Goal: Task Accomplishment & Management: Manage account settings

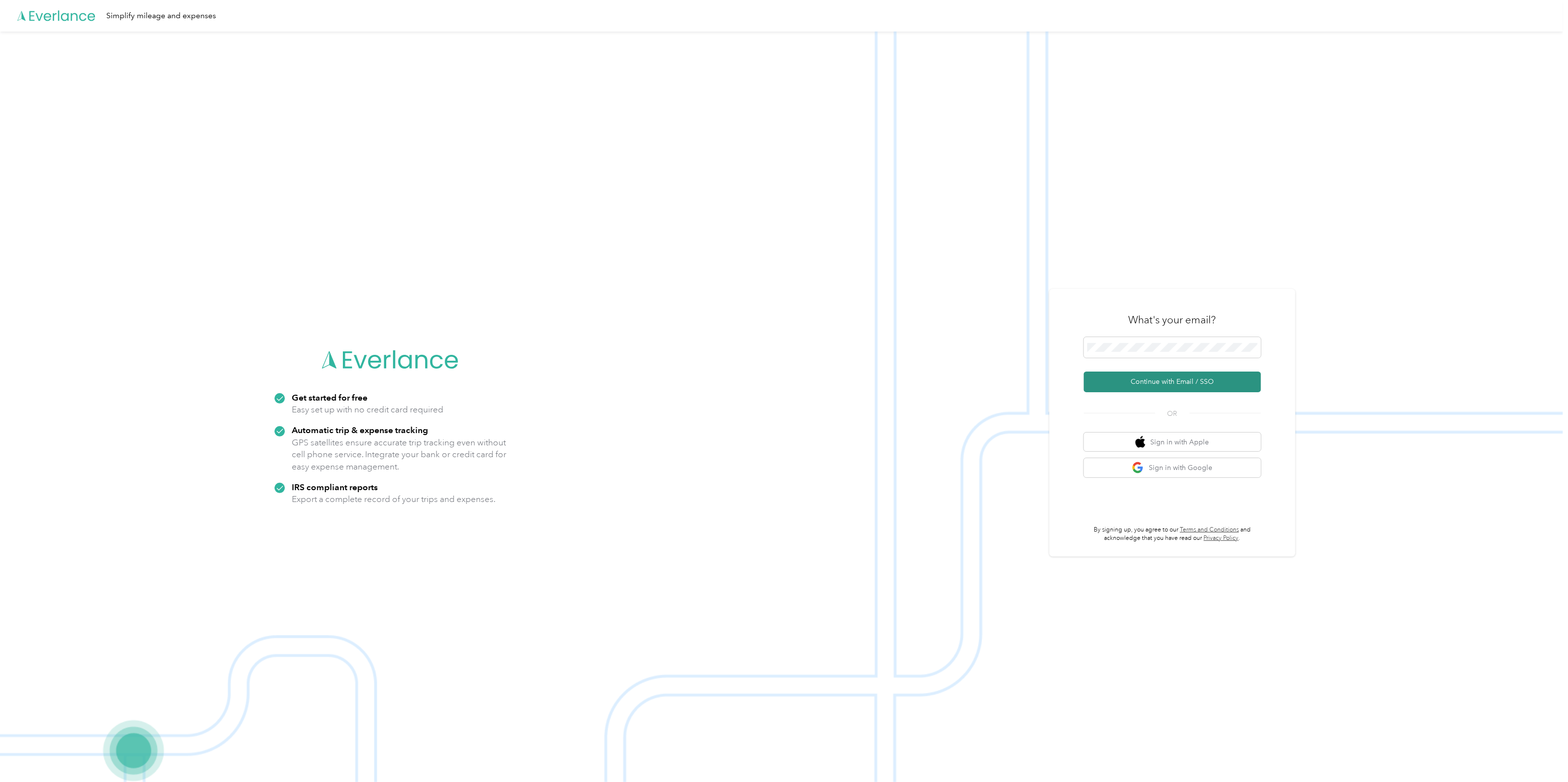
click at [1163, 383] on button "Continue with Email / SSO" at bounding box center [1172, 382] width 177 height 21
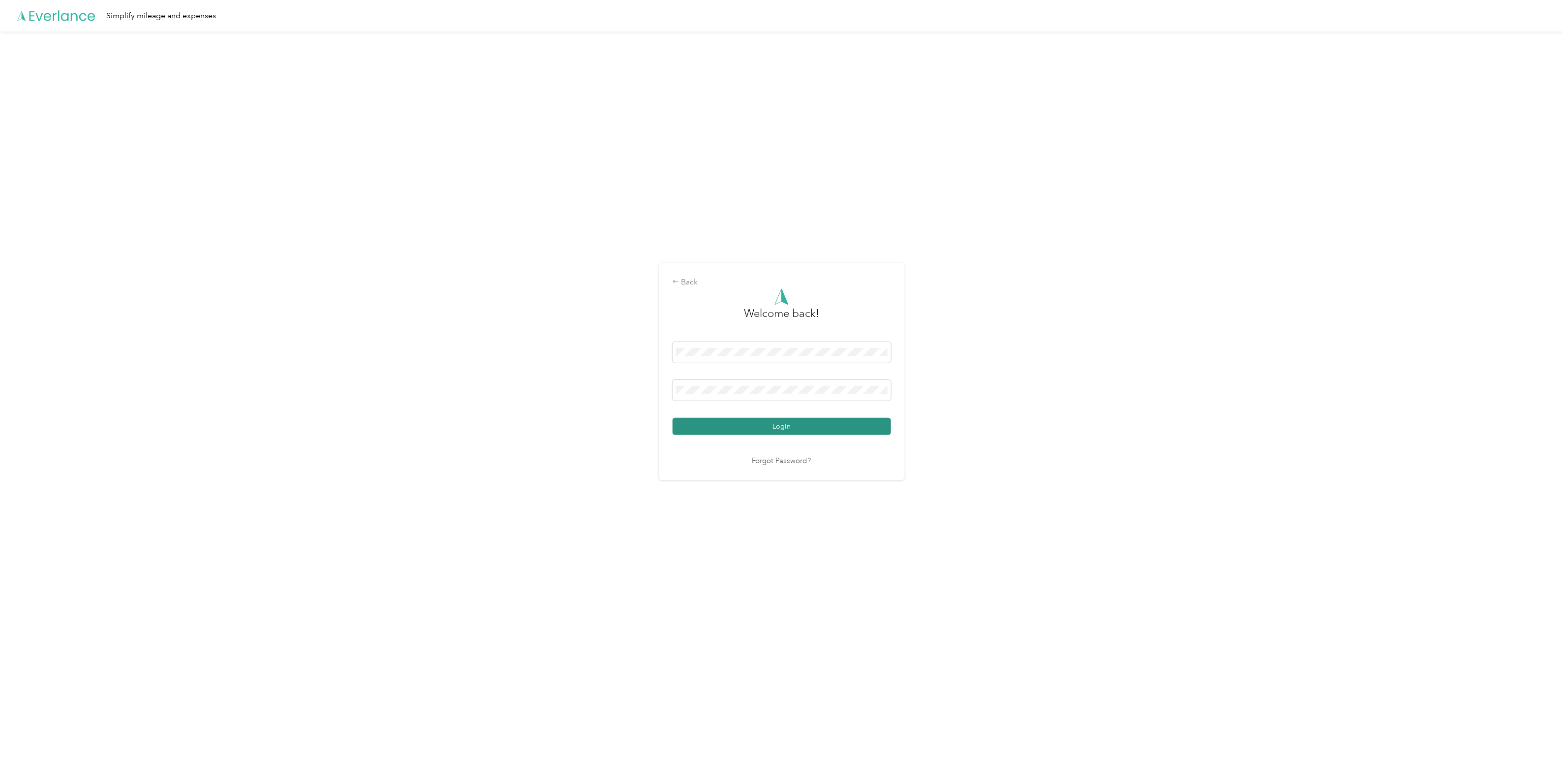
click at [760, 429] on button "Login" at bounding box center [782, 426] width 219 height 17
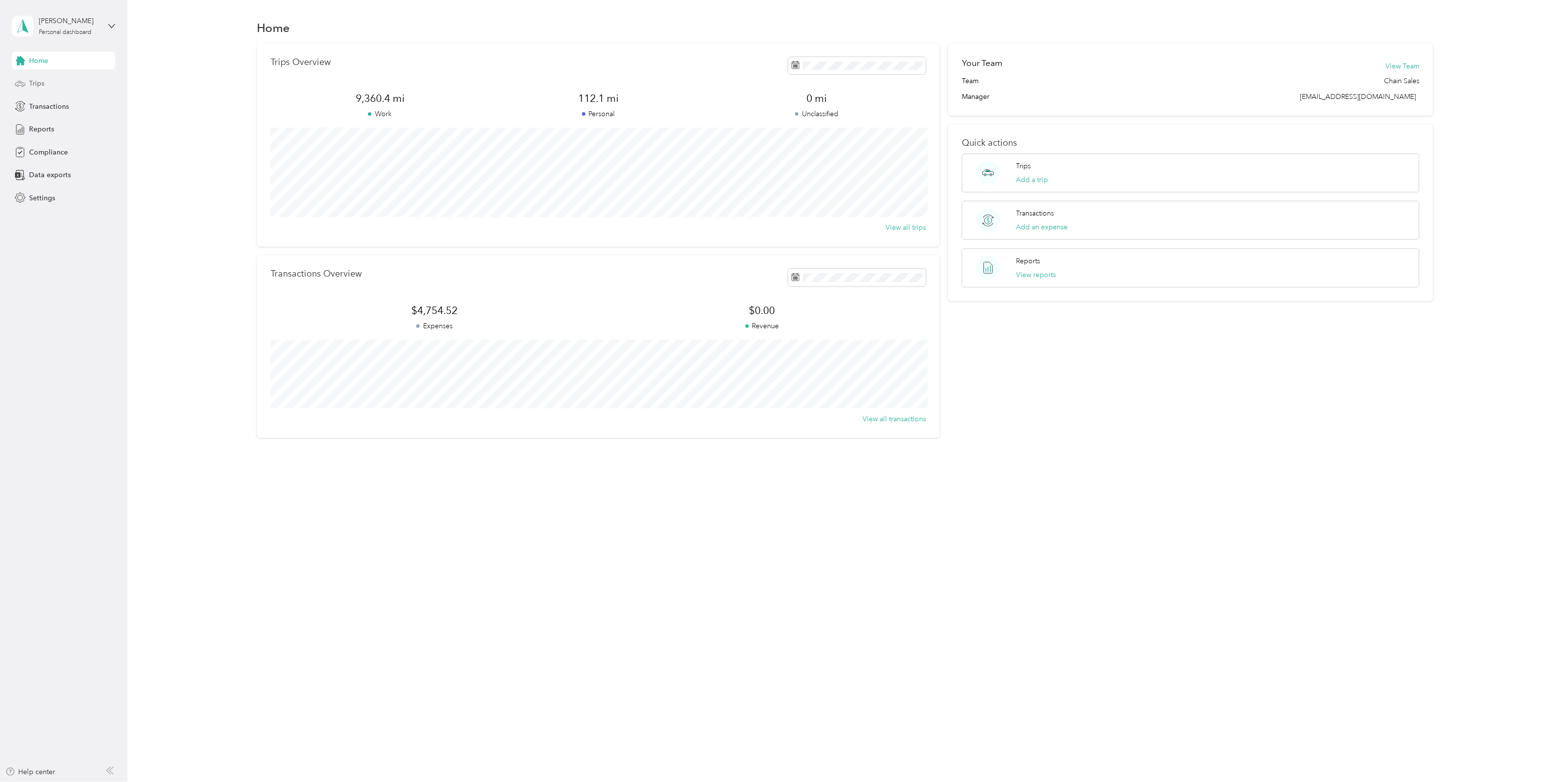
click at [49, 83] on div "Trips" at bounding box center [63, 83] width 103 height 18
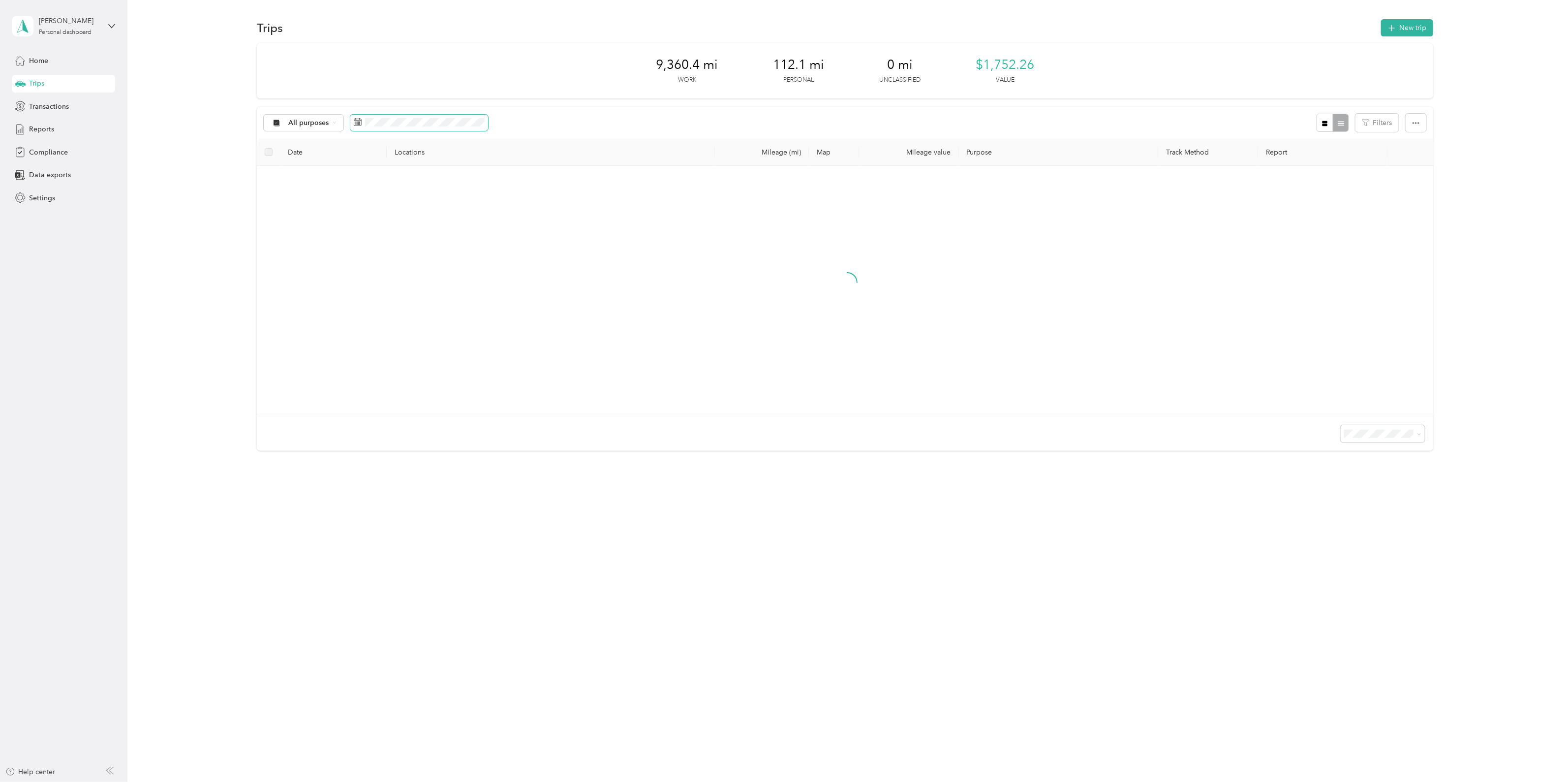
click at [417, 127] on span at bounding box center [419, 122] width 138 height 16
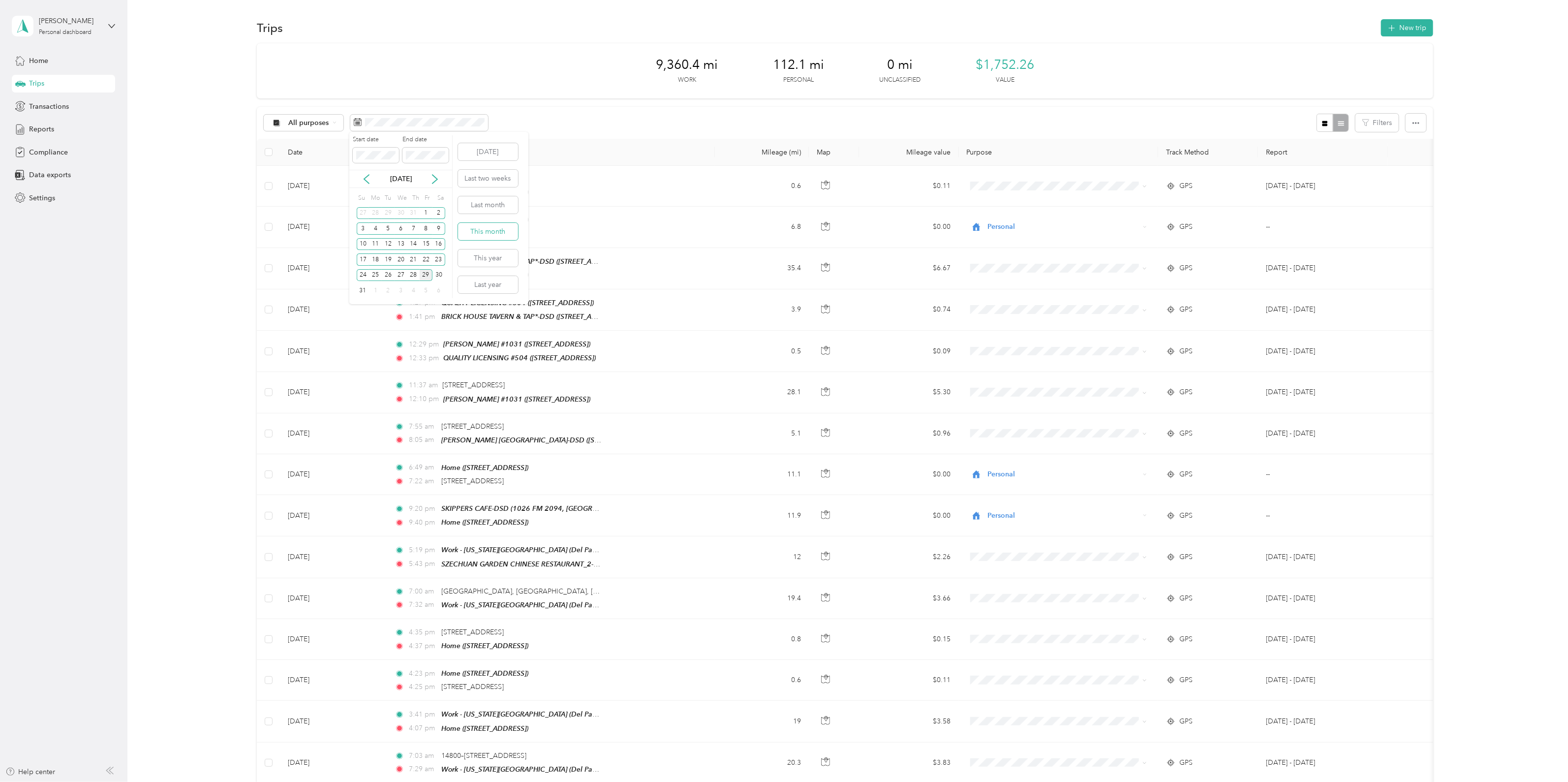
click at [502, 234] on button "This month" at bounding box center [488, 231] width 60 height 17
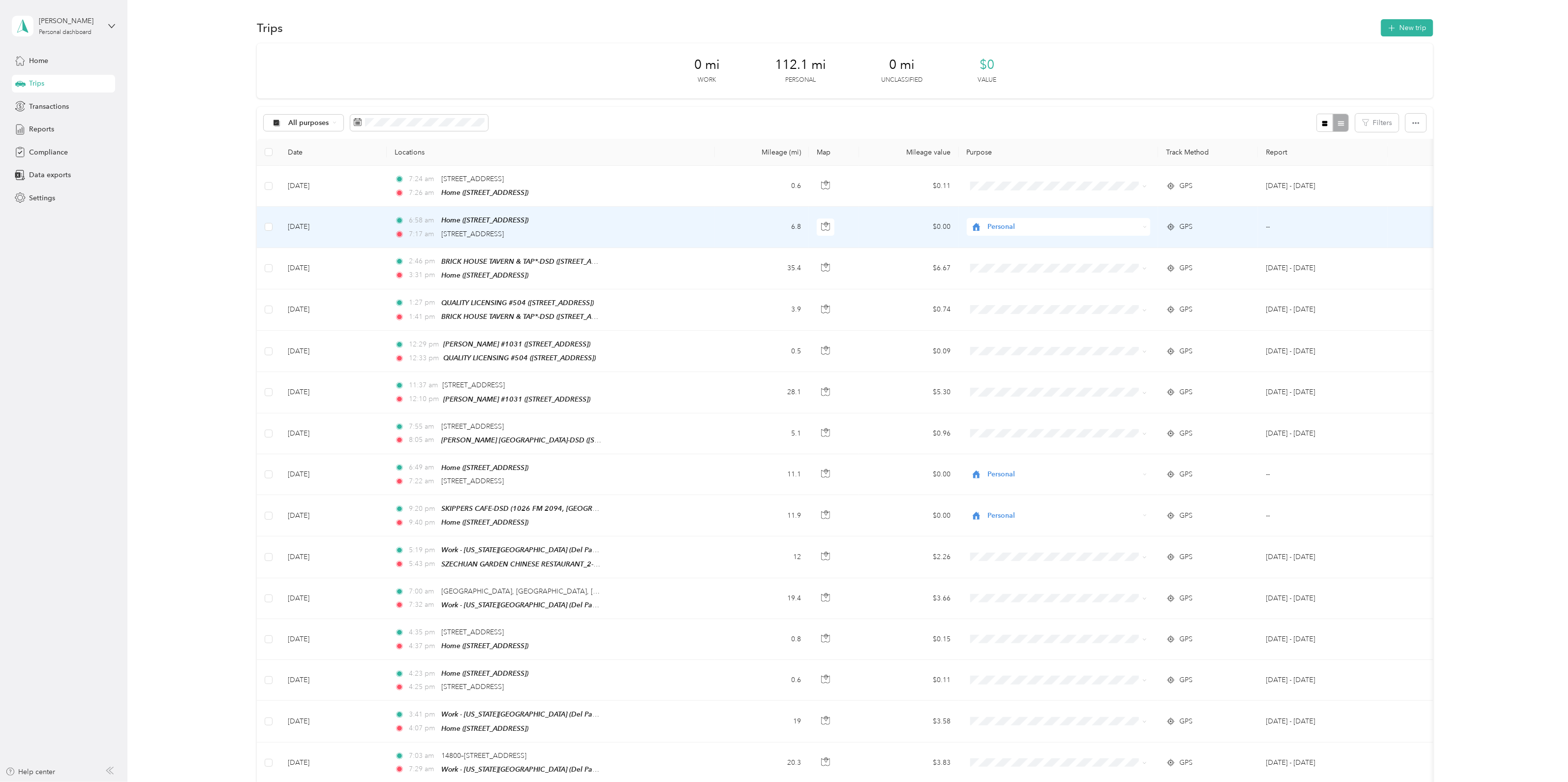
click at [1006, 229] on span "Personal" at bounding box center [1063, 227] width 152 height 11
click at [1021, 247] on span "Del Papa Distributing" at bounding box center [1066, 244] width 153 height 10
click at [1025, 229] on span "Del Papa Distributing" at bounding box center [1063, 227] width 152 height 11
click at [1004, 262] on span "Personal" at bounding box center [1066, 261] width 153 height 10
click at [1034, 222] on span "Personal" at bounding box center [1063, 227] width 152 height 11
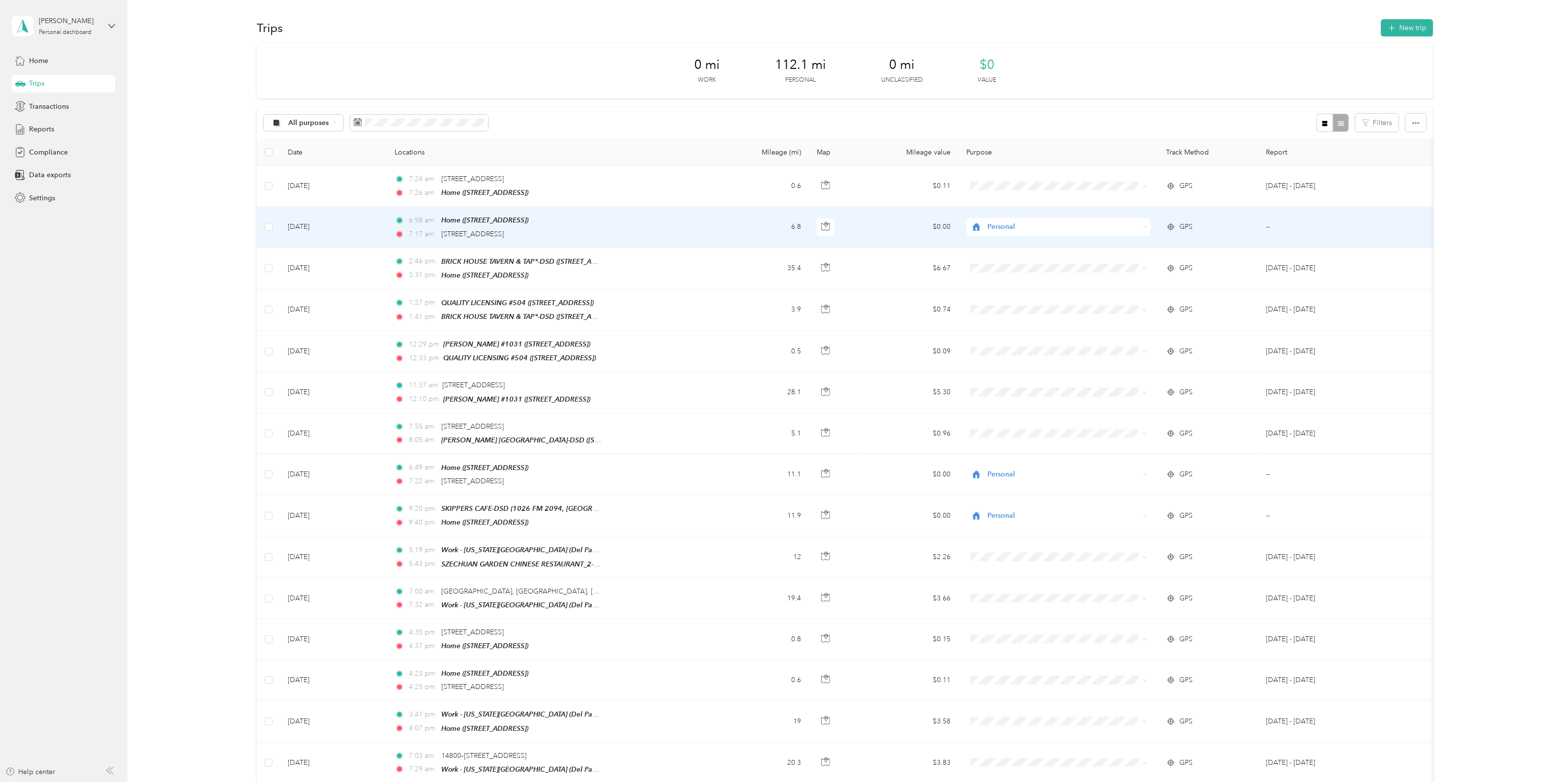
click at [1017, 242] on span "Del Papa Distributing" at bounding box center [1066, 244] width 153 height 10
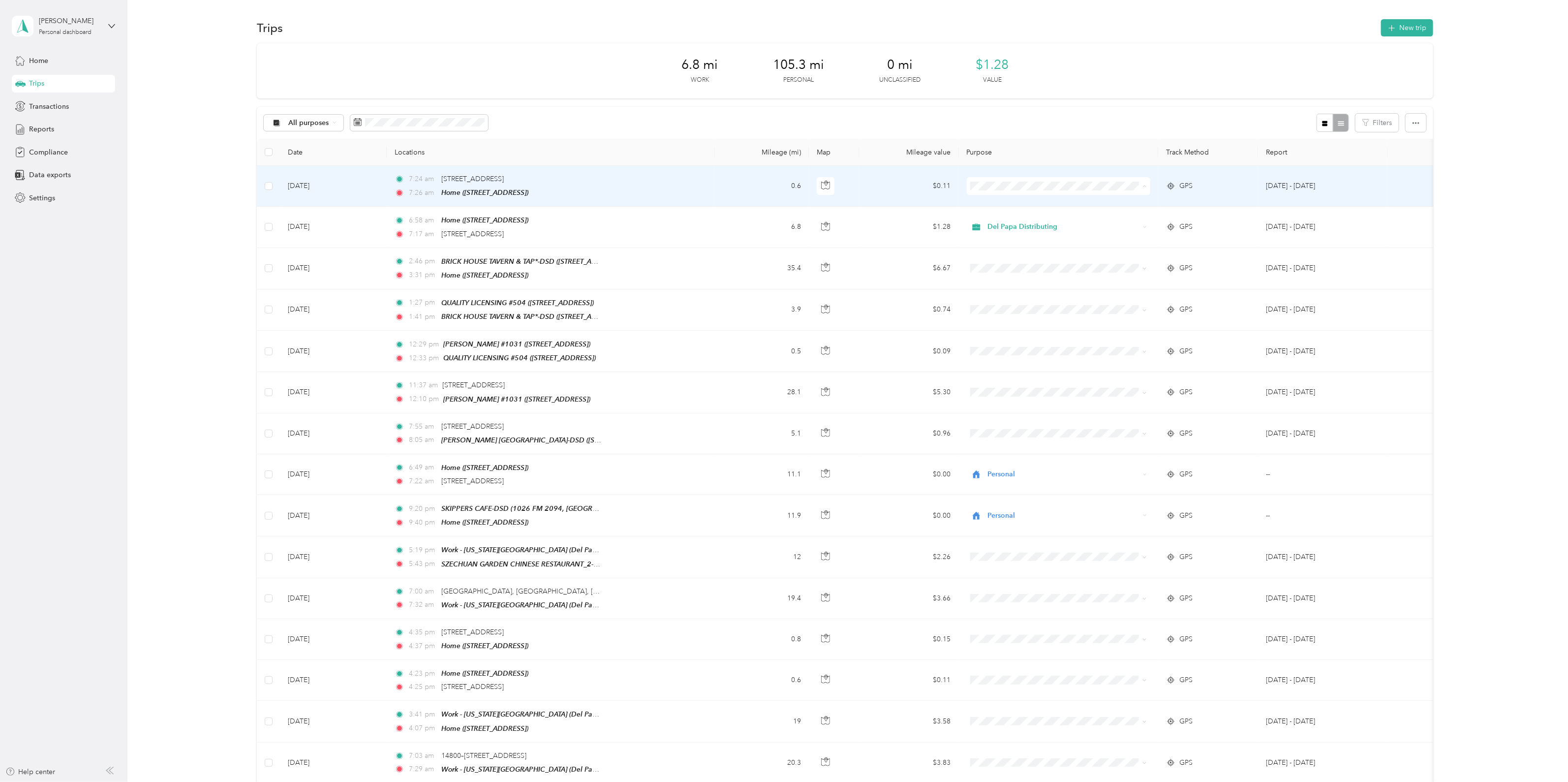
click at [1016, 206] on li "Del Papa Distributing" at bounding box center [1058, 204] width 184 height 17
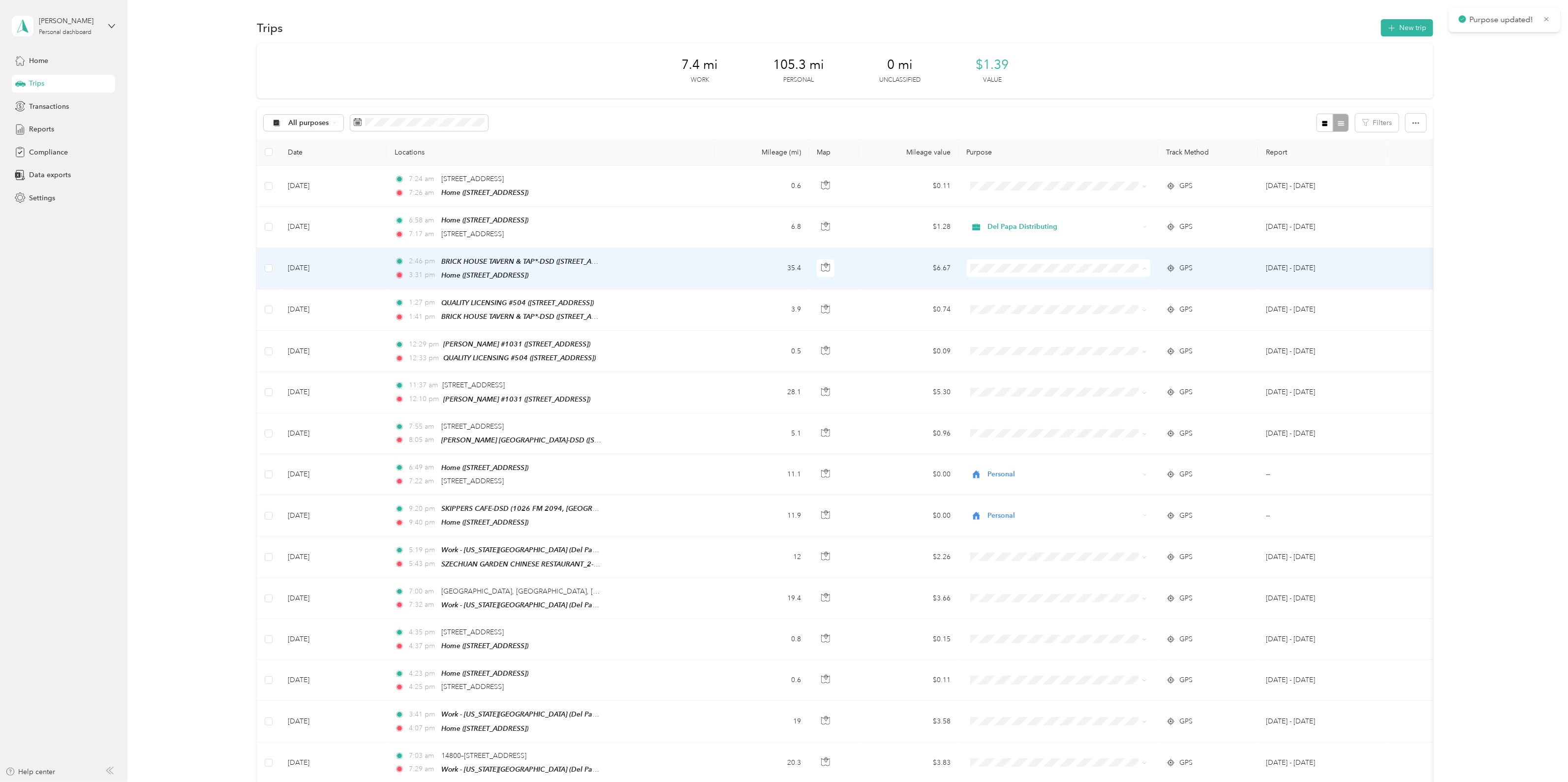
click at [1010, 283] on span "Del Papa Distributing" at bounding box center [1066, 284] width 153 height 10
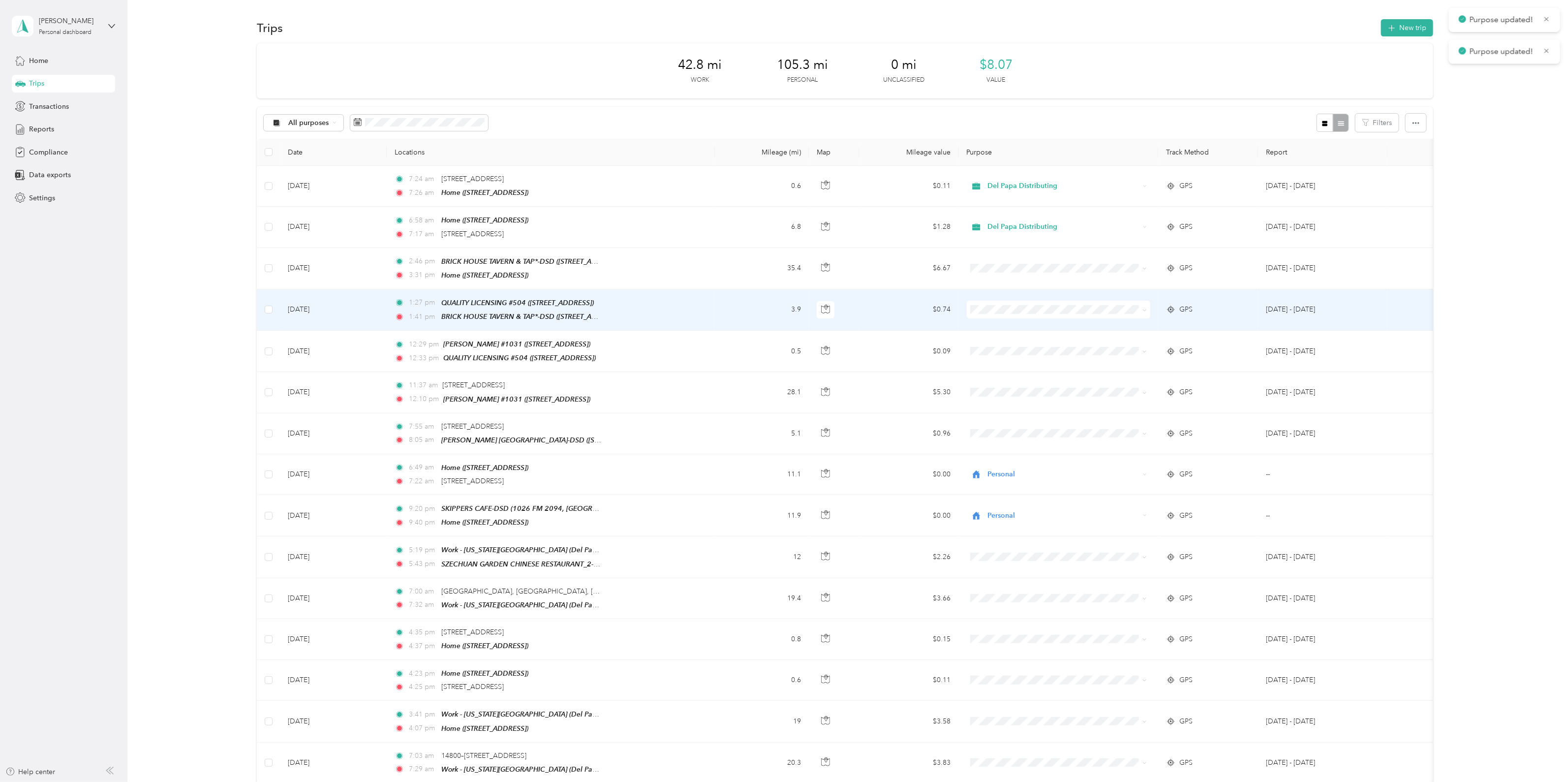
click at [1005, 301] on span at bounding box center [1059, 309] width 184 height 18
click at [1031, 323] on span "Del Papa Distributing" at bounding box center [1066, 325] width 153 height 10
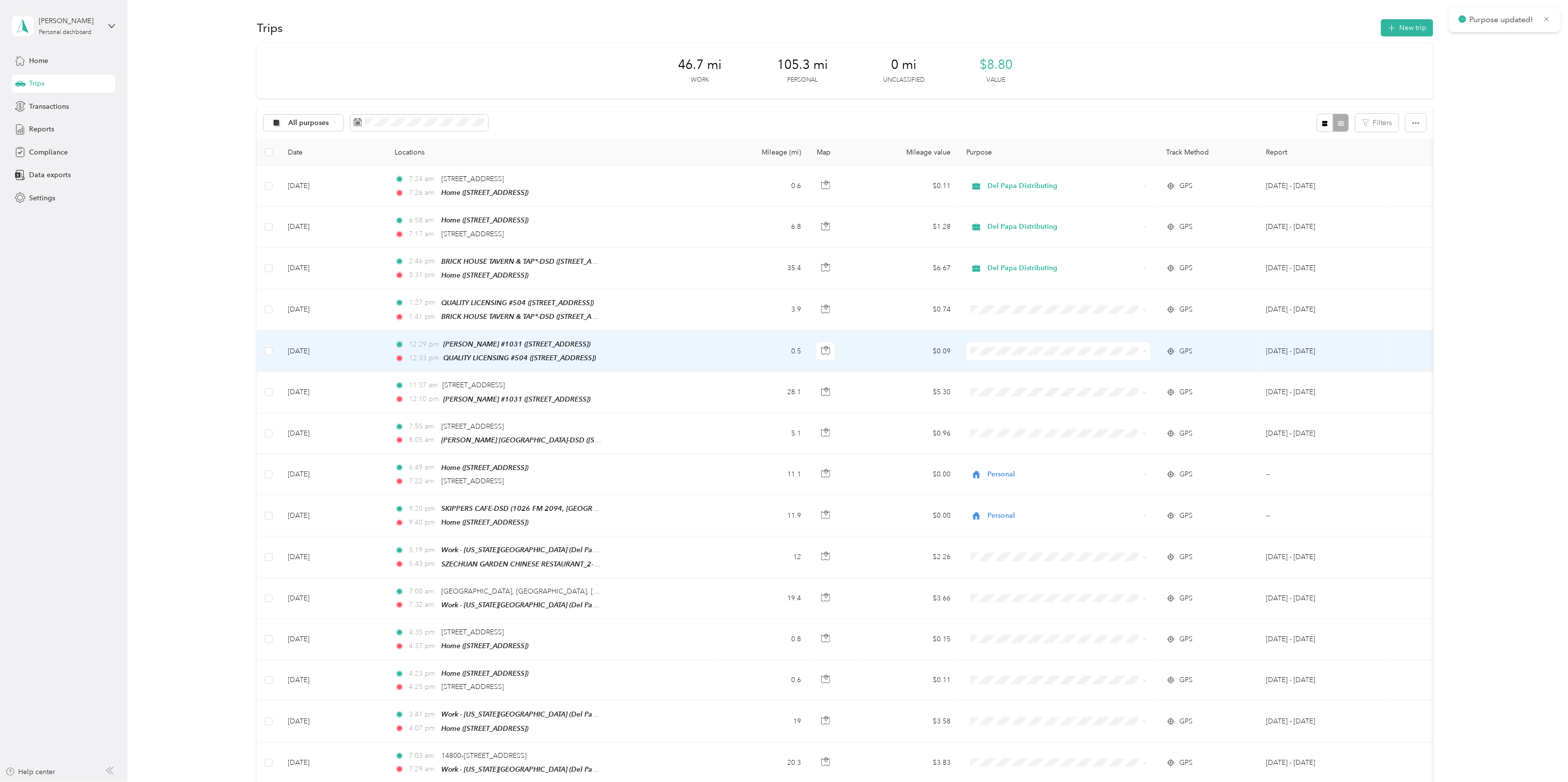
click at [1023, 365] on span "Del Papa Distributing" at bounding box center [1066, 365] width 153 height 10
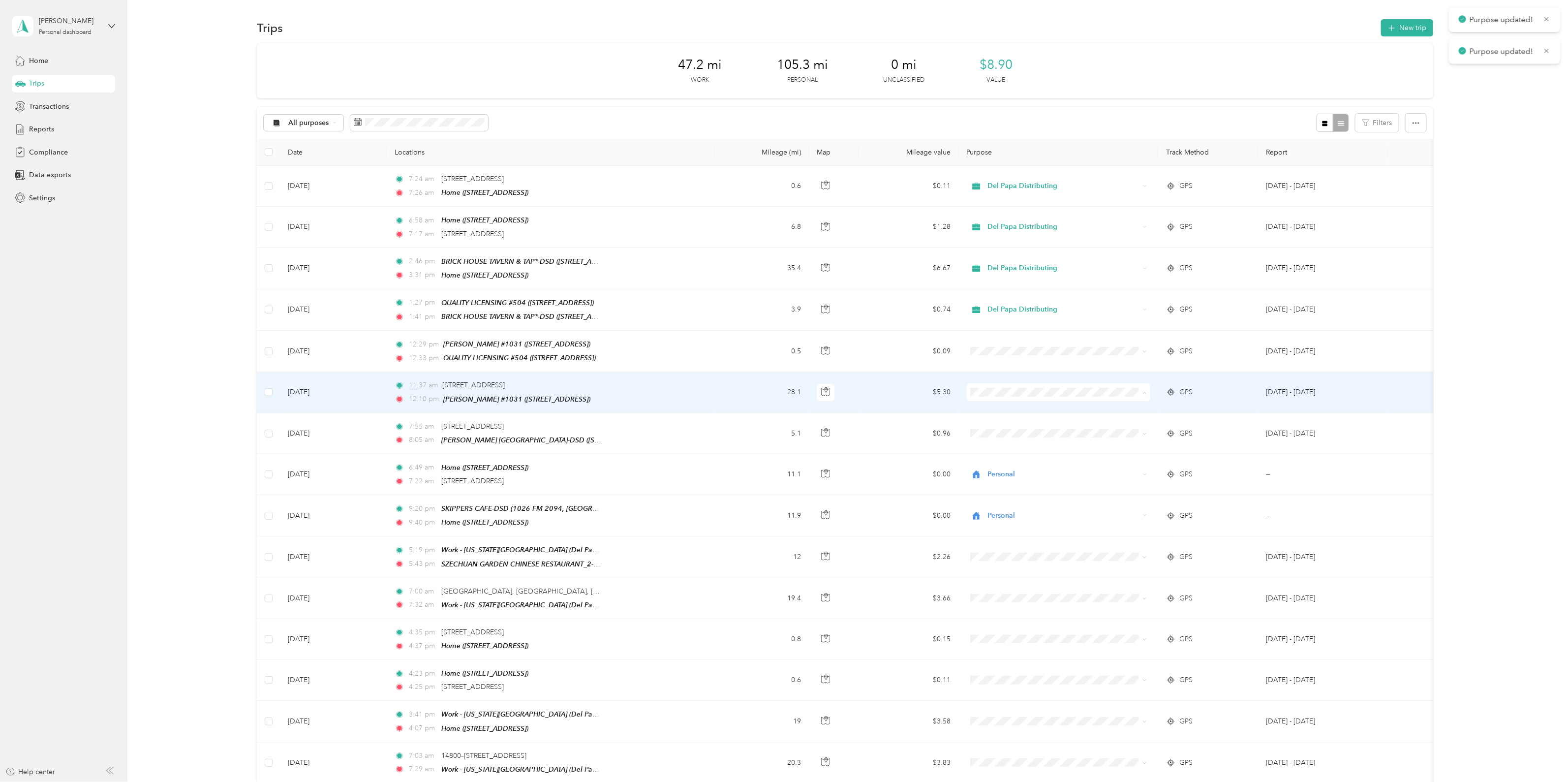
click at [1029, 407] on span "Del Papa Distributing" at bounding box center [1066, 406] width 153 height 10
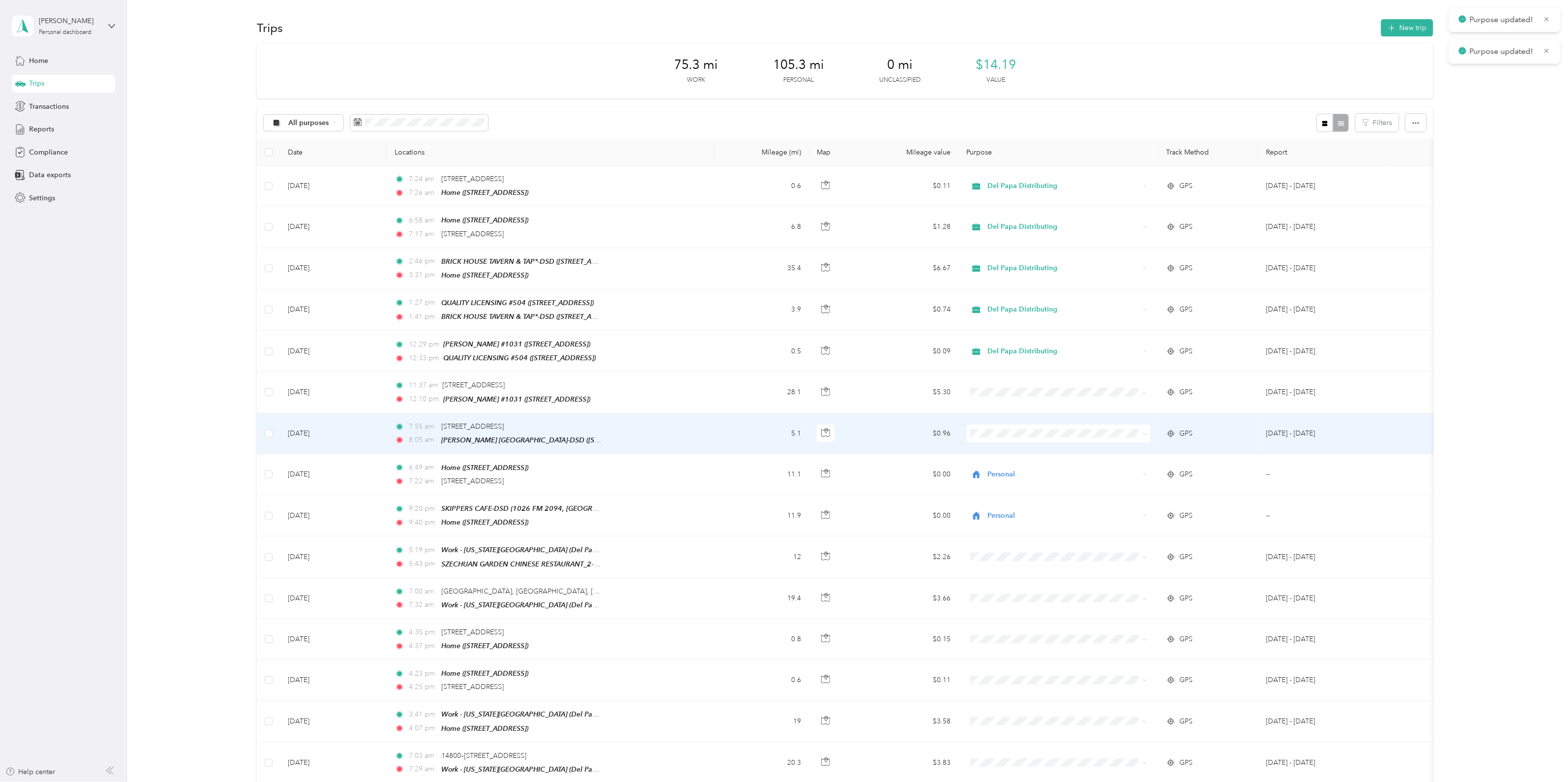
click at [1026, 451] on li "Del Papa Distributing" at bounding box center [1058, 446] width 184 height 17
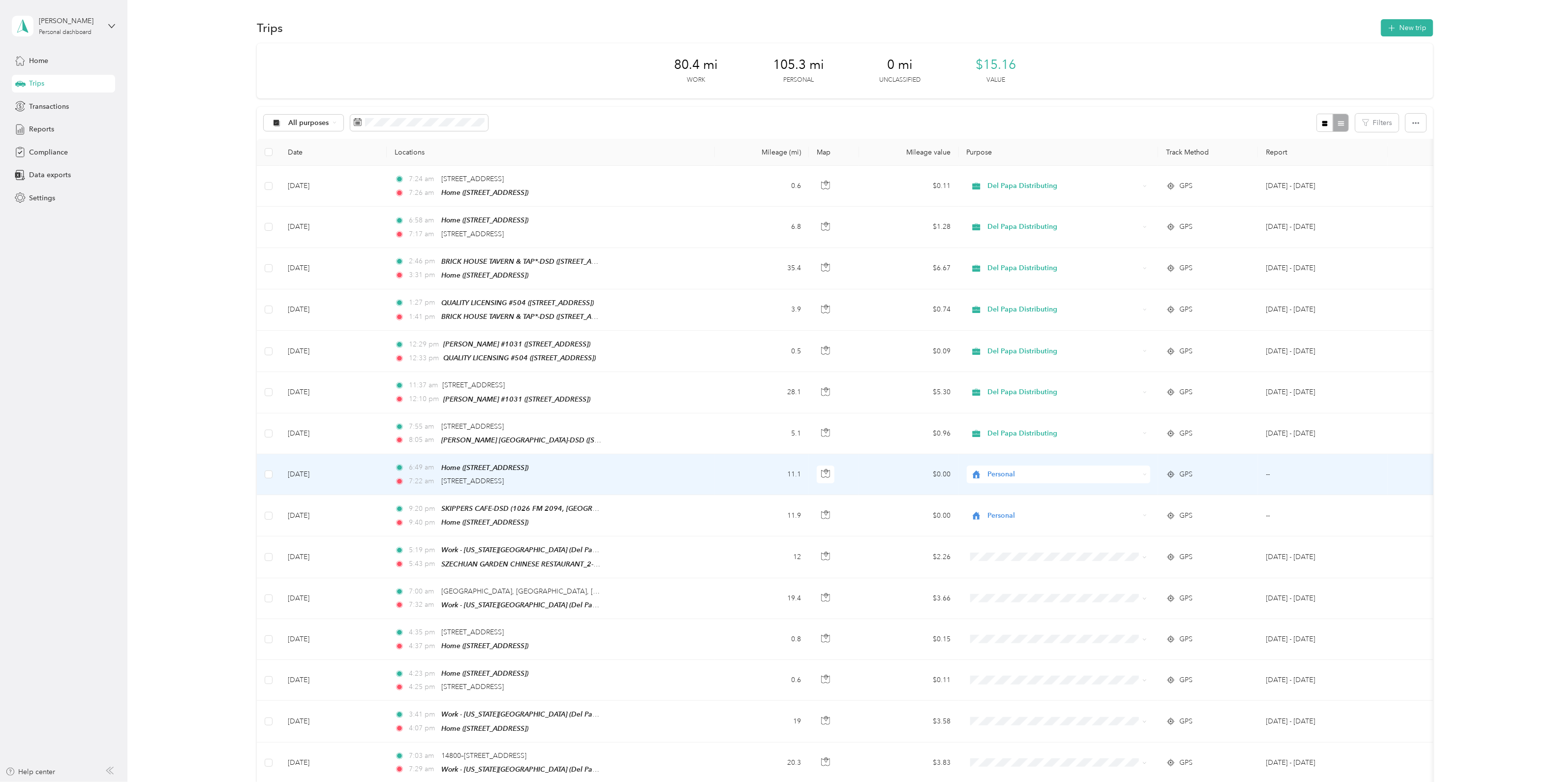
scroll to position [205, 0]
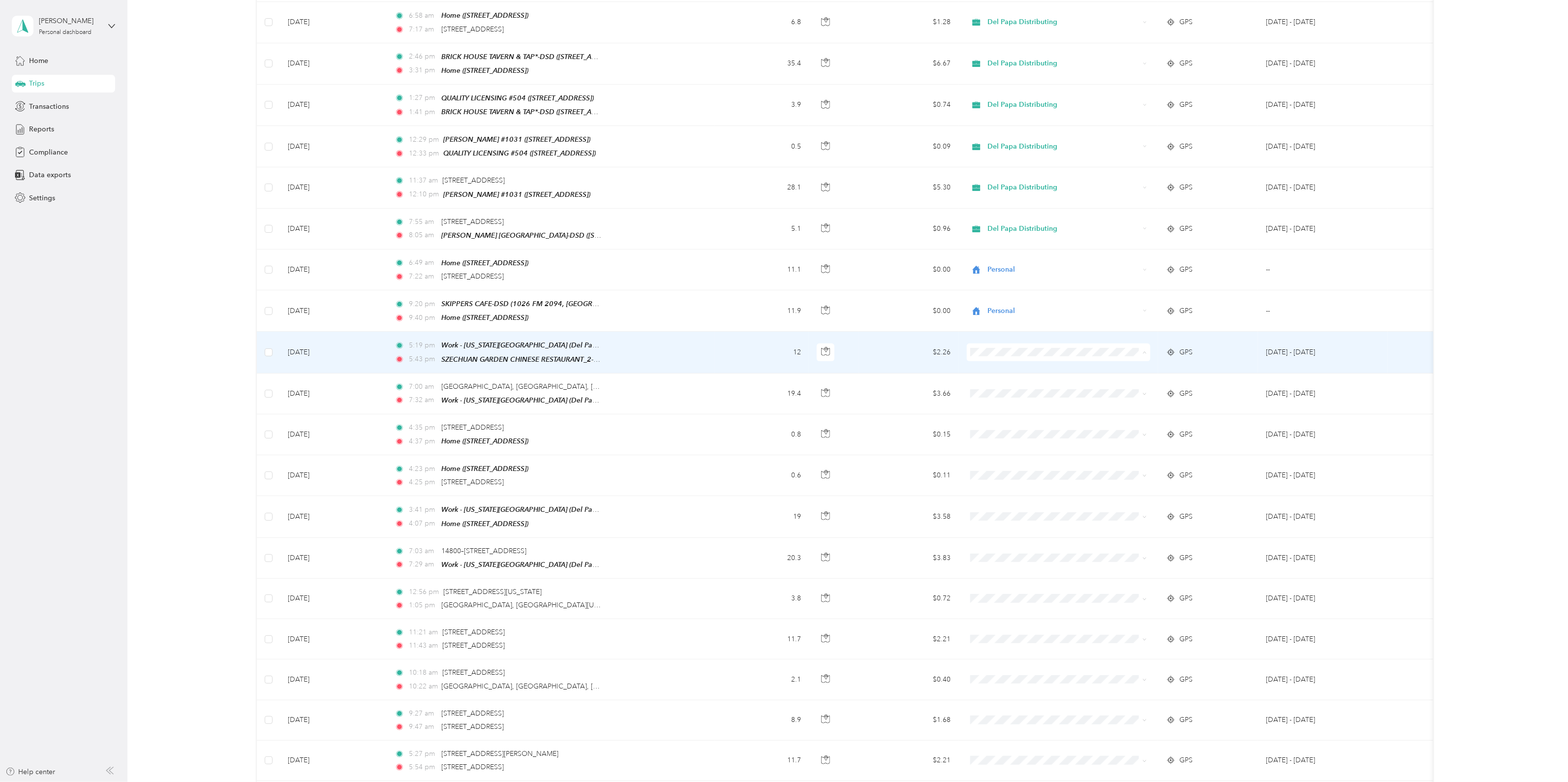
click at [1035, 363] on span "Del Papa Distributing" at bounding box center [1066, 362] width 153 height 10
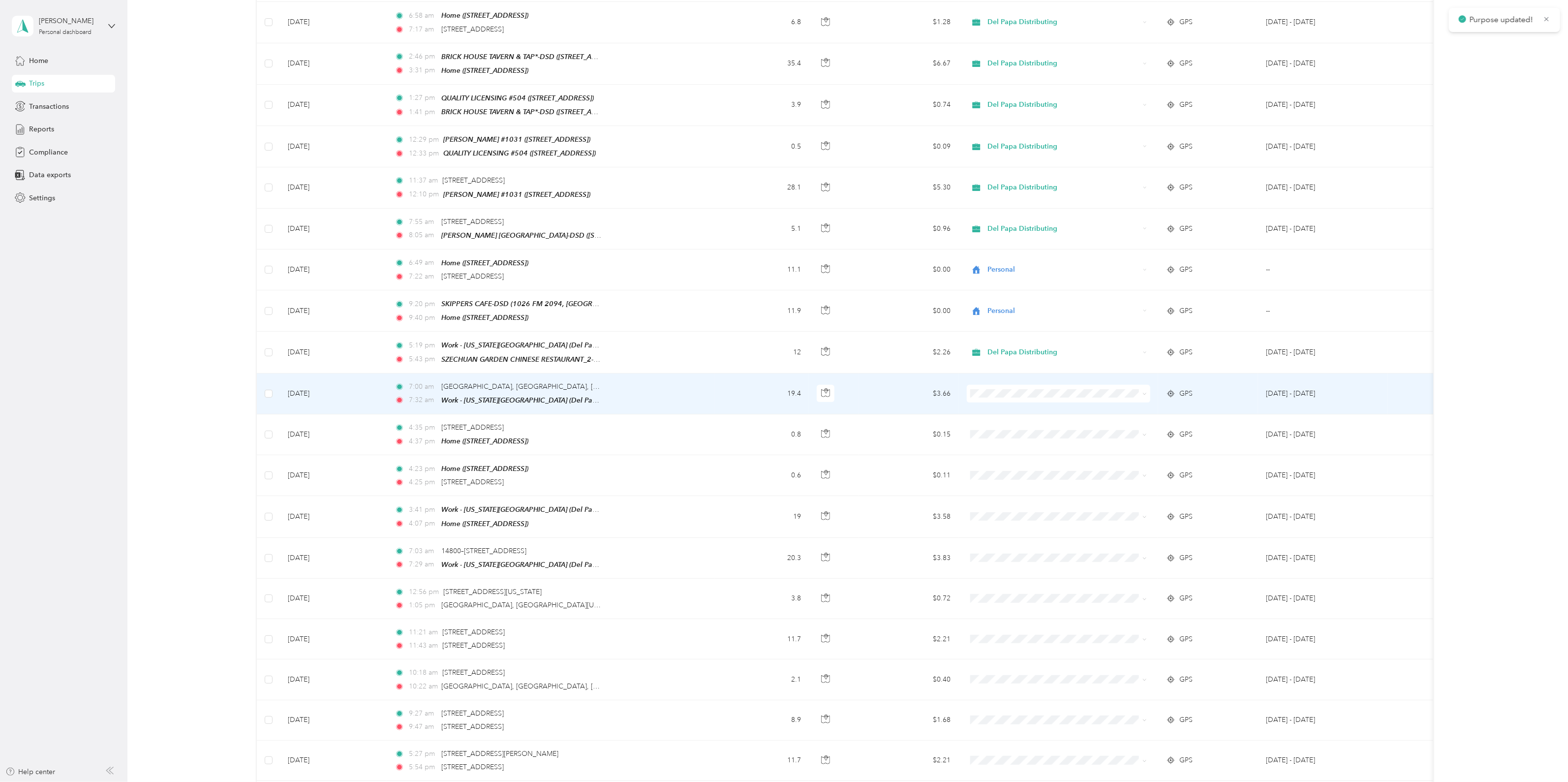
click at [1030, 404] on span "Del Papa Distributing" at bounding box center [1066, 401] width 153 height 10
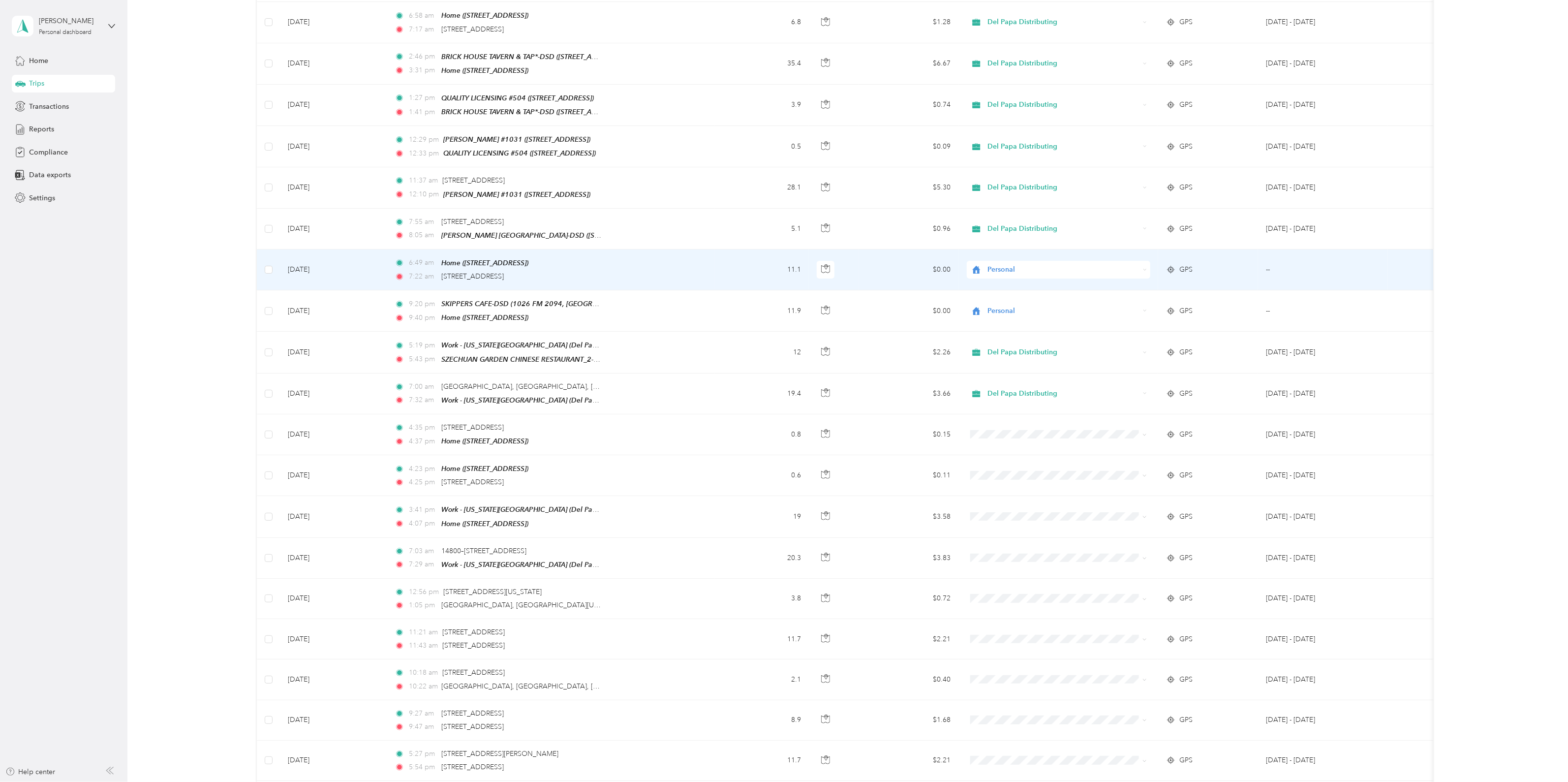
click at [1035, 265] on span "Personal" at bounding box center [1063, 270] width 152 height 11
click at [1049, 279] on span "Del Papa Distributing" at bounding box center [1066, 281] width 153 height 10
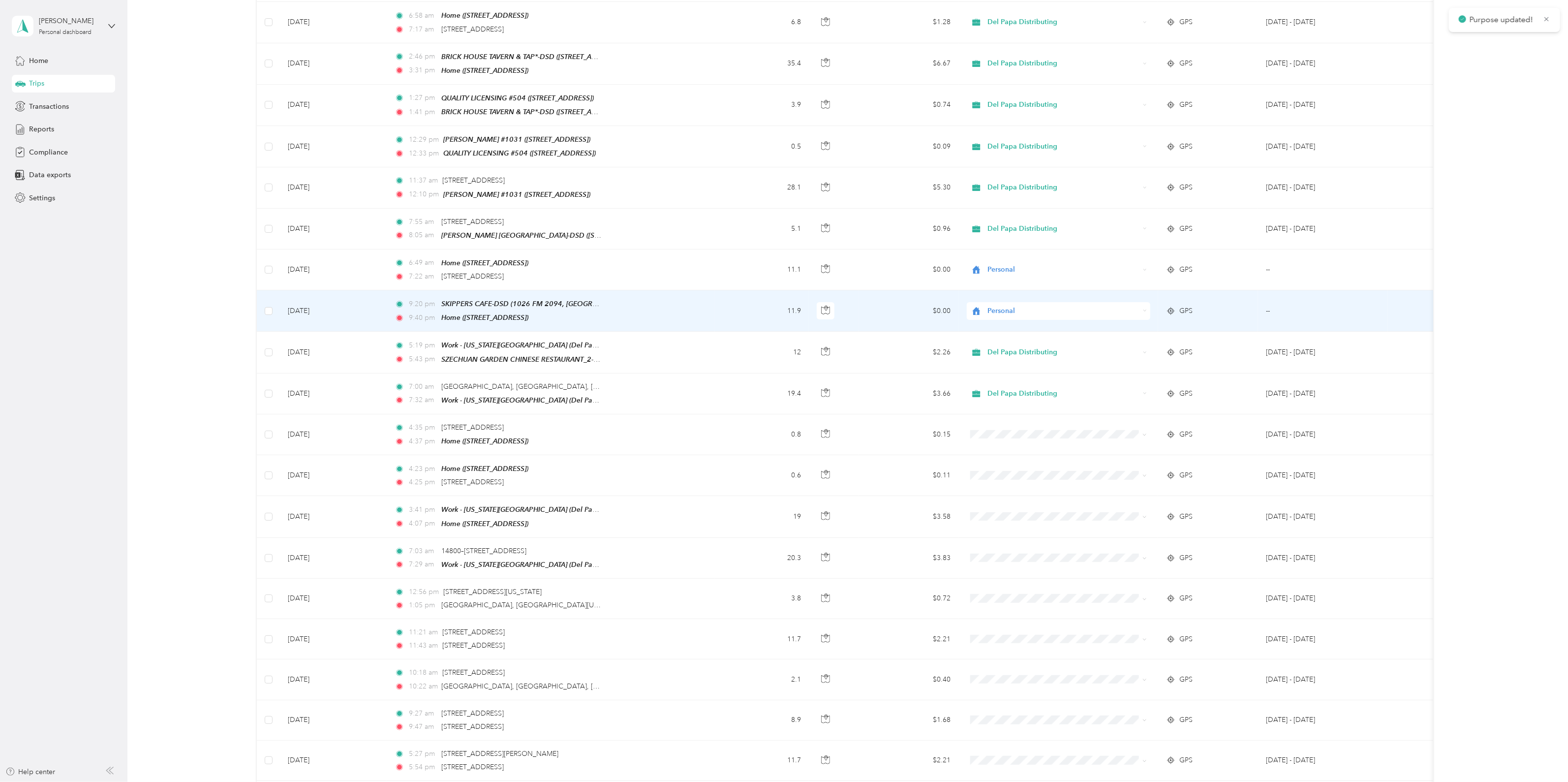
click at [1028, 306] on span "Personal" at bounding box center [1063, 311] width 152 height 11
click at [1032, 323] on span "Del Papa Distributing" at bounding box center [1066, 320] width 153 height 10
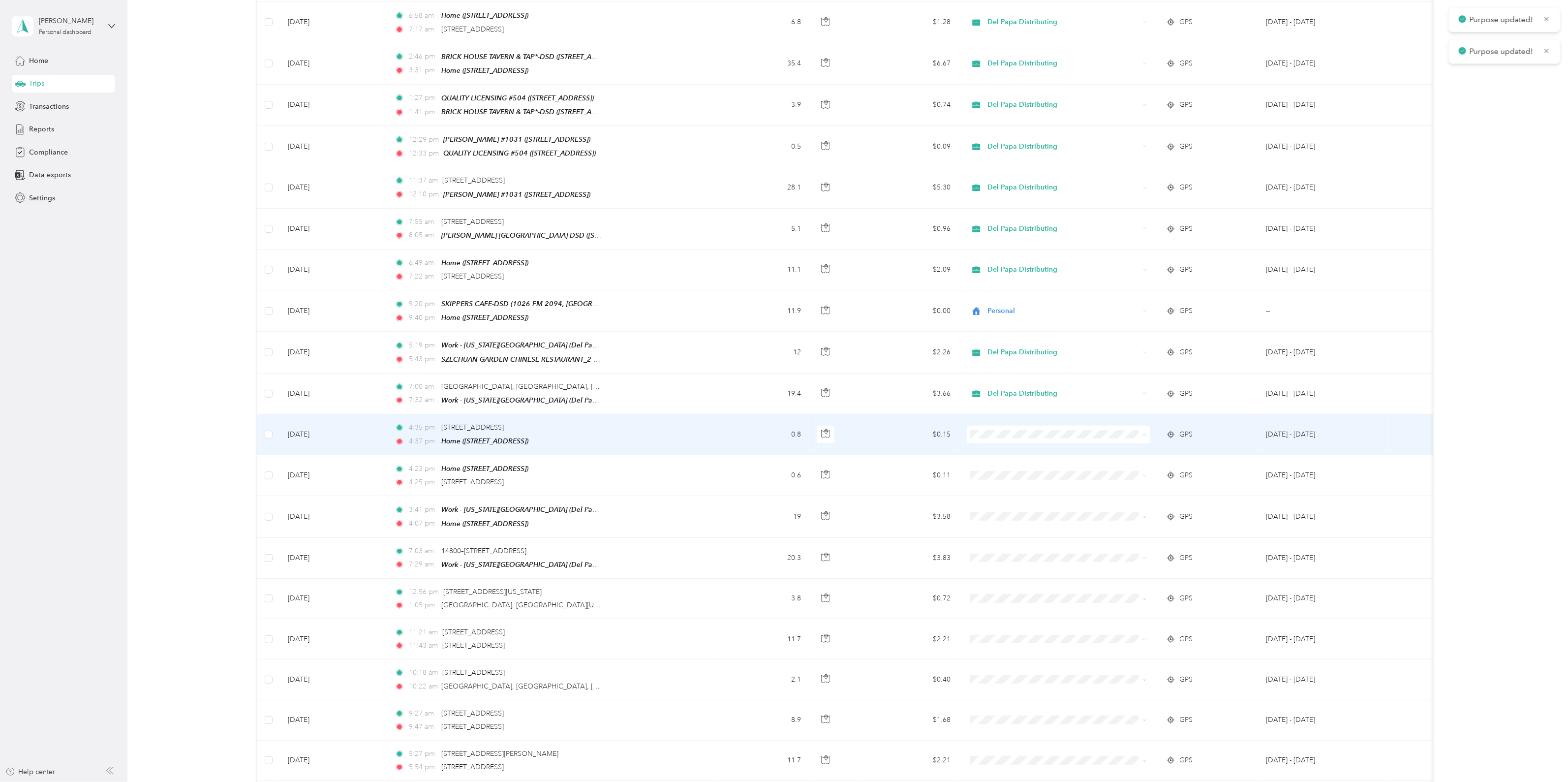
click at [1018, 444] on span "Del Papa Distributing" at bounding box center [1066, 443] width 153 height 10
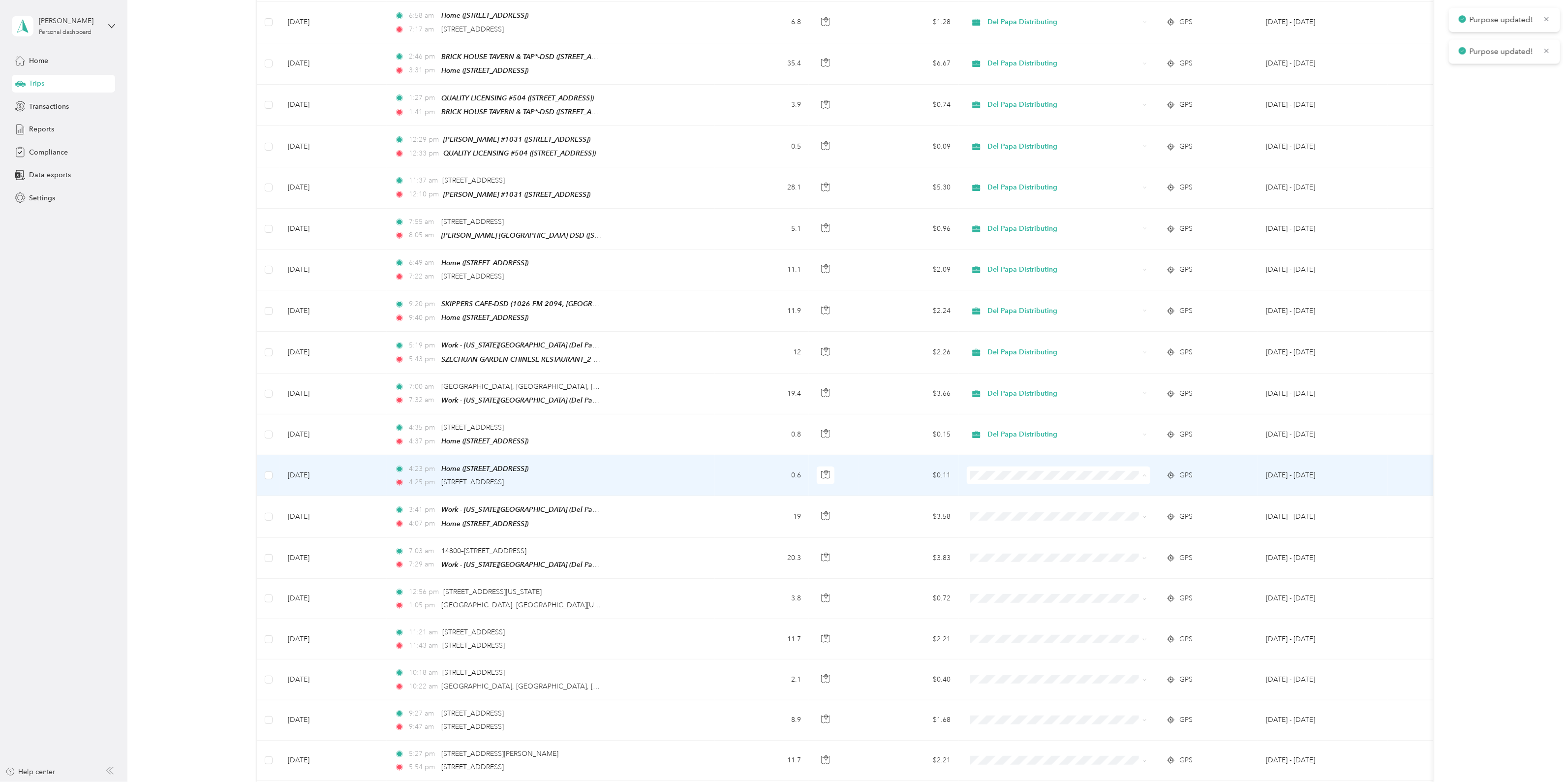
click at [1016, 482] on span "Del Papa Distributing" at bounding box center [1066, 484] width 153 height 10
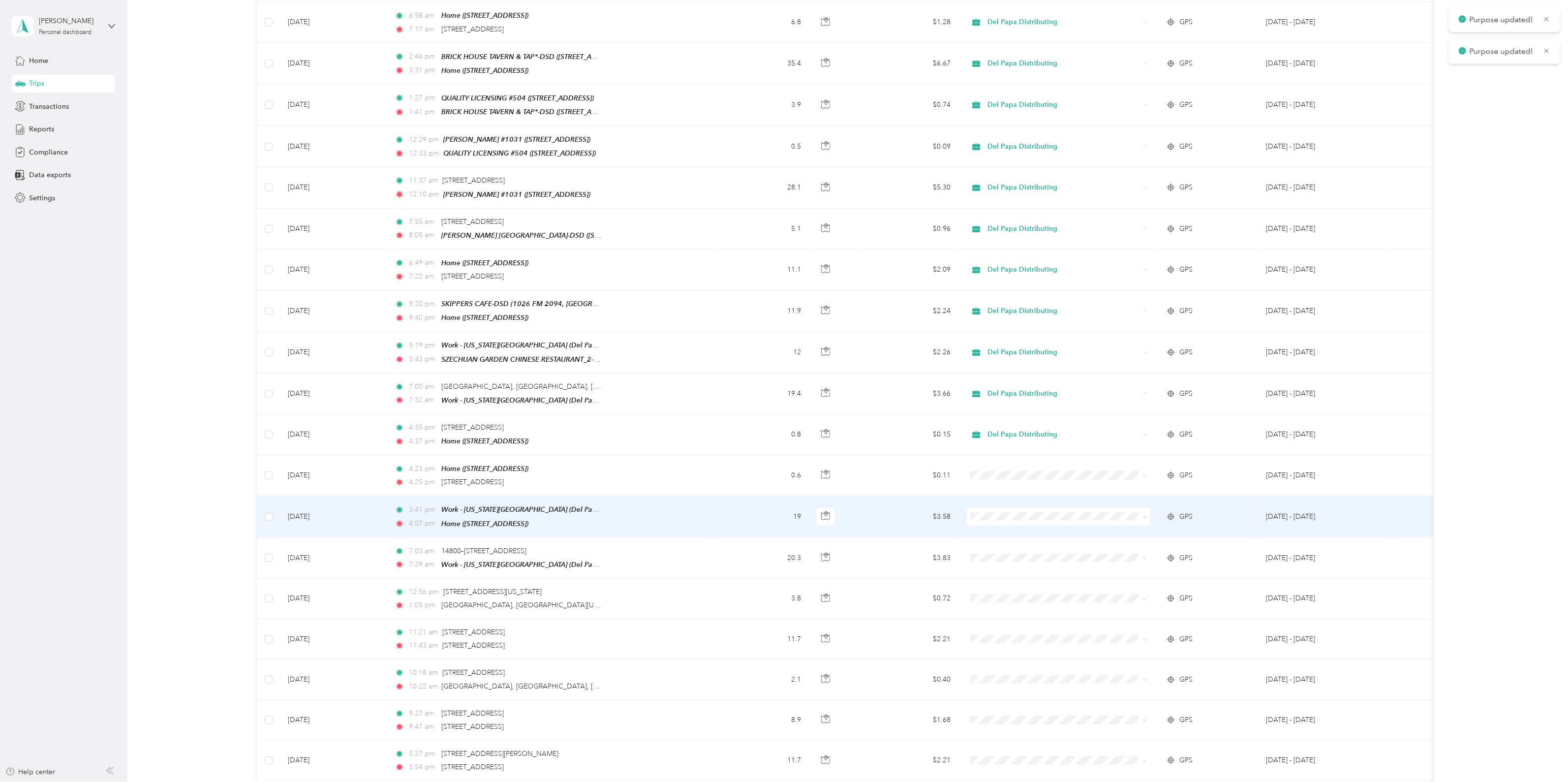
click at [1026, 520] on span "Del Papa Distributing" at bounding box center [1066, 522] width 153 height 10
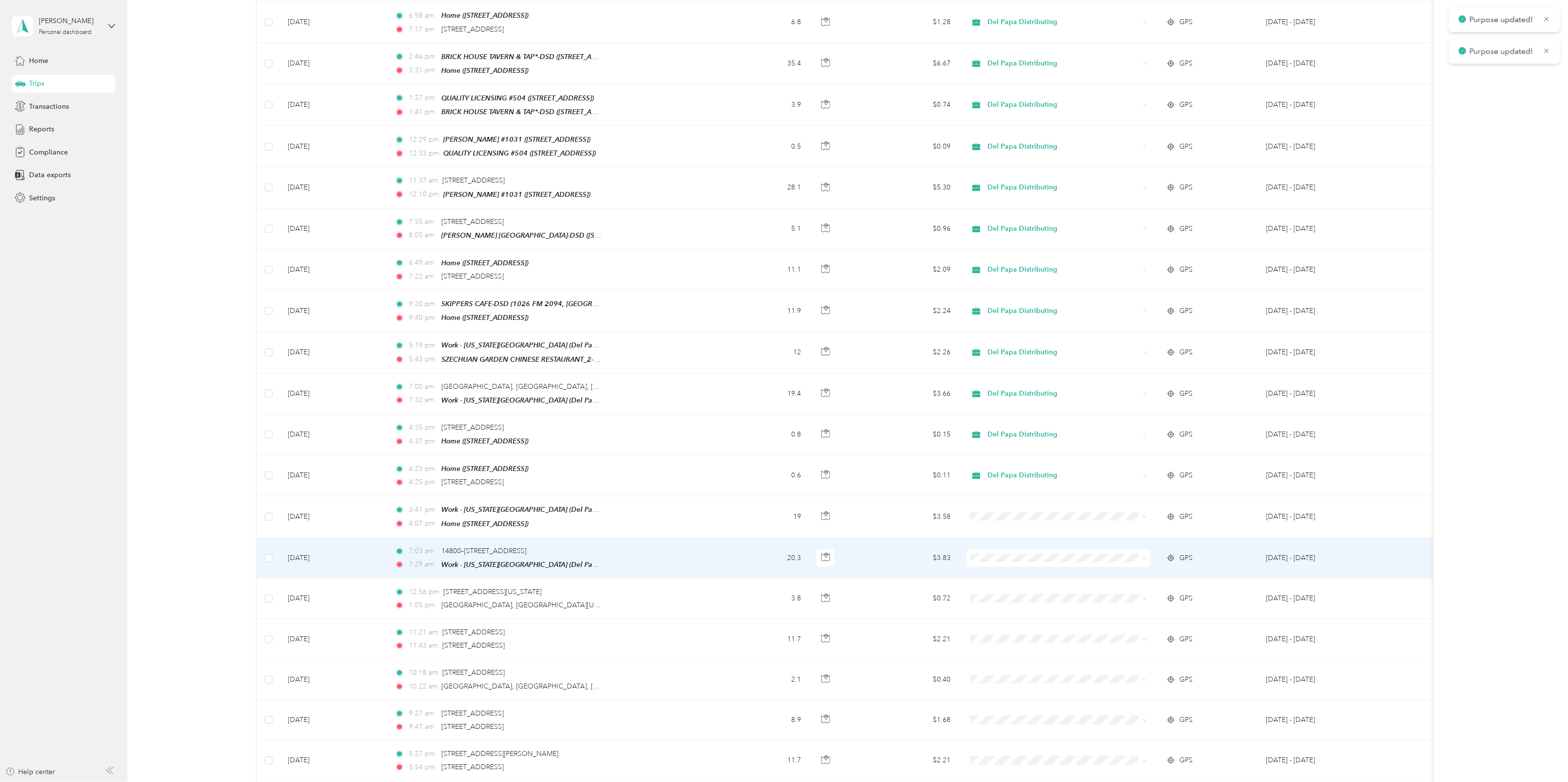
click at [1018, 569] on li "Del Papa Distributing" at bounding box center [1058, 565] width 184 height 17
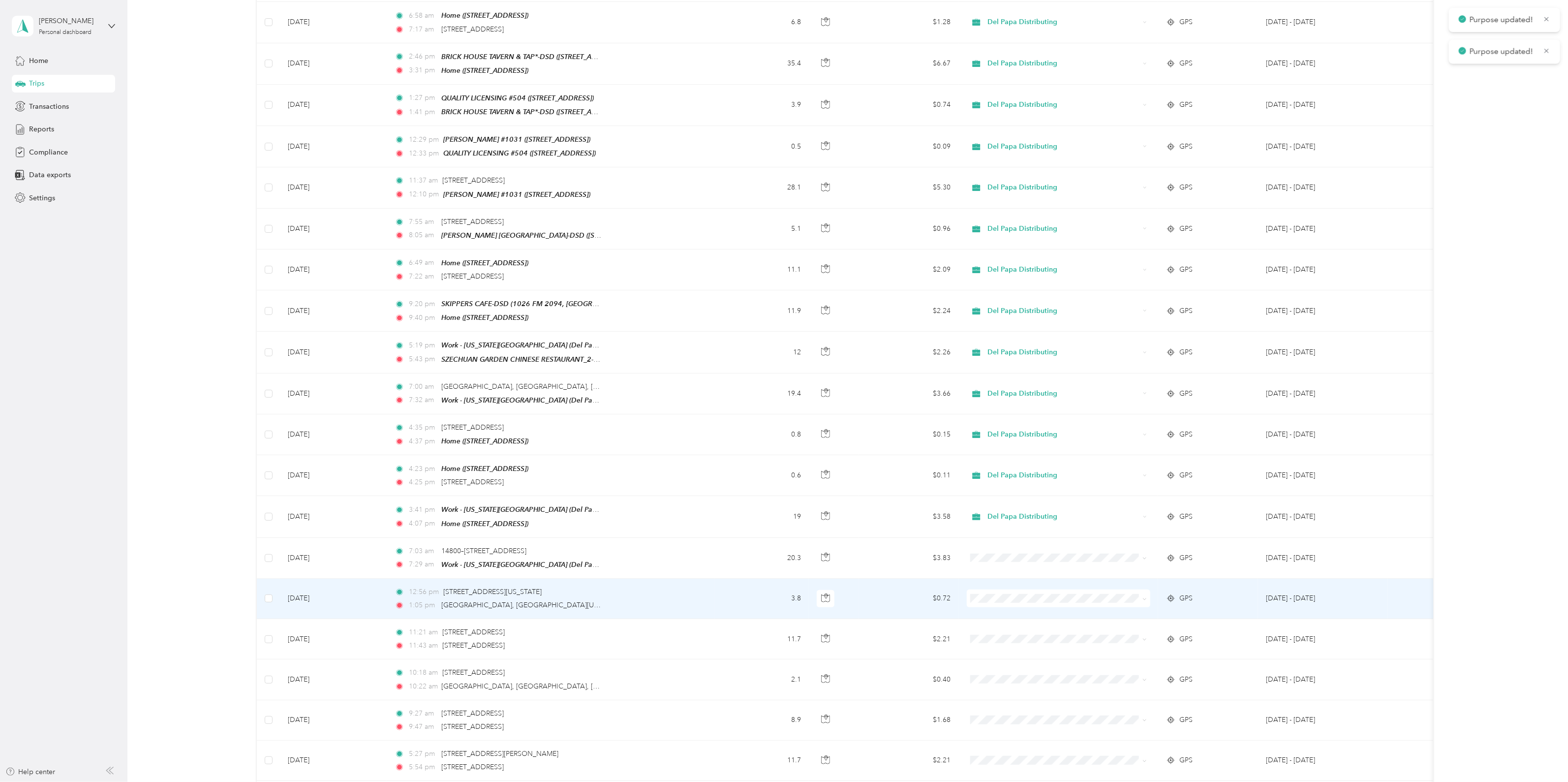
click at [1009, 592] on span at bounding box center [1059, 598] width 184 height 18
click at [1026, 602] on span "Del Papa Distributing" at bounding box center [1066, 604] width 153 height 10
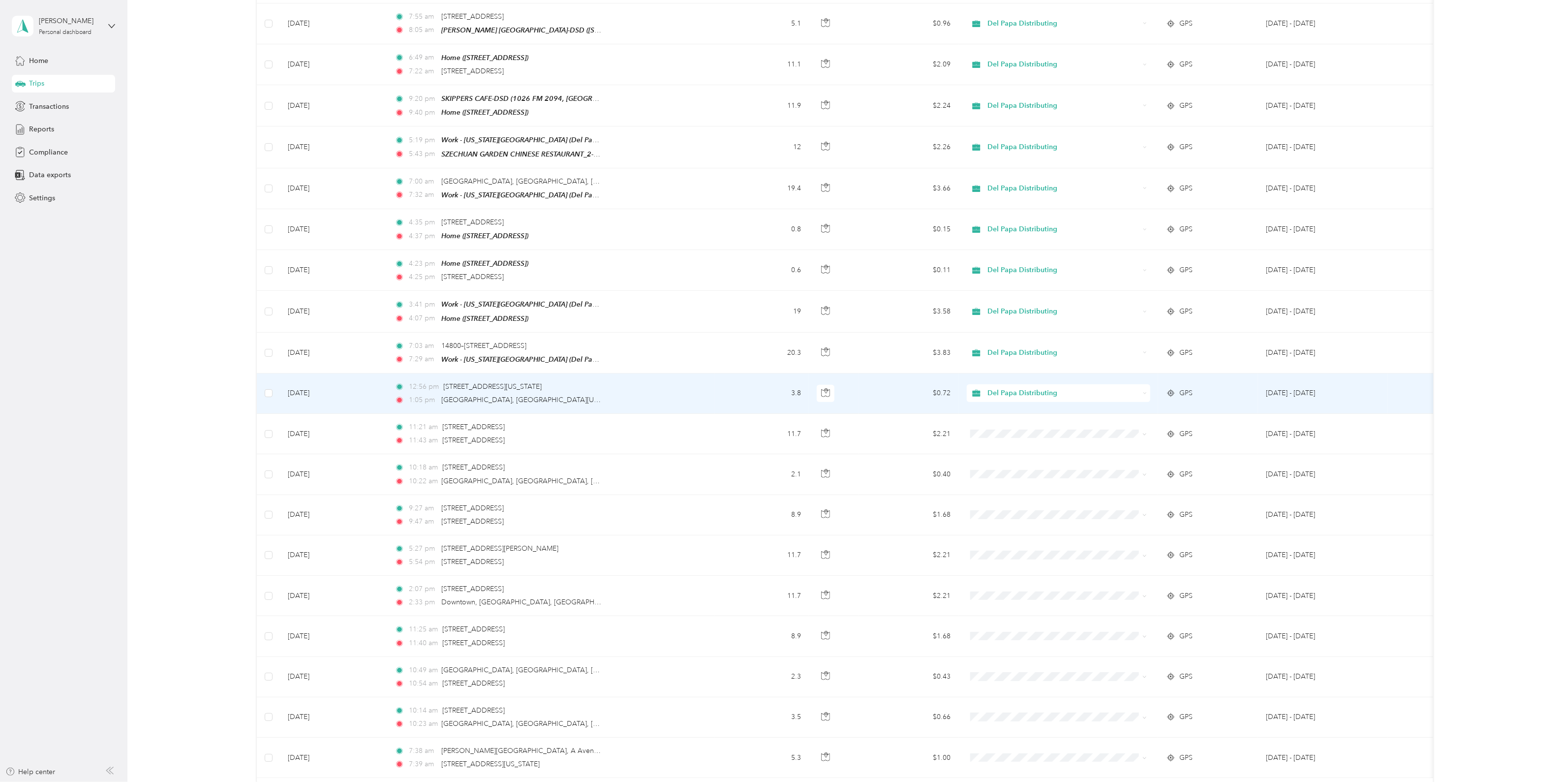
click at [990, 388] on span "Del Papa Distributing" at bounding box center [1063, 393] width 152 height 11
click at [1024, 417] on span "Personal" at bounding box center [1066, 417] width 153 height 10
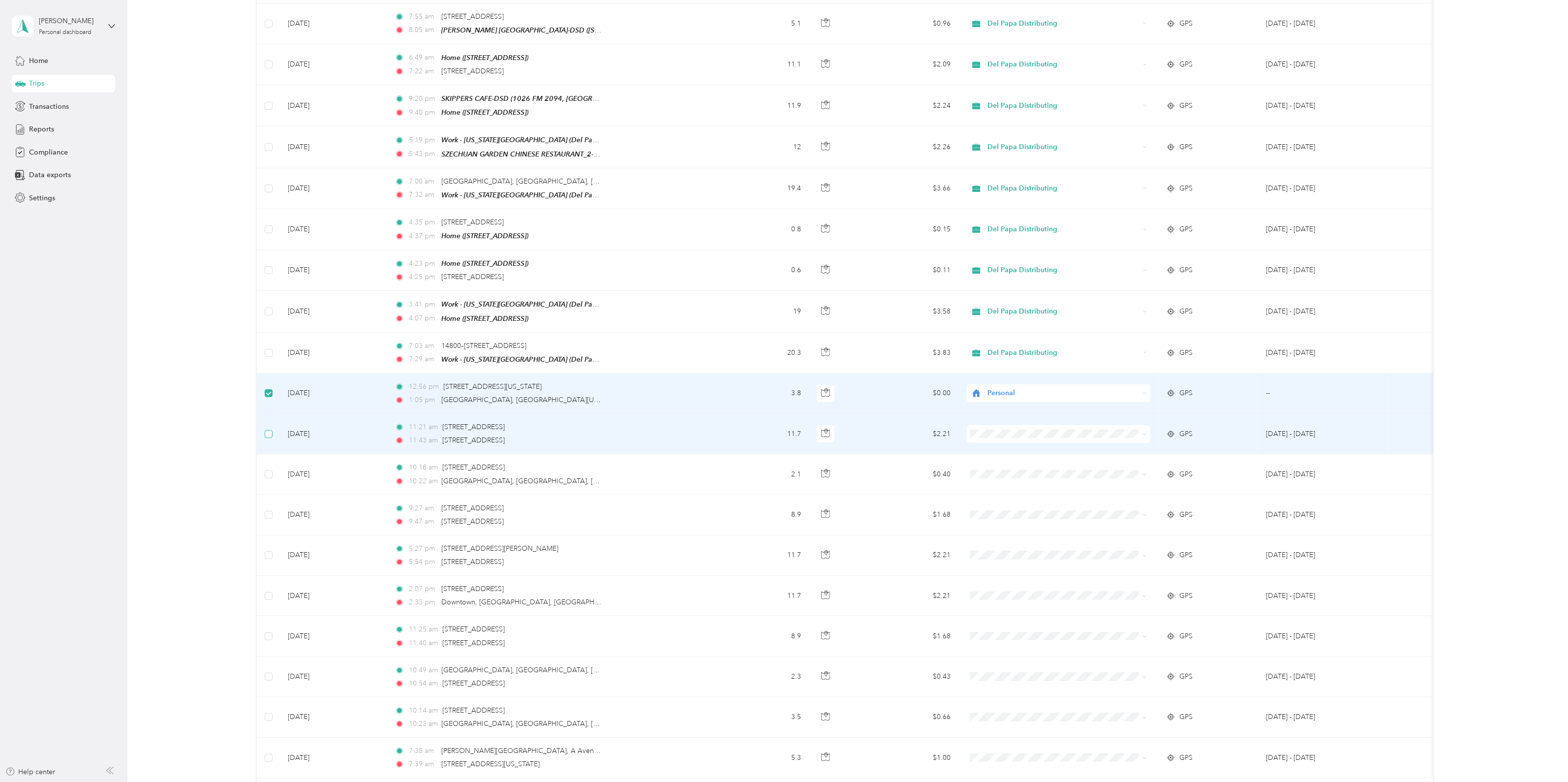
click at [265, 429] on label at bounding box center [268, 434] width 8 height 11
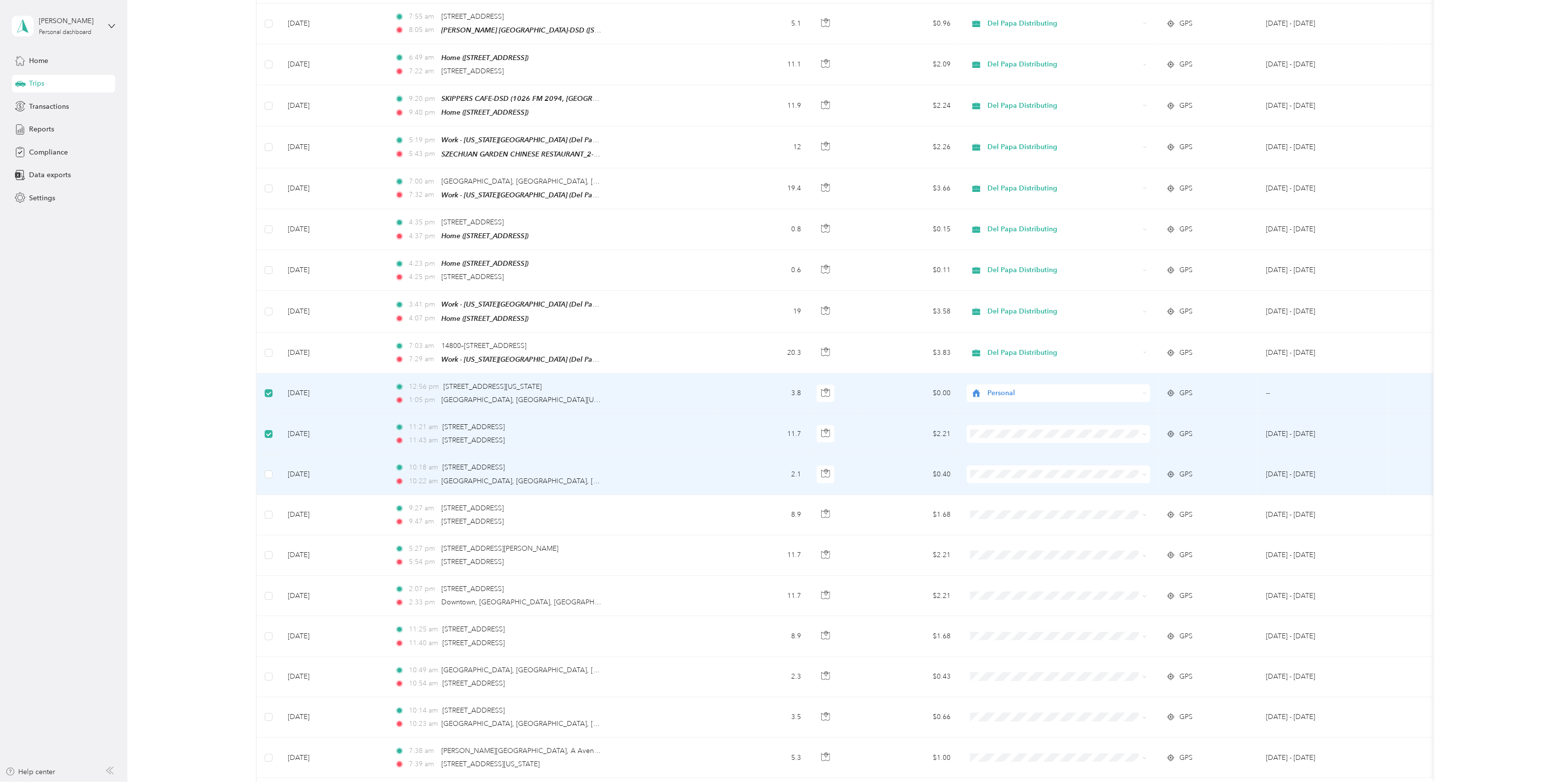
click at [268, 468] on td at bounding box center [268, 474] width 23 height 40
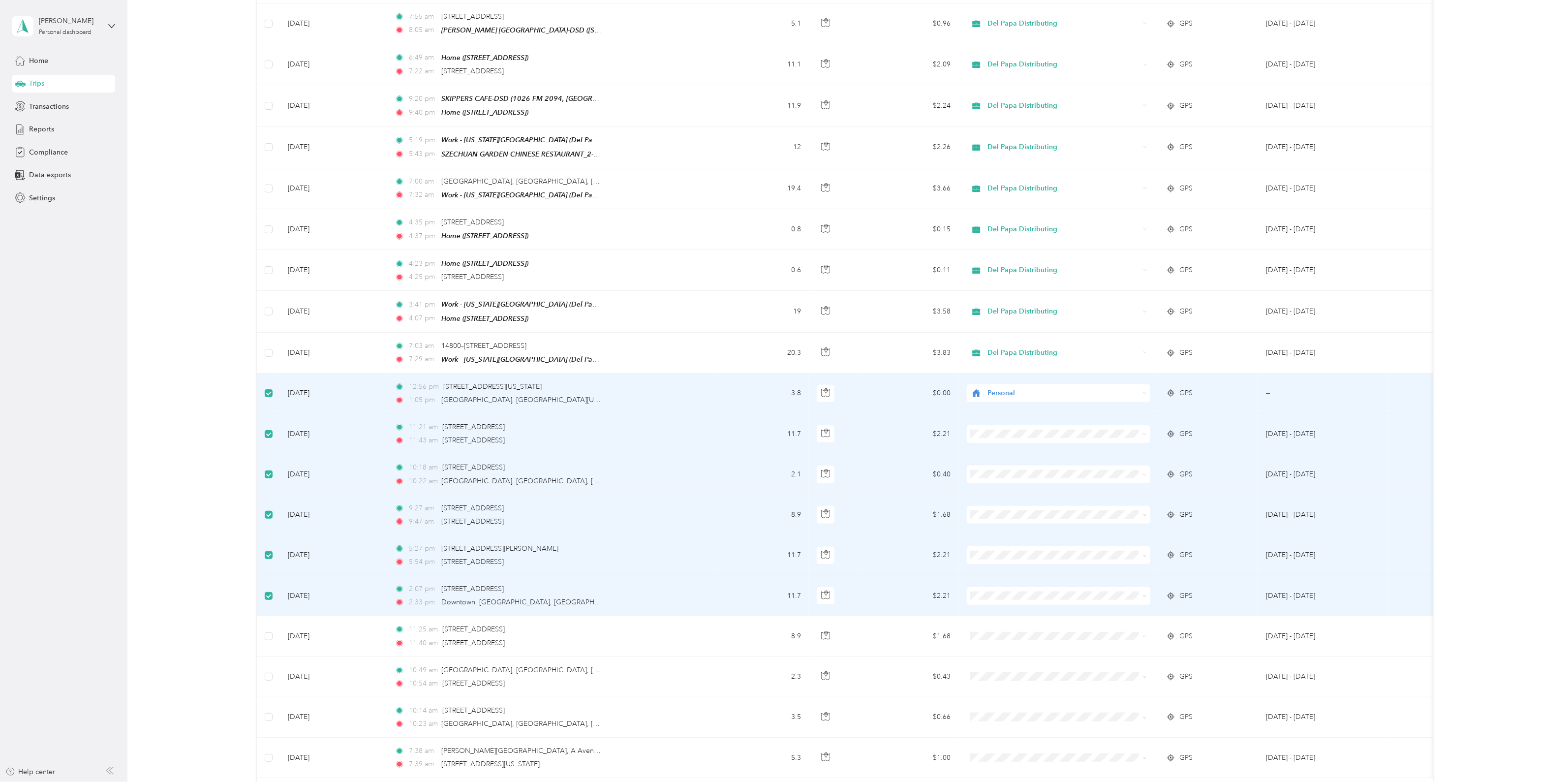
scroll to position [572, 0]
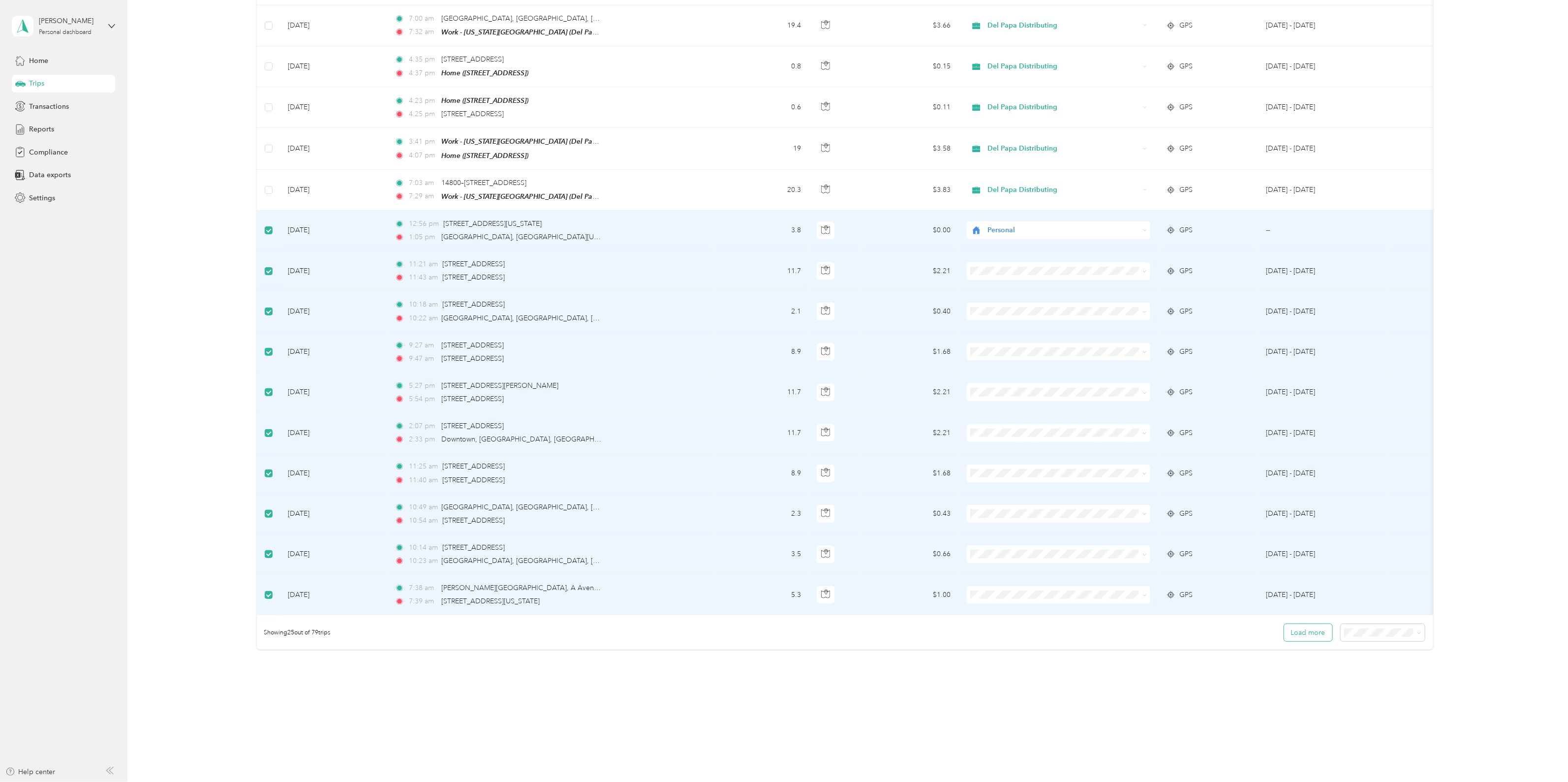
click at [1316, 633] on button "Load more" at bounding box center [1308, 633] width 48 height 17
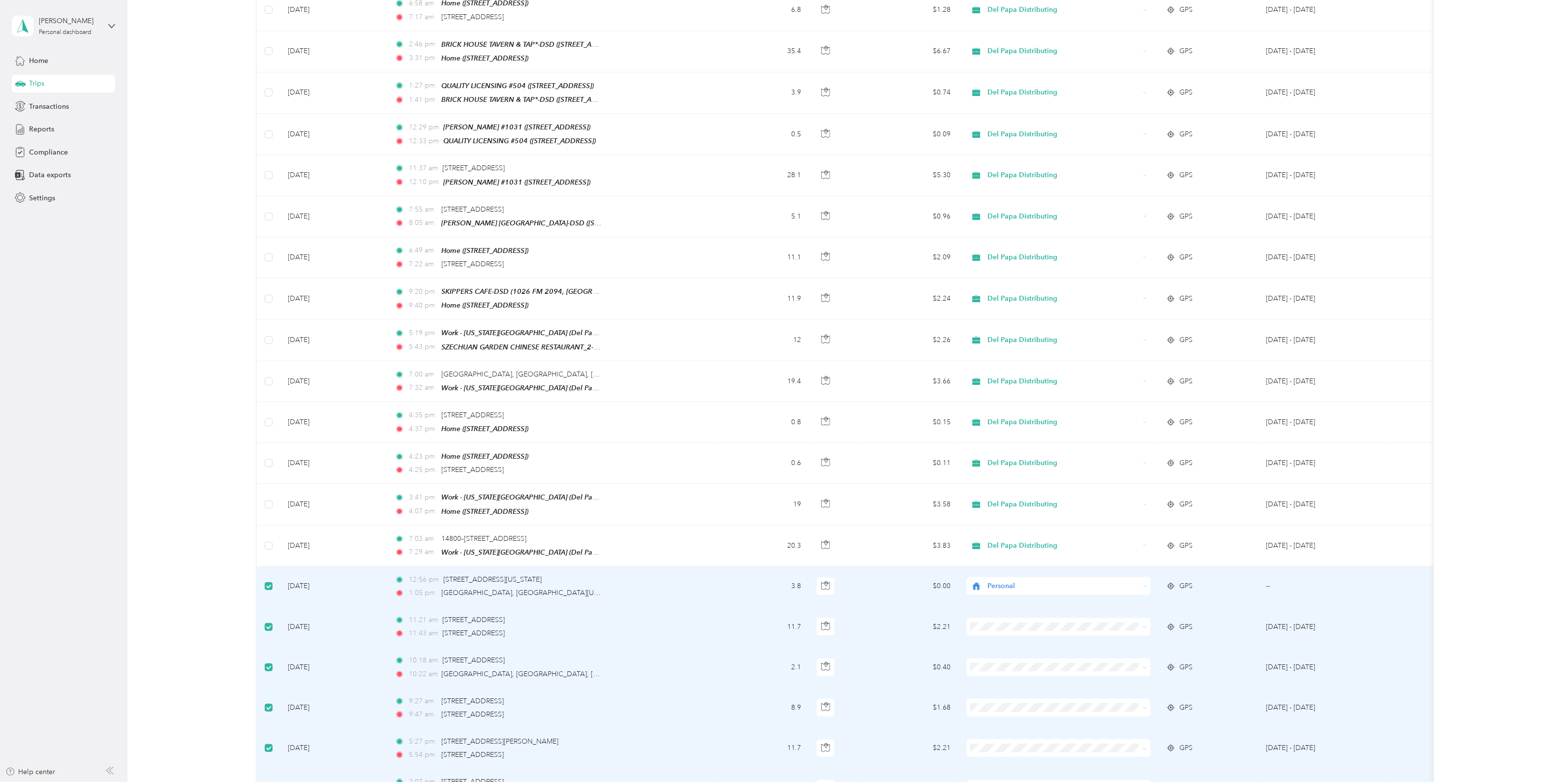
scroll to position [0, 0]
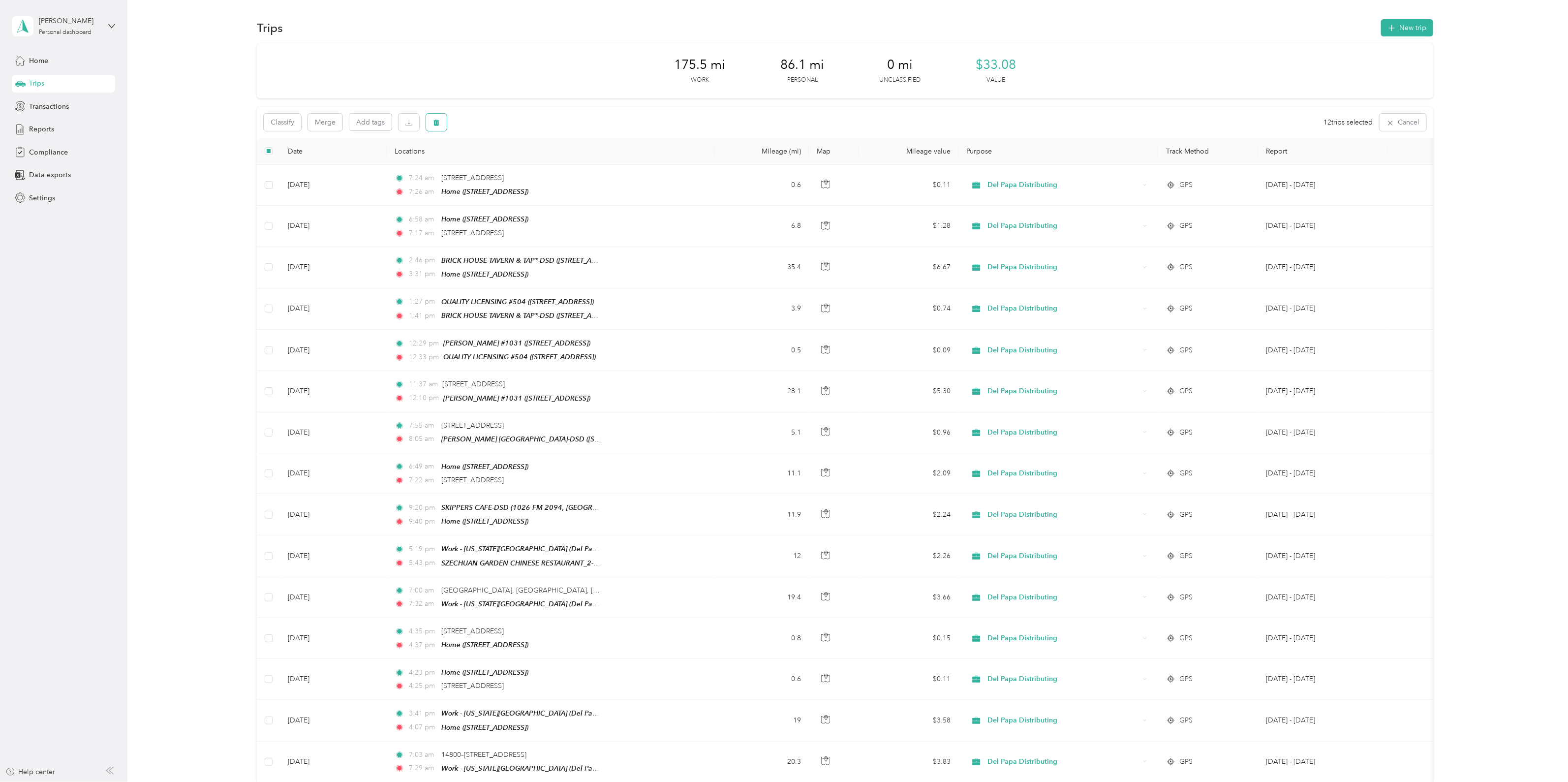
click at [440, 125] on button "button" at bounding box center [436, 122] width 21 height 17
click at [511, 166] on button "Yes" at bounding box center [511, 163] width 19 height 16
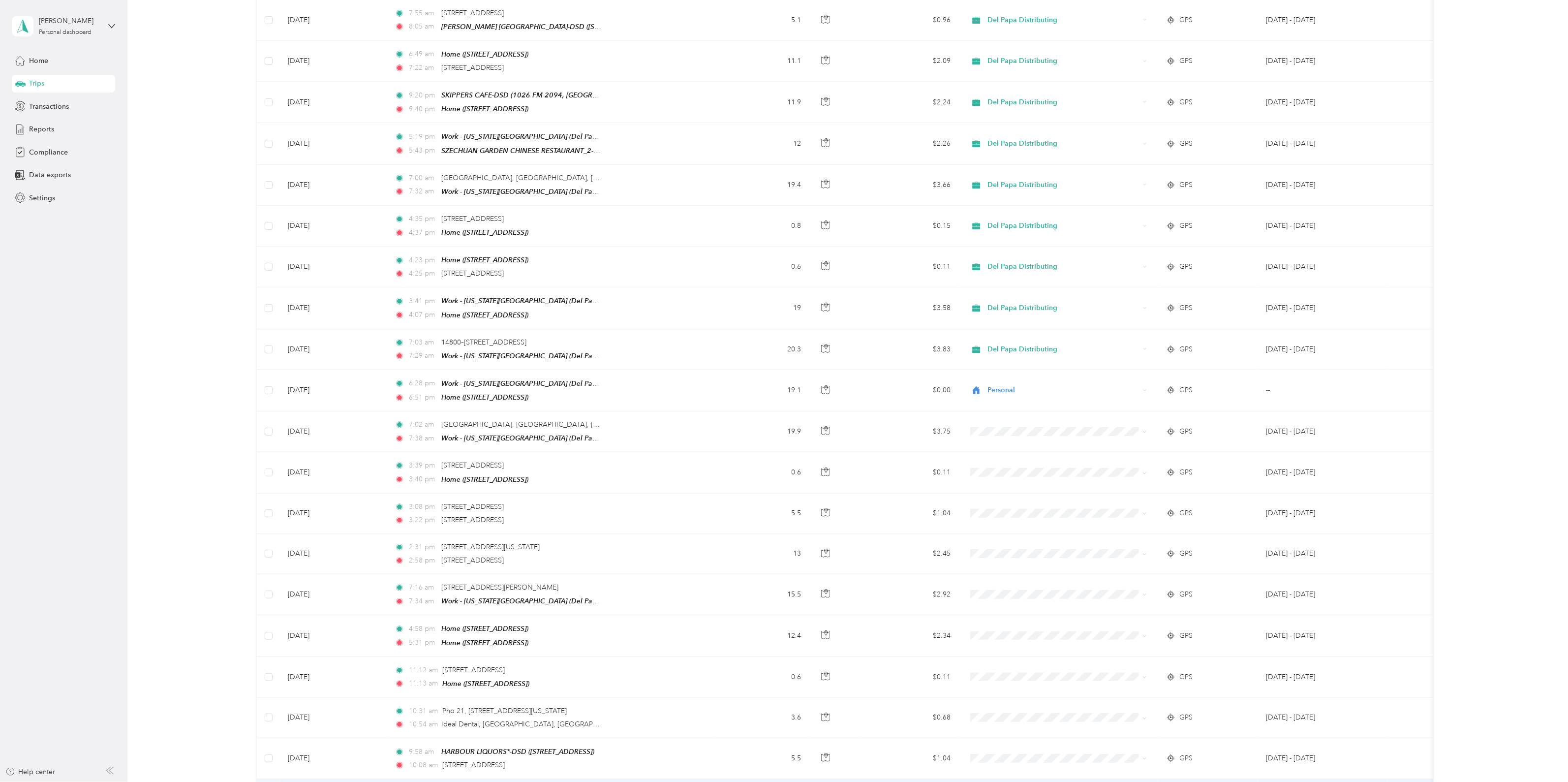
scroll to position [410, 0]
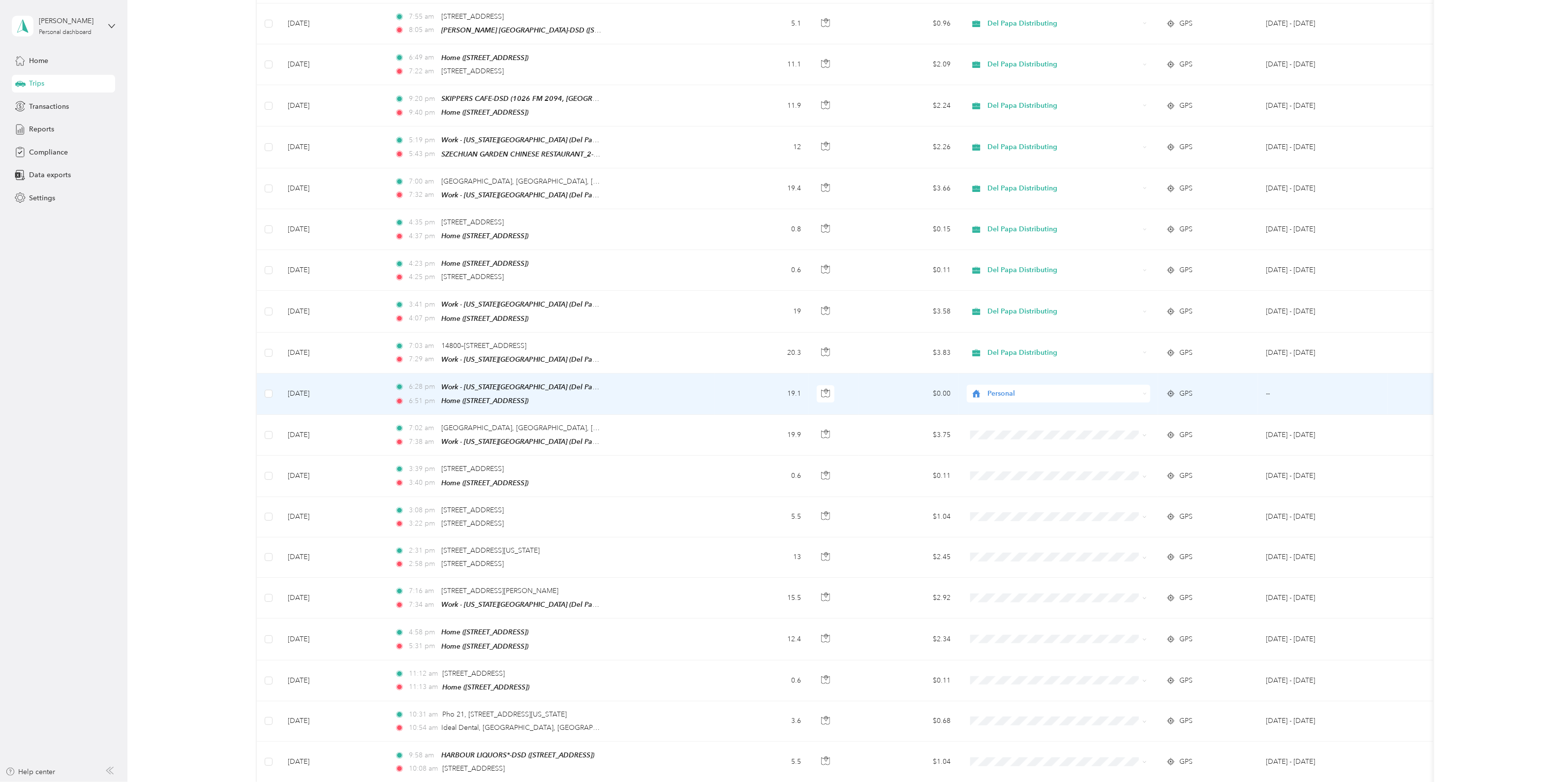
click at [1035, 389] on span "Personal" at bounding box center [1063, 394] width 152 height 11
click at [1045, 401] on span "Del Papa Distributing" at bounding box center [1066, 399] width 153 height 10
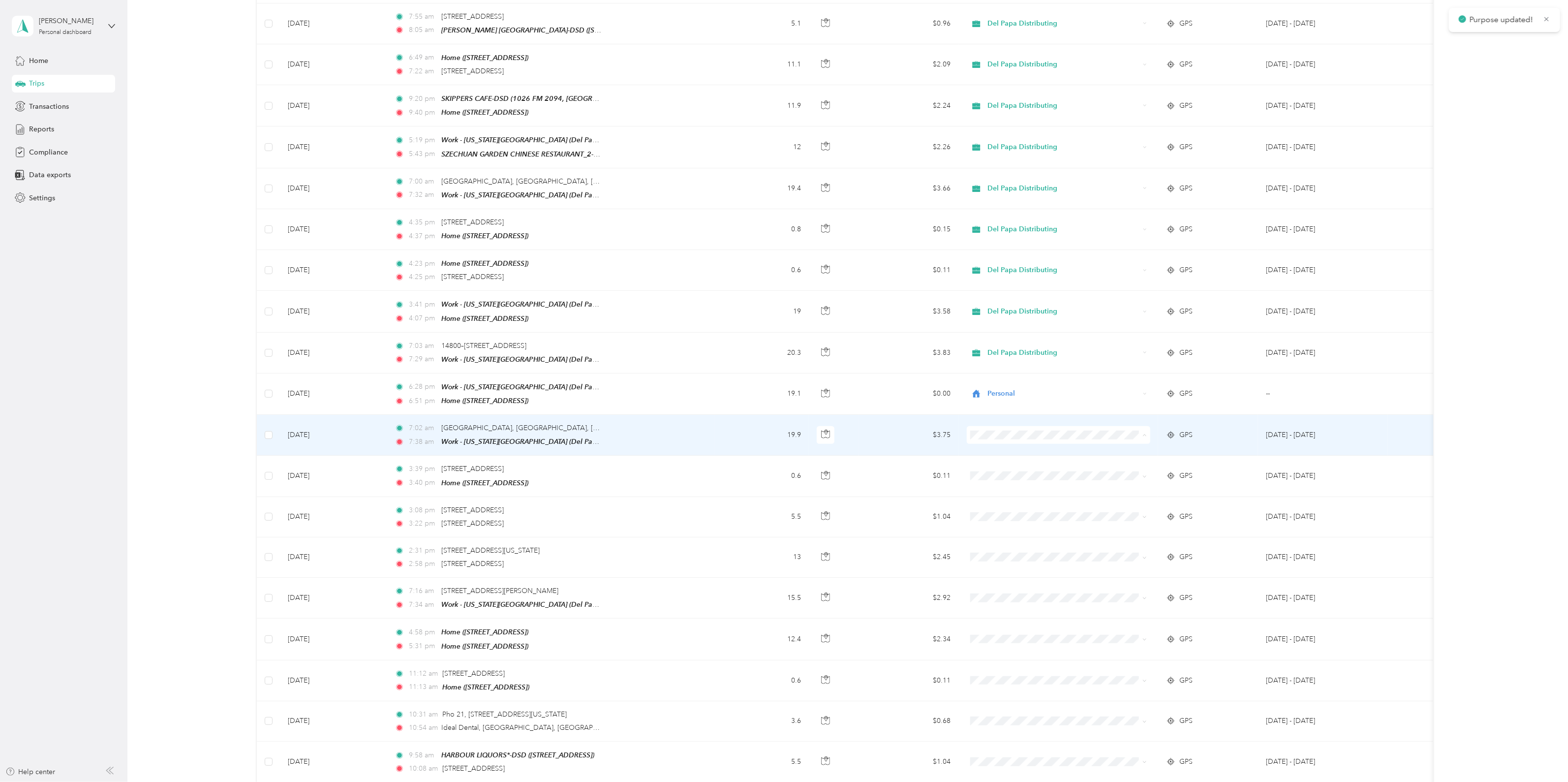
click at [1027, 437] on span "Del Papa Distributing" at bounding box center [1066, 440] width 153 height 10
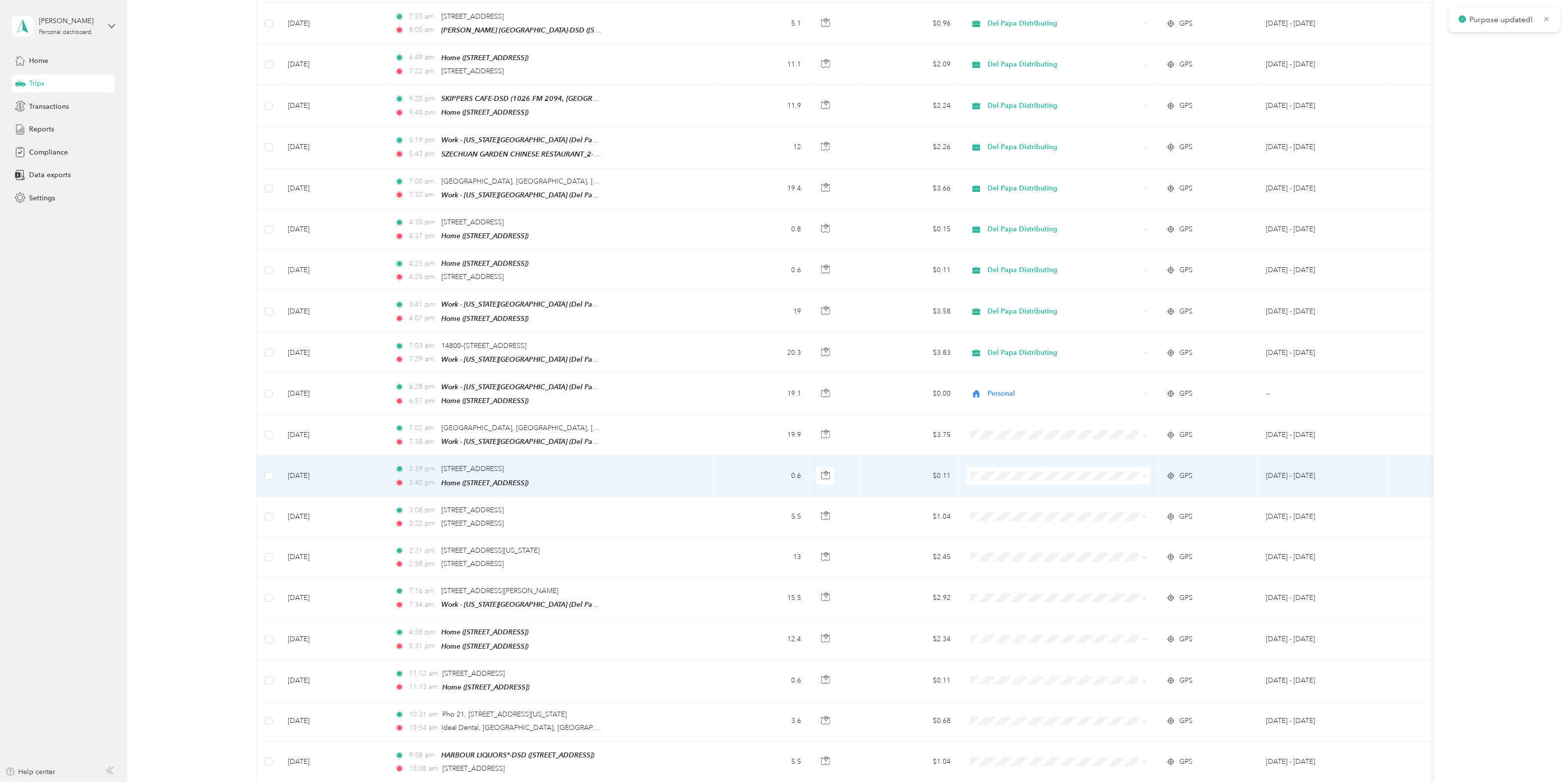
click at [1012, 467] on span at bounding box center [1059, 476] width 184 height 18
click at [1019, 484] on span "Del Papa Distributing" at bounding box center [1066, 480] width 153 height 10
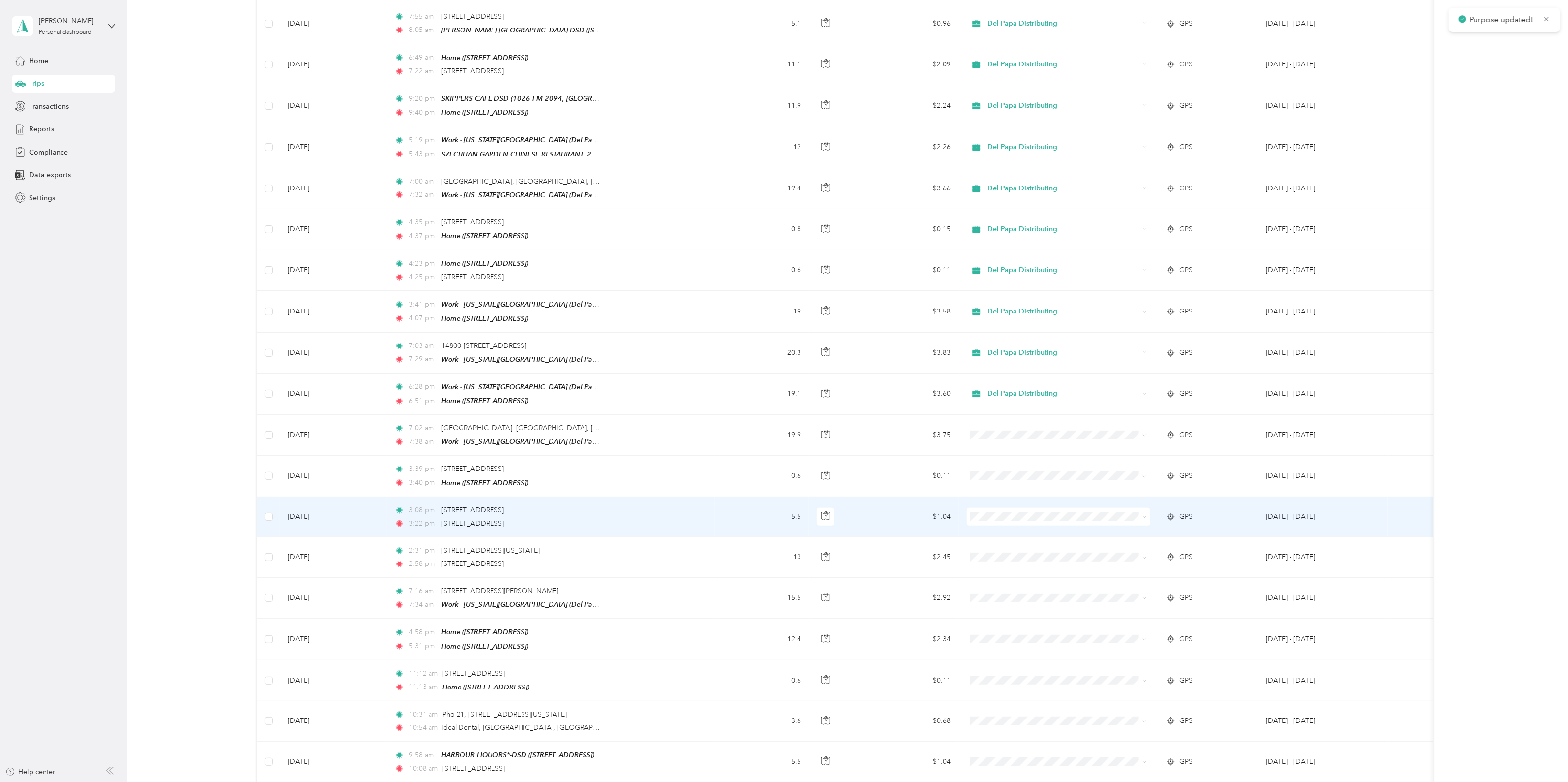
click at [1034, 520] on span "Del Papa Distributing" at bounding box center [1066, 520] width 153 height 10
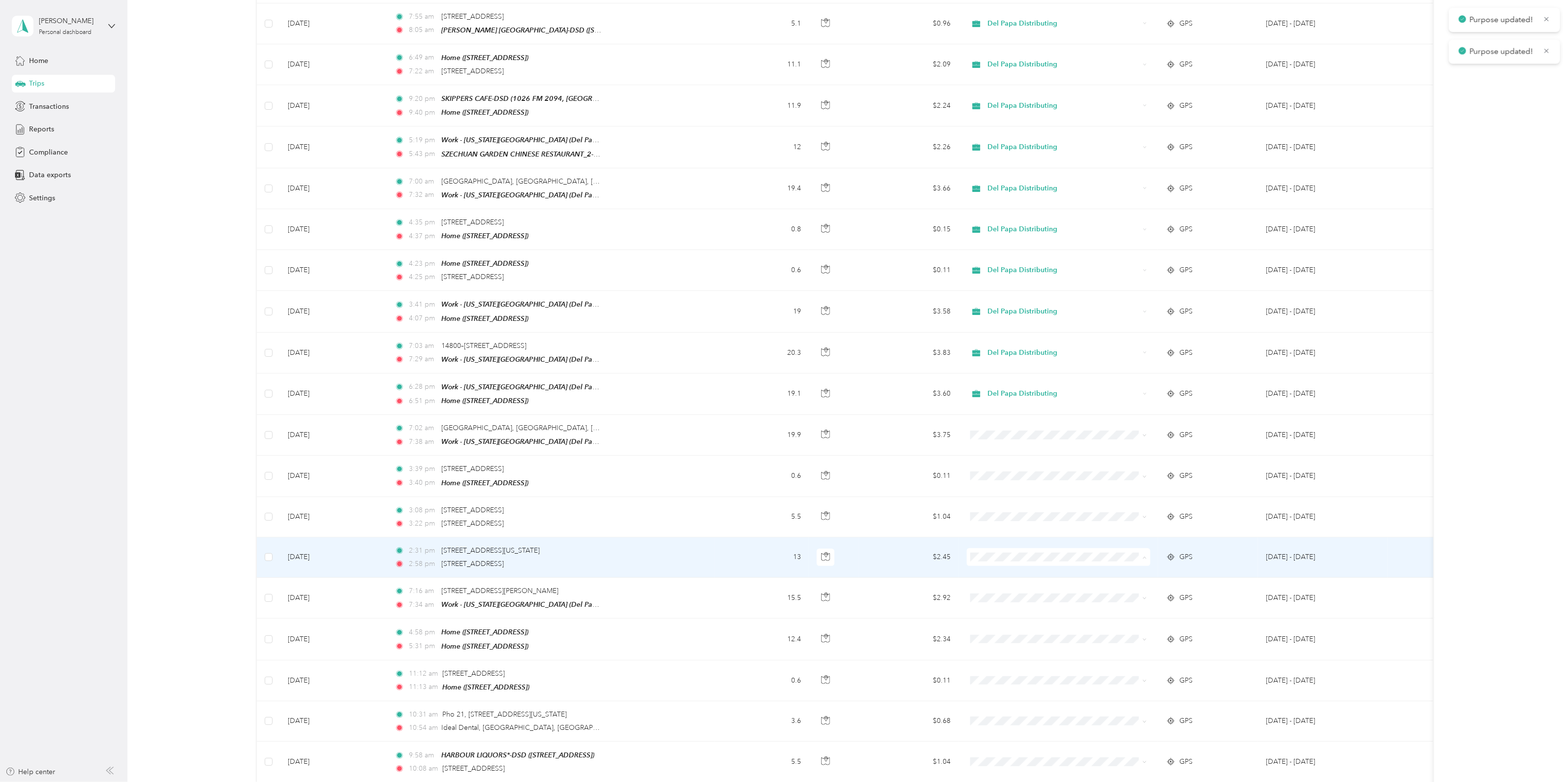
click at [1014, 559] on span "Del Papa Distributing" at bounding box center [1066, 561] width 153 height 10
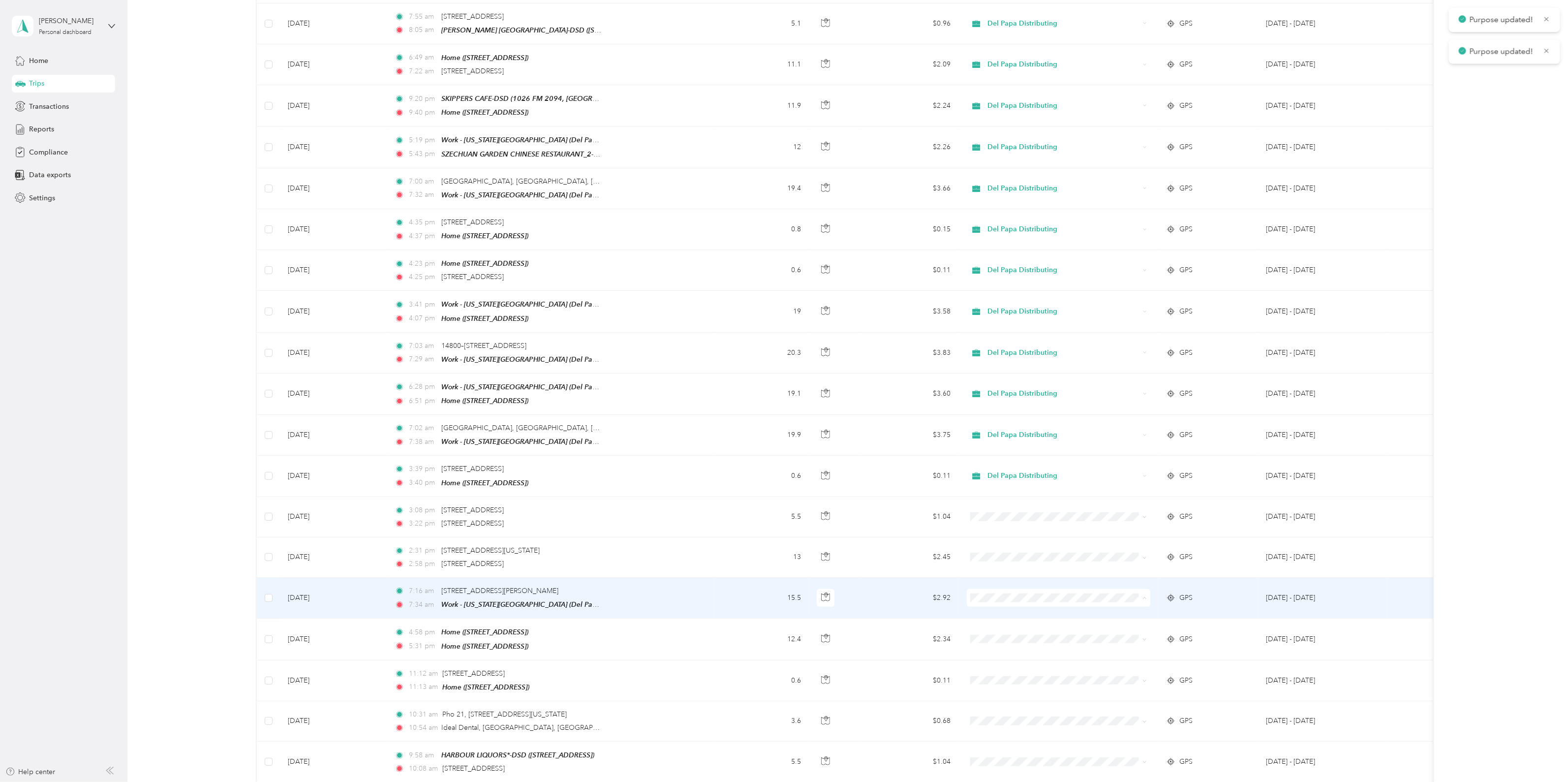
click at [1016, 601] on span "Del Papa Distributing" at bounding box center [1066, 602] width 153 height 10
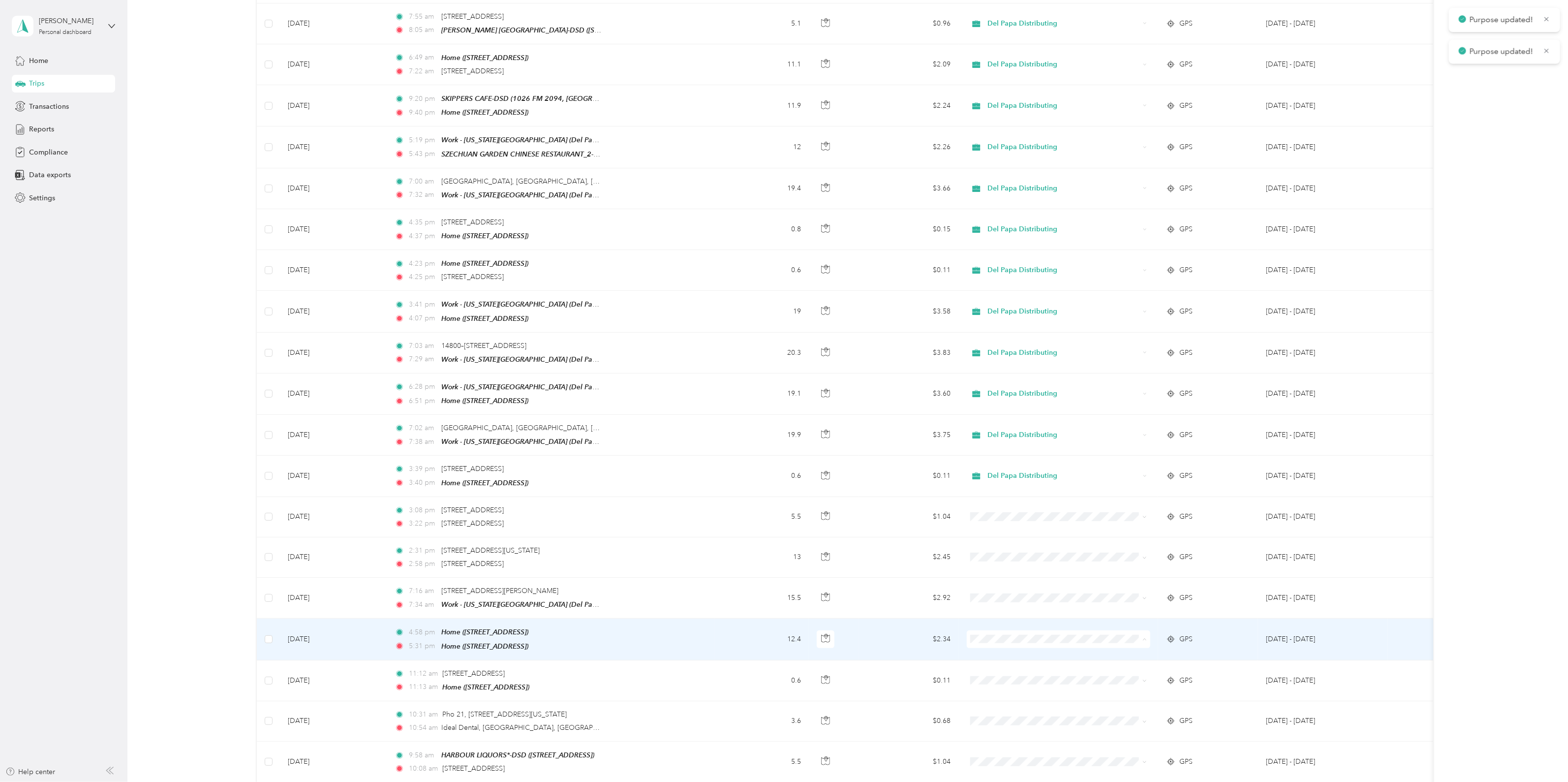
click at [1023, 638] on span "Del Papa Distributing" at bounding box center [1066, 642] width 153 height 10
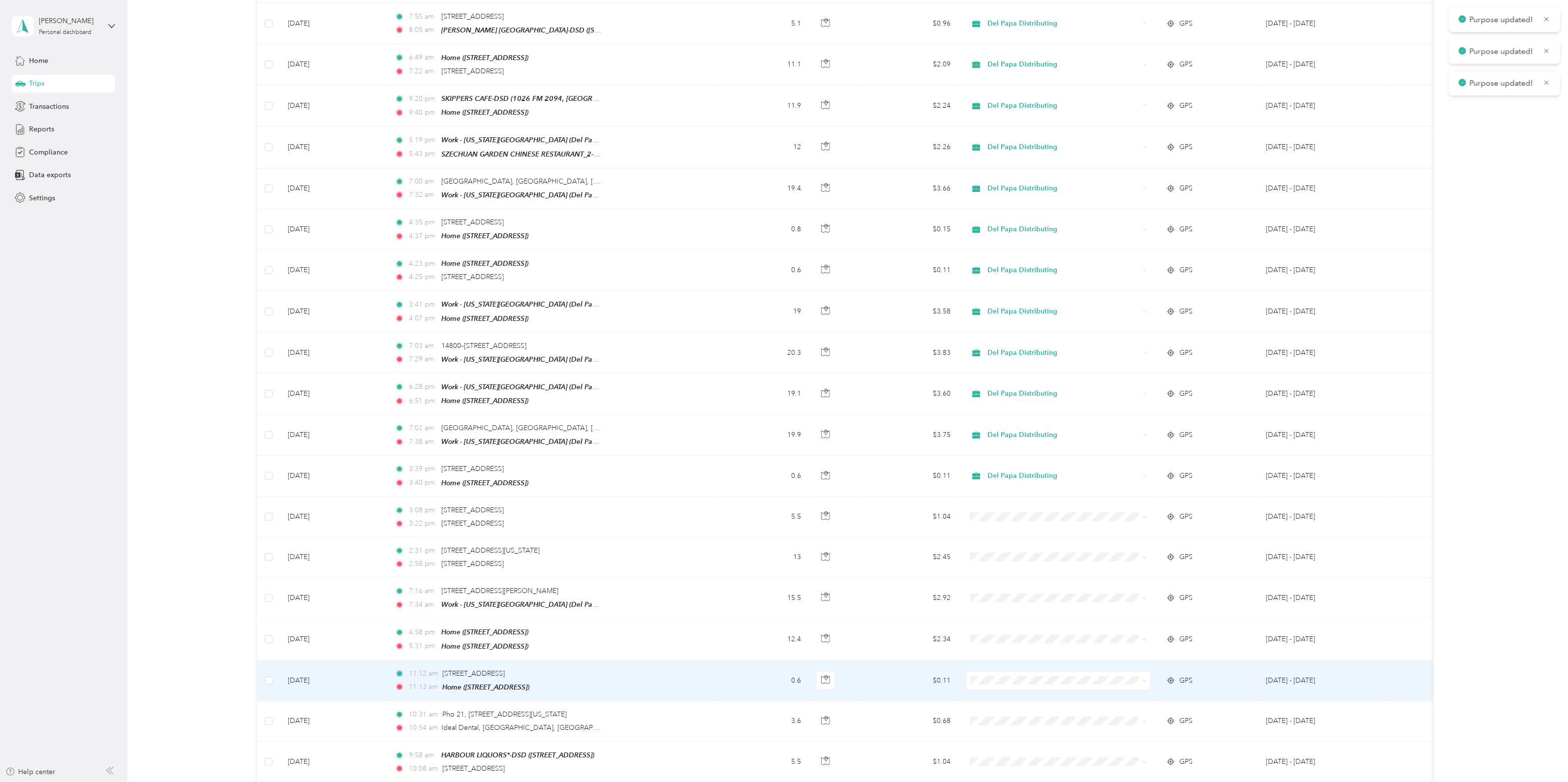
drag, startPoint x: 1016, startPoint y: 647, endPoint x: 1013, endPoint y: 653, distance: 6.7
click at [1013, 661] on td at bounding box center [1059, 681] width 200 height 41
click at [1014, 661] on div at bounding box center [931, 391] width 1568 height 782
click at [1037, 679] on span "Del Papa Distributing" at bounding box center [1066, 682] width 153 height 10
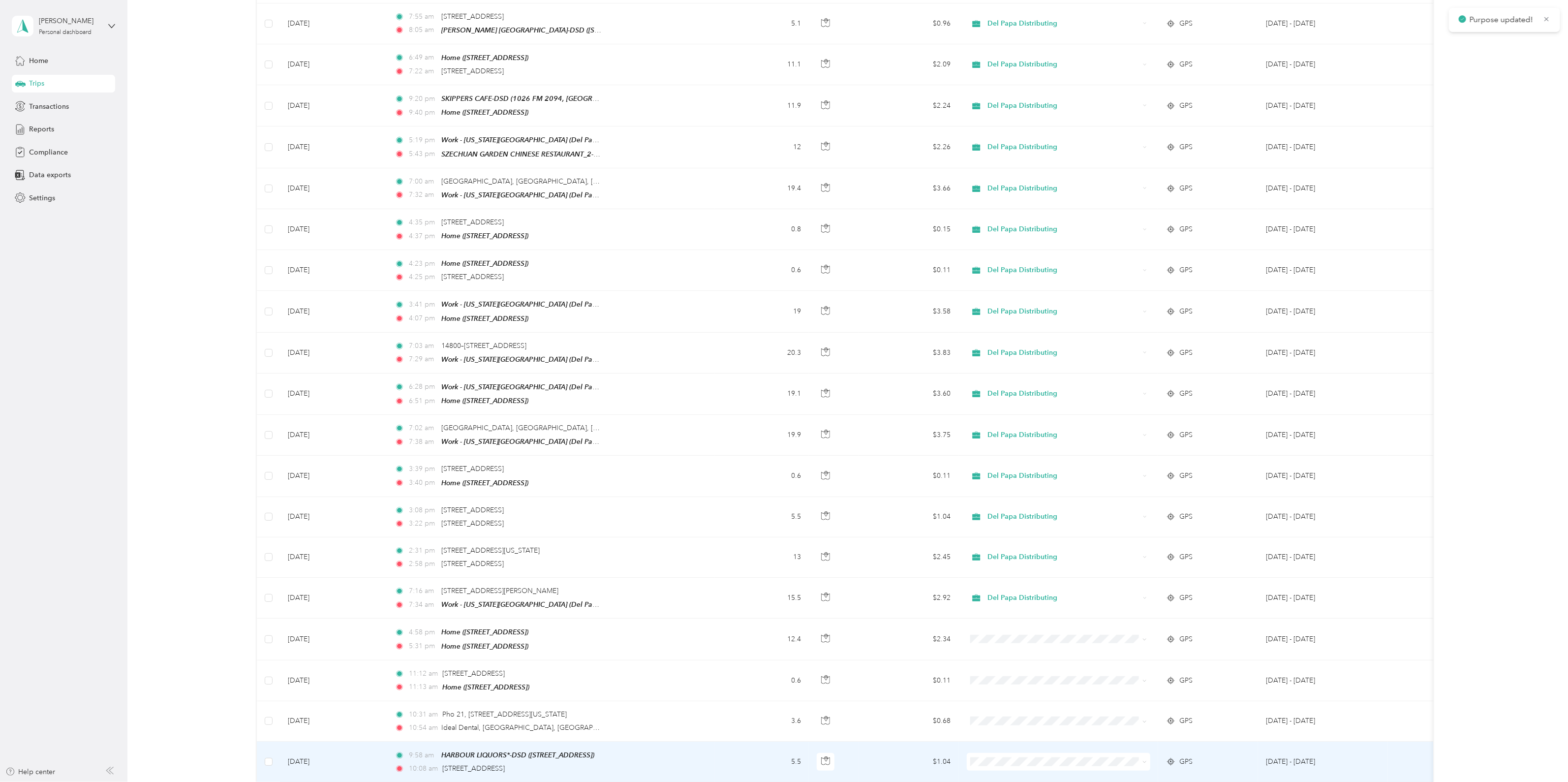
scroll to position [615, 0]
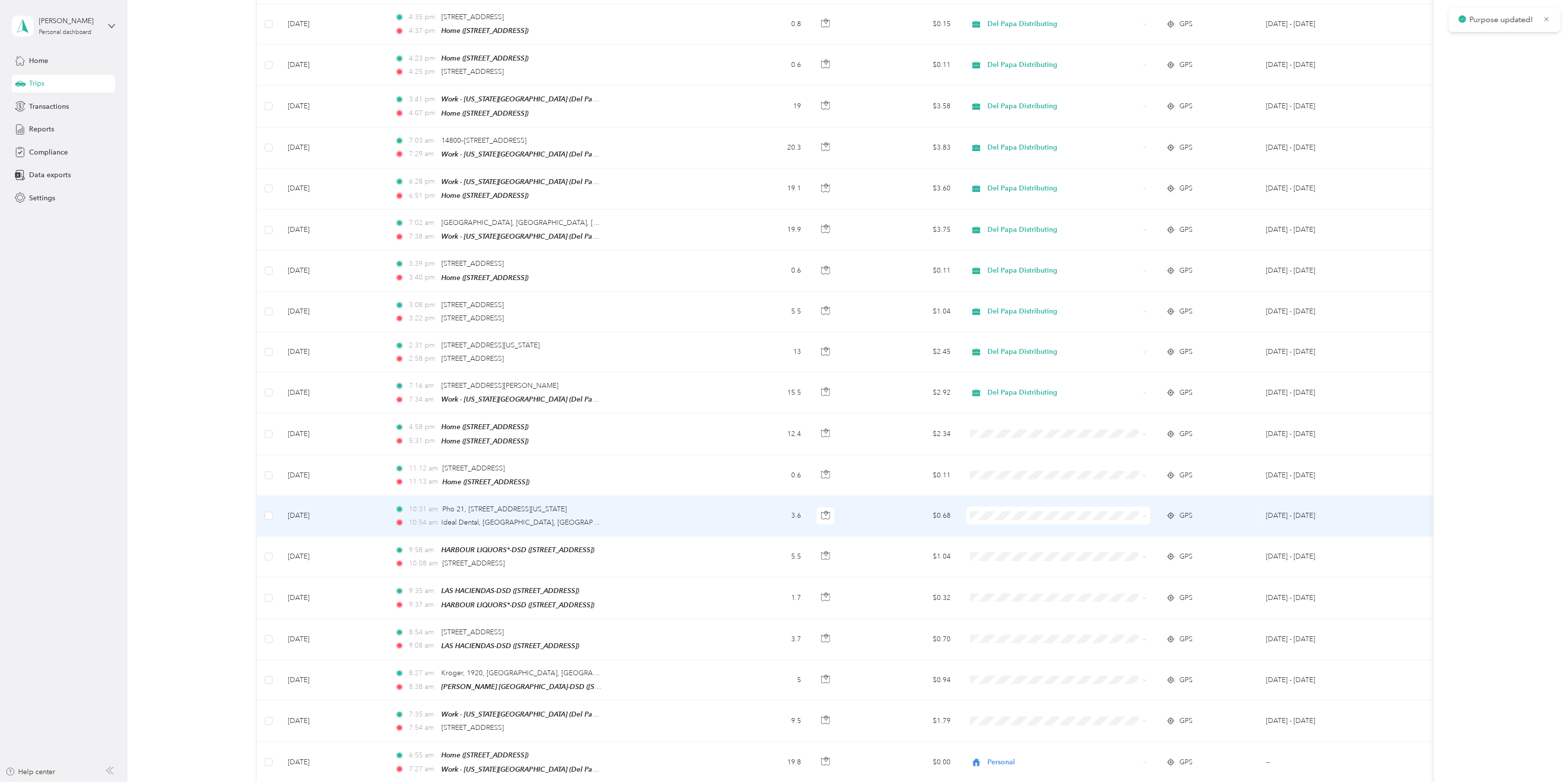
click at [1032, 518] on span "Del Papa Distributing" at bounding box center [1066, 517] width 153 height 10
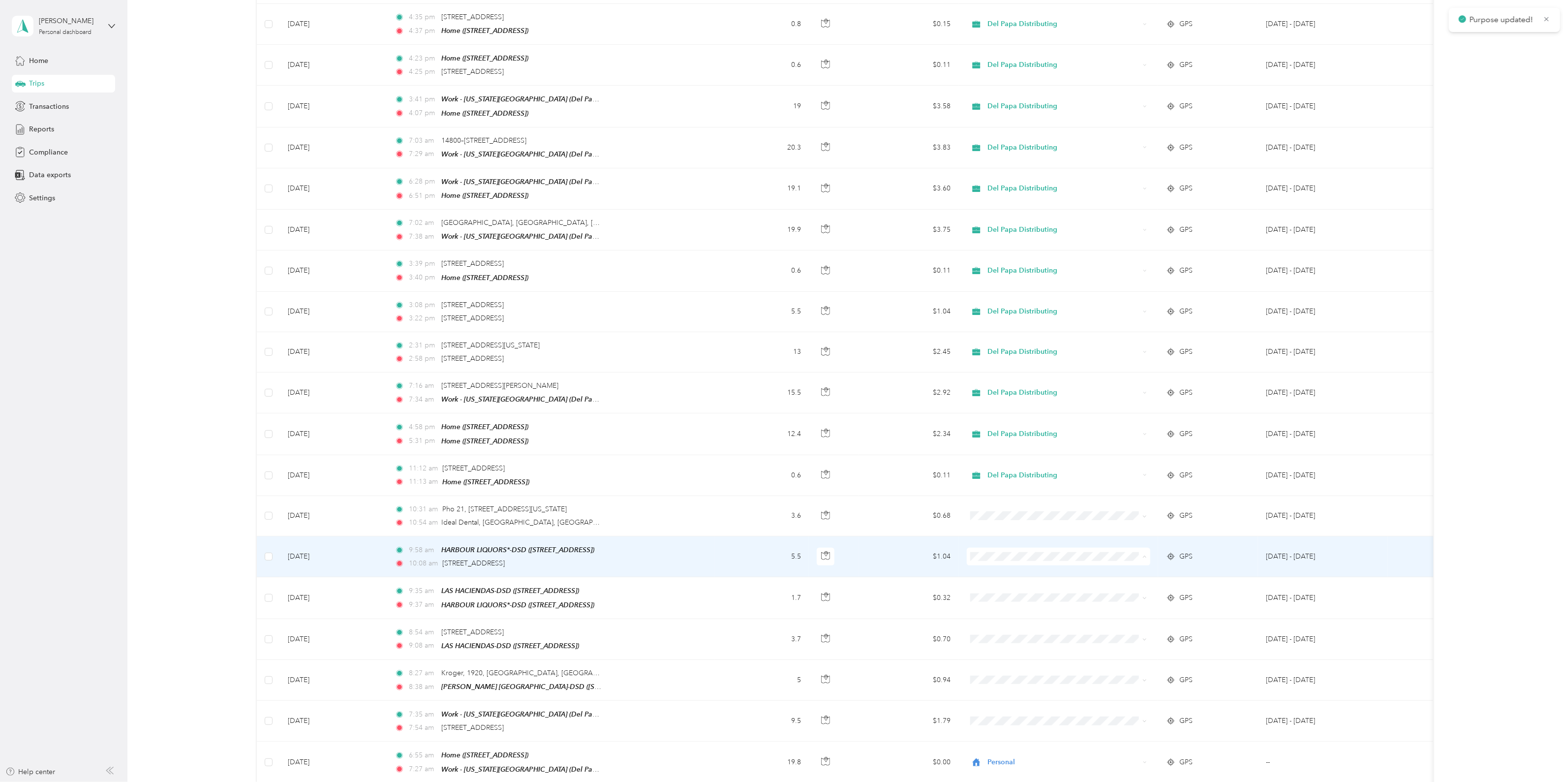
click at [1007, 560] on span "Del Papa Distributing" at bounding box center [1066, 558] width 153 height 10
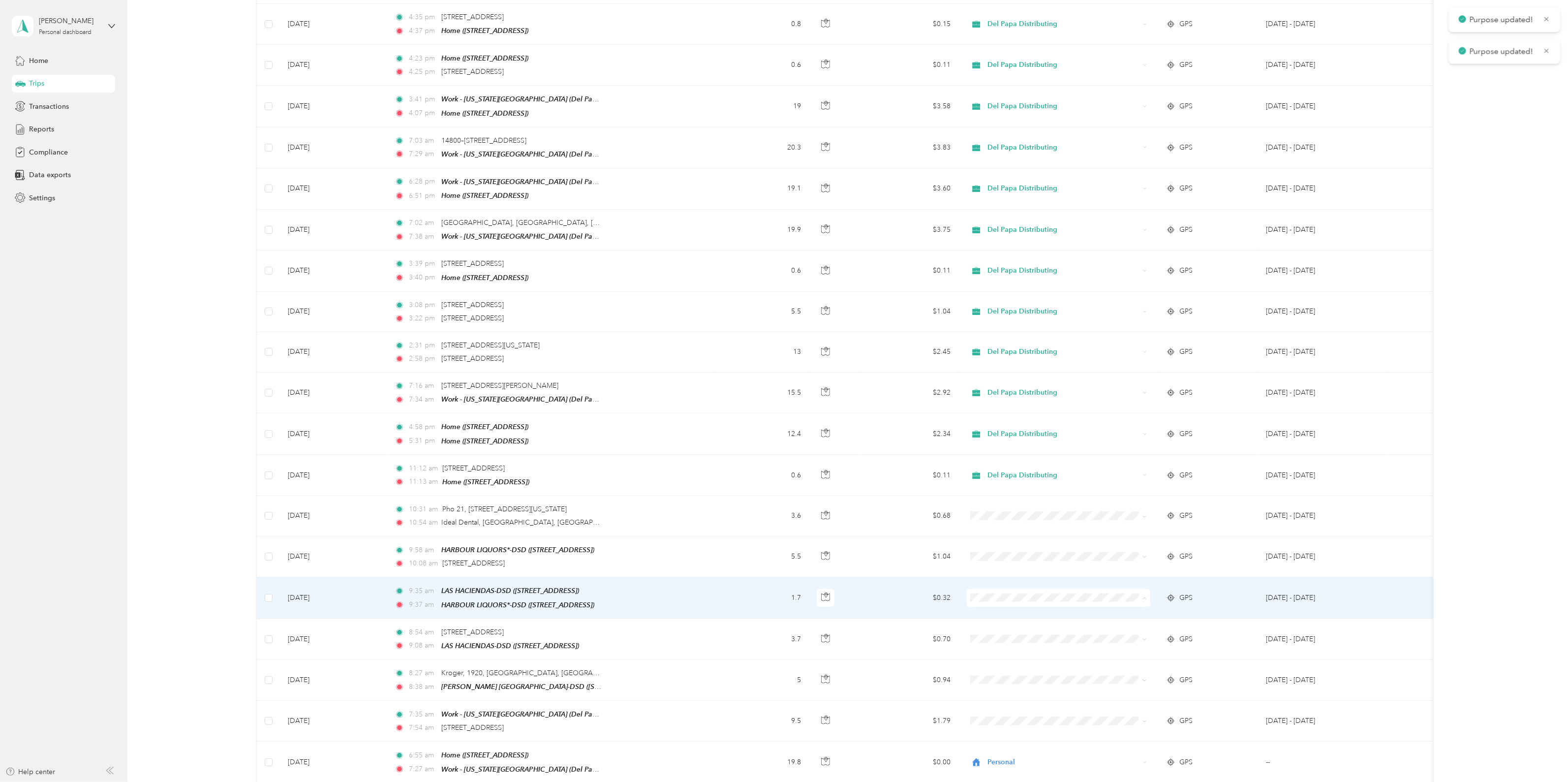
click at [1049, 602] on span "Del Papa Distributing" at bounding box center [1066, 598] width 153 height 10
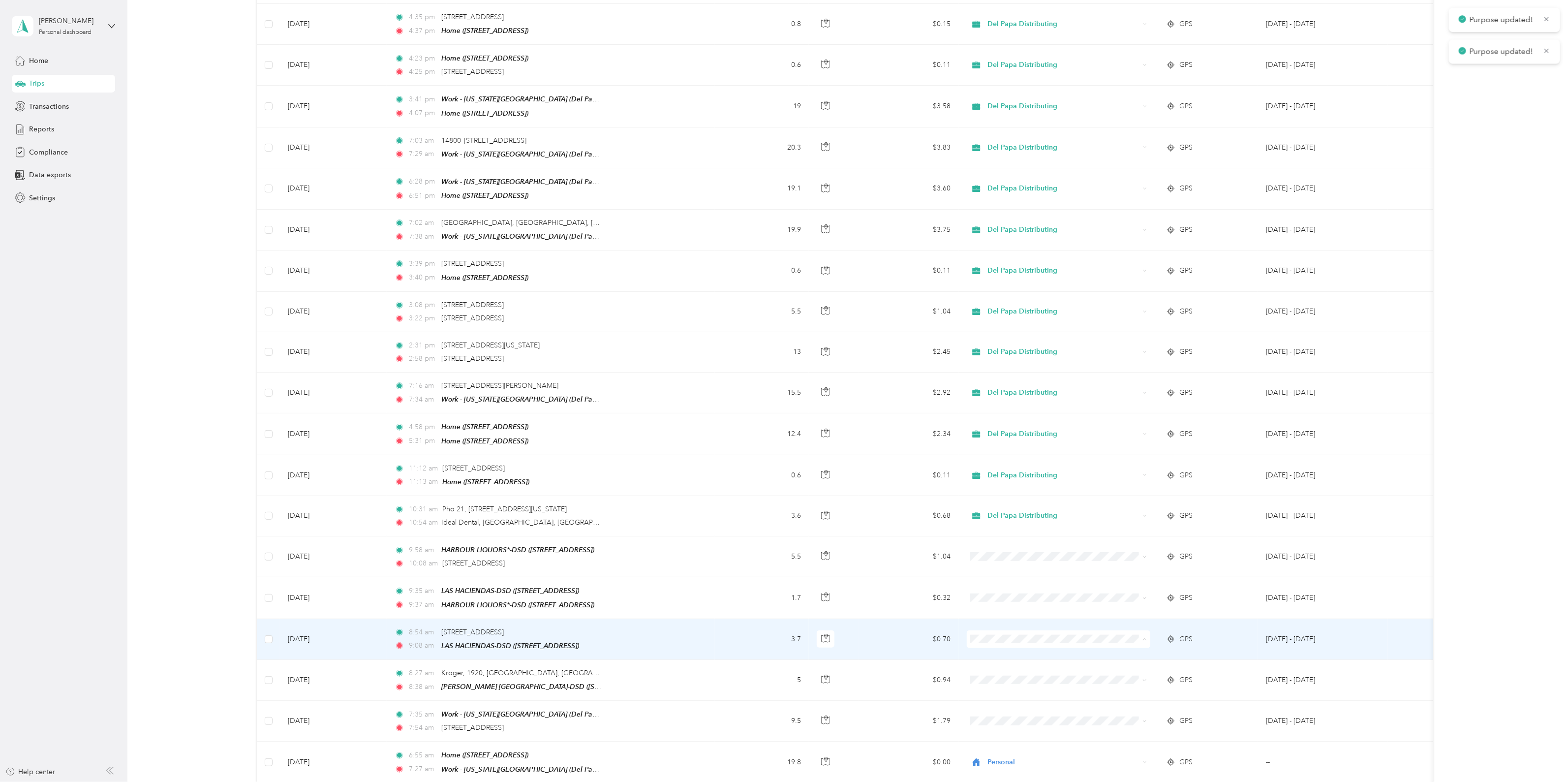
click at [1025, 635] on span "Del Papa Distributing" at bounding box center [1066, 638] width 153 height 10
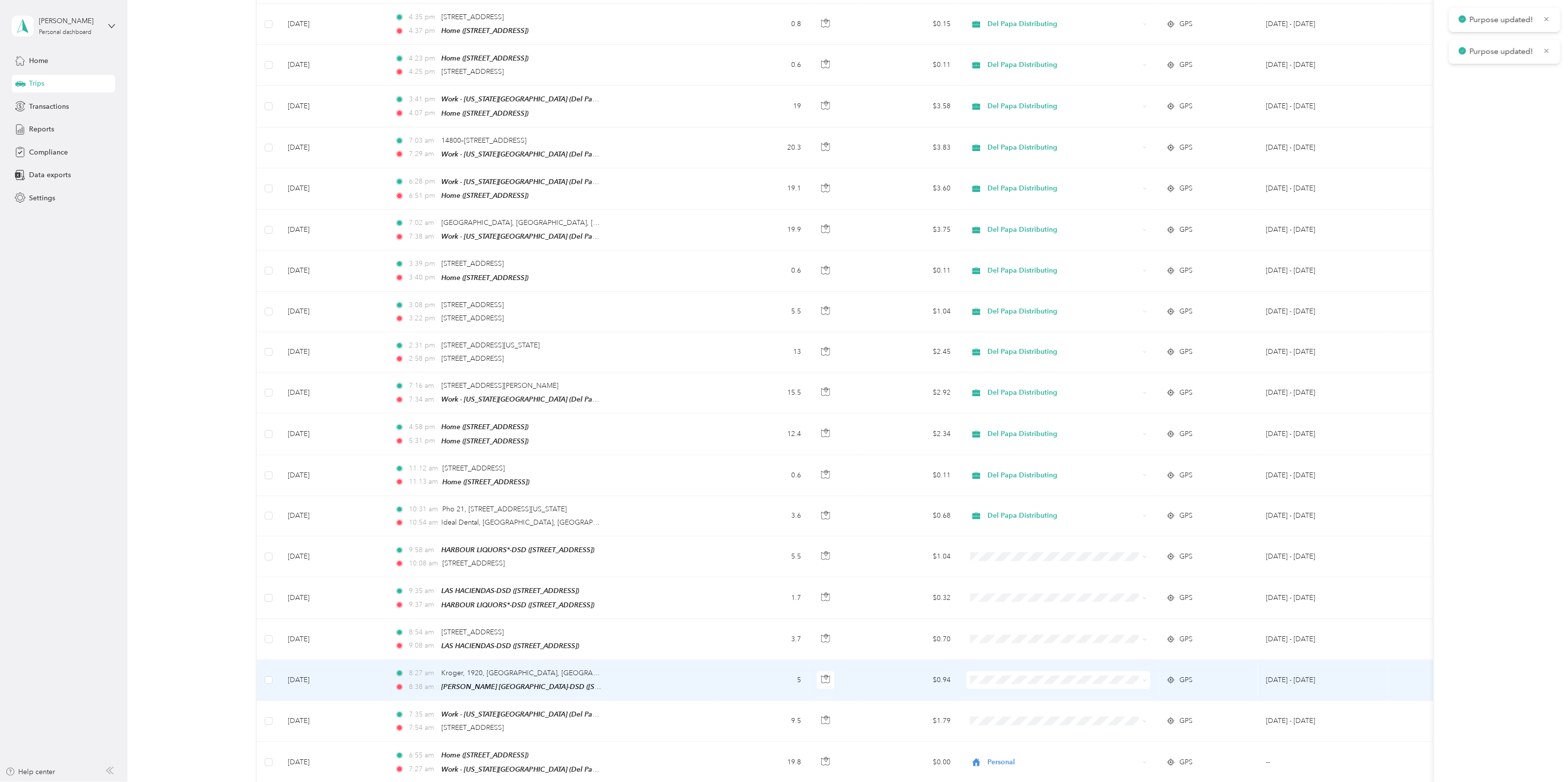
click at [1022, 680] on span "Del Papa Distributing" at bounding box center [1066, 679] width 153 height 10
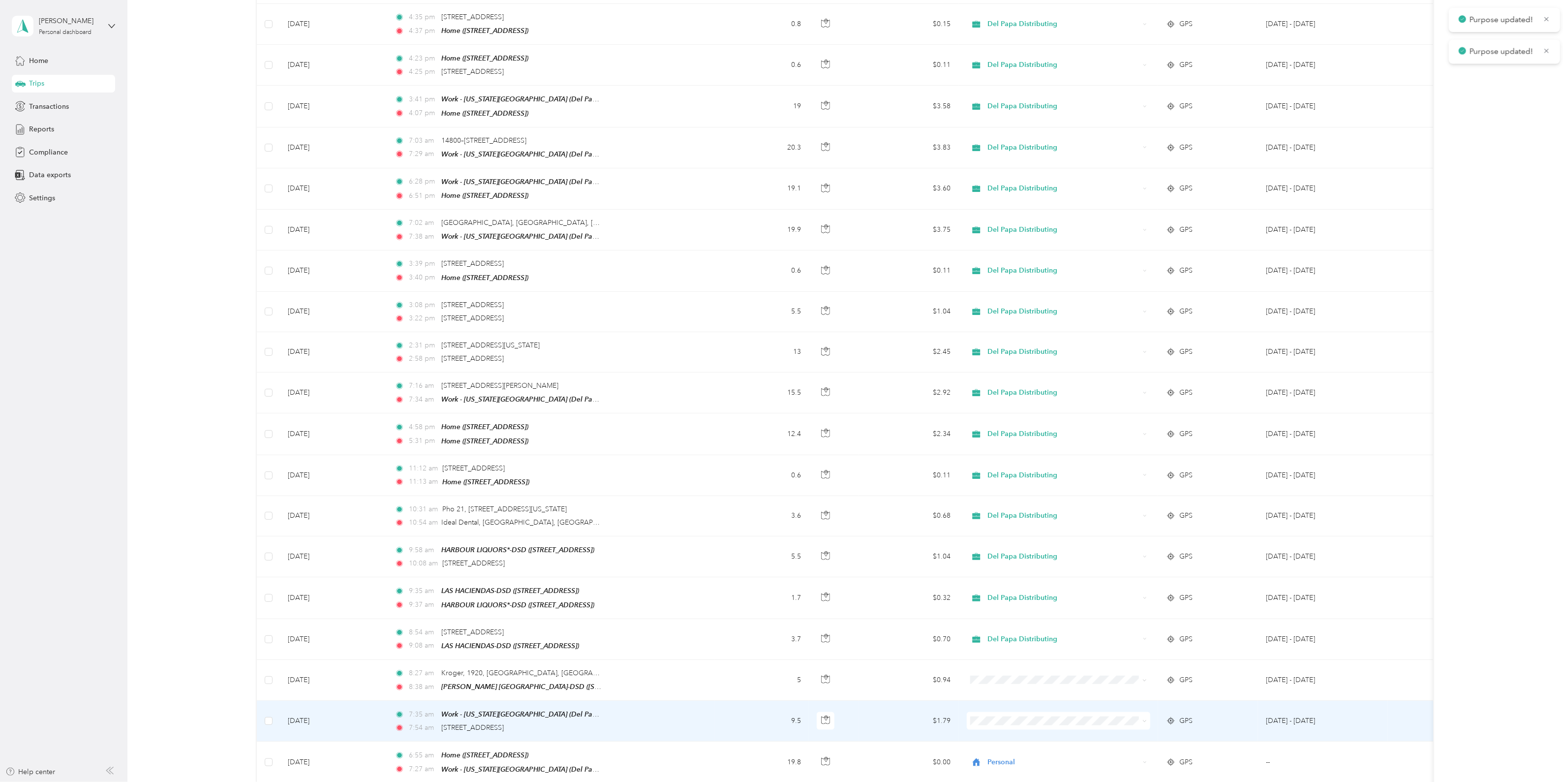
click at [1029, 719] on span "Del Papa Distributing" at bounding box center [1066, 717] width 153 height 10
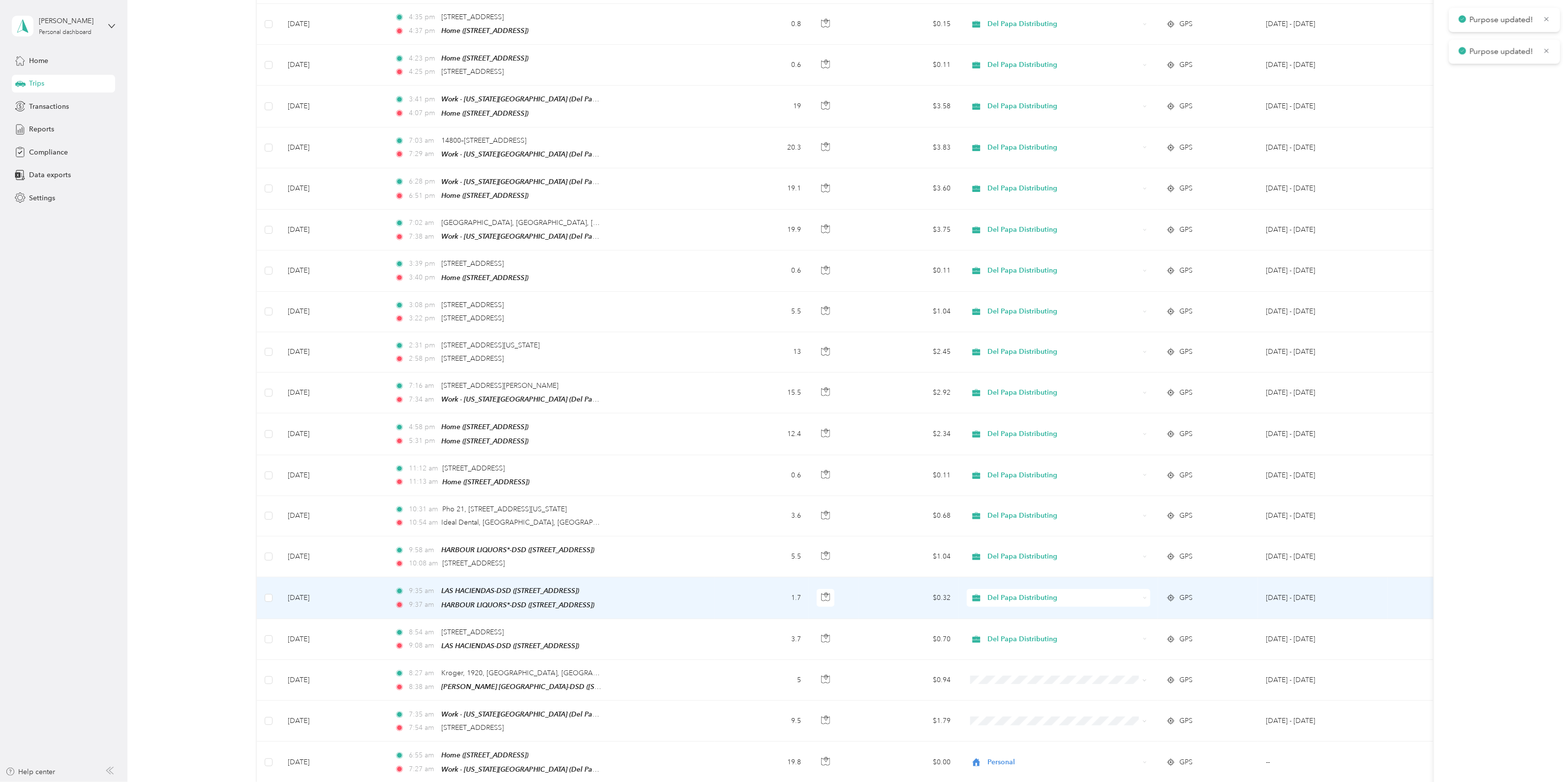
scroll to position [820, 0]
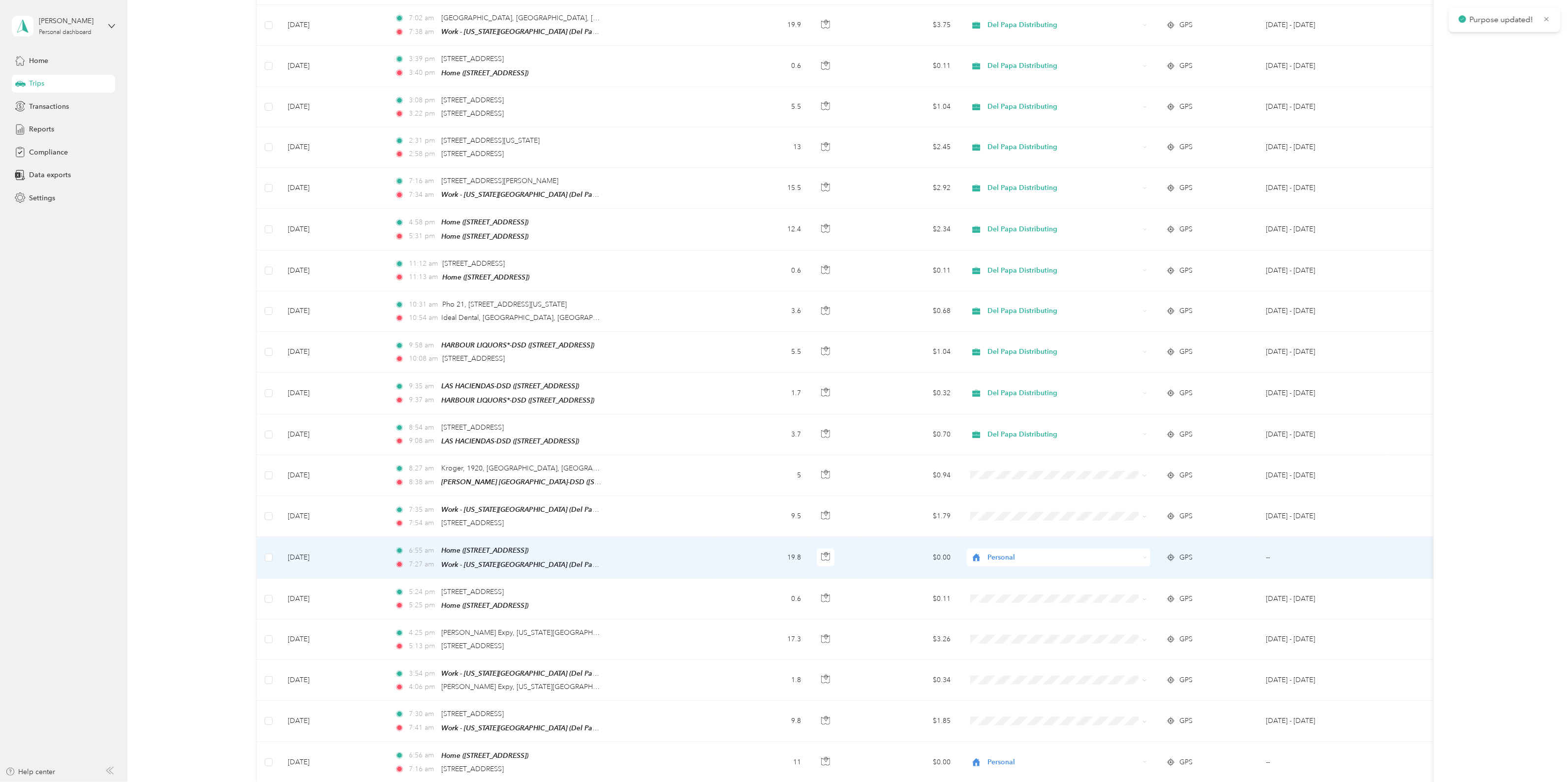
click at [1021, 552] on span "Personal" at bounding box center [1063, 558] width 152 height 11
click at [1020, 551] on span "Del Papa Distributing" at bounding box center [1066, 555] width 153 height 10
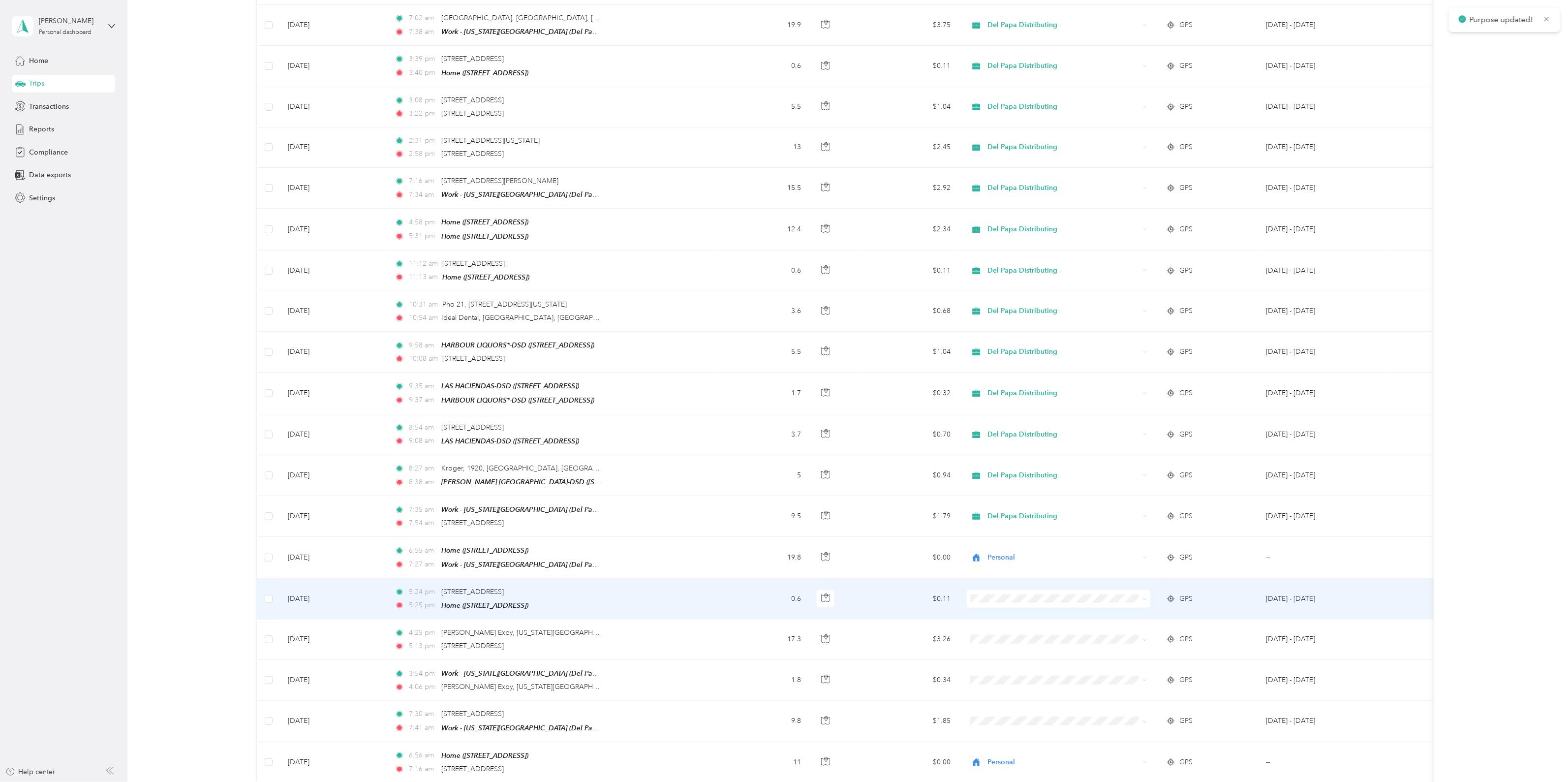
click at [1041, 597] on span "Del Papa Distributing" at bounding box center [1066, 595] width 153 height 10
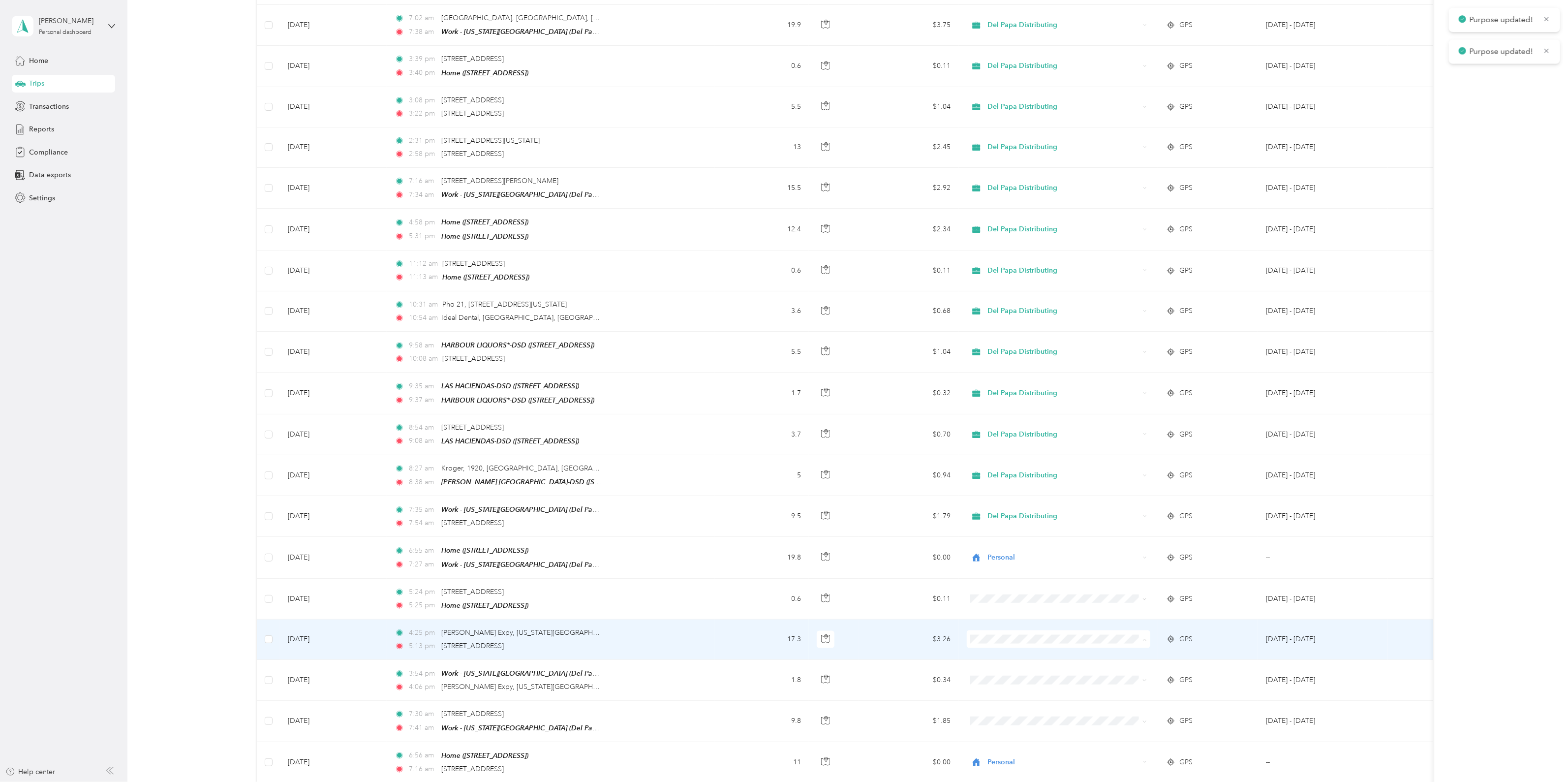
click at [1025, 635] on span "Del Papa Distributing" at bounding box center [1066, 635] width 153 height 10
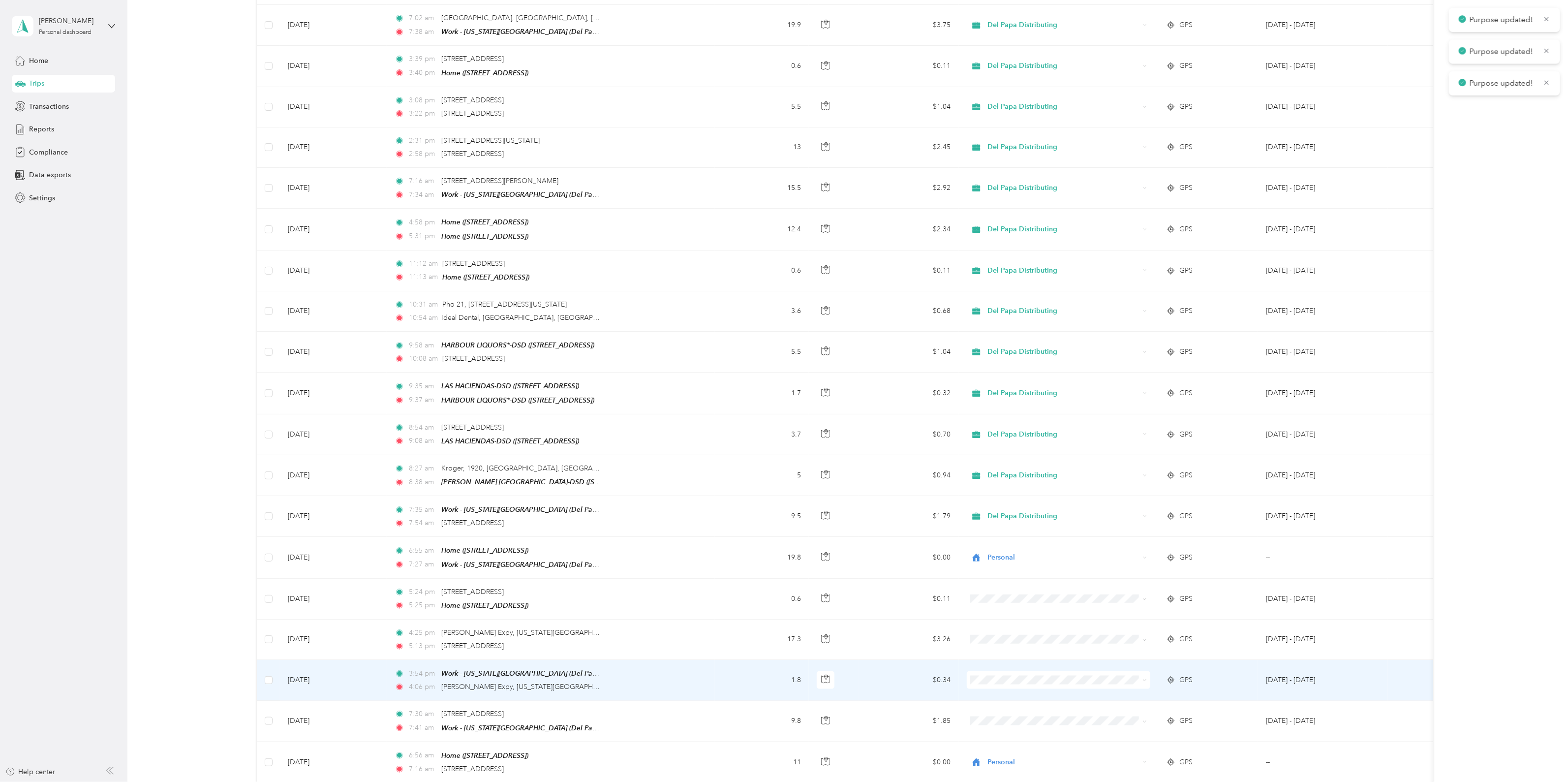
click at [1021, 671] on span at bounding box center [1059, 680] width 184 height 18
click at [1026, 672] on span "Del Papa Distributing" at bounding box center [1066, 676] width 153 height 10
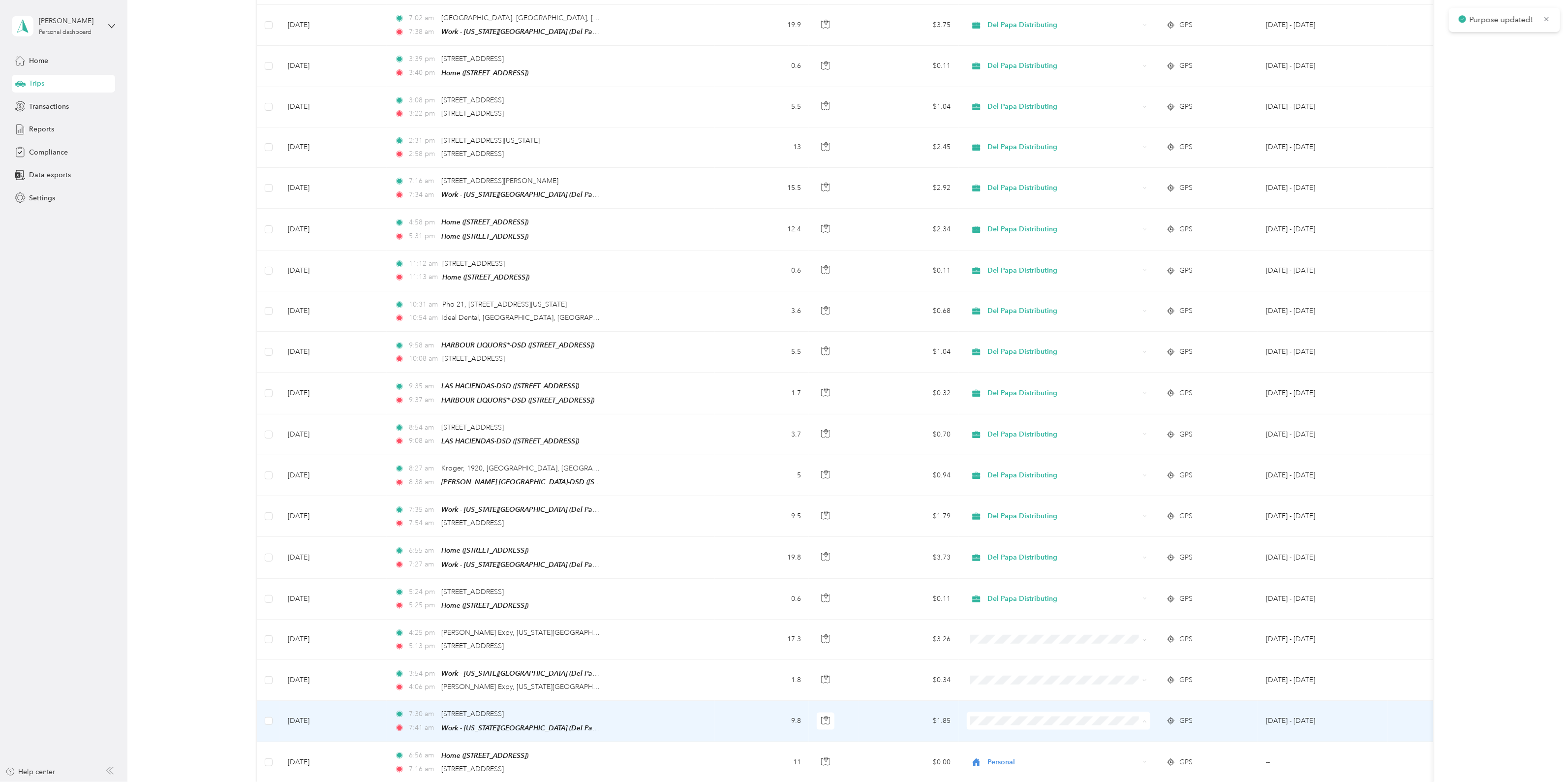
click at [1035, 717] on span "Del Papa Distributing" at bounding box center [1066, 716] width 153 height 10
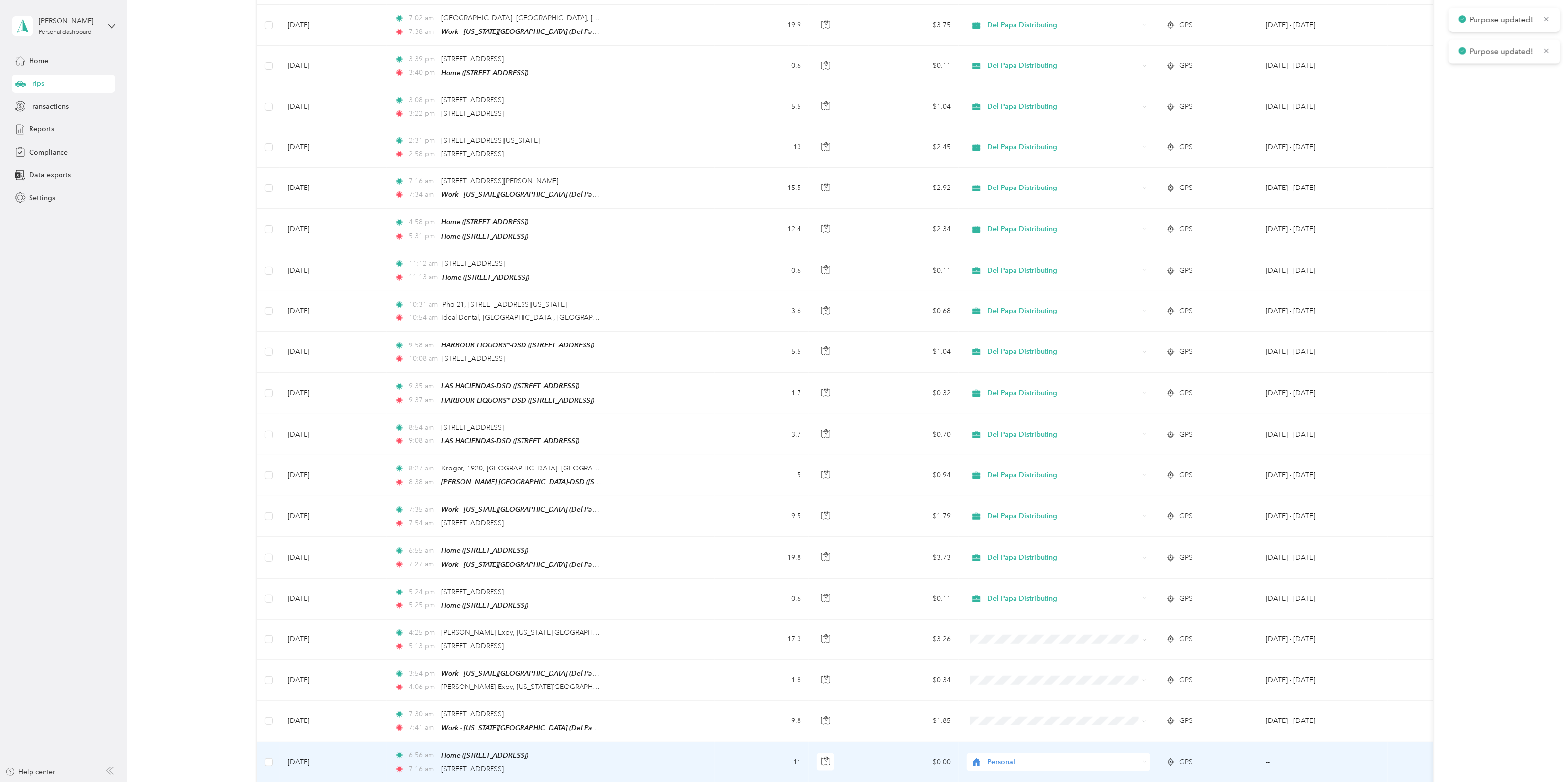
click at [1006, 753] on div "Personal" at bounding box center [1059, 762] width 184 height 18
click at [1042, 703] on span "Del Papa Distributing" at bounding box center [1066, 702] width 153 height 10
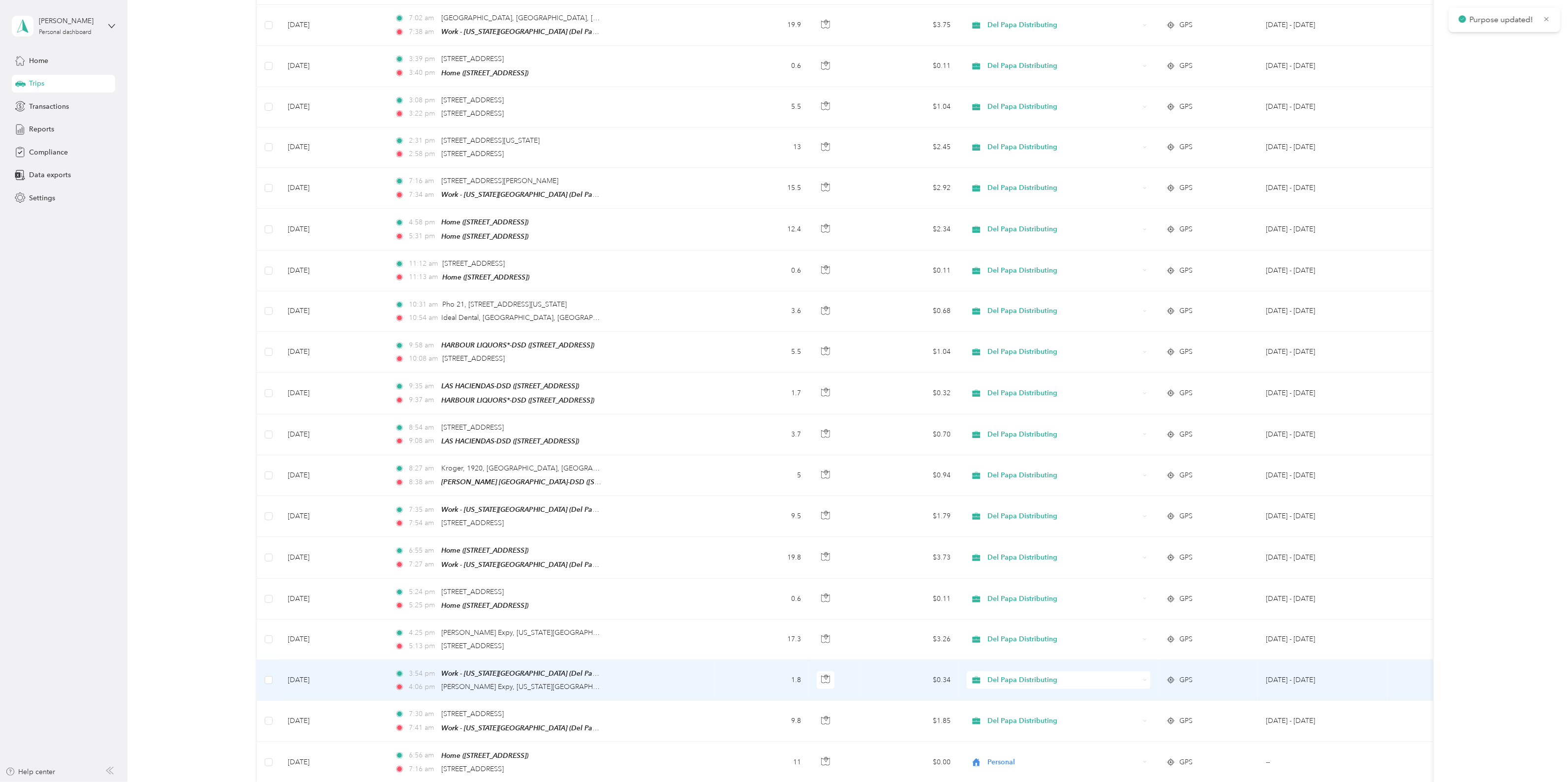
scroll to position [1026, 0]
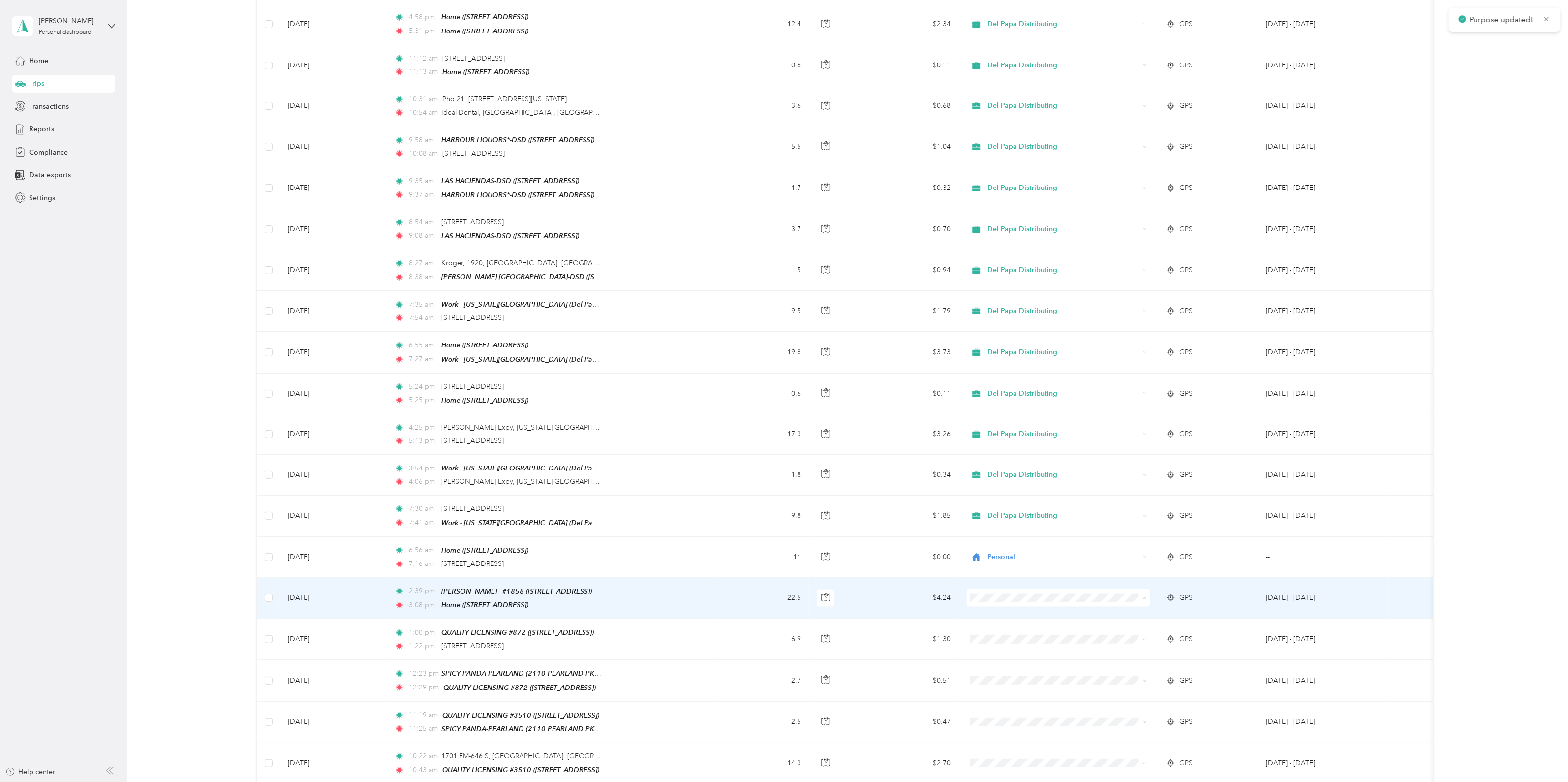
click at [1023, 590] on span "Del Papa Distributing" at bounding box center [1066, 591] width 153 height 10
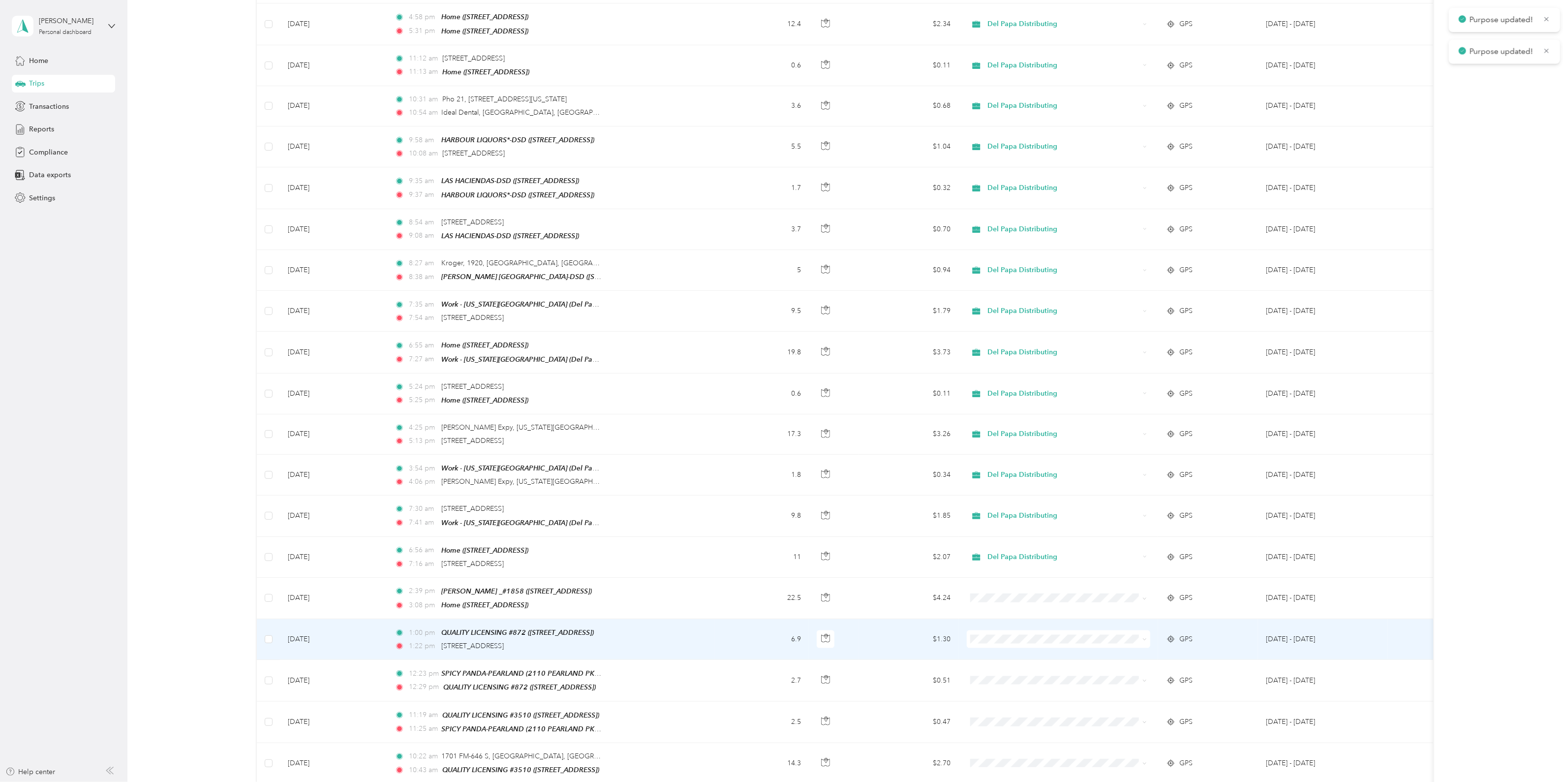
click at [1016, 630] on span at bounding box center [1059, 639] width 184 height 18
click at [1025, 632] on span "Del Papa Distributing" at bounding box center [1066, 632] width 153 height 10
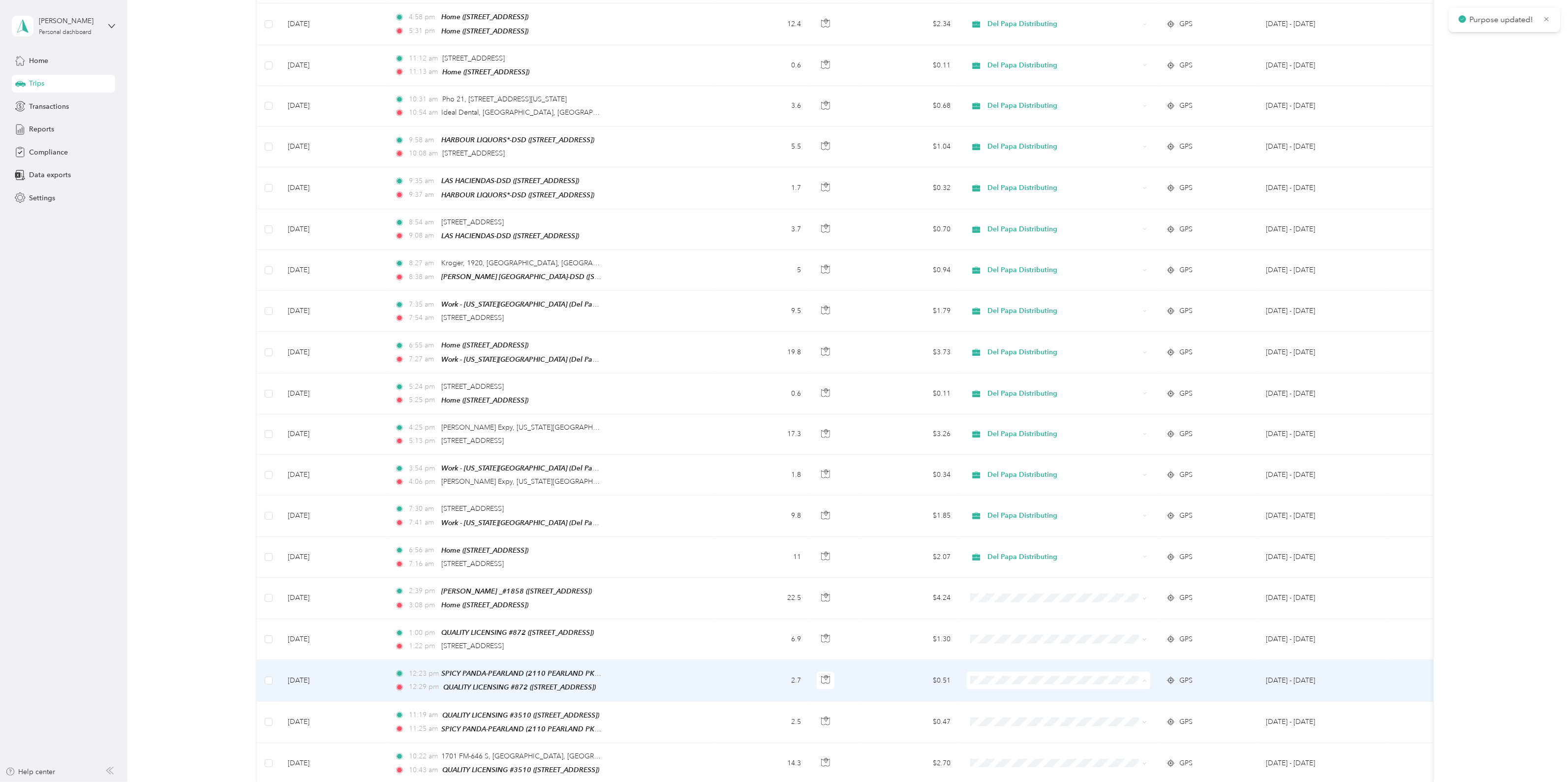
click at [1026, 672] on span "Del Papa Distributing" at bounding box center [1066, 672] width 153 height 10
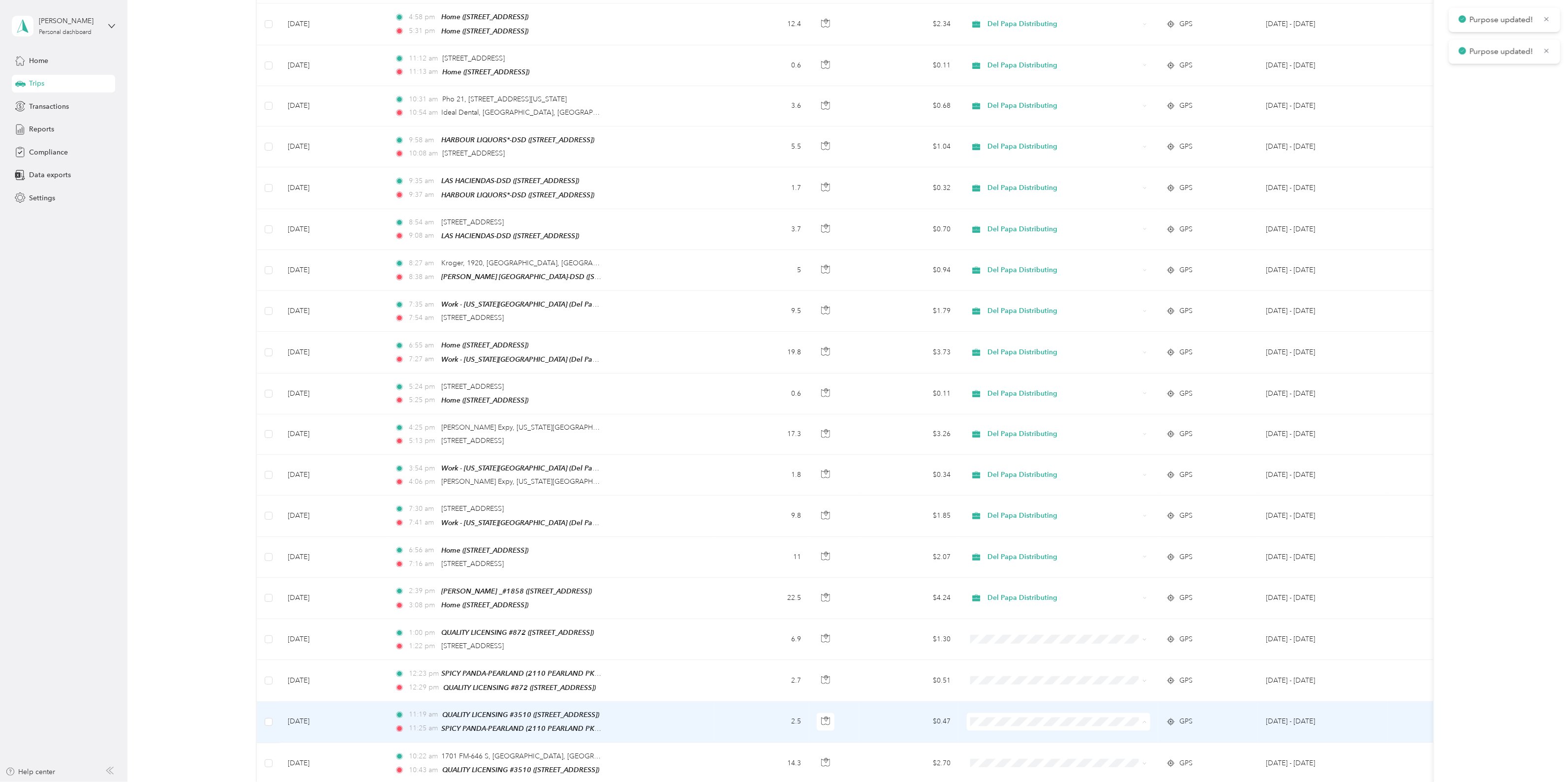
click at [1038, 710] on span "Del Papa Distributing" at bounding box center [1066, 713] width 153 height 10
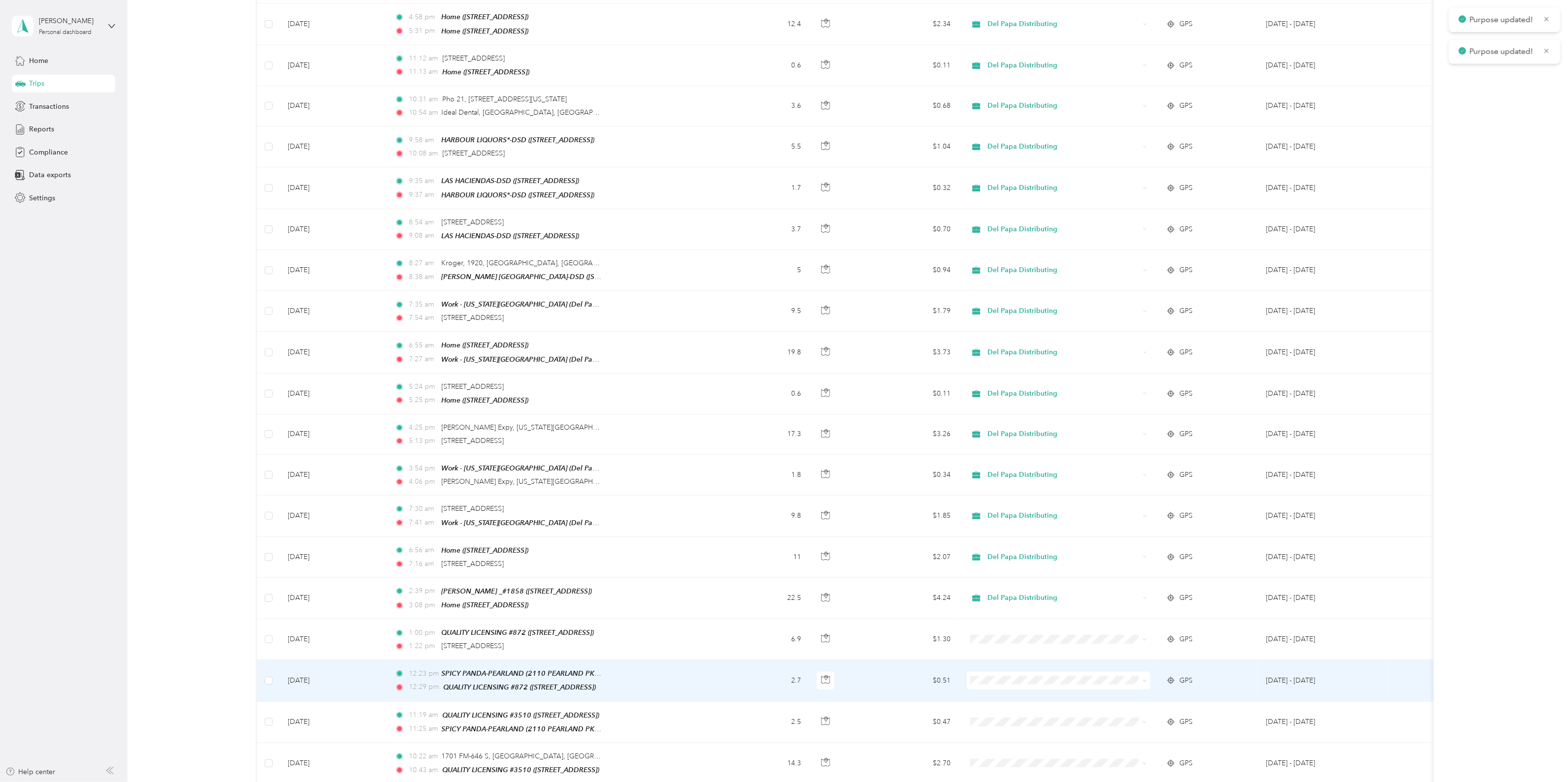
scroll to position [1231, 0]
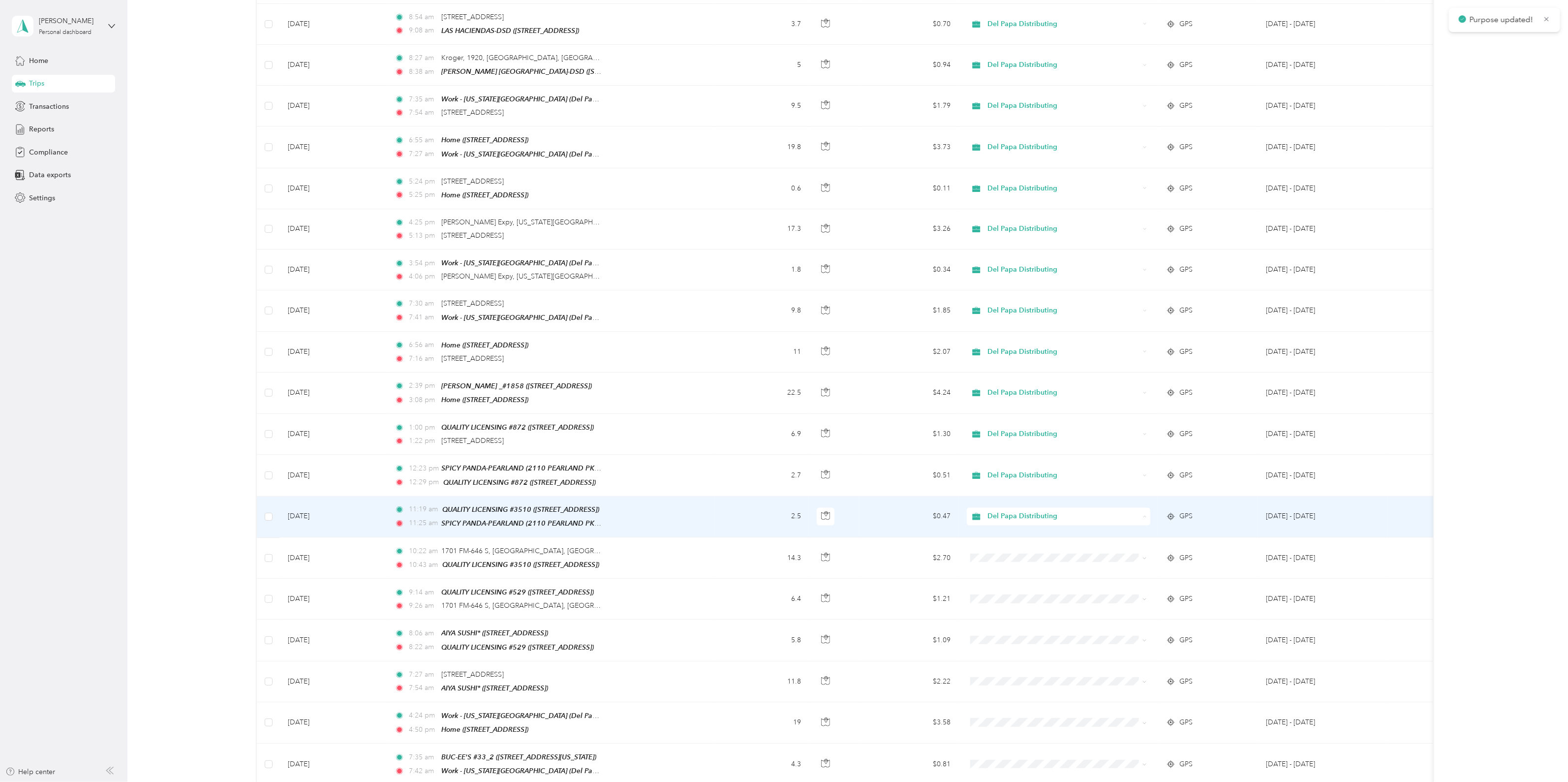
click at [1023, 504] on span "Del Papa Distributing" at bounding box center [1061, 508] width 141 height 10
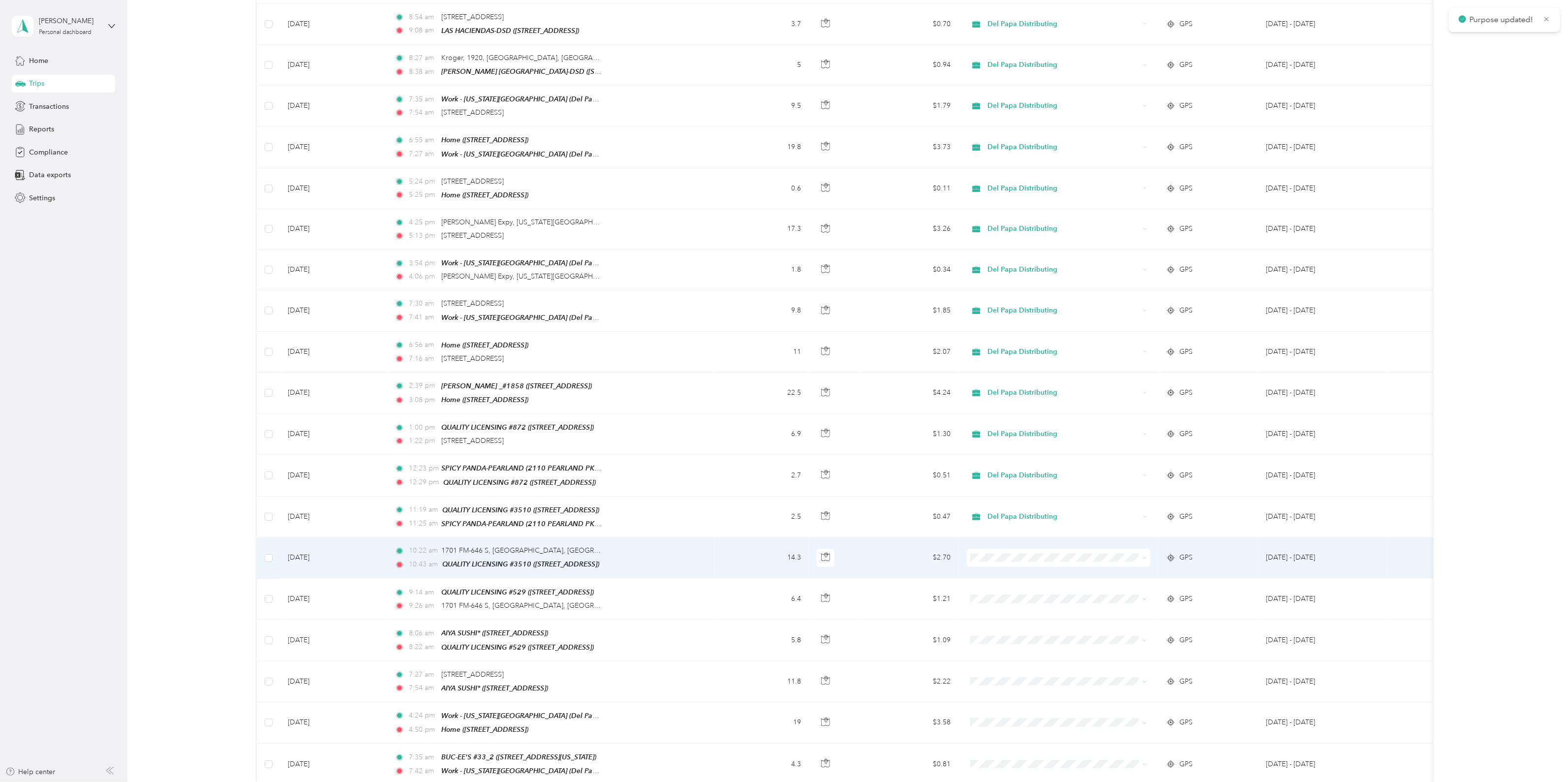
click at [1038, 550] on span "Del Papa Distributing" at bounding box center [1066, 548] width 153 height 10
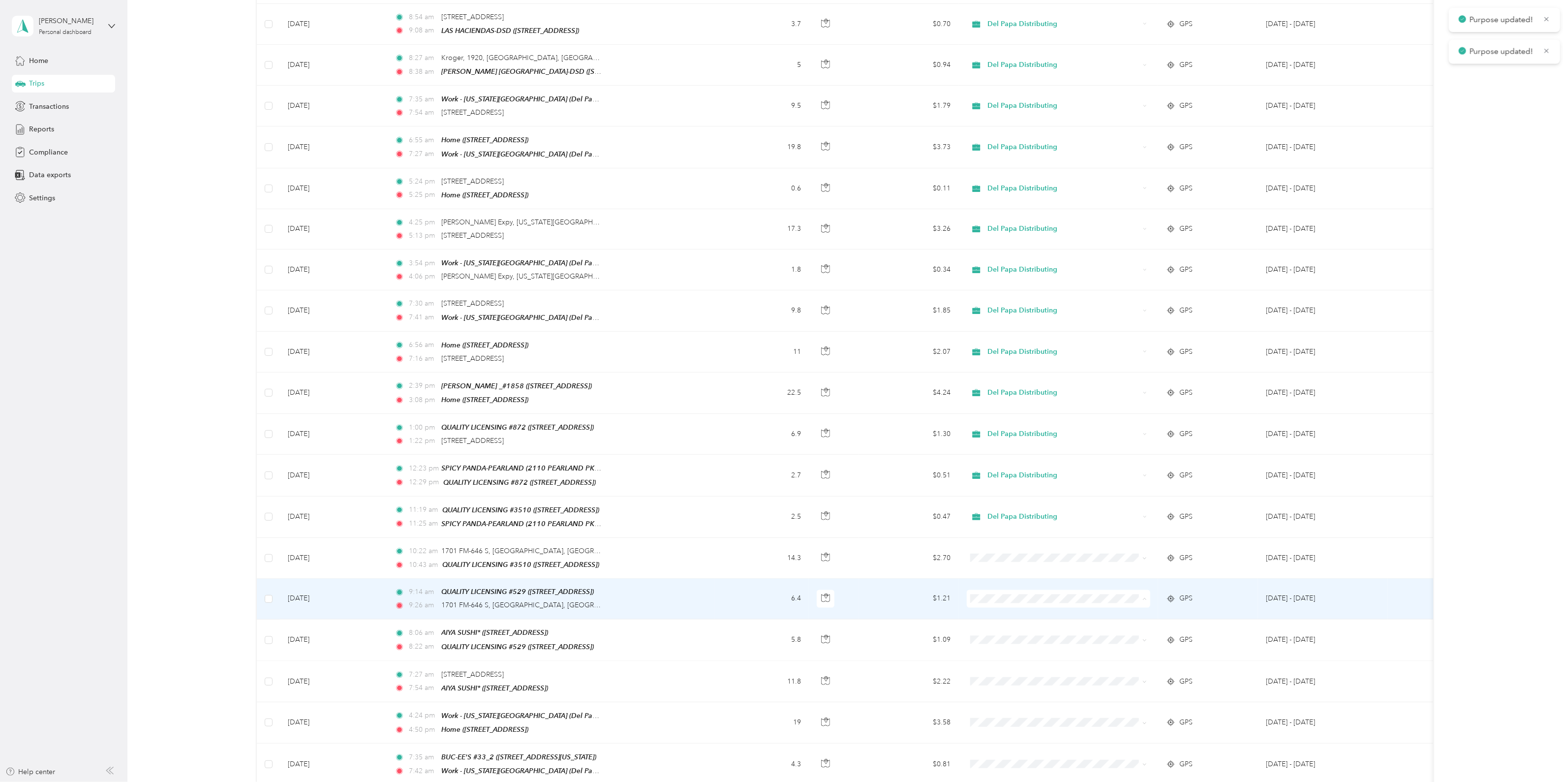
click at [1031, 589] on span "Del Papa Distributing" at bounding box center [1066, 589] width 153 height 10
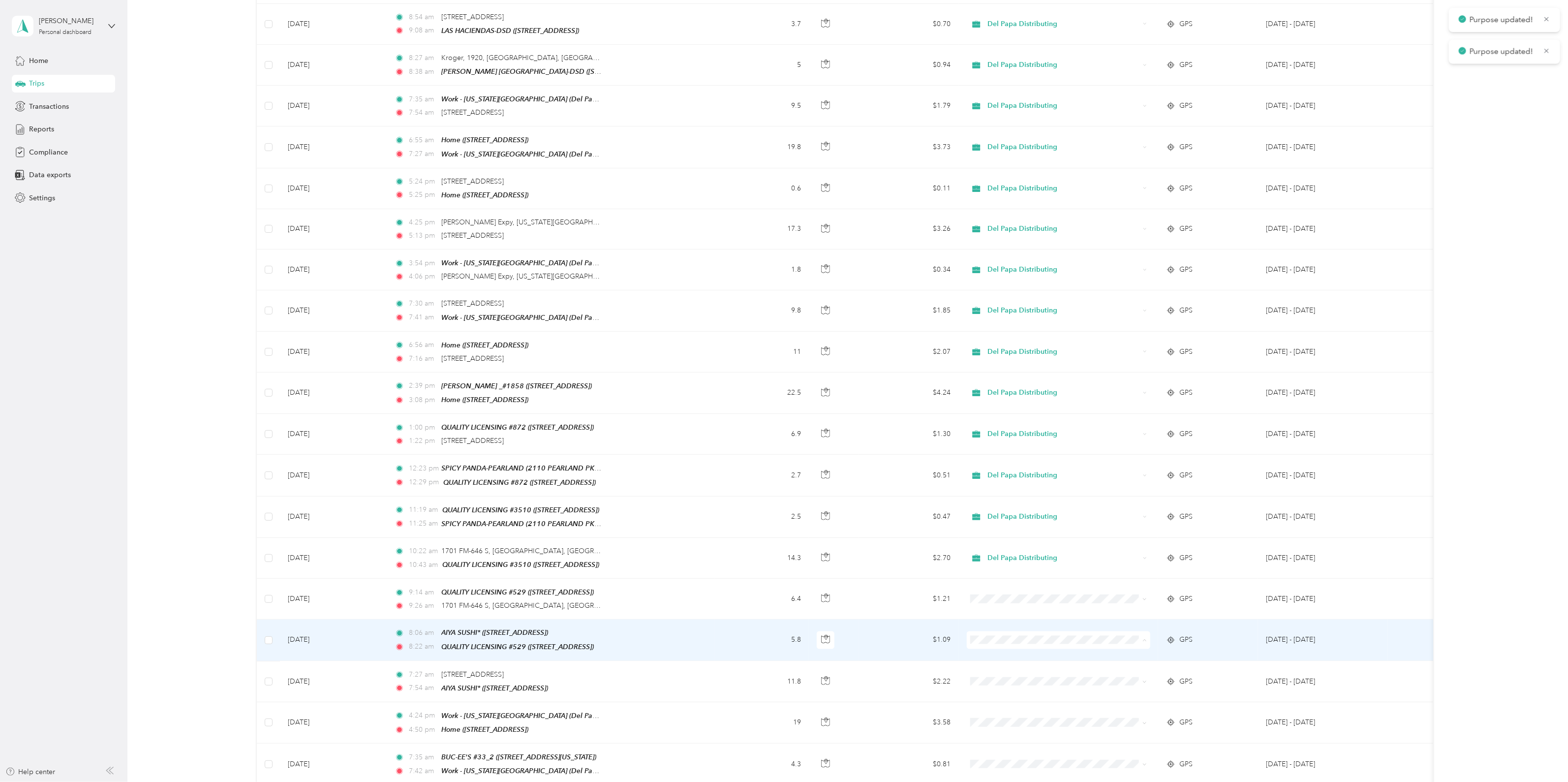
click at [1031, 629] on span "Del Papa Distributing" at bounding box center [1066, 629] width 153 height 10
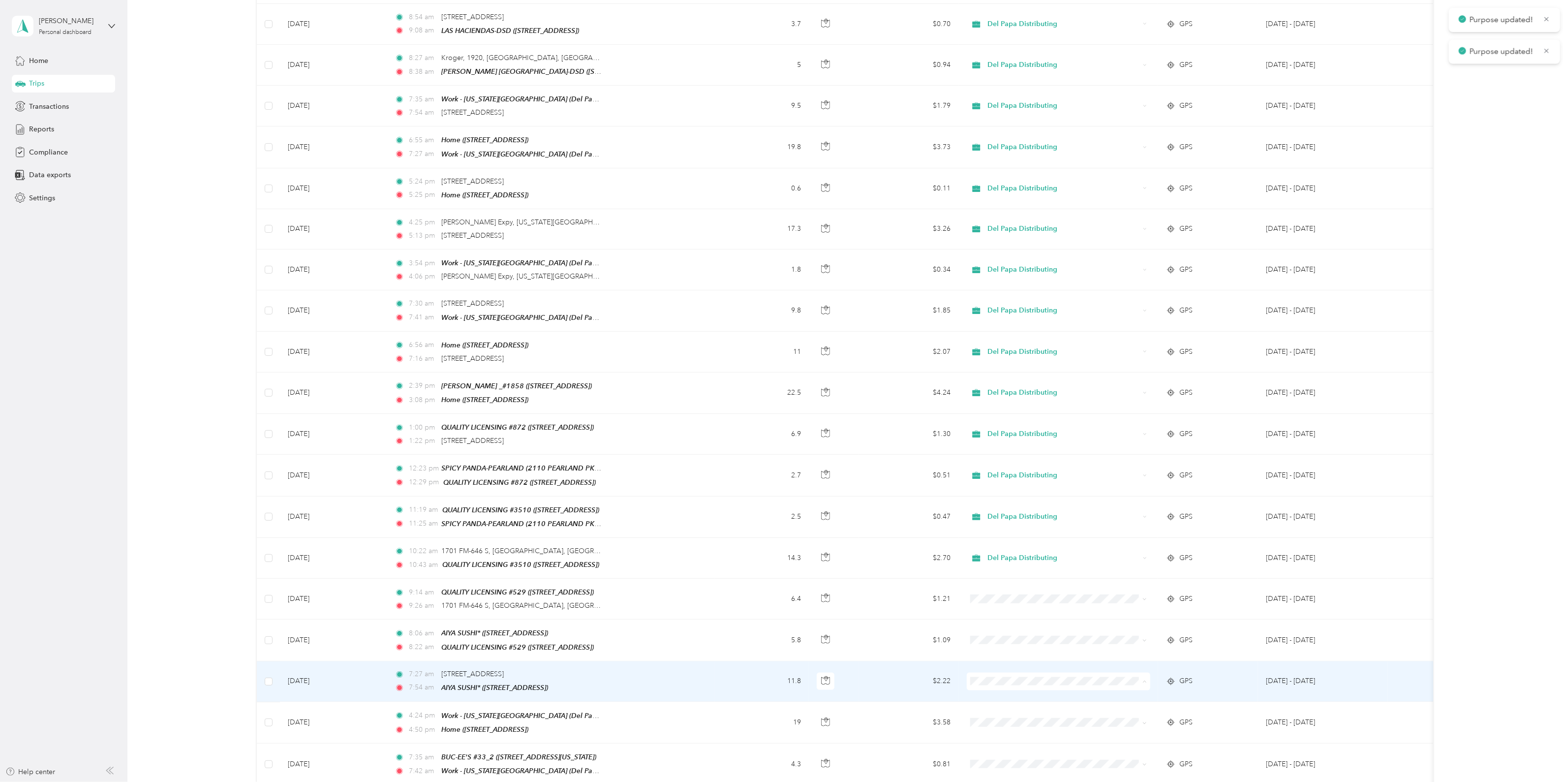
click at [1026, 672] on span "Del Papa Distributing" at bounding box center [1066, 669] width 153 height 10
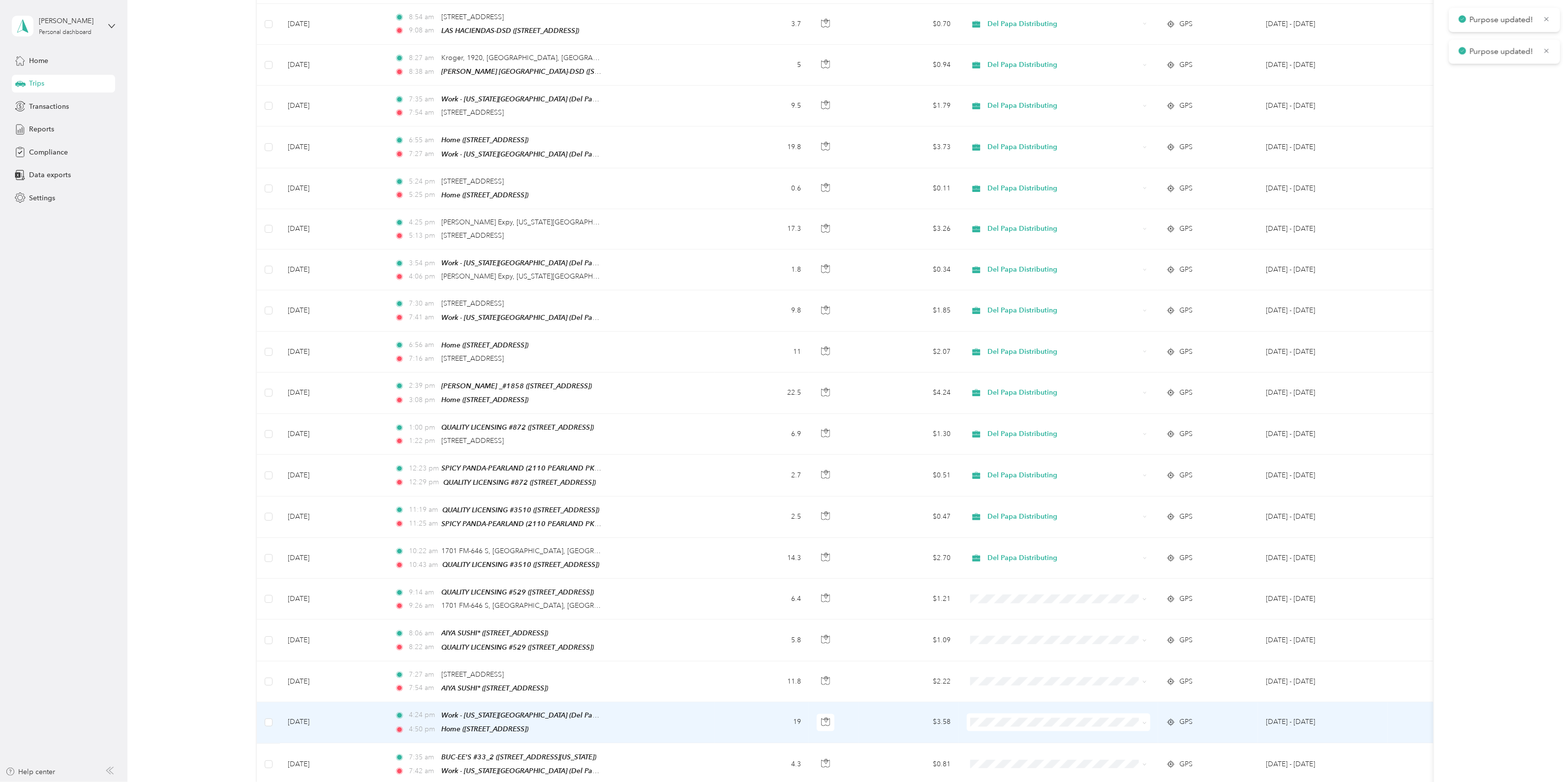
click at [1002, 714] on span at bounding box center [1059, 722] width 184 height 18
click at [1027, 708] on span "Del Papa Distributing" at bounding box center [1066, 709] width 153 height 10
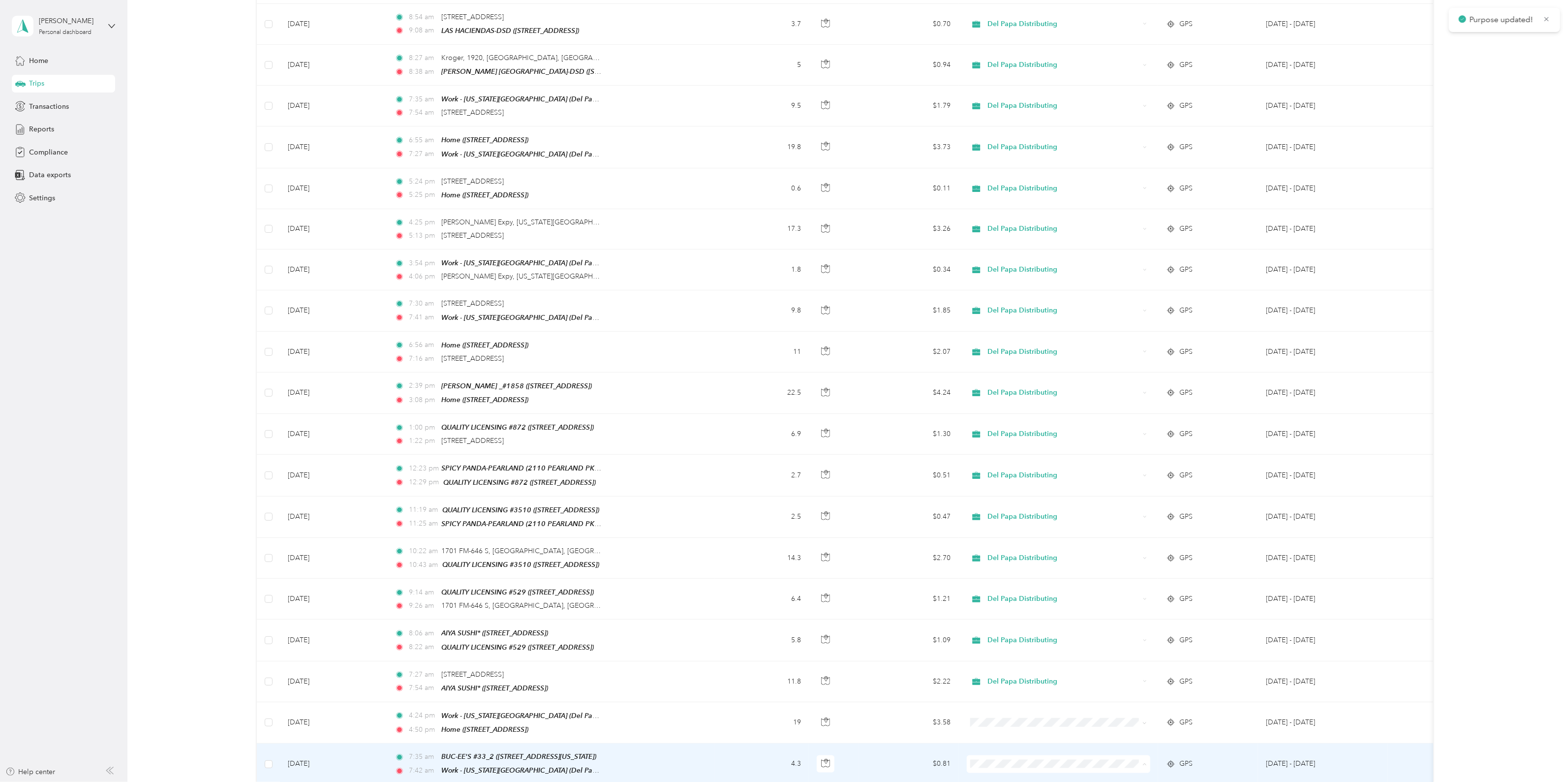
click at [1038, 749] on span "Del Papa Distributing" at bounding box center [1066, 750] width 153 height 10
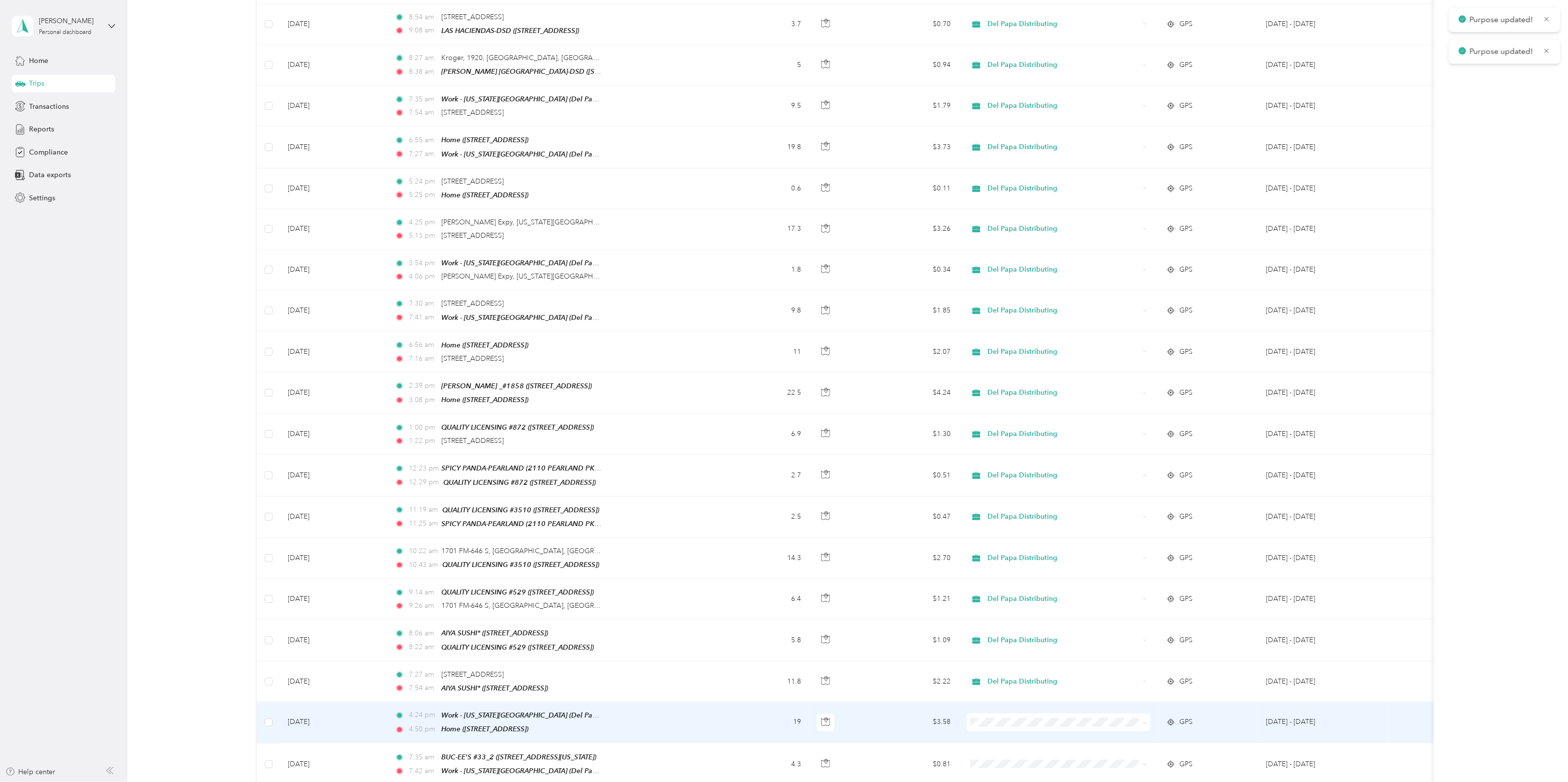
scroll to position [1435, 0]
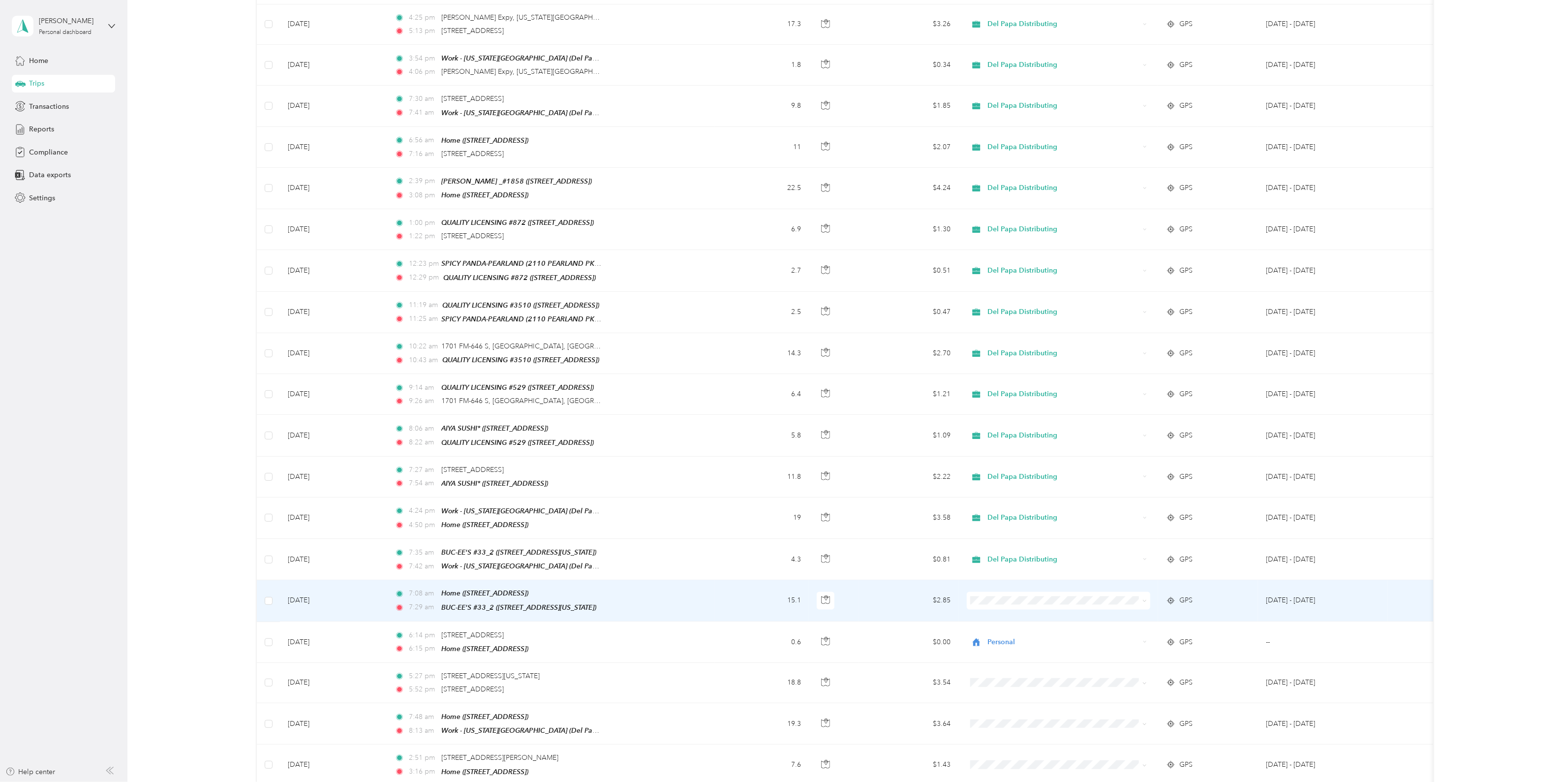
drag, startPoint x: 1020, startPoint y: 584, endPoint x: 1010, endPoint y: 594, distance: 14.1
click at [1020, 584] on span "Del Papa Distributing" at bounding box center [1066, 585] width 153 height 10
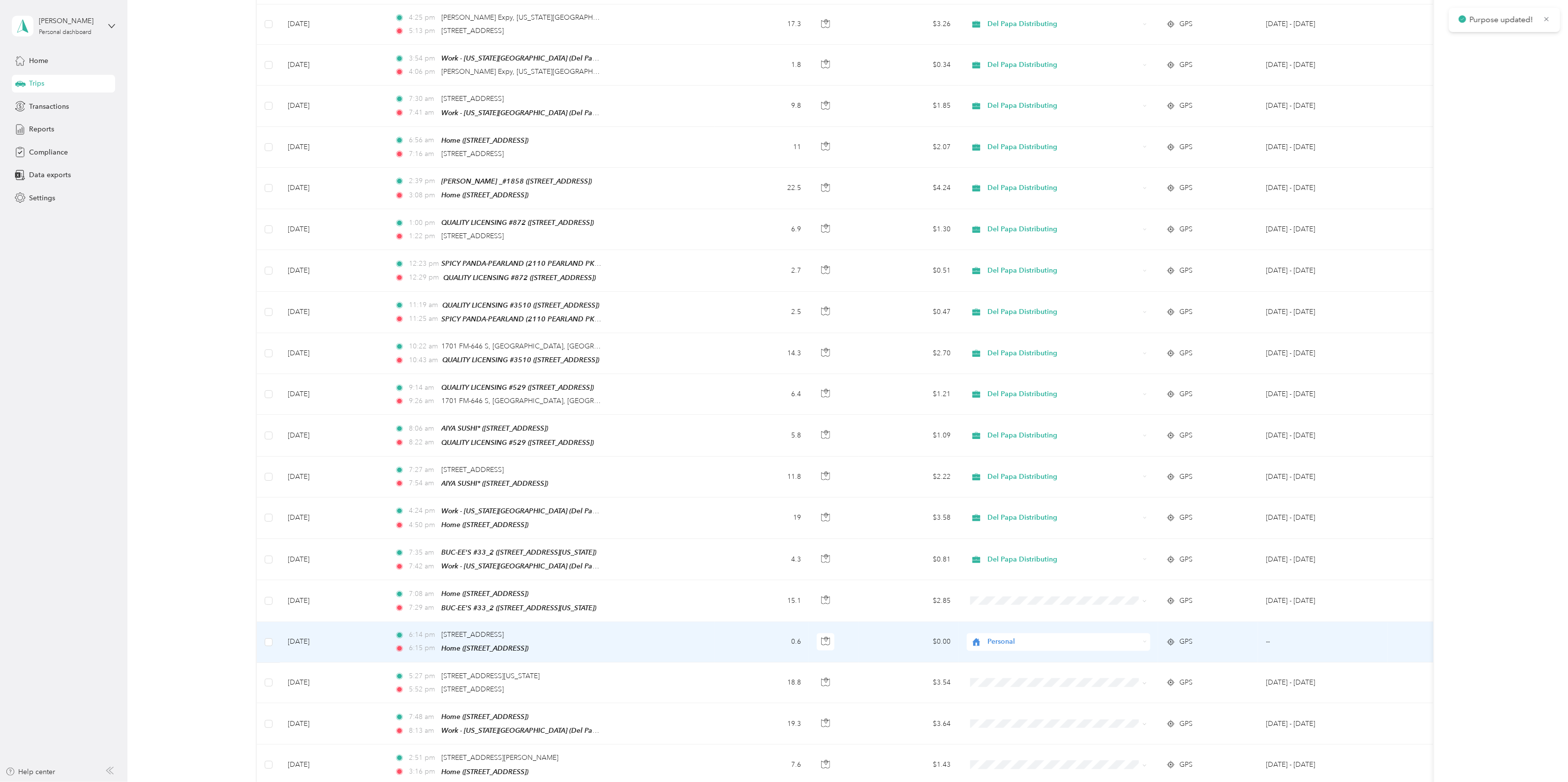
click at [997, 637] on span "Personal" at bounding box center [1063, 643] width 152 height 11
click at [1016, 628] on span "Del Papa Distributing" at bounding box center [1066, 625] width 153 height 10
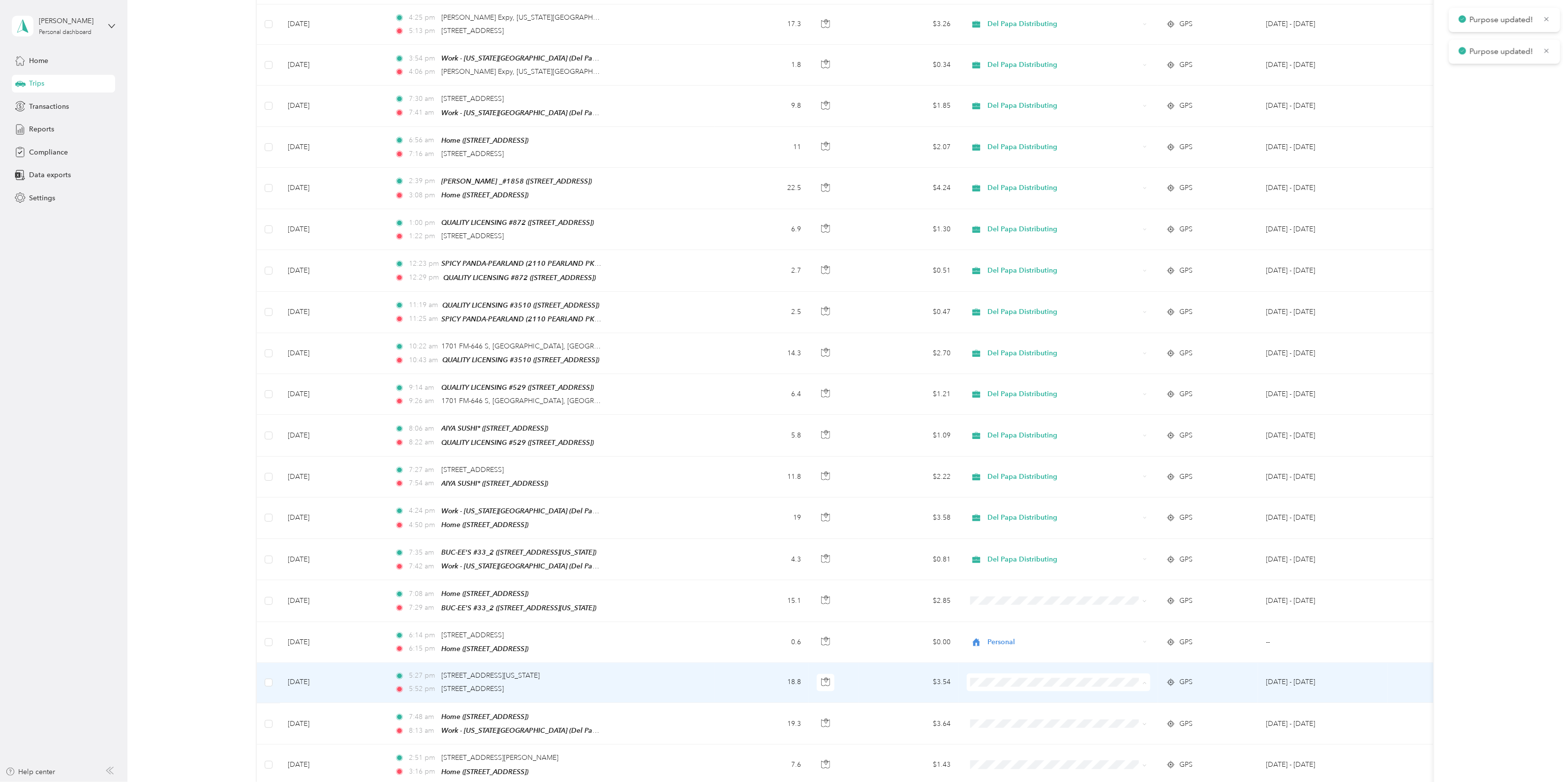
click at [1021, 666] on span "Del Papa Distributing" at bounding box center [1066, 666] width 153 height 10
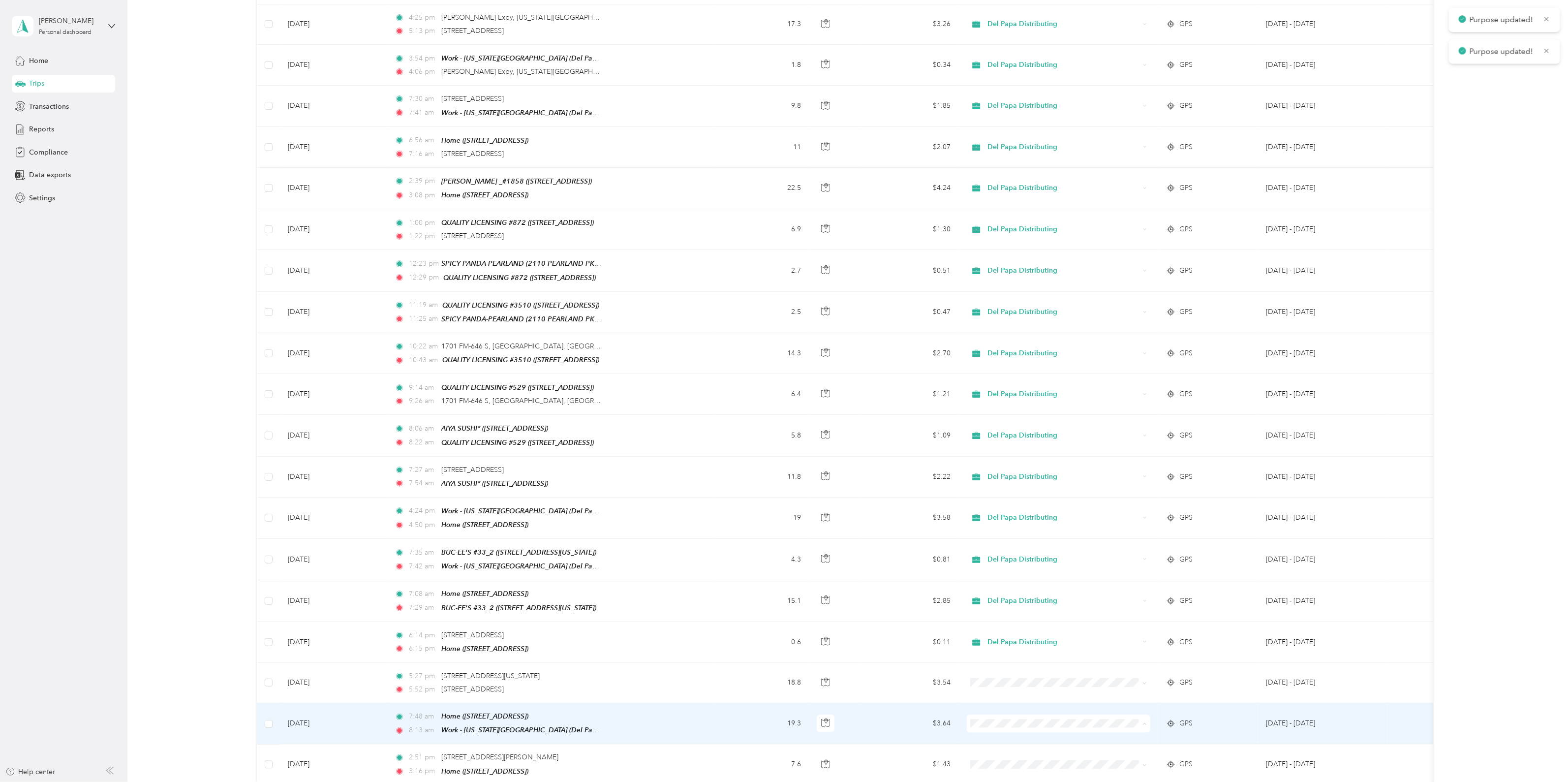
click at [1032, 710] on span "Del Papa Distributing" at bounding box center [1066, 706] width 153 height 10
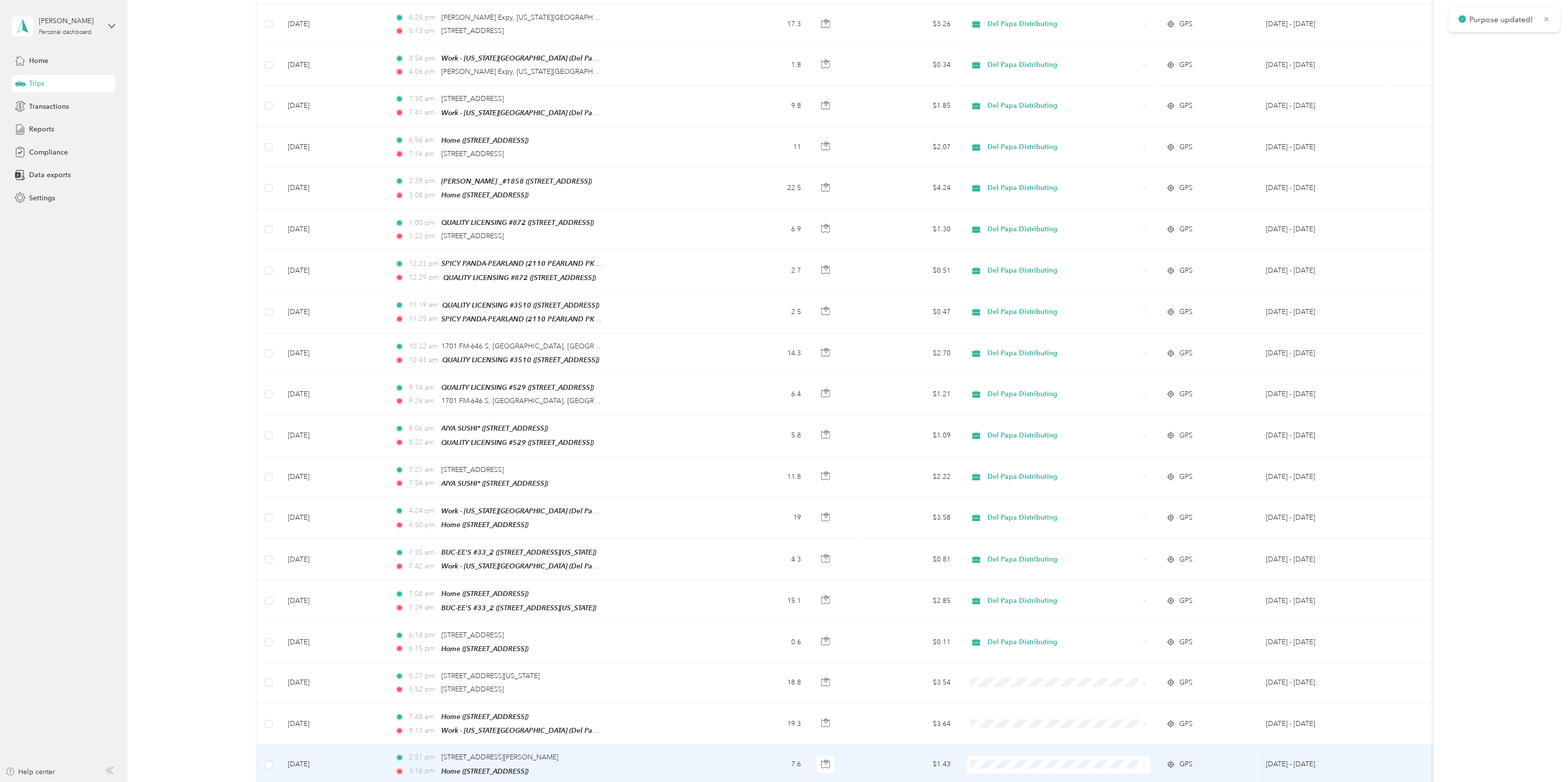
click at [1026, 744] on span "Del Papa Distributing" at bounding box center [1066, 744] width 153 height 10
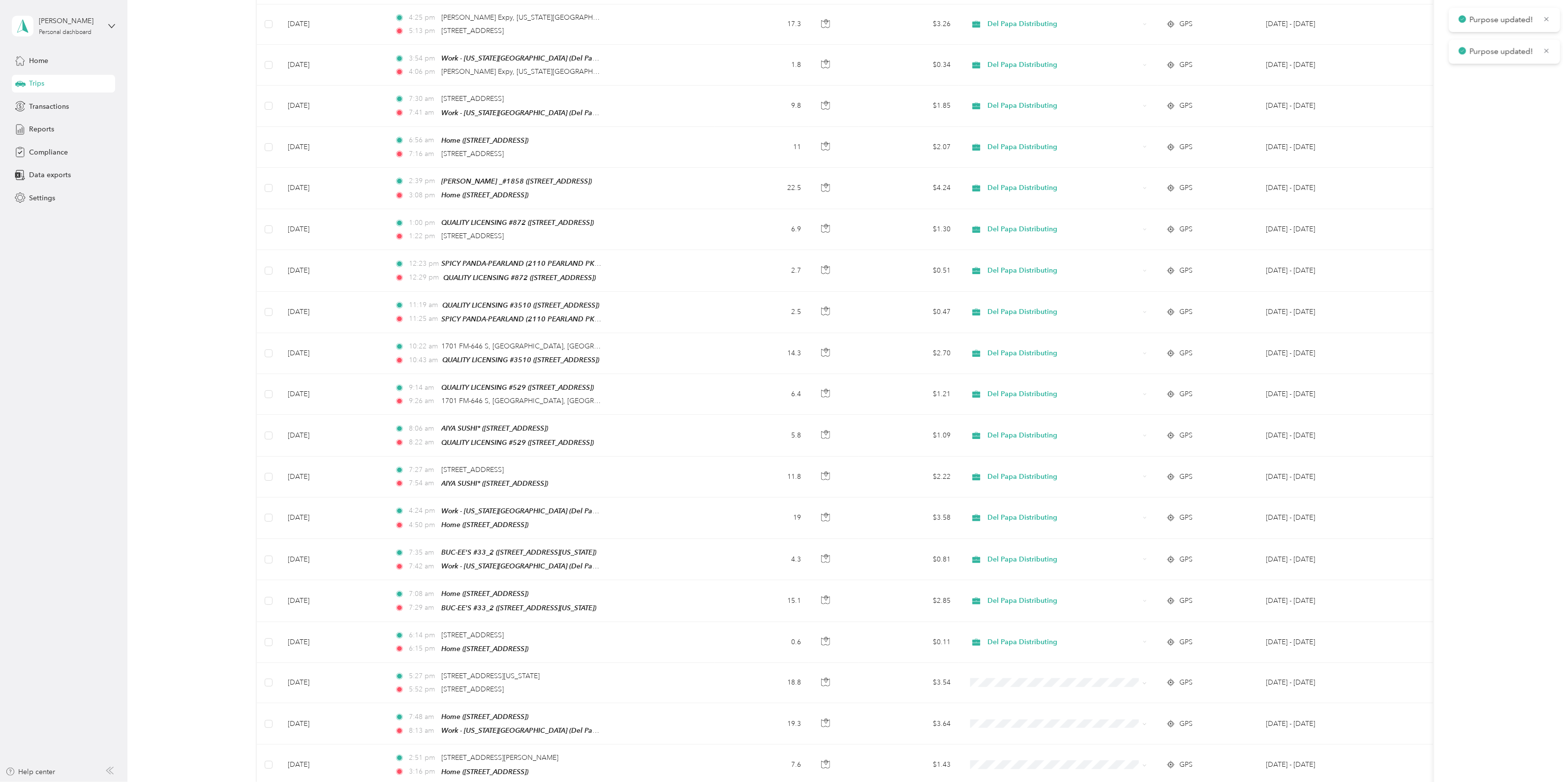
scroll to position [1582, 0]
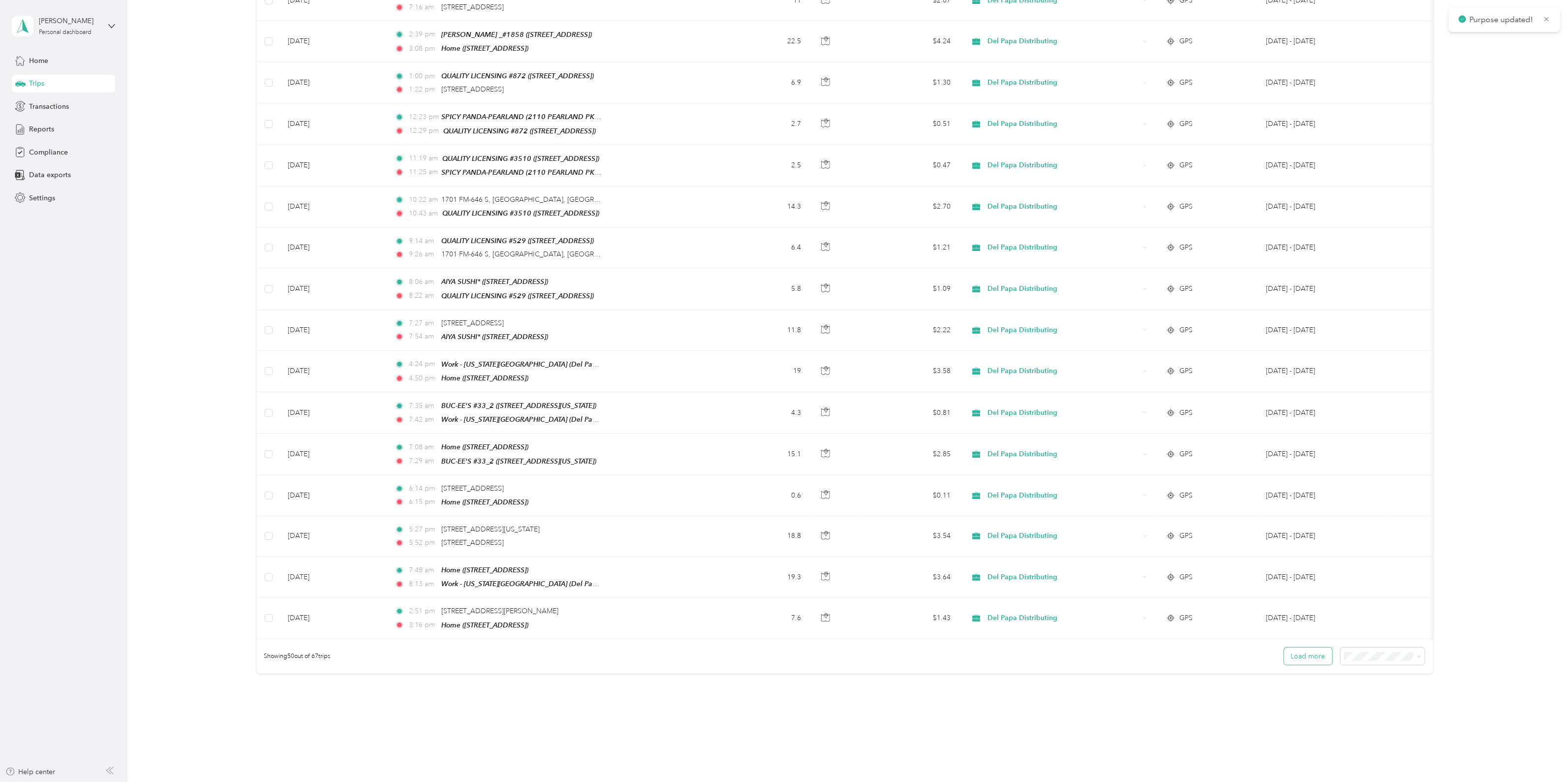
click at [1311, 648] on button "Load more" at bounding box center [1308, 657] width 48 height 17
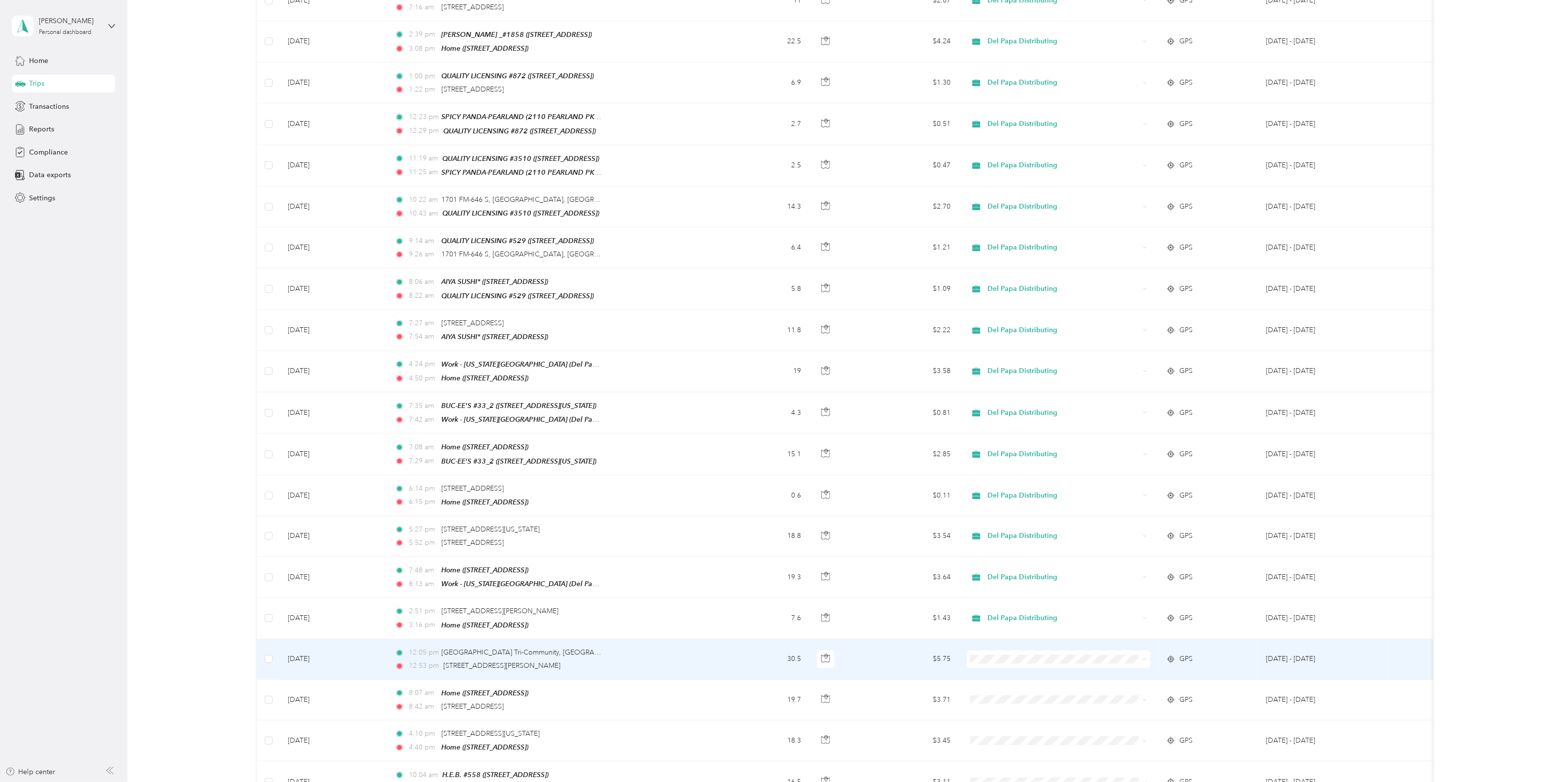
click at [994, 638] on span "Del Papa Distributing" at bounding box center [1066, 640] width 153 height 10
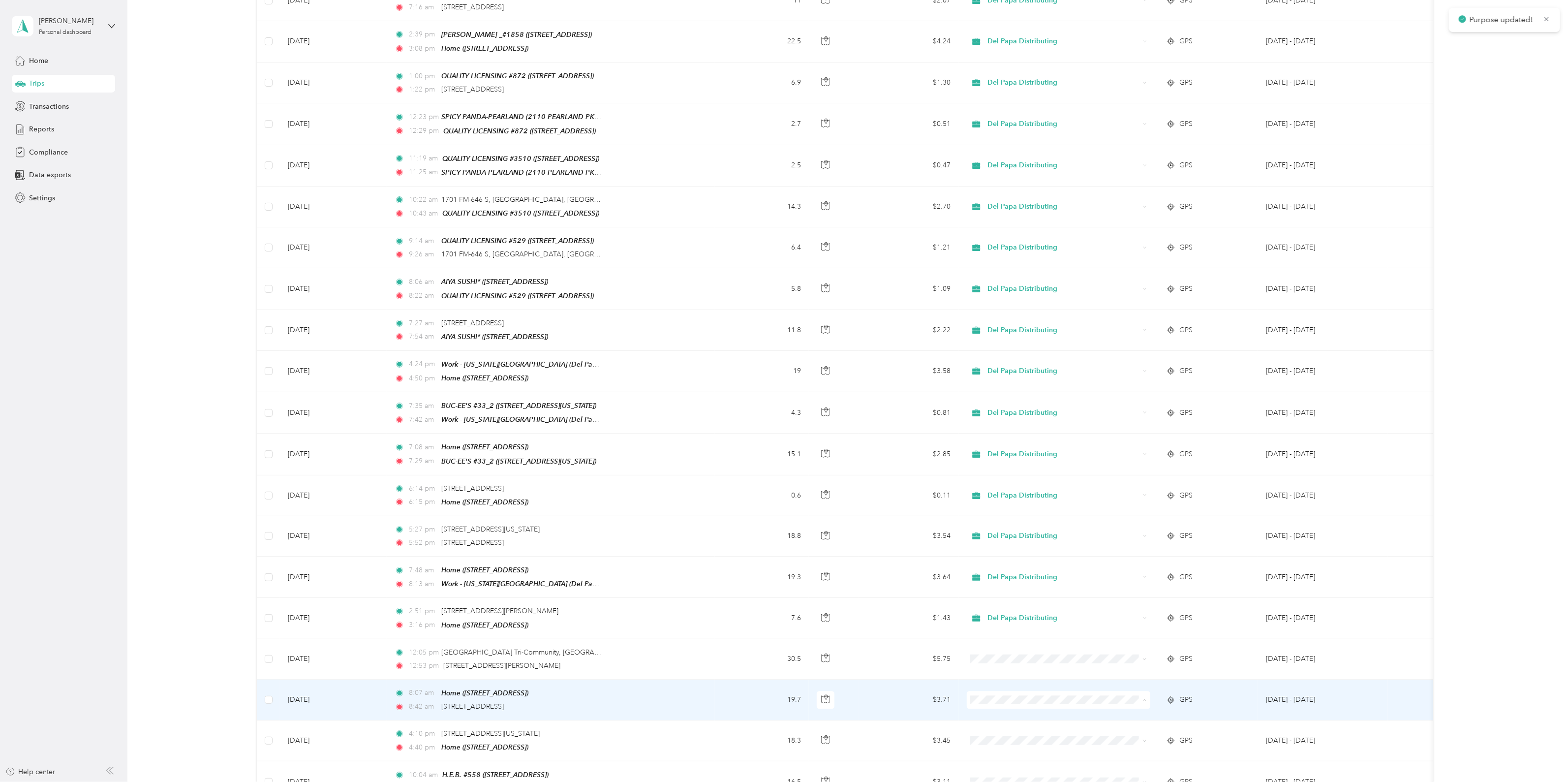
click at [1015, 677] on span "Del Papa Distributing" at bounding box center [1066, 681] width 153 height 10
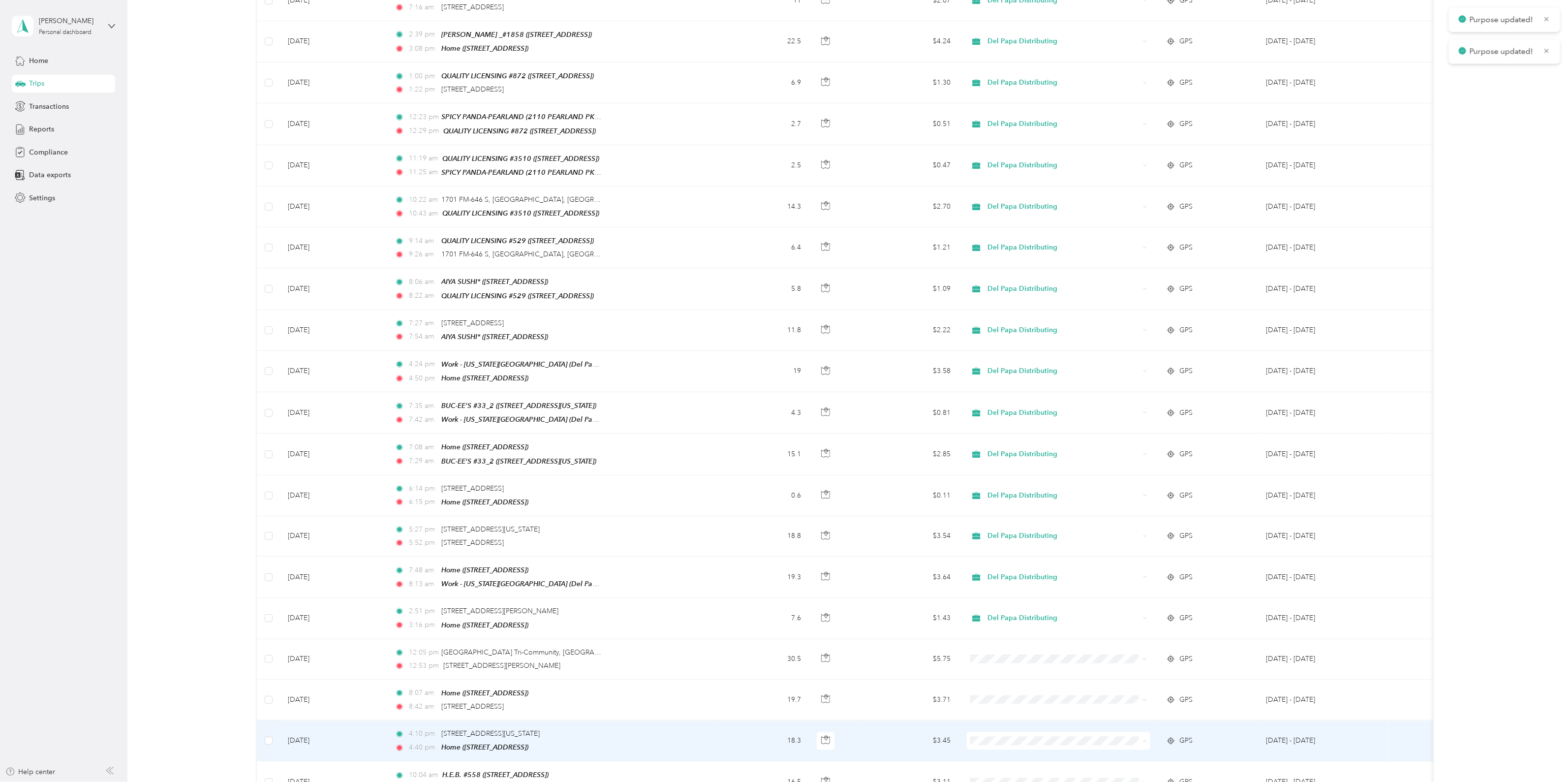
click at [1027, 717] on span "Del Papa Distributing" at bounding box center [1066, 721] width 153 height 10
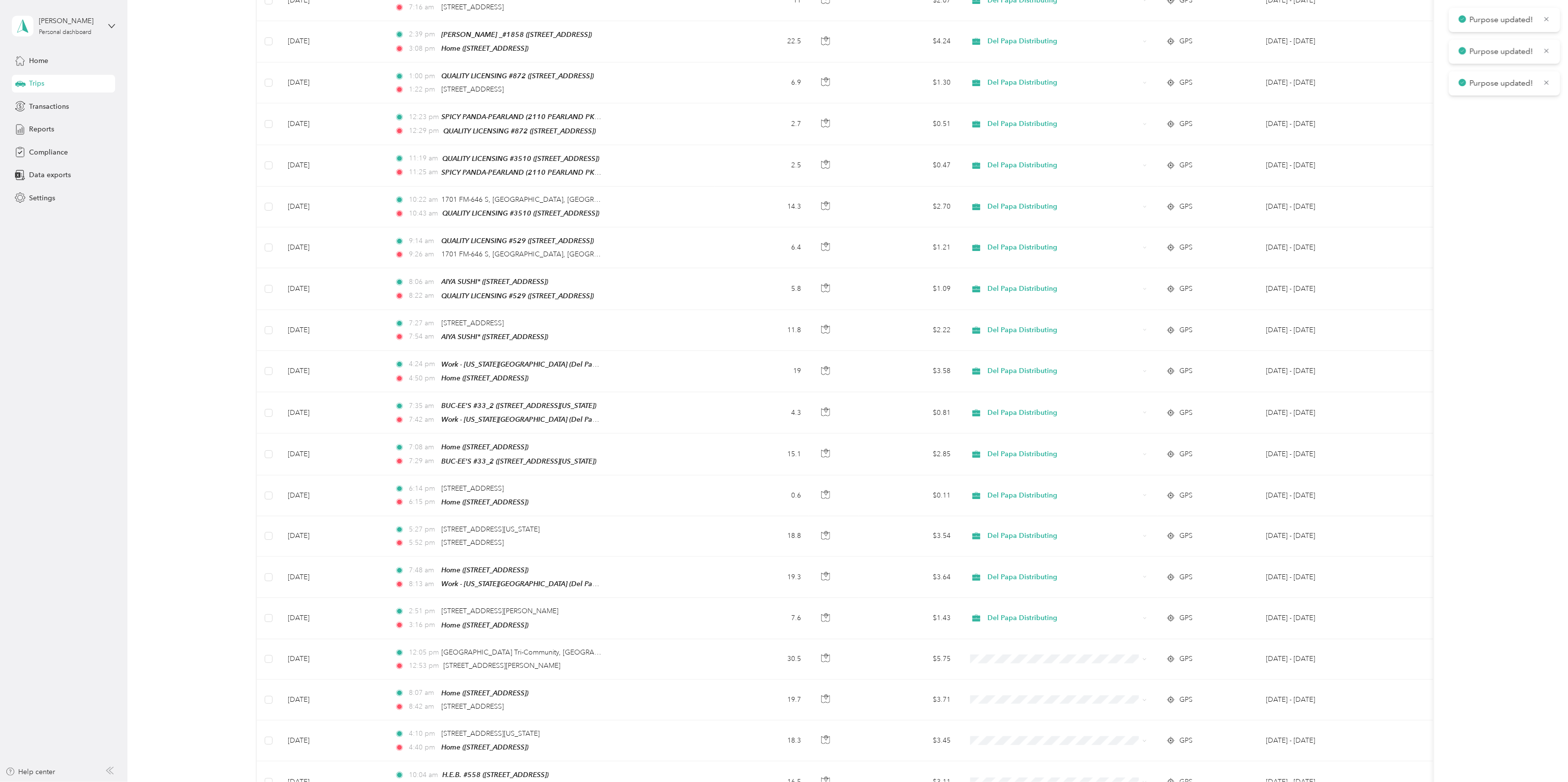
scroll to position [1788, 0]
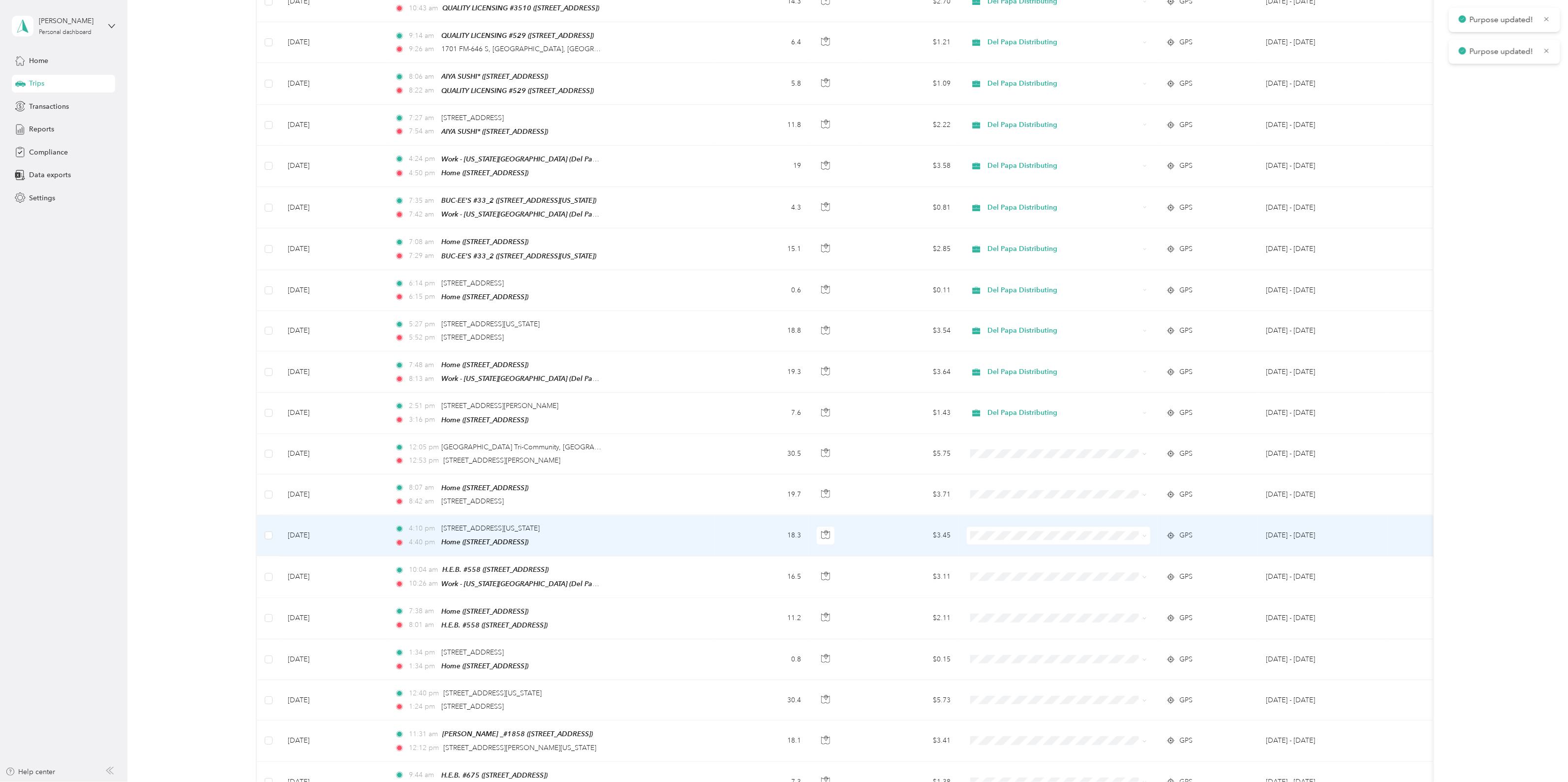
click at [1004, 527] on span at bounding box center [1059, 535] width 184 height 18
click at [1032, 514] on span "Del Papa Distributing" at bounding box center [1066, 516] width 153 height 10
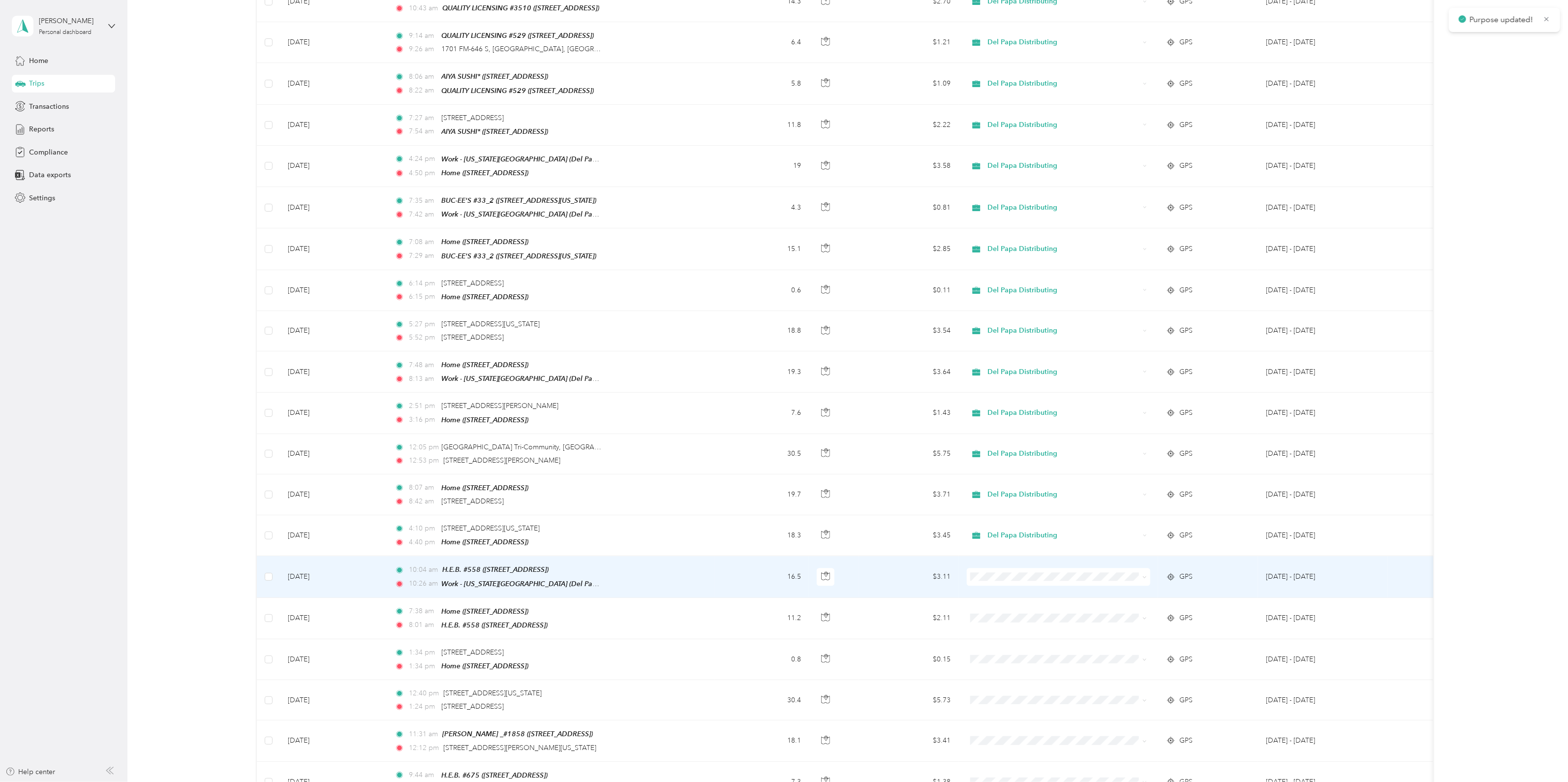
click at [1043, 555] on span "Del Papa Distributing" at bounding box center [1066, 555] width 153 height 10
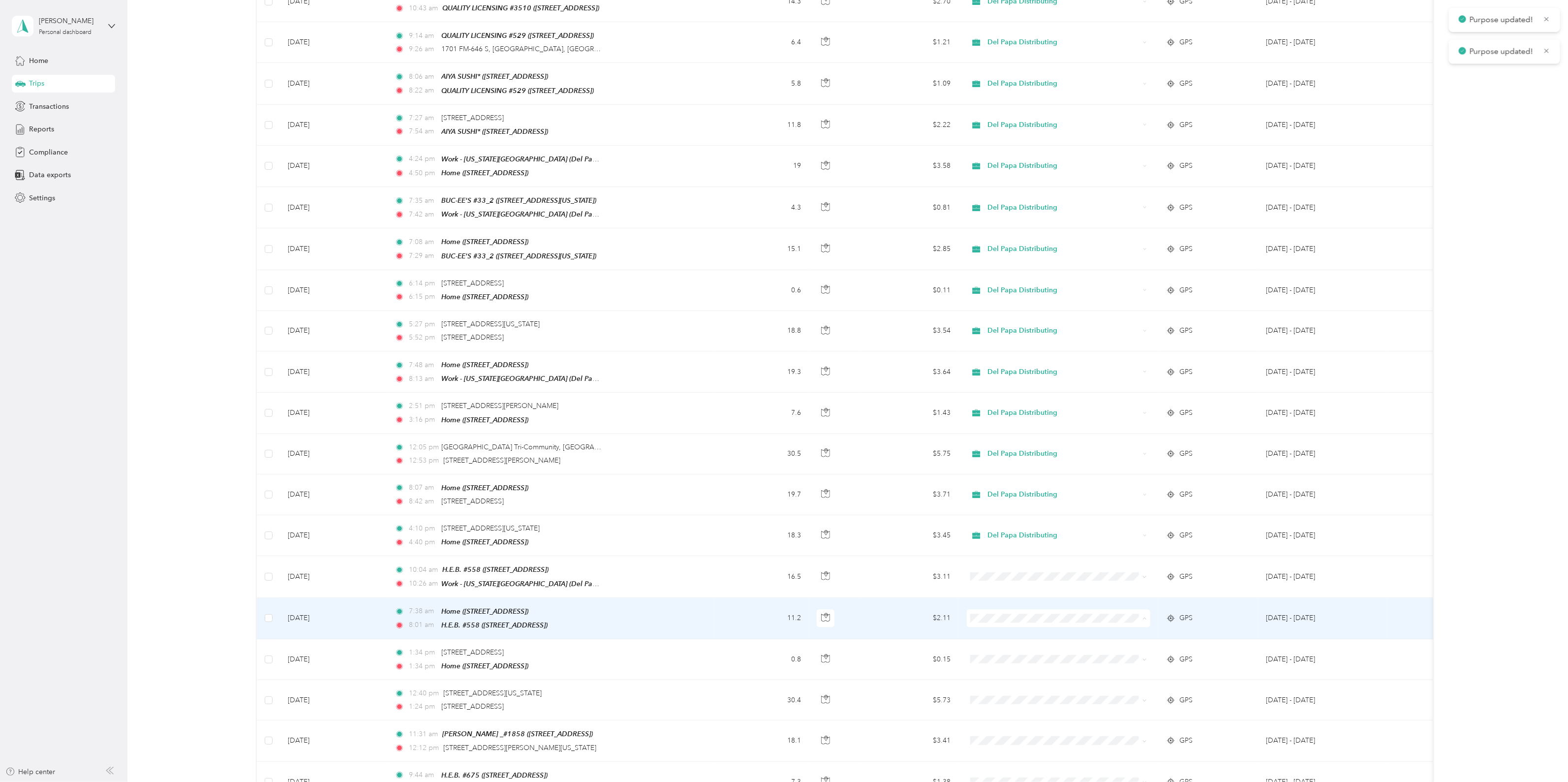
click at [1043, 596] on span "Del Papa Distributing" at bounding box center [1066, 597] width 153 height 10
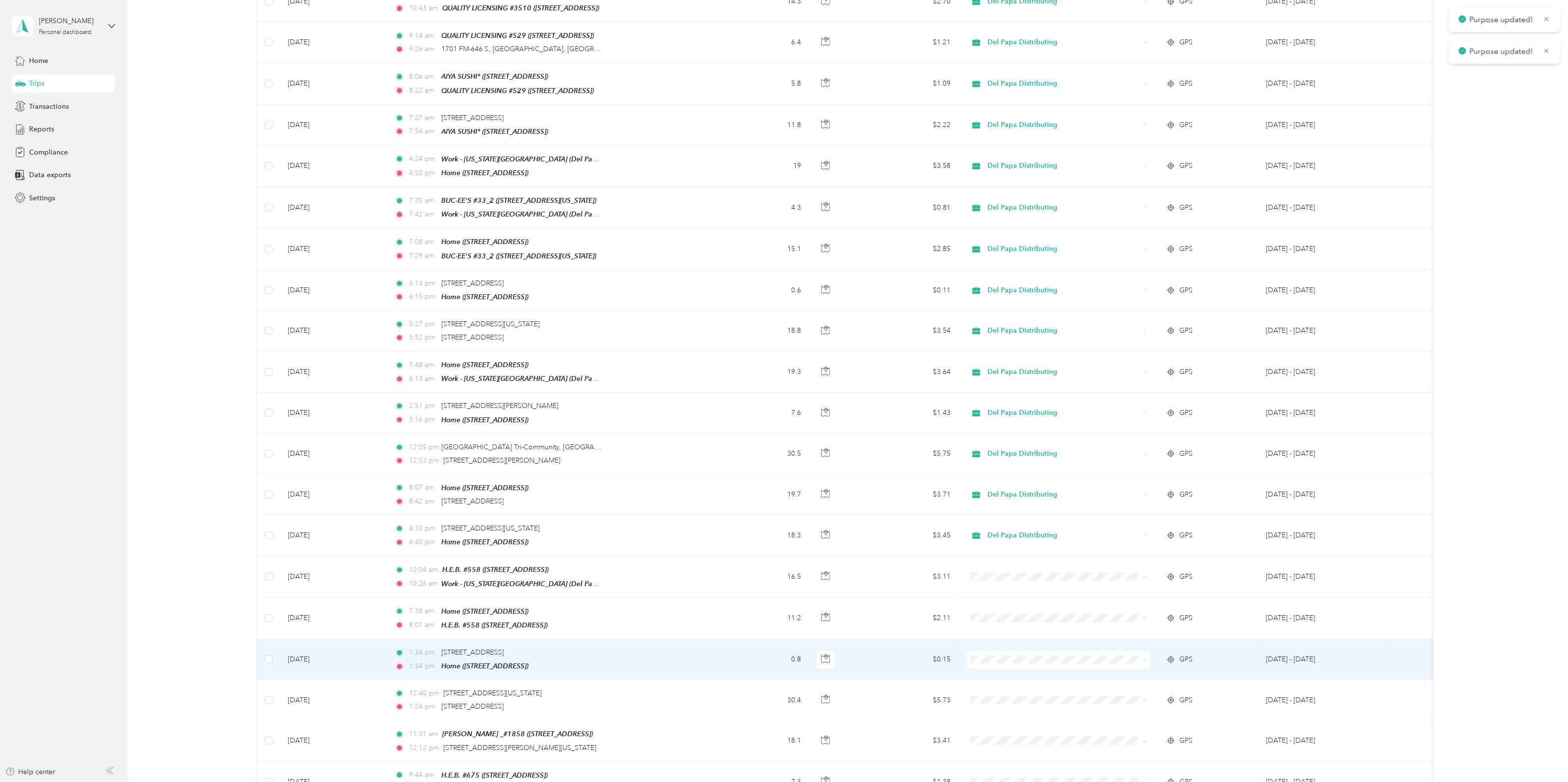
click at [1025, 637] on span "Del Papa Distributing" at bounding box center [1066, 638] width 153 height 10
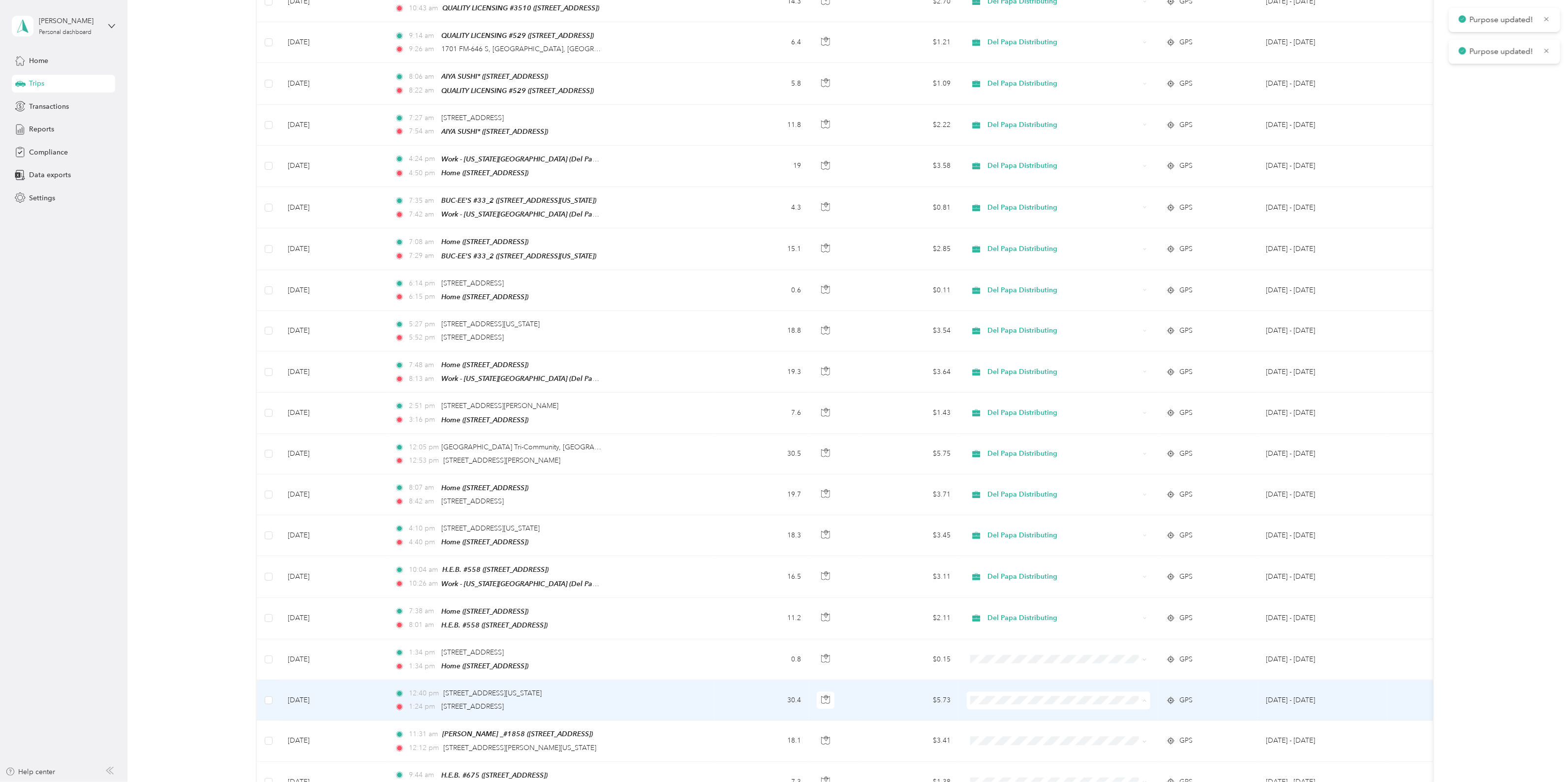
click at [1043, 675] on span "Del Papa Distributing" at bounding box center [1066, 678] width 153 height 10
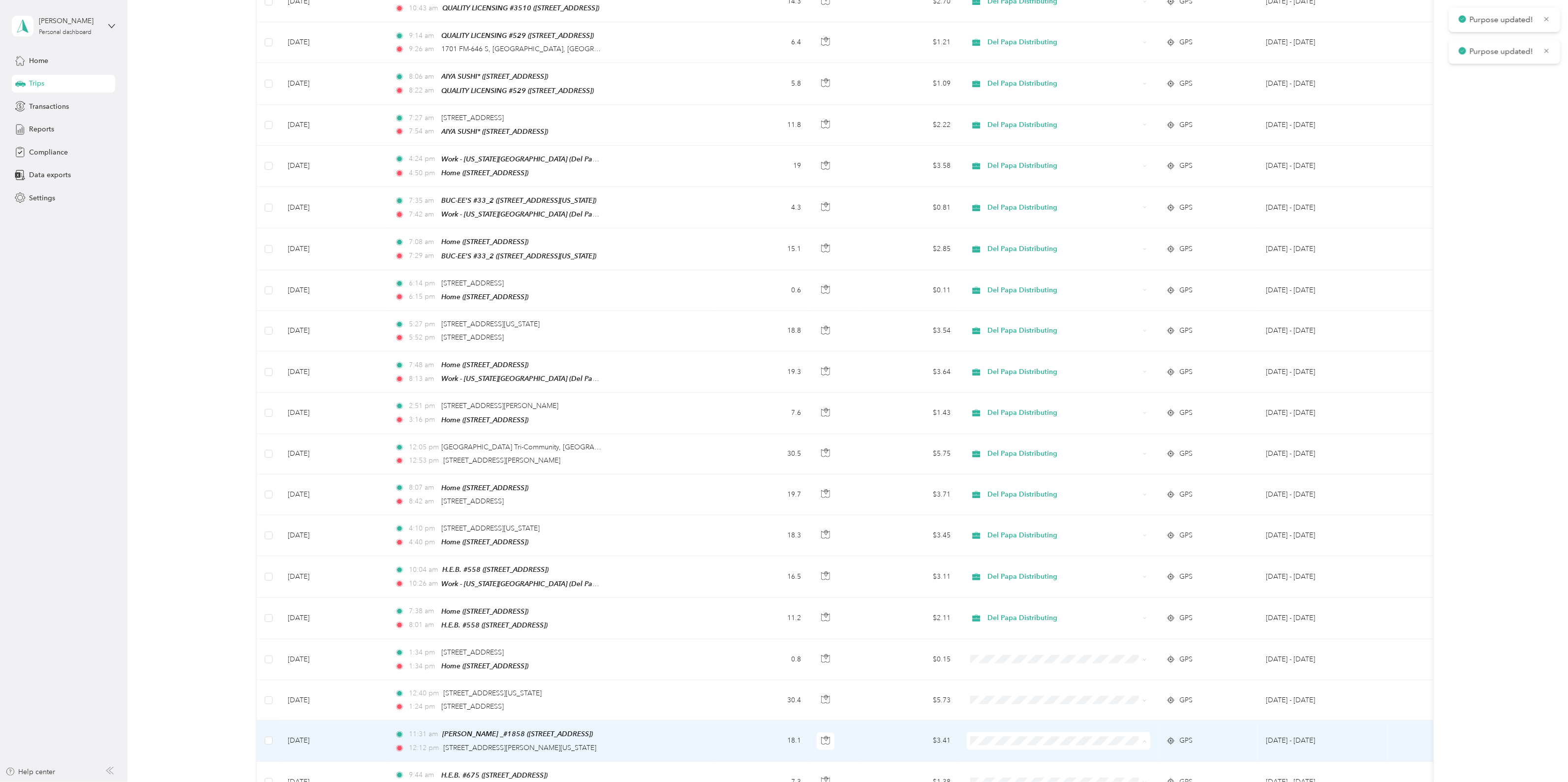
click at [1045, 717] on span "Del Papa Distributing" at bounding box center [1066, 718] width 153 height 10
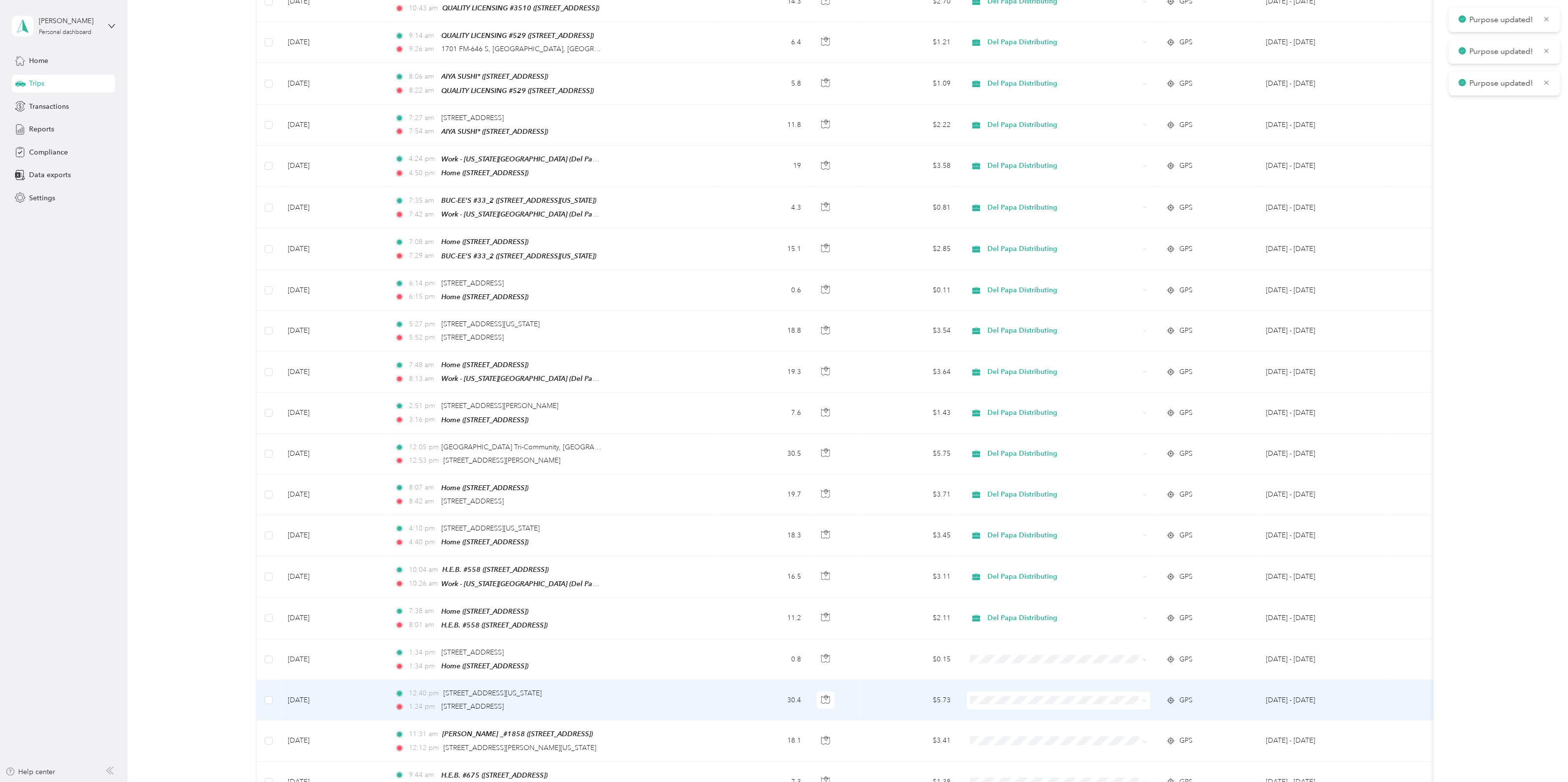
scroll to position [1993, 0]
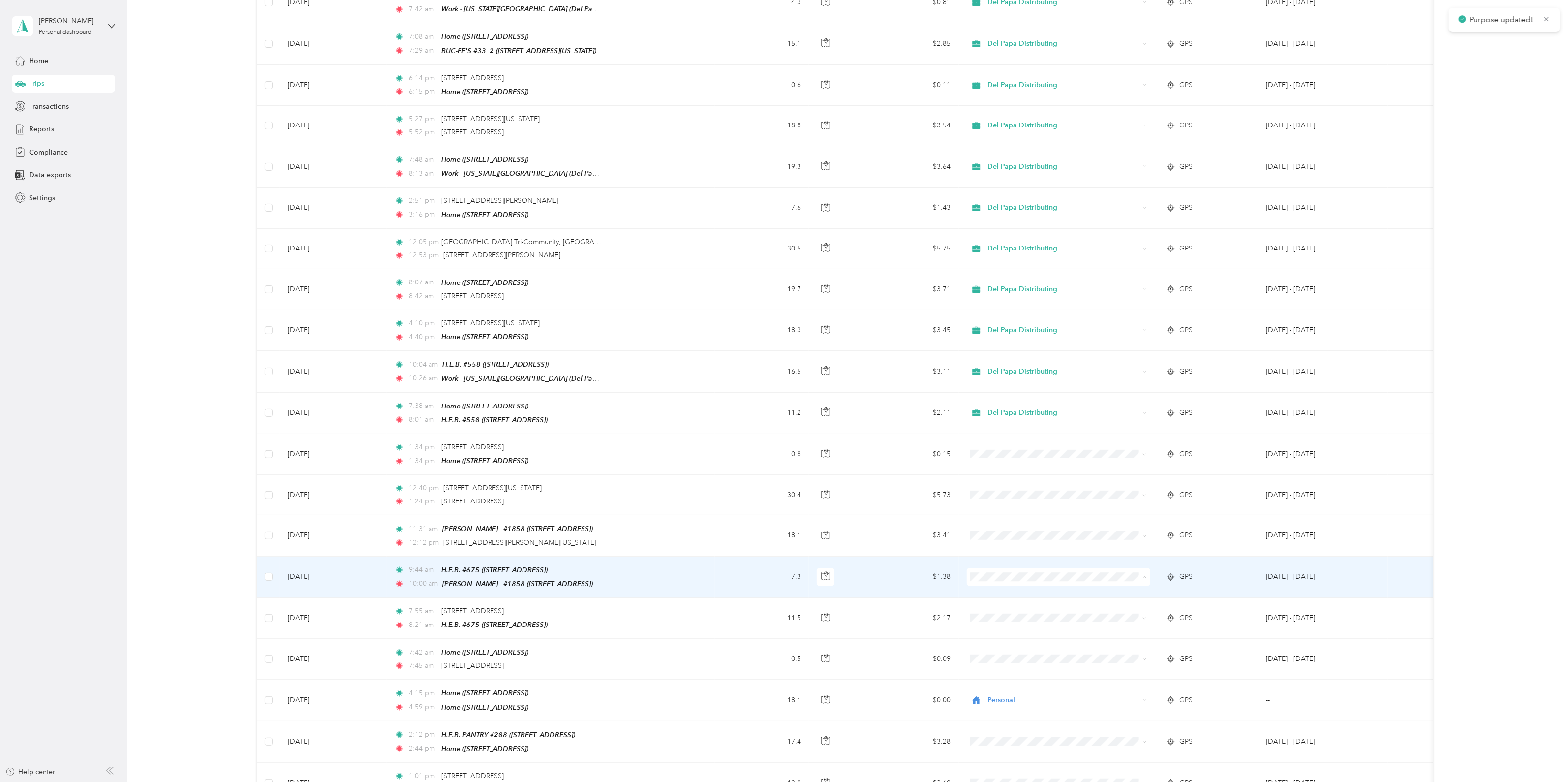
click at [1034, 552] on span "Del Papa Distributing" at bounding box center [1066, 553] width 153 height 10
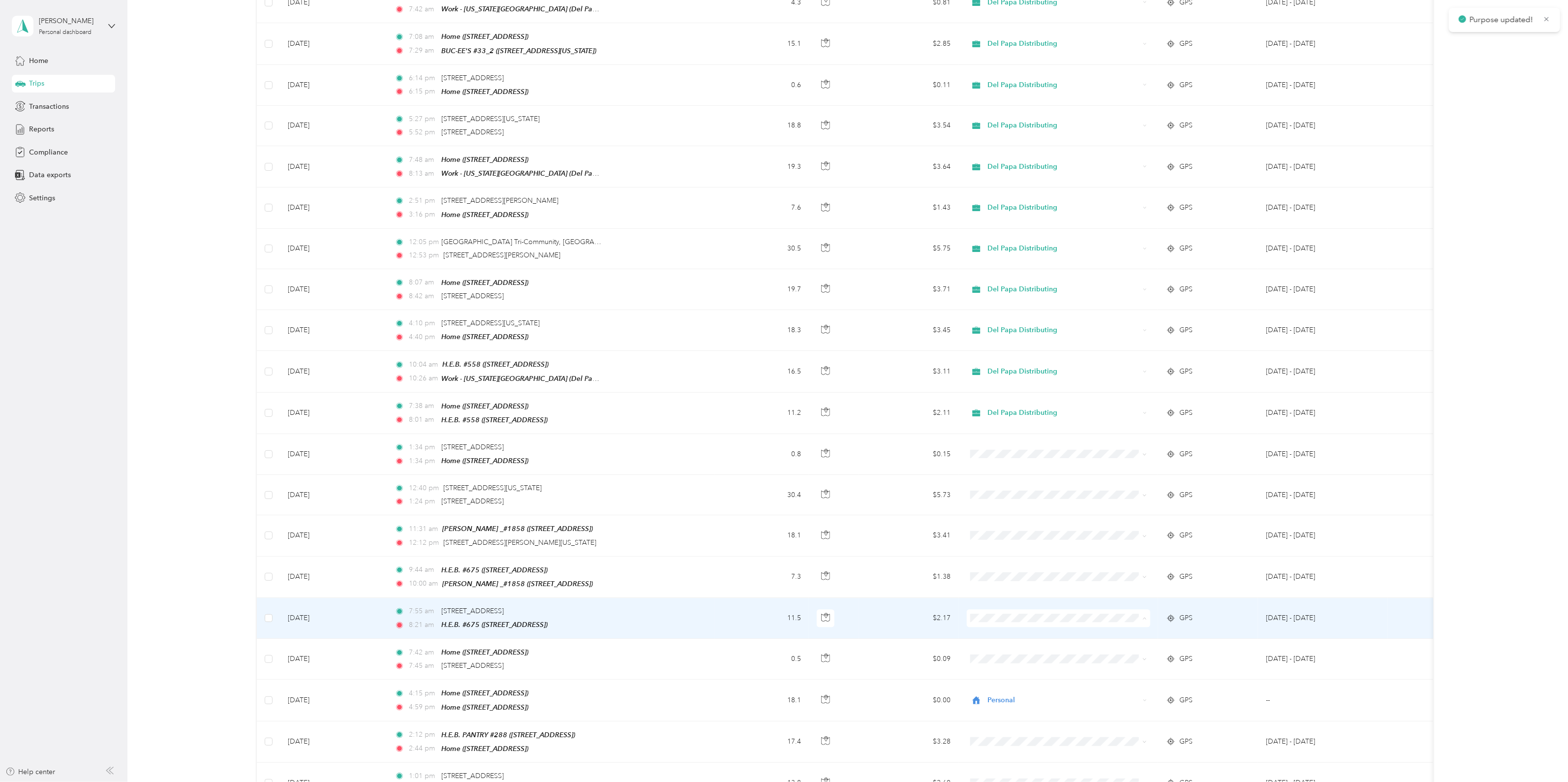
click at [1038, 595] on span "Del Papa Distributing" at bounding box center [1066, 594] width 153 height 10
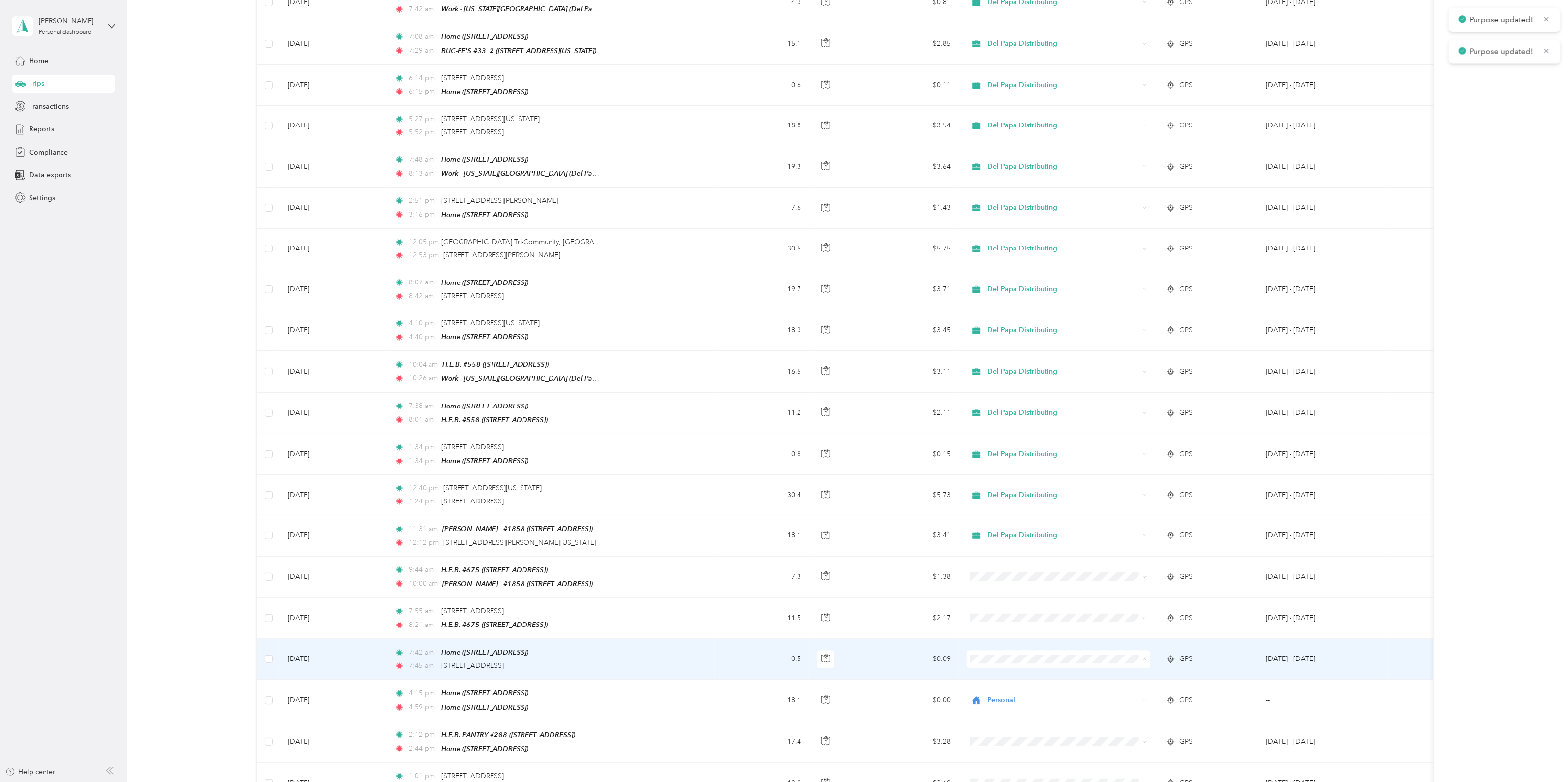
click at [1041, 633] on span "Del Papa Distributing" at bounding box center [1066, 634] width 153 height 10
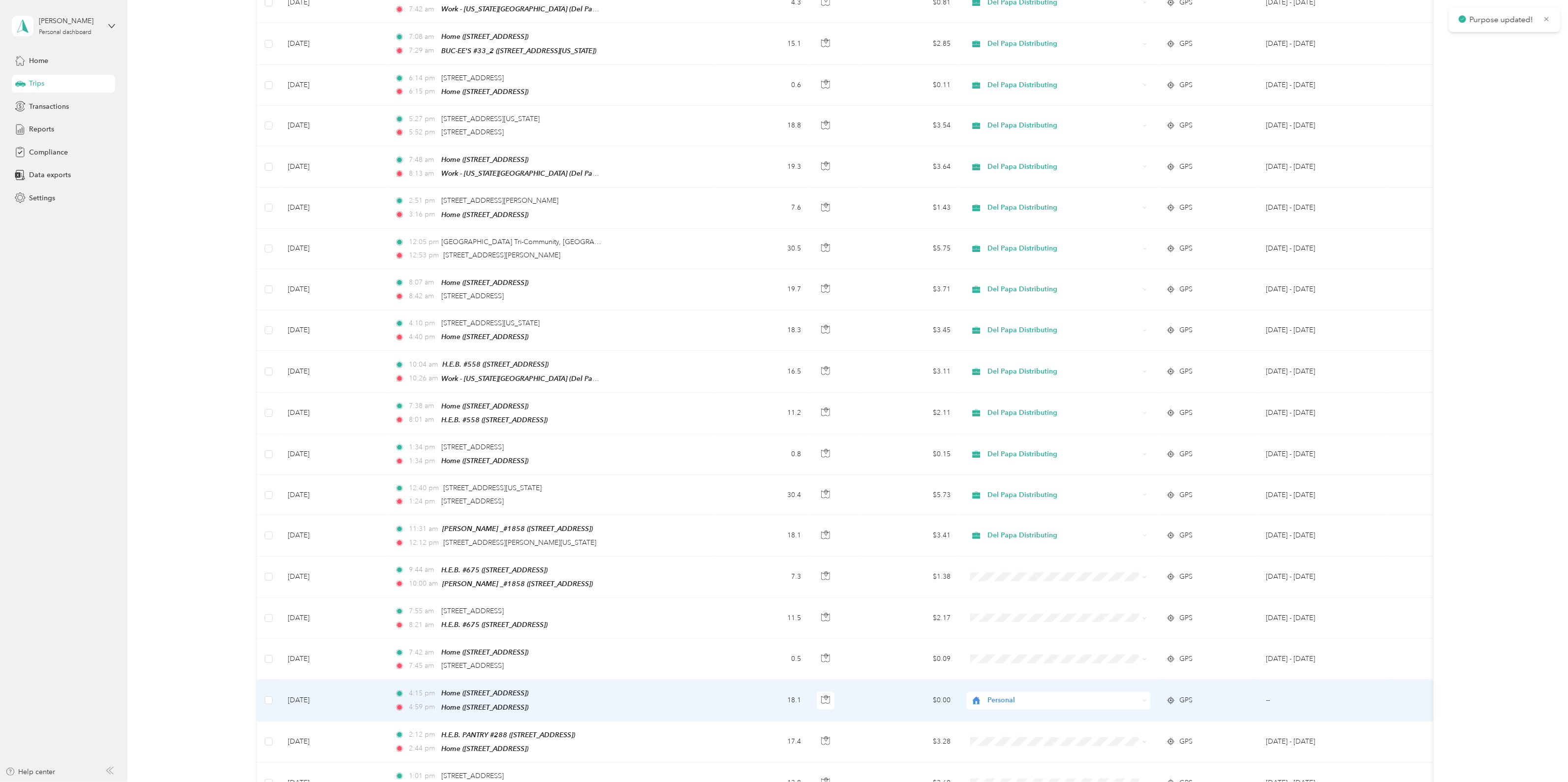
click at [1013, 695] on span "Personal" at bounding box center [1063, 700] width 152 height 11
click at [1054, 678] on span "Del Papa Distributing" at bounding box center [1066, 674] width 153 height 10
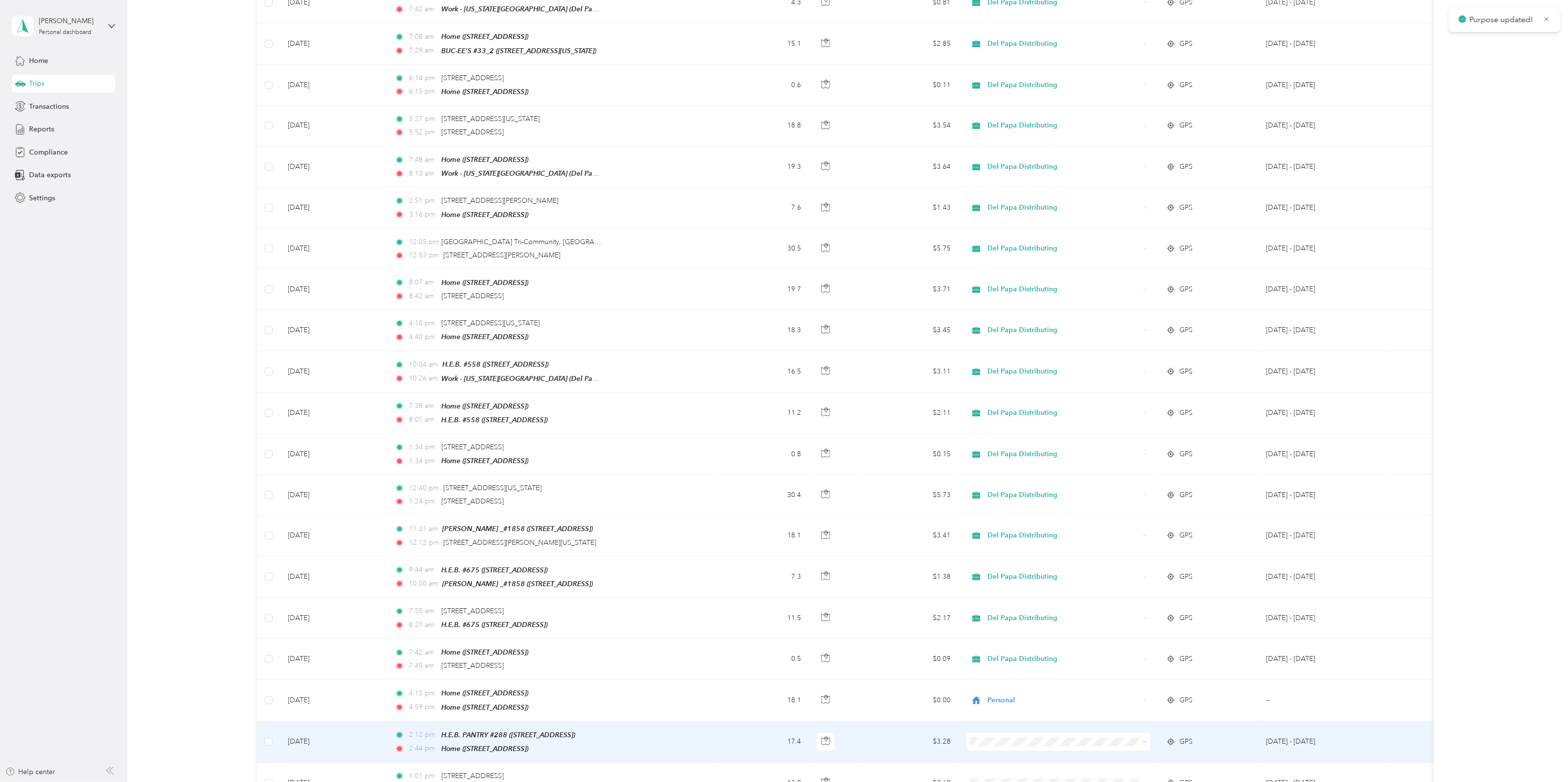
click at [1033, 717] on span "Del Papa Distributing" at bounding box center [1066, 715] width 153 height 10
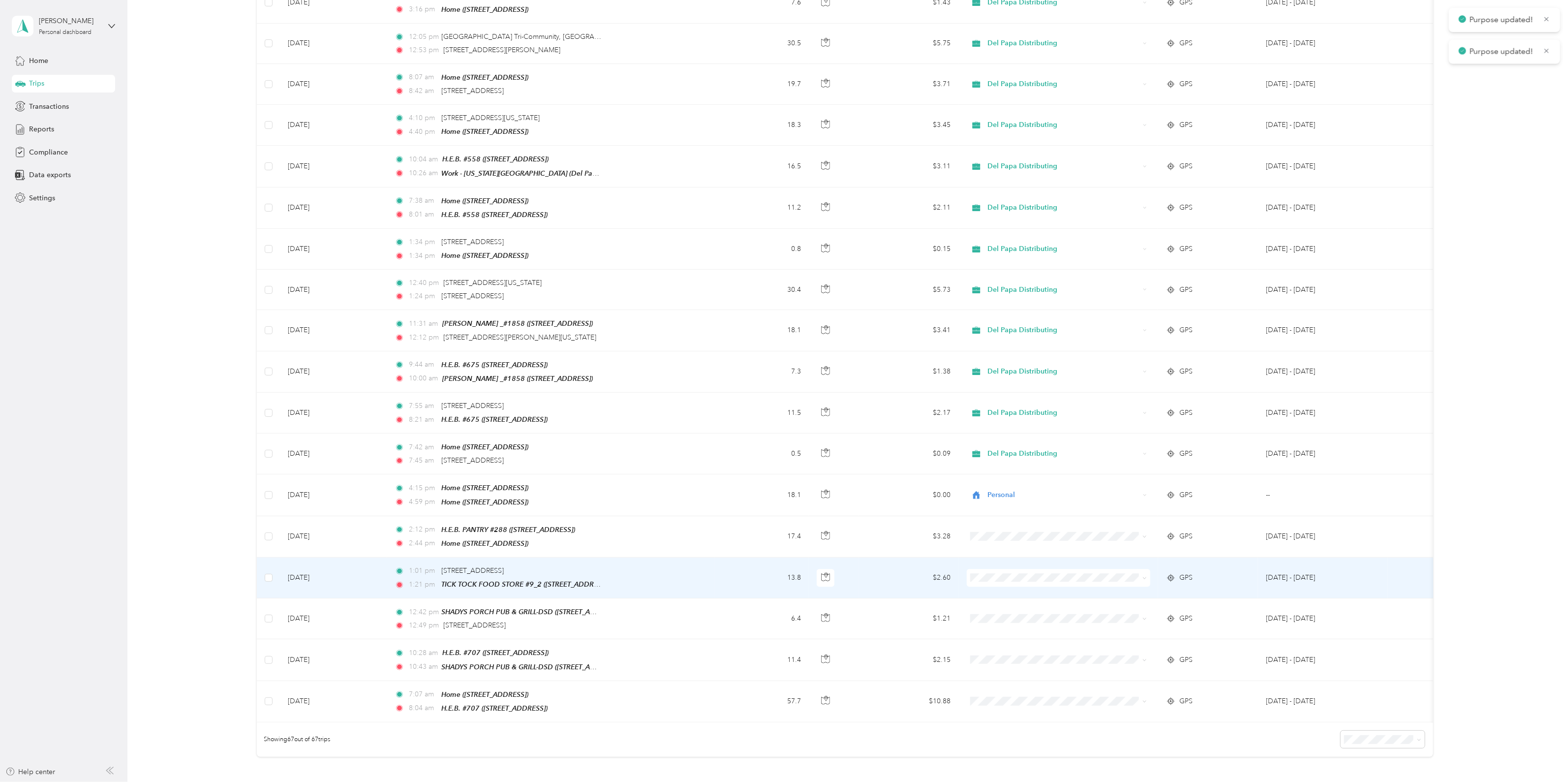
click at [1023, 569] on span at bounding box center [1059, 577] width 184 height 18
click at [1021, 550] on span "Del Papa Distributing" at bounding box center [1066, 551] width 153 height 10
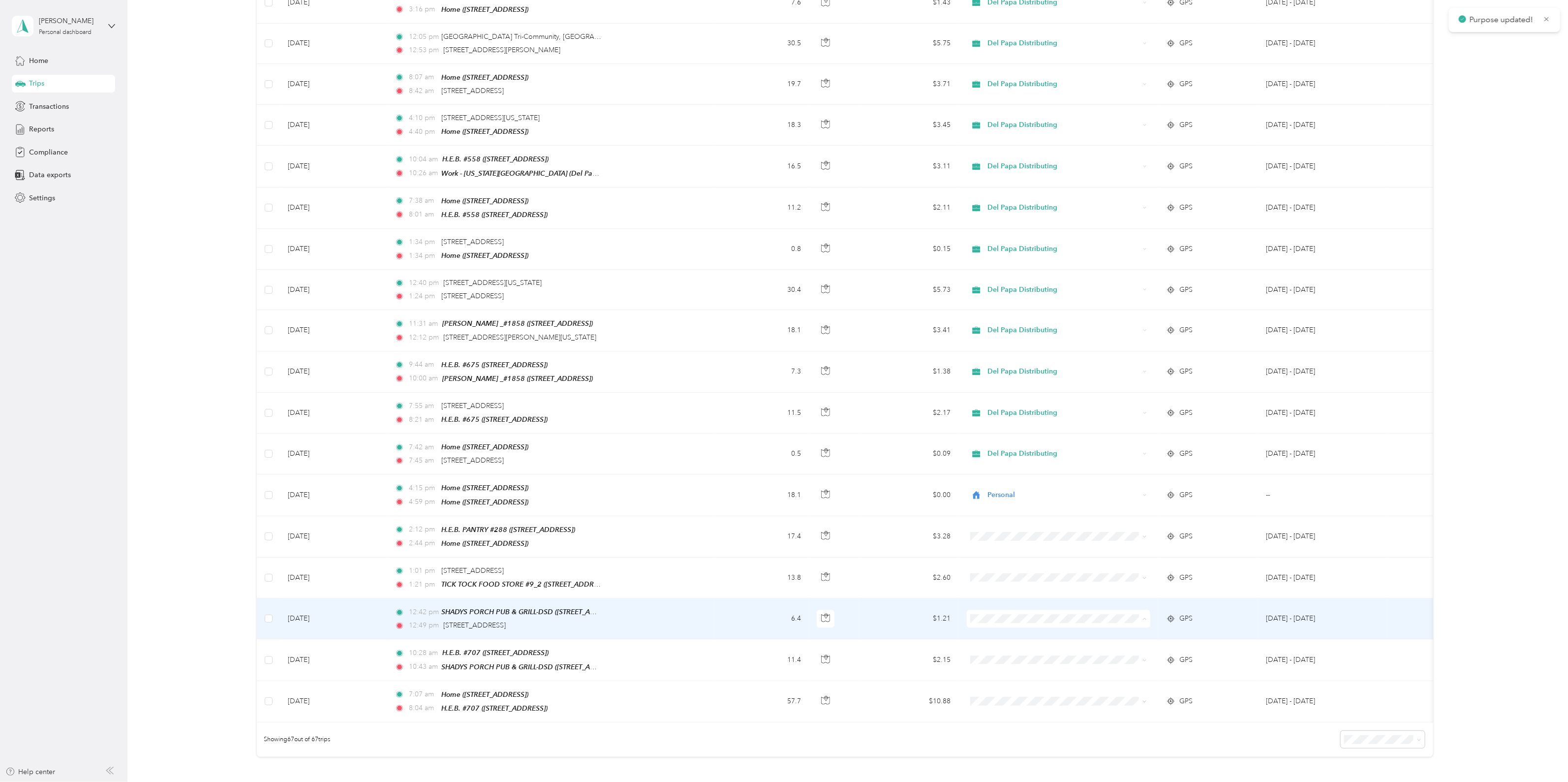
click at [1033, 593] on span "Del Papa Distributing" at bounding box center [1066, 591] width 153 height 10
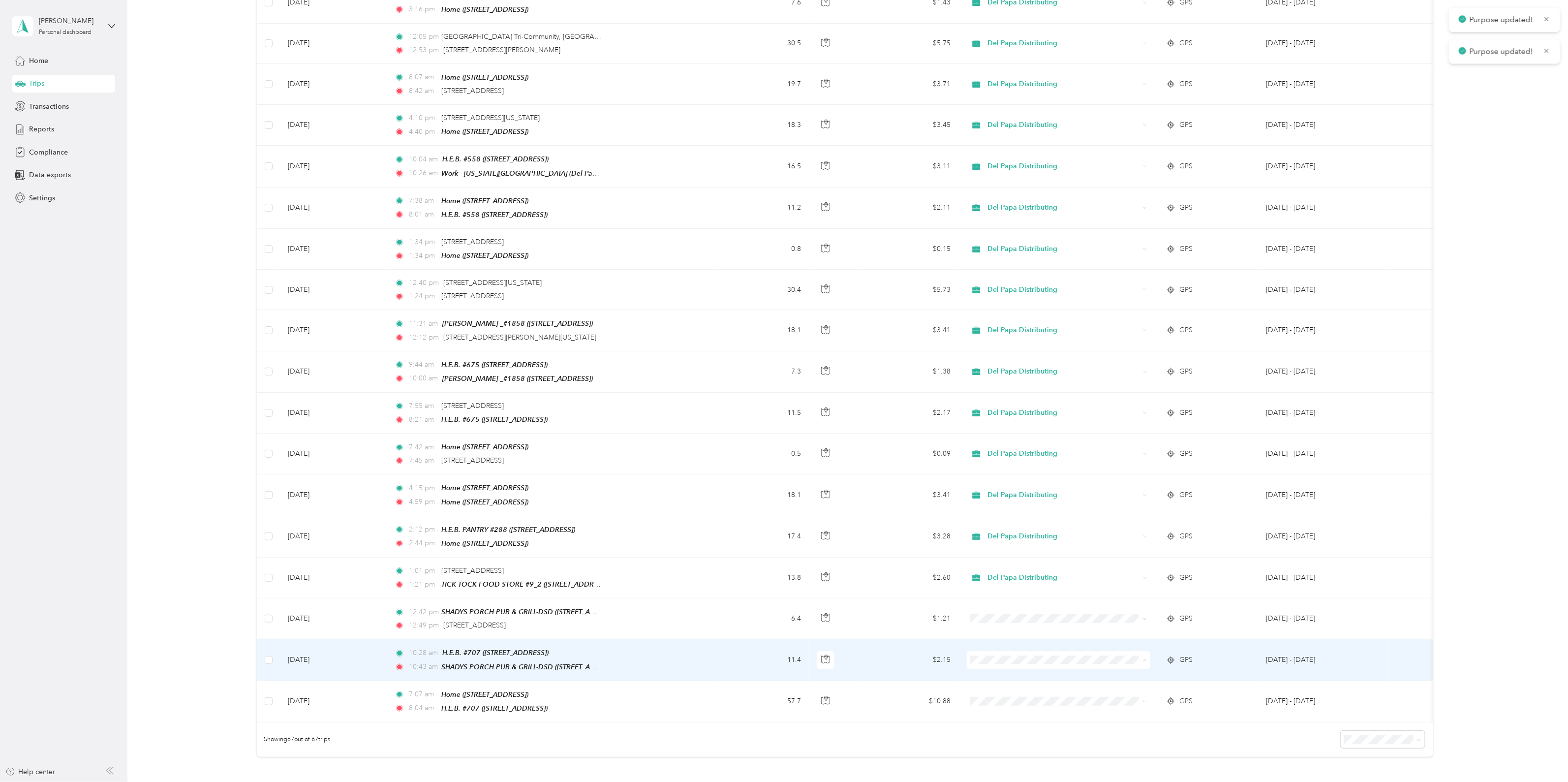
click at [1028, 630] on span "Del Papa Distributing" at bounding box center [1066, 631] width 153 height 10
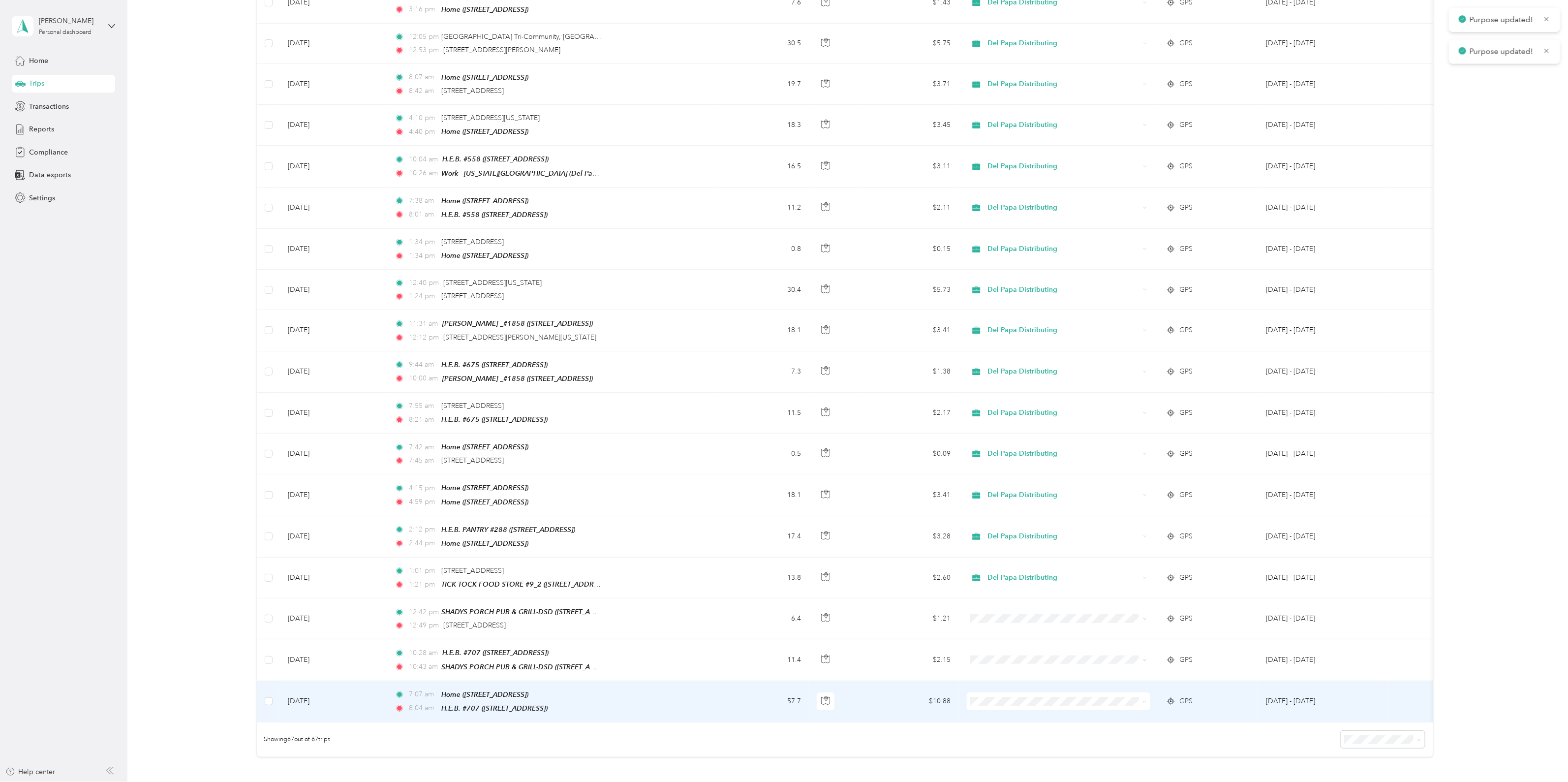
click at [1041, 673] on span "Del Papa Distributing" at bounding box center [1066, 671] width 153 height 10
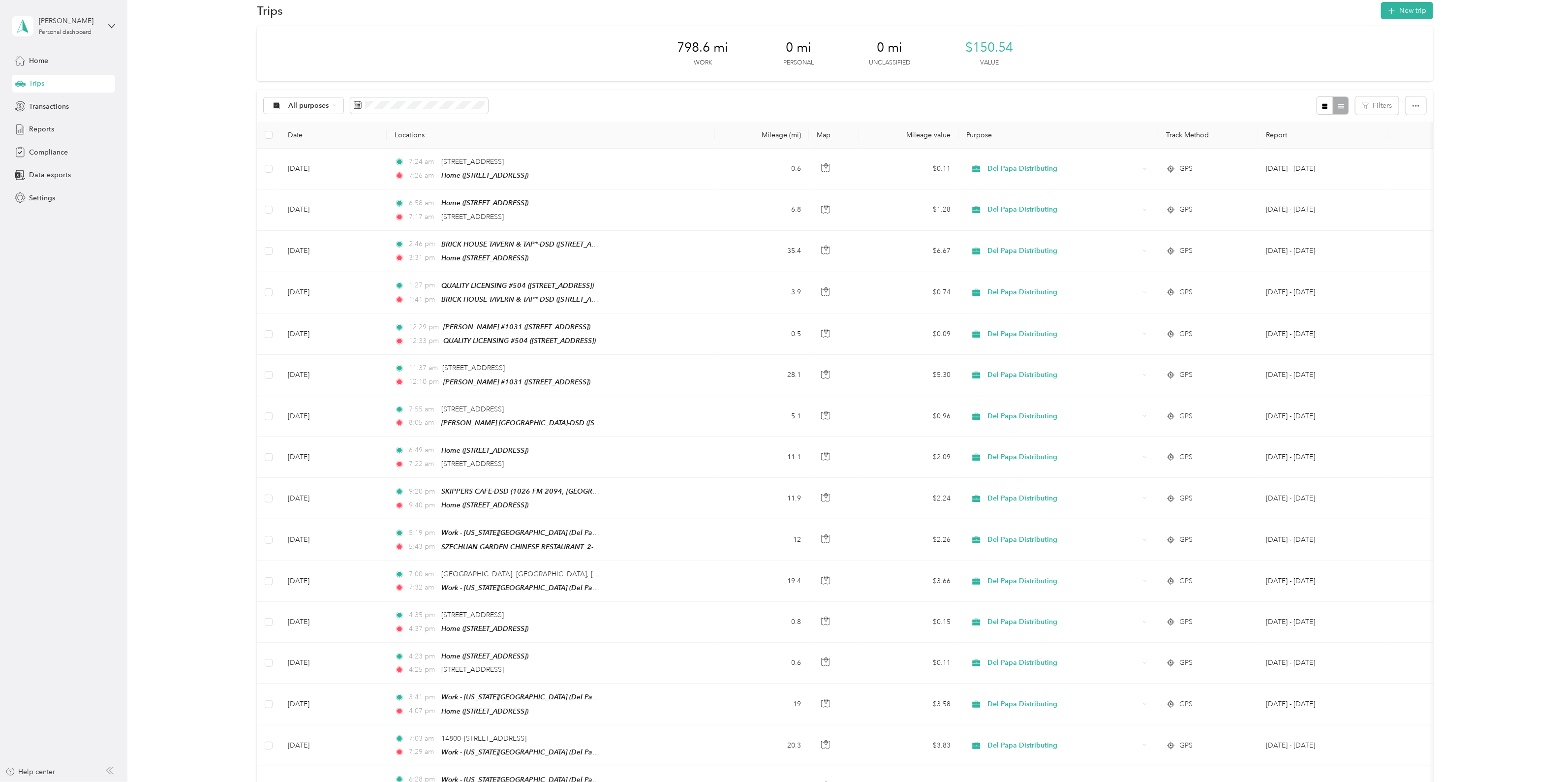
scroll to position [0, 0]
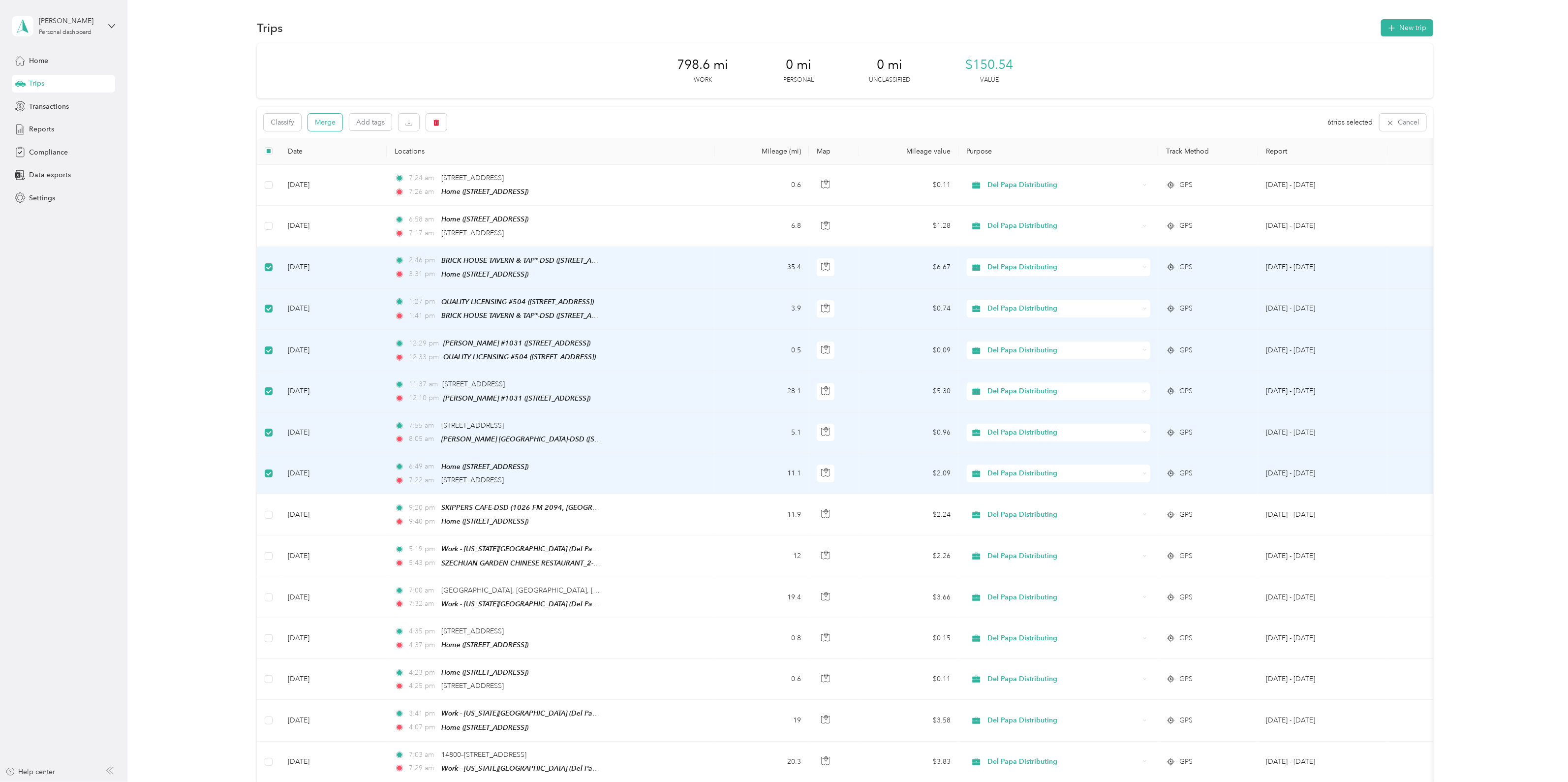
click at [325, 122] on button "Merge" at bounding box center [325, 122] width 35 height 17
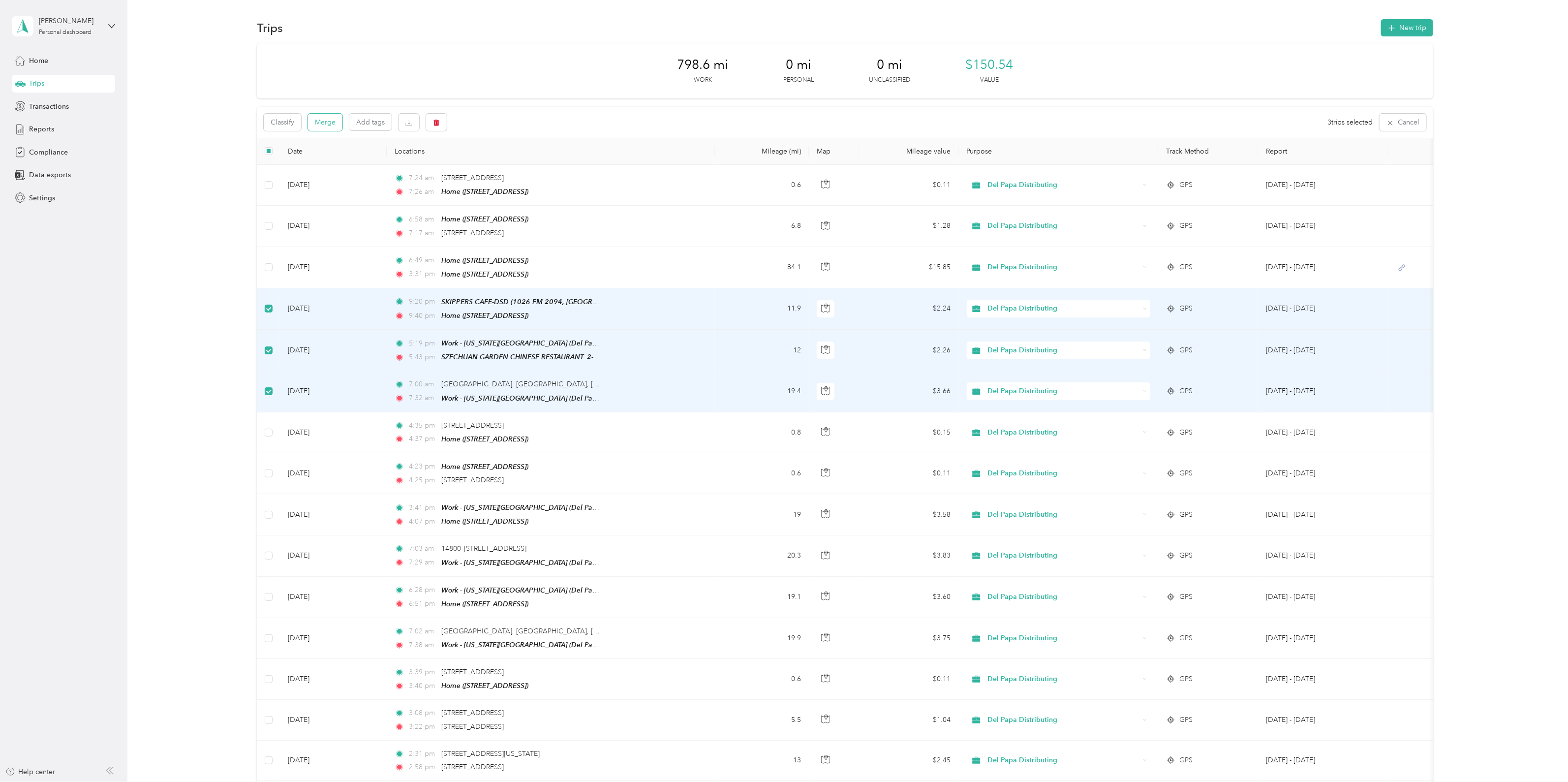
click at [320, 121] on button "Merge" at bounding box center [325, 122] width 35 height 17
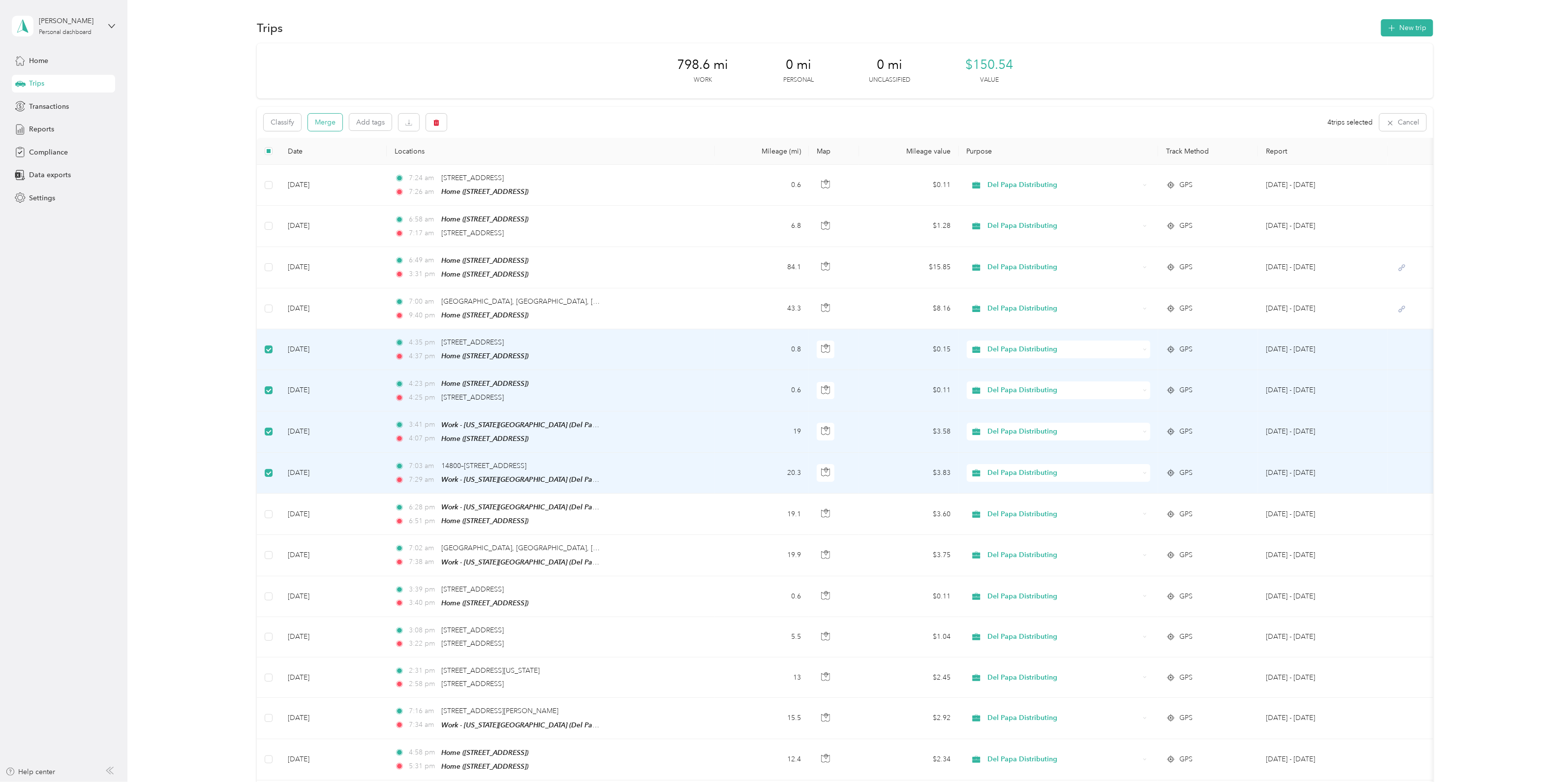
click at [324, 124] on button "Merge" at bounding box center [325, 122] width 35 height 17
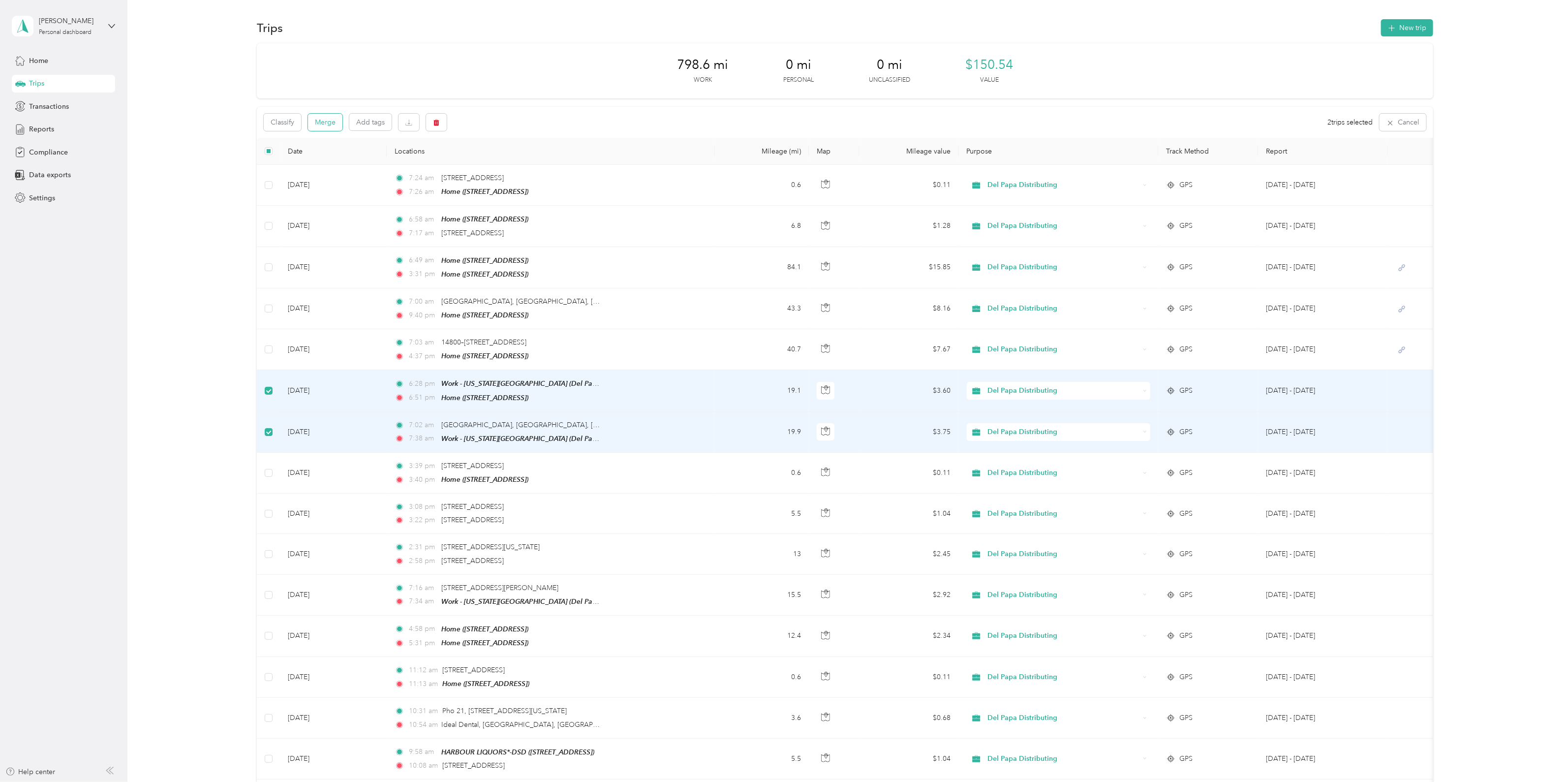
click at [331, 121] on button "Merge" at bounding box center [325, 122] width 35 height 17
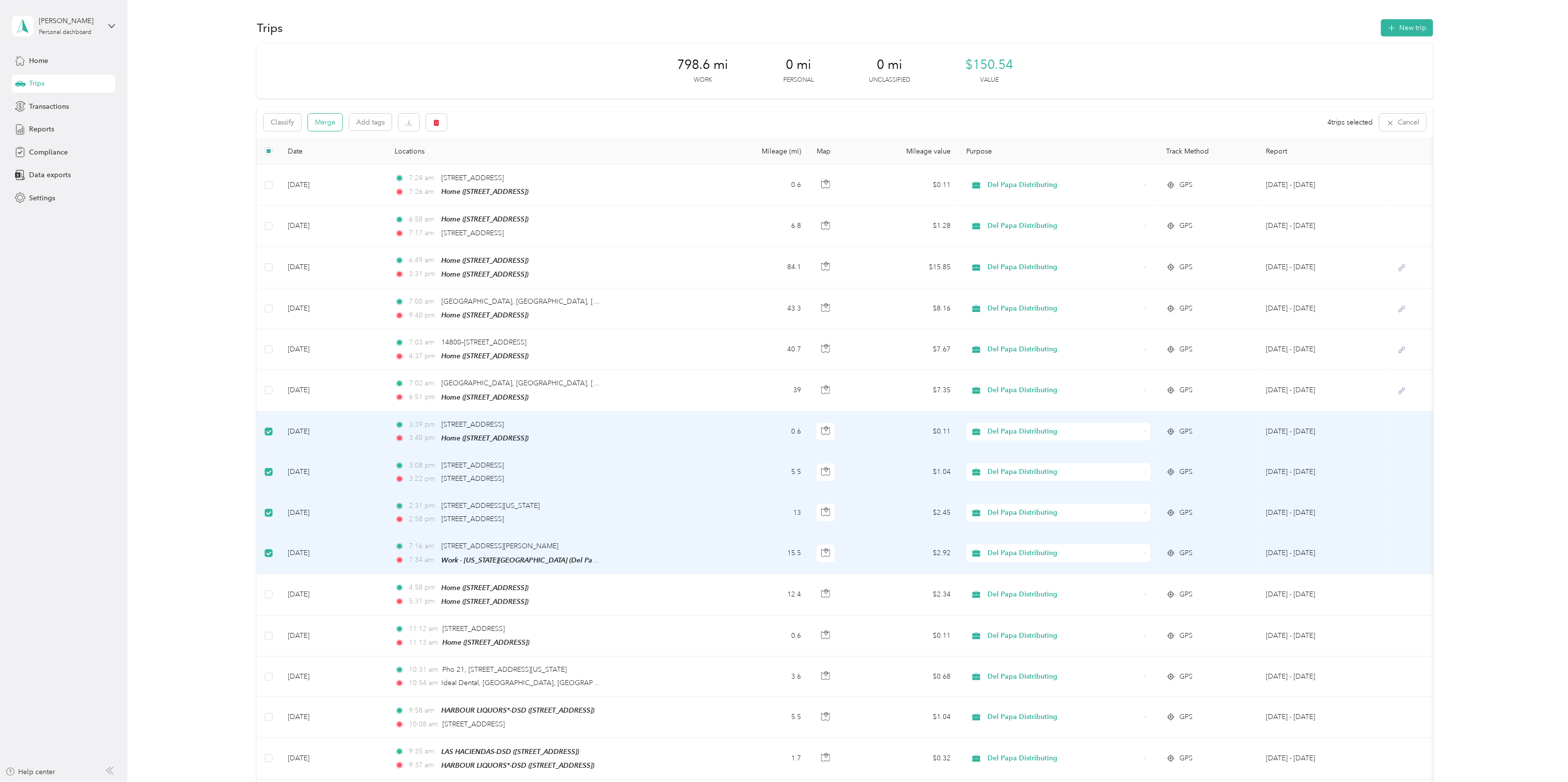
click at [332, 122] on button "Merge" at bounding box center [325, 122] width 35 height 17
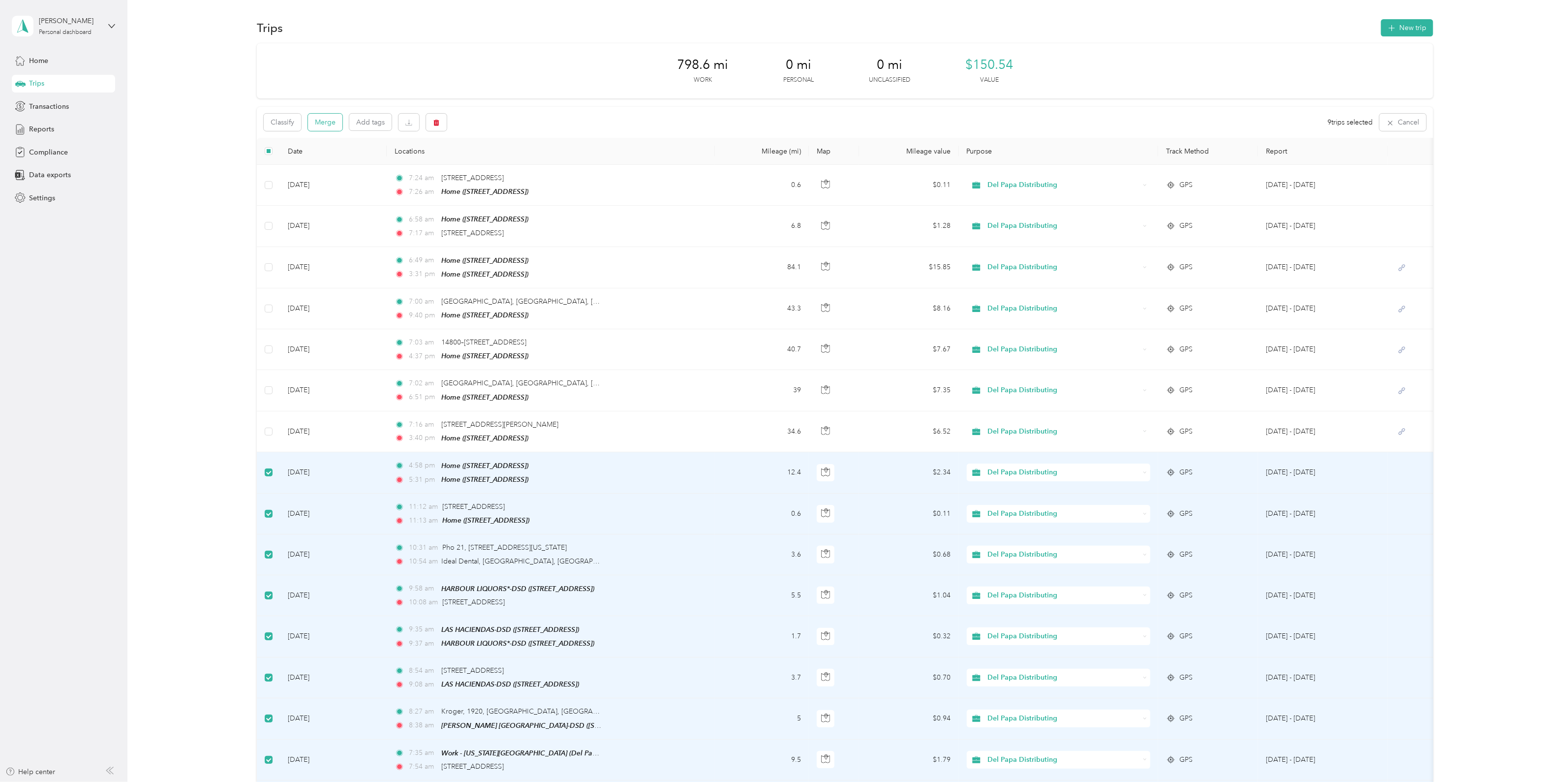
click at [327, 124] on button "Merge" at bounding box center [325, 122] width 35 height 17
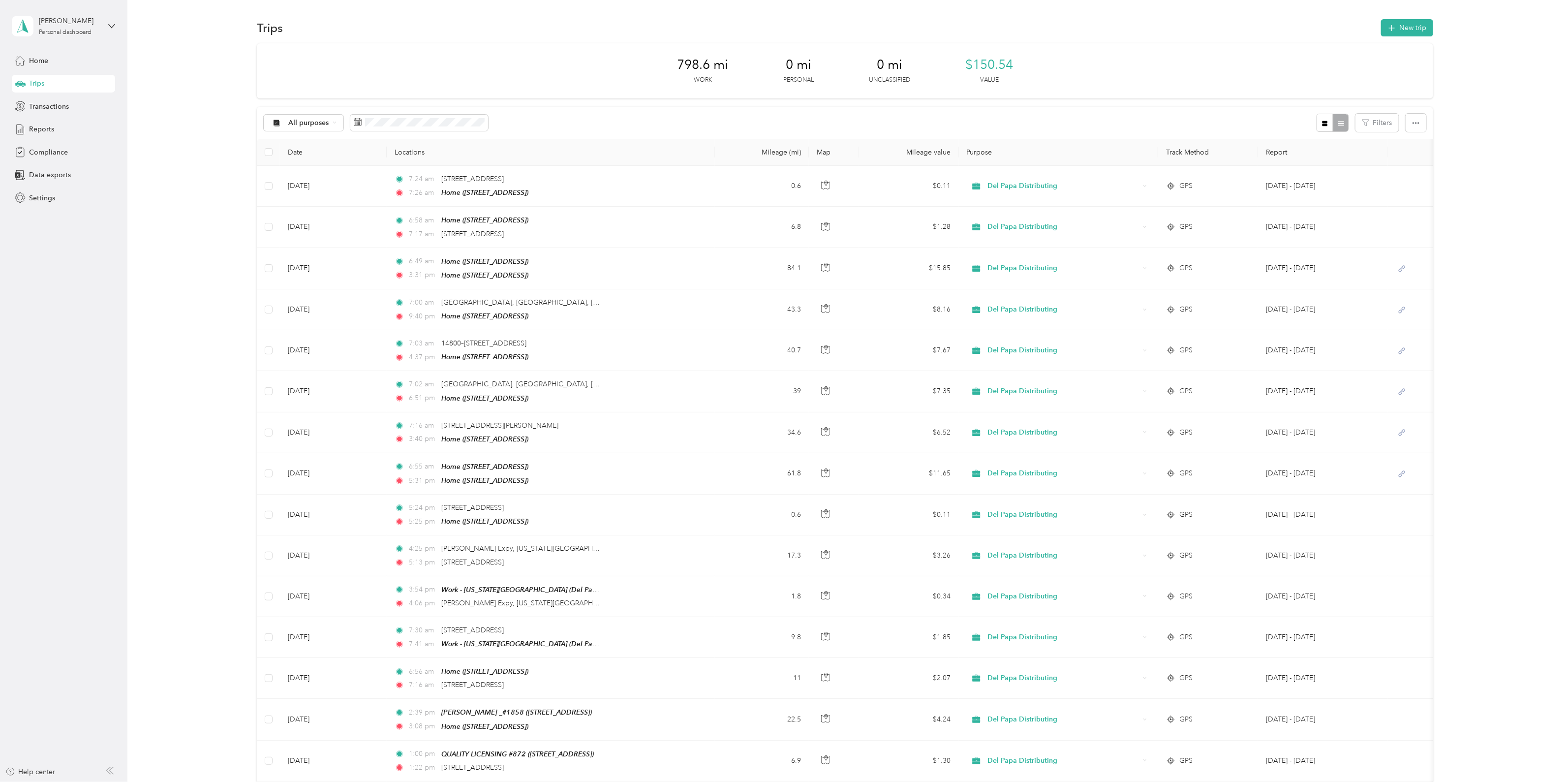
scroll to position [205, 0]
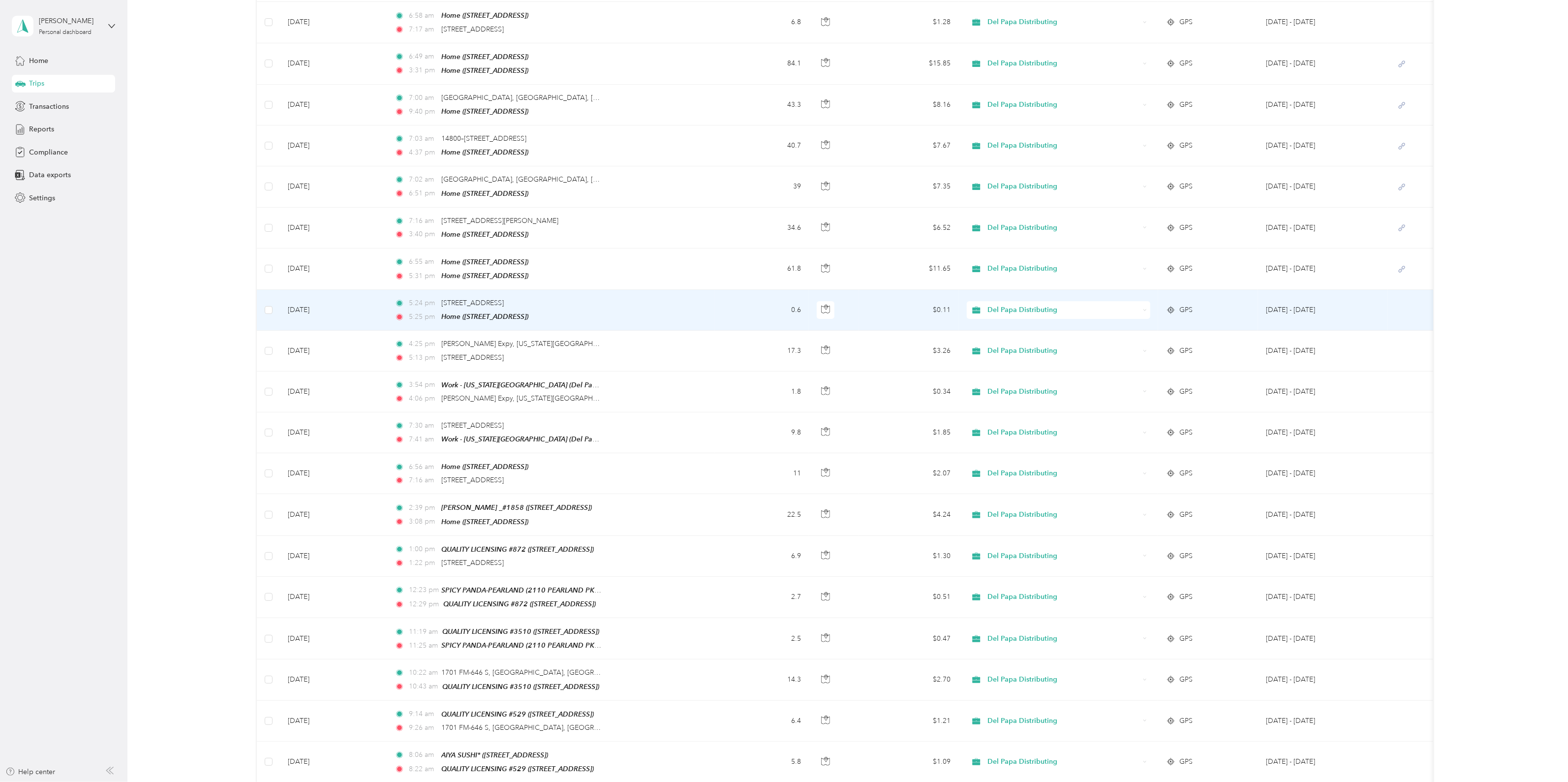
click at [273, 304] on td at bounding box center [268, 310] width 23 height 41
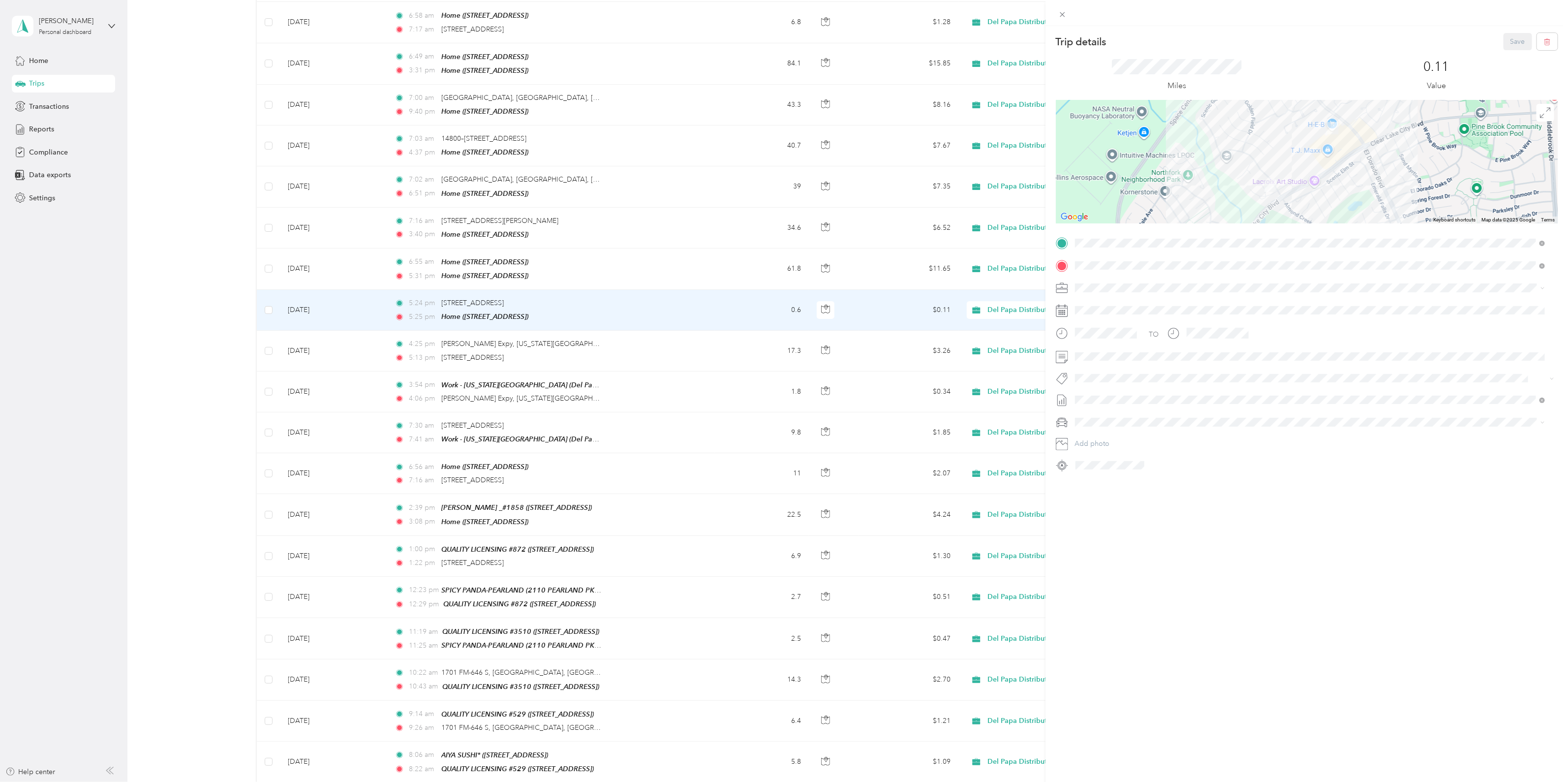
click at [268, 305] on div "Trip details Save This trip cannot be edited because it is either under review,…" at bounding box center [784, 391] width 1568 height 782
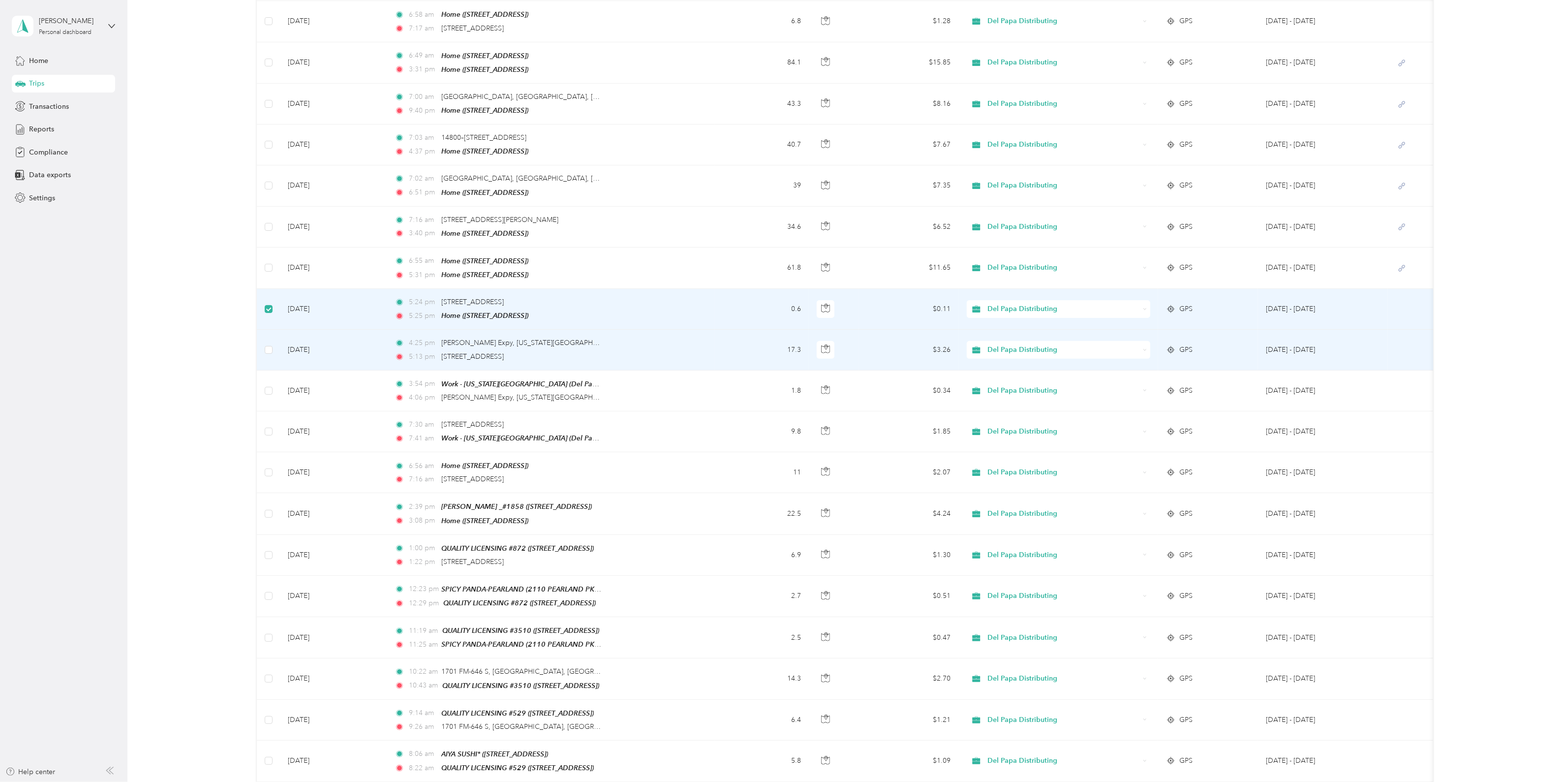
scroll to position [204, 0]
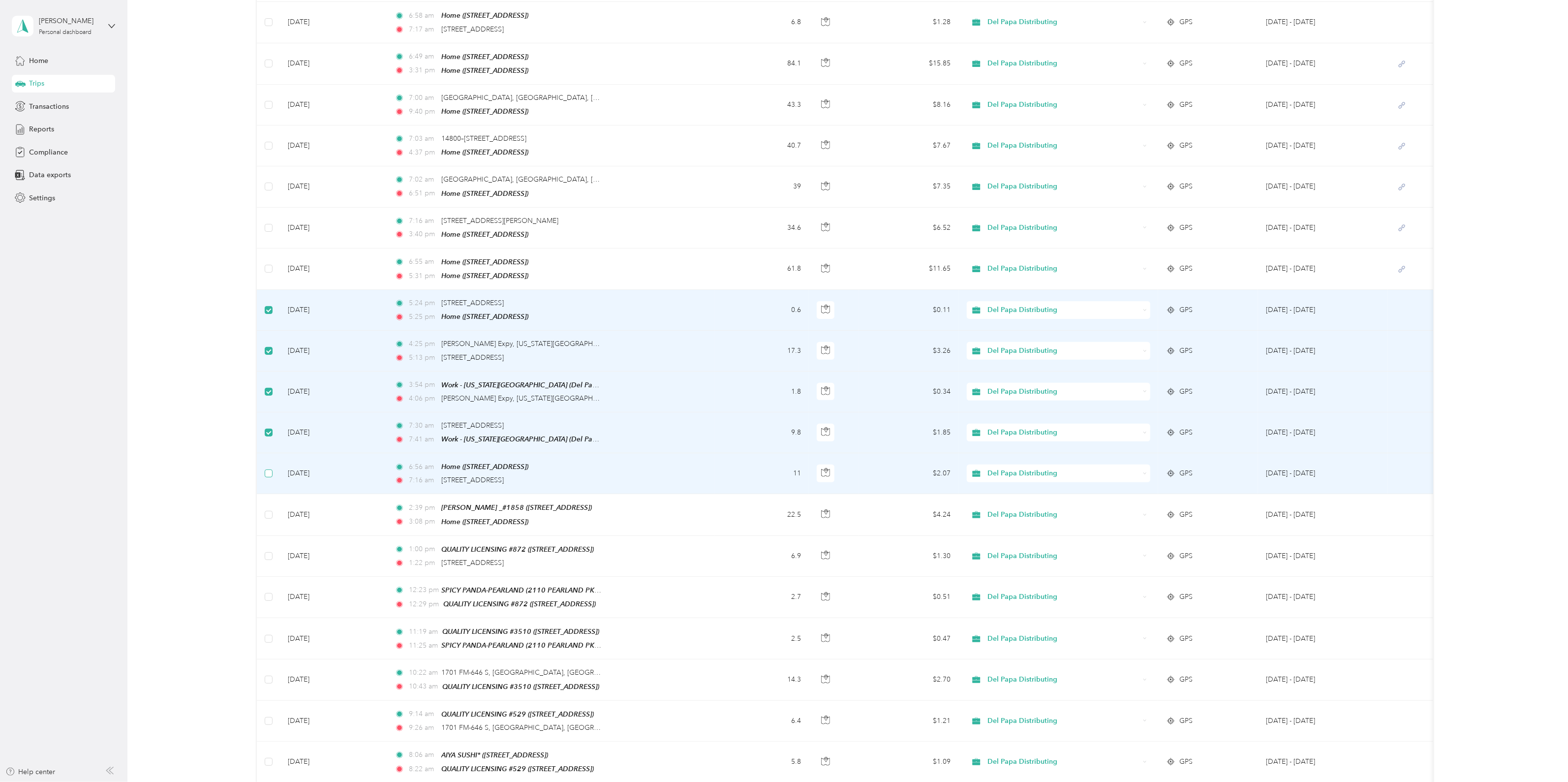
click at [268, 468] on label at bounding box center [268, 474] width 8 height 11
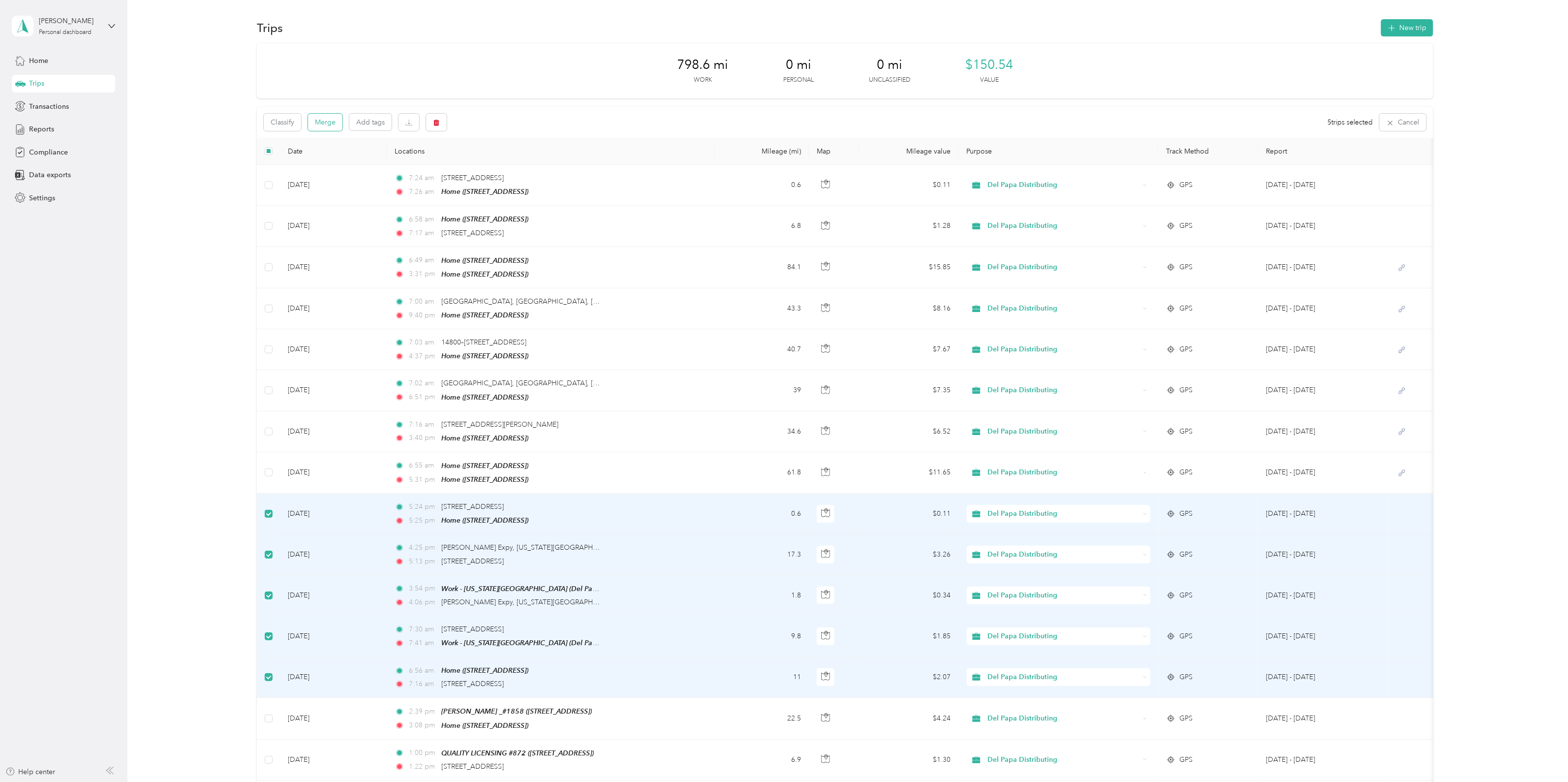
click at [332, 122] on button "Merge" at bounding box center [325, 122] width 35 height 17
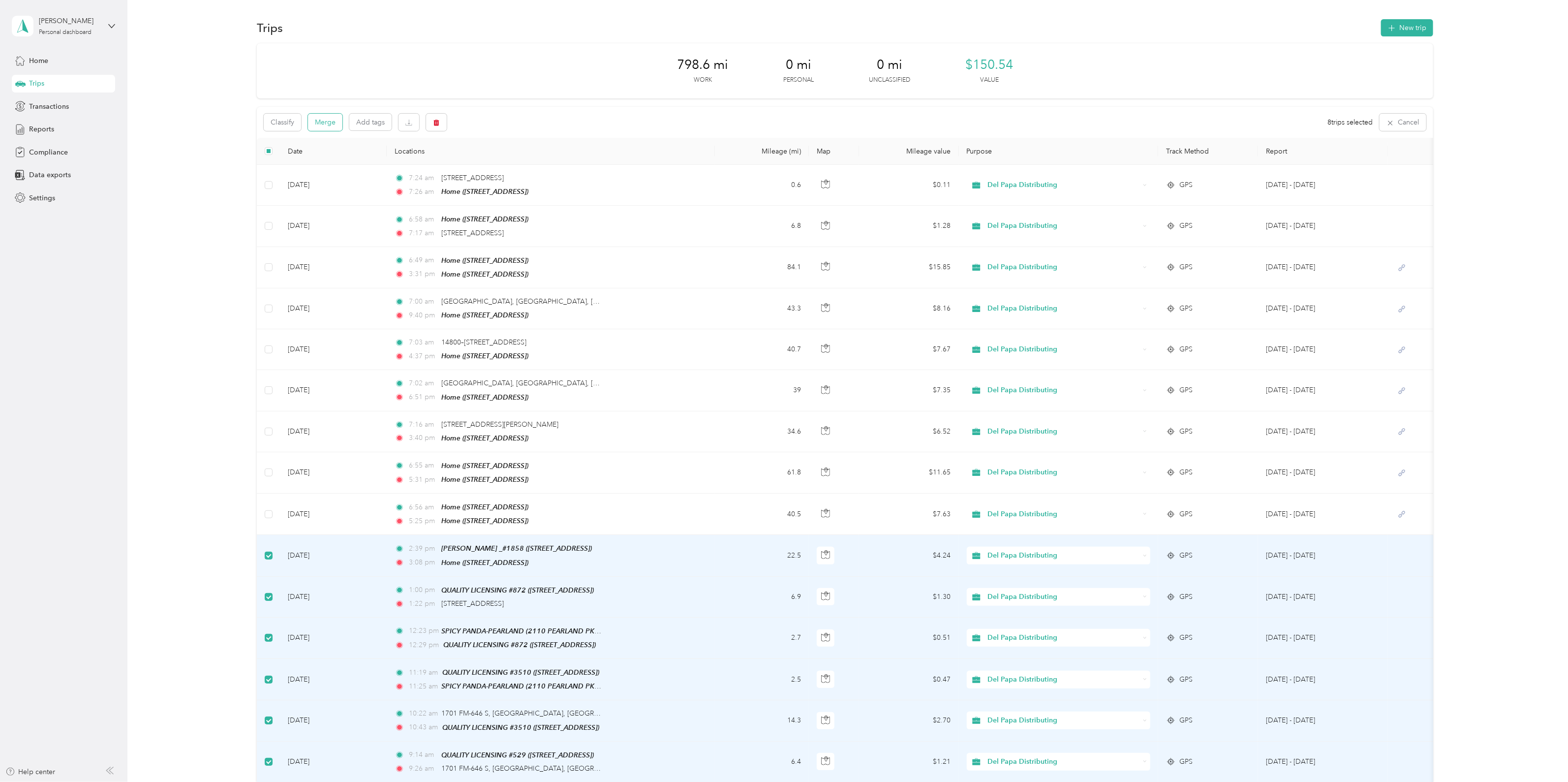
click at [324, 119] on button "Merge" at bounding box center [325, 122] width 35 height 17
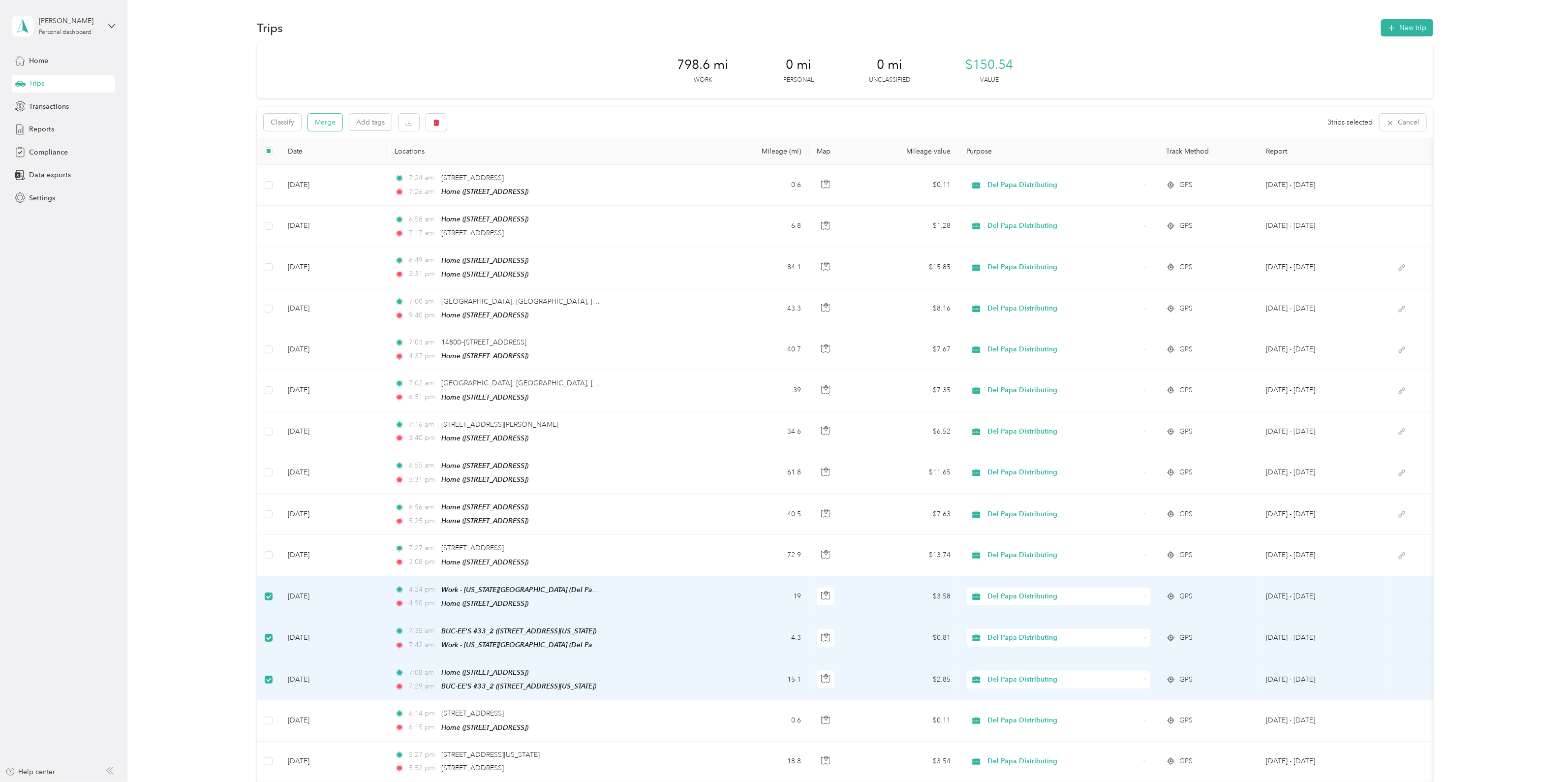
click at [324, 121] on button "Merge" at bounding box center [325, 122] width 35 height 17
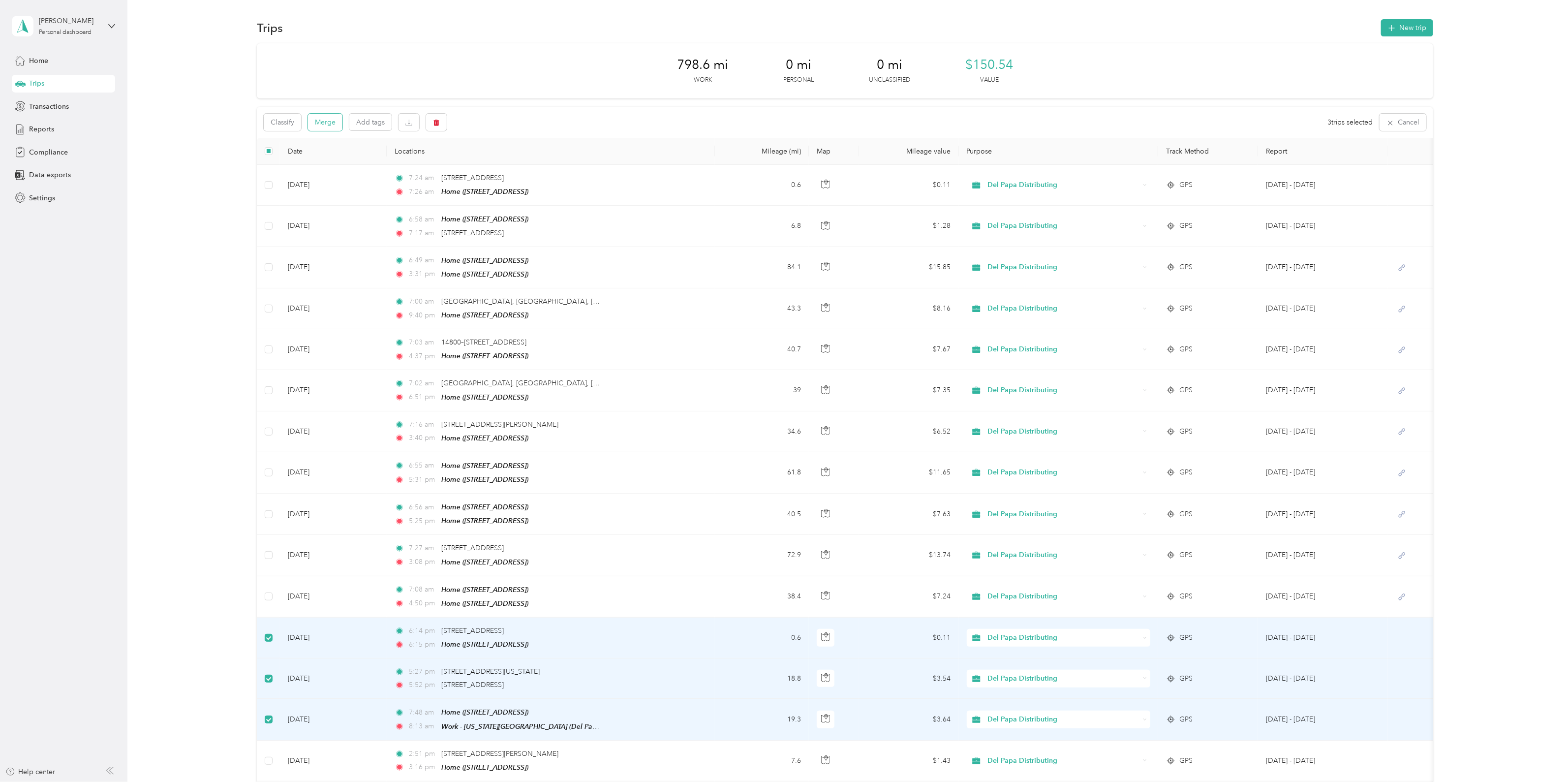
click at [326, 124] on button "Merge" at bounding box center [325, 122] width 35 height 17
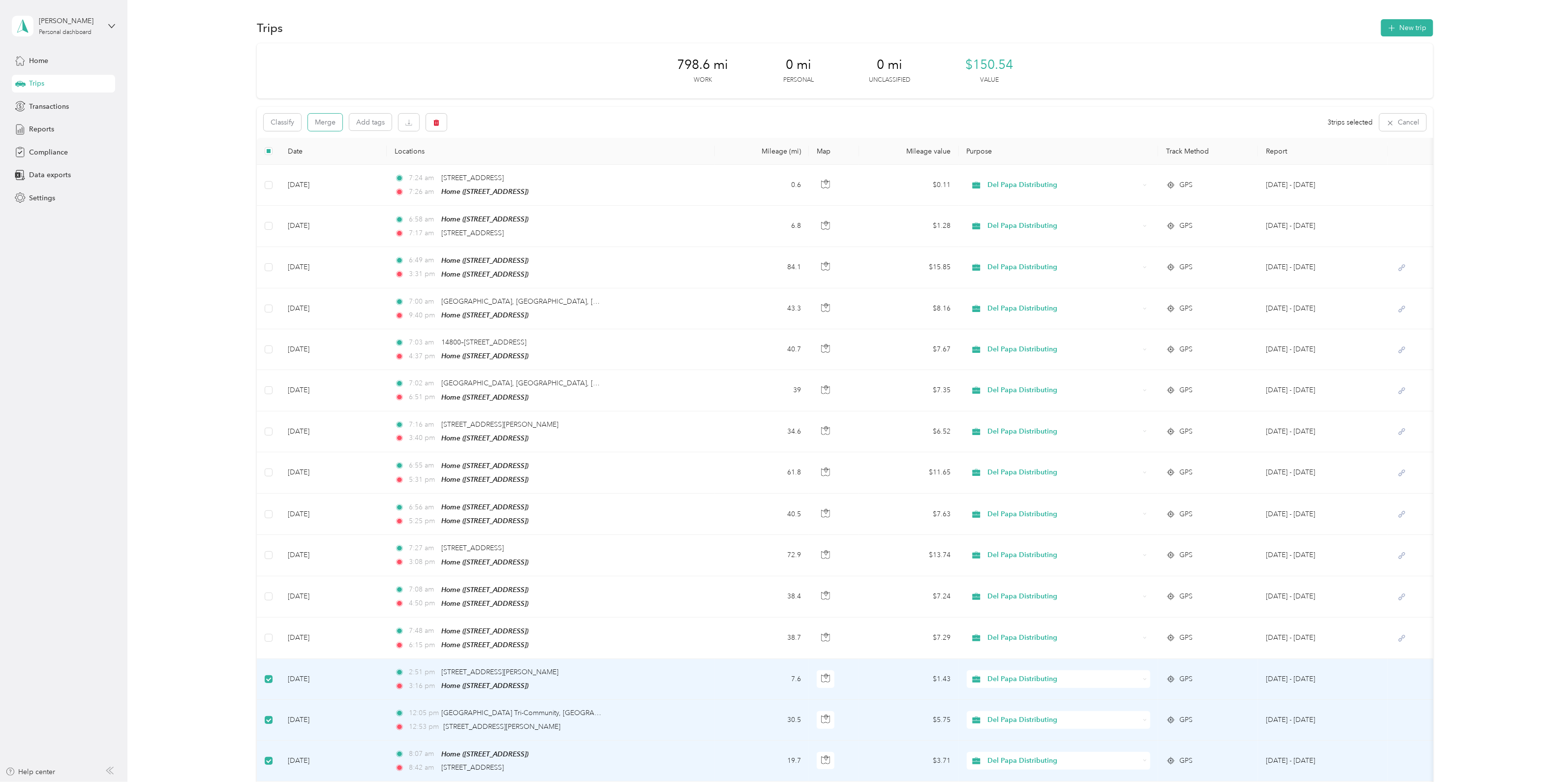
click at [324, 123] on button "Merge" at bounding box center [325, 122] width 35 height 17
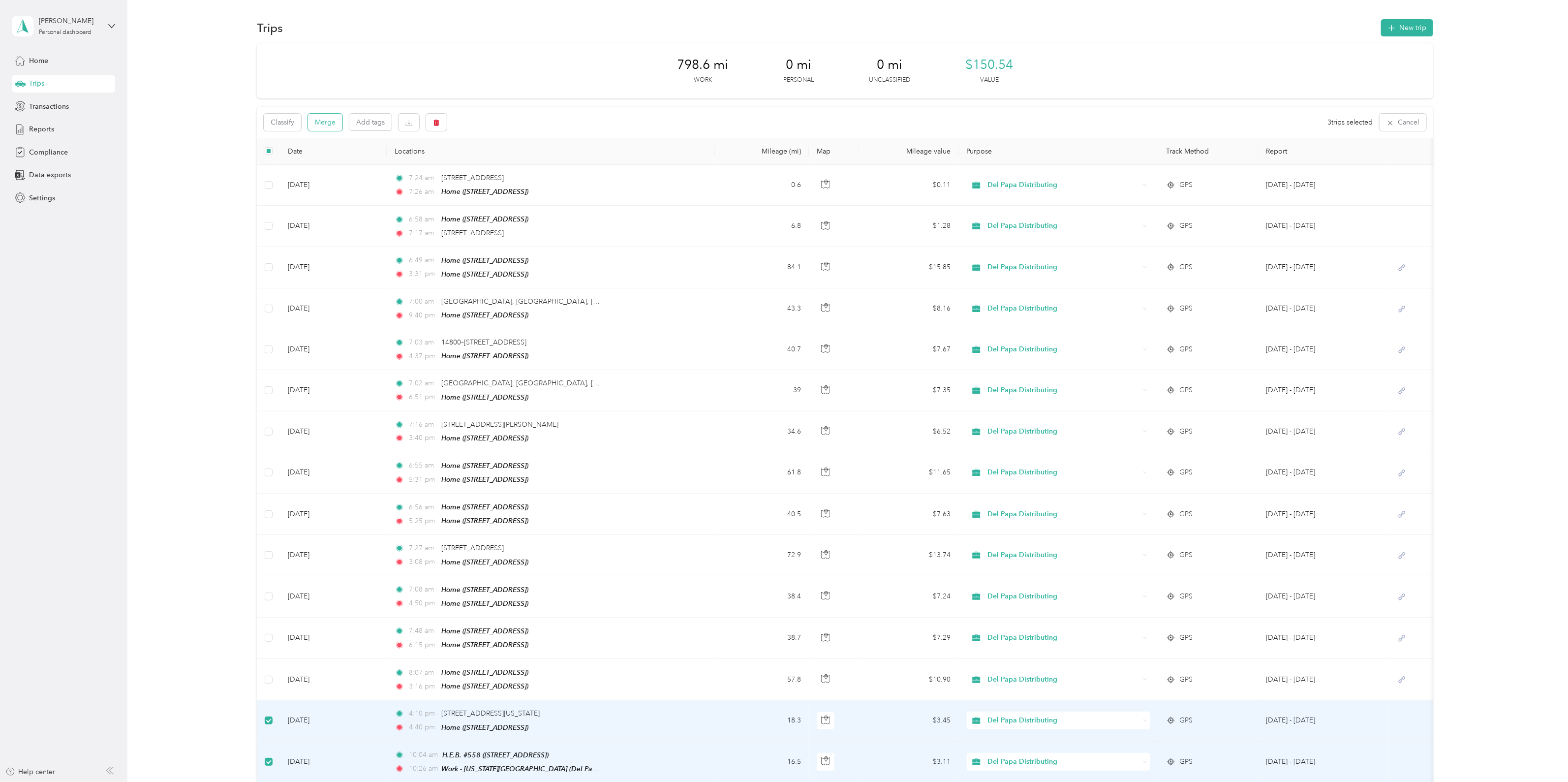
click at [333, 121] on button "Merge" at bounding box center [325, 122] width 35 height 17
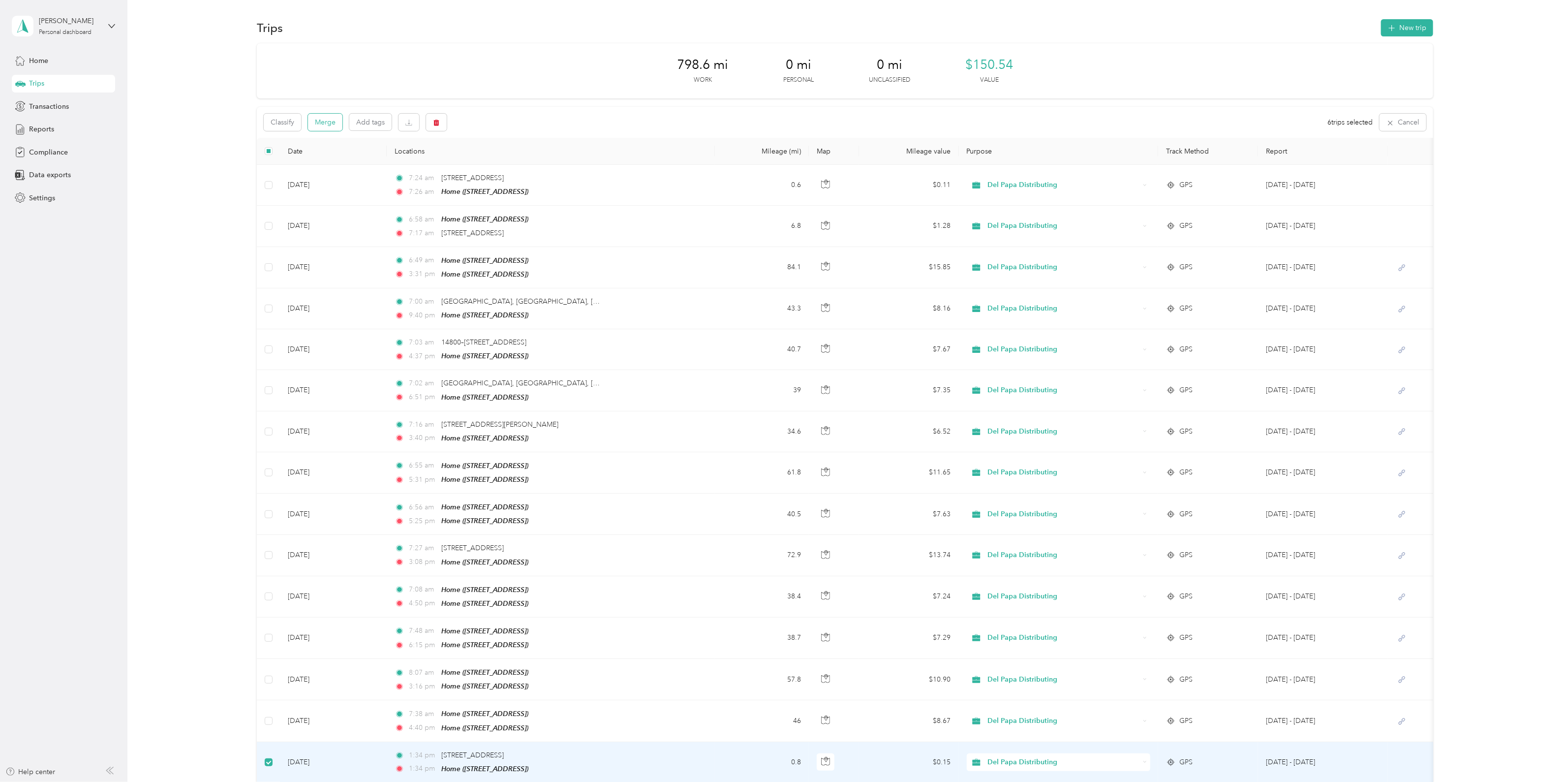
click at [337, 122] on button "Merge" at bounding box center [325, 122] width 35 height 17
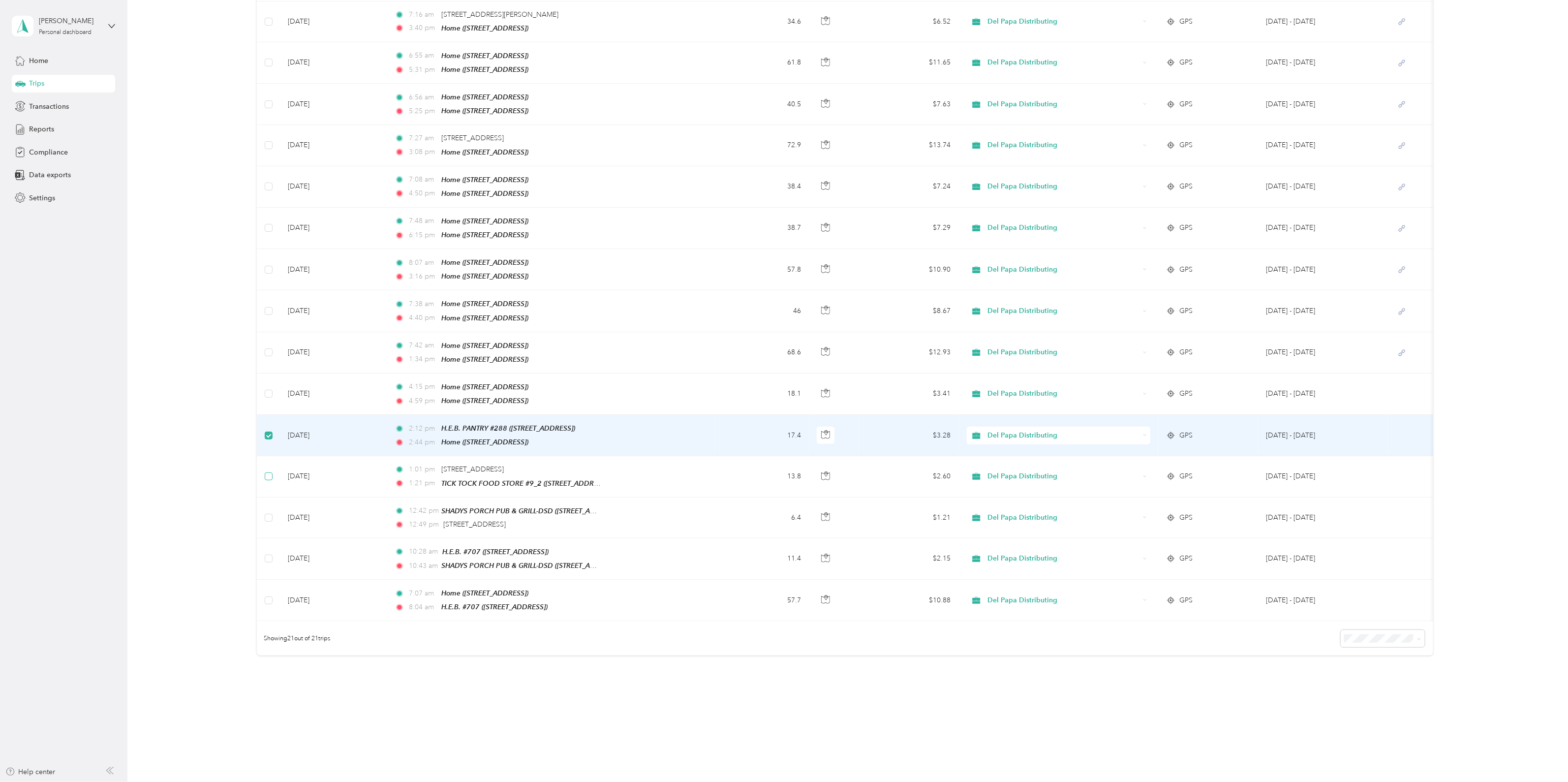
scroll to position [409, 0]
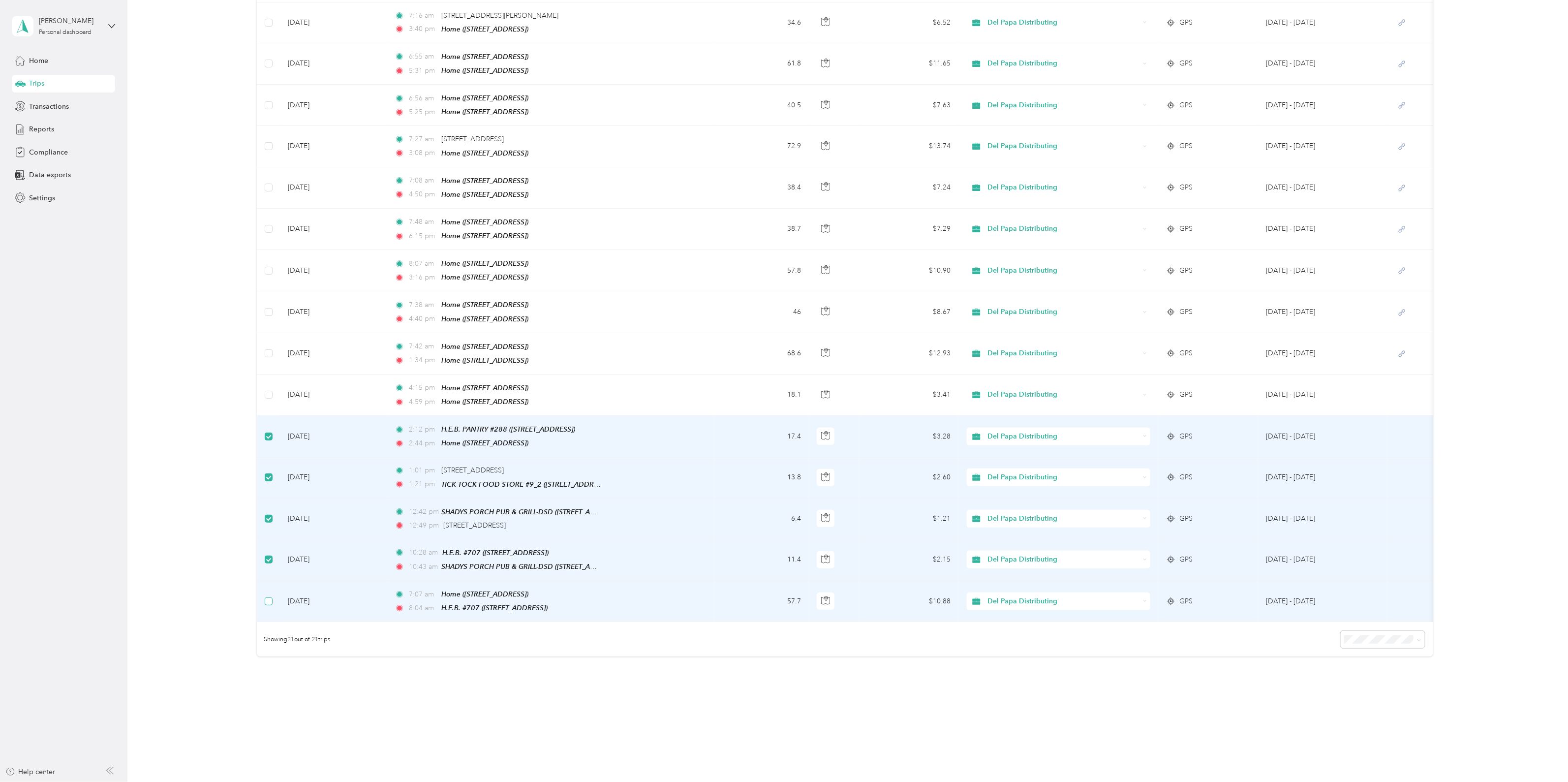
click at [271, 596] on label at bounding box center [268, 602] width 8 height 11
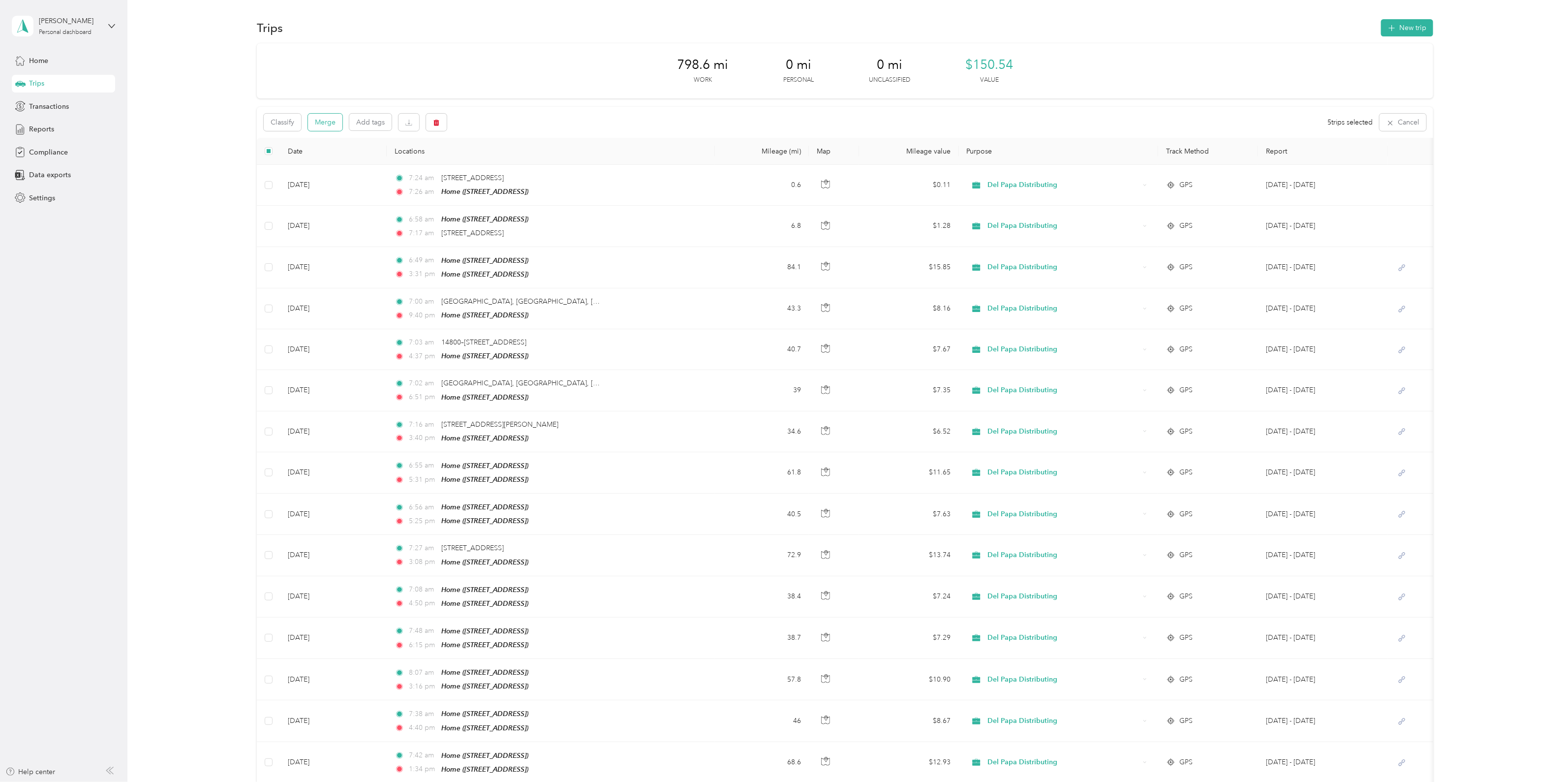
click at [330, 122] on button "Merge" at bounding box center [325, 122] width 35 height 17
